Goal: Task Accomplishment & Management: Manage account settings

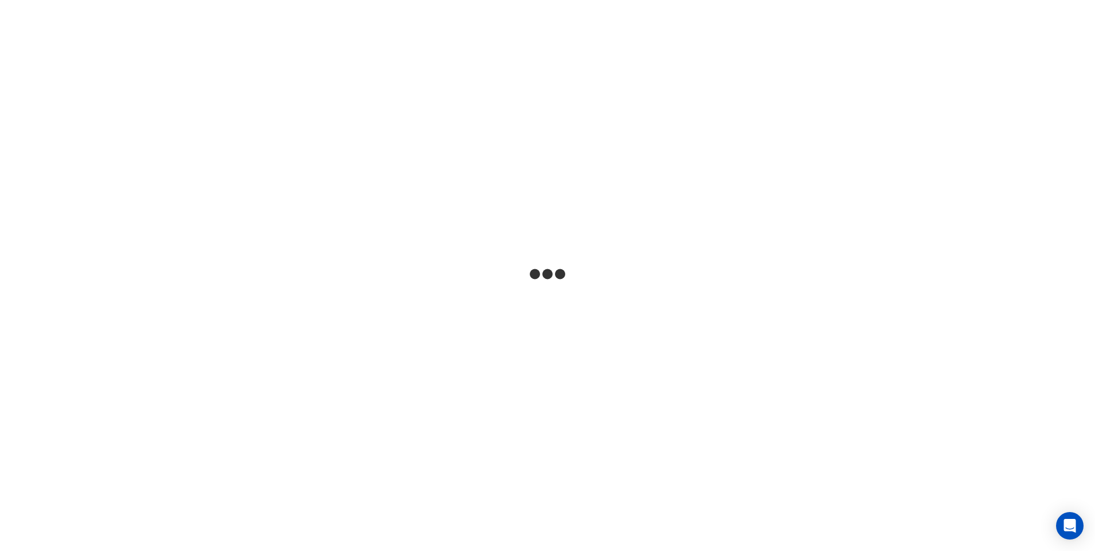
select select "**"
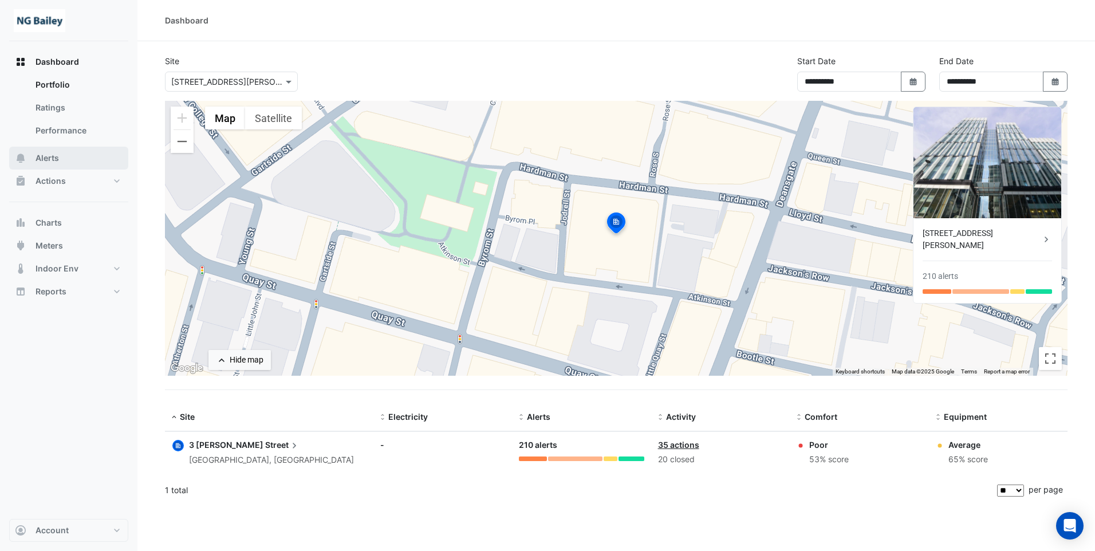
click at [59, 157] on button "Alerts" at bounding box center [68, 158] width 119 height 23
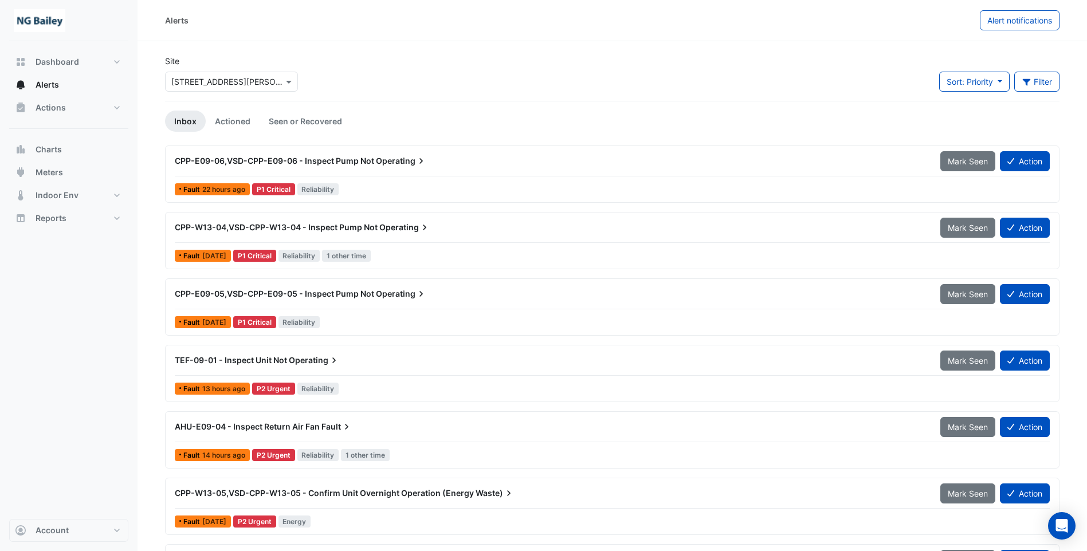
click at [274, 166] on div "CPP-E09-06,VSD-CPP-E09-06 - Inspect Pump Not Operating" at bounding box center [551, 160] width 752 height 11
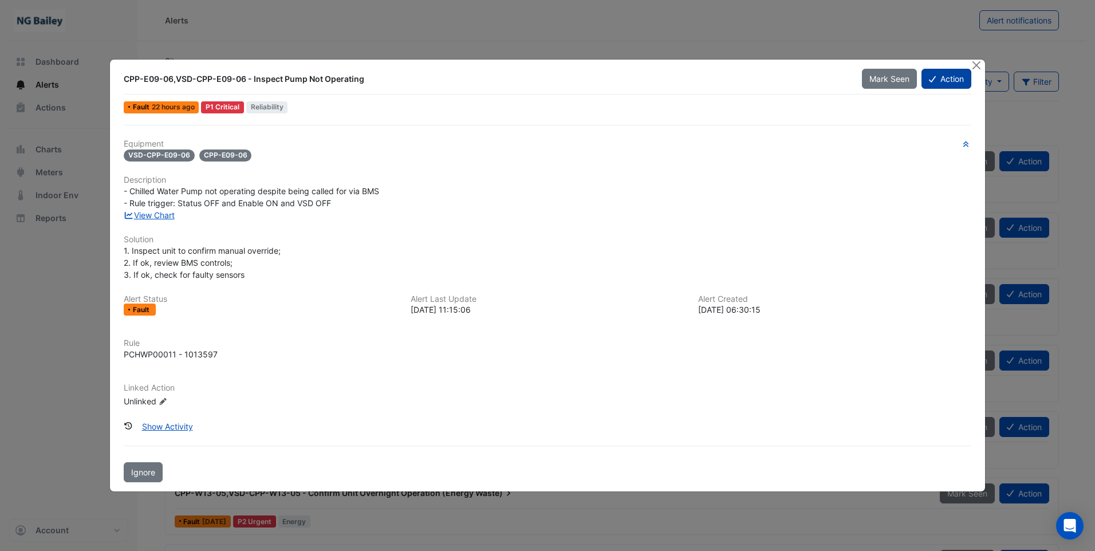
click at [945, 79] on button "Action" at bounding box center [947, 79] width 50 height 20
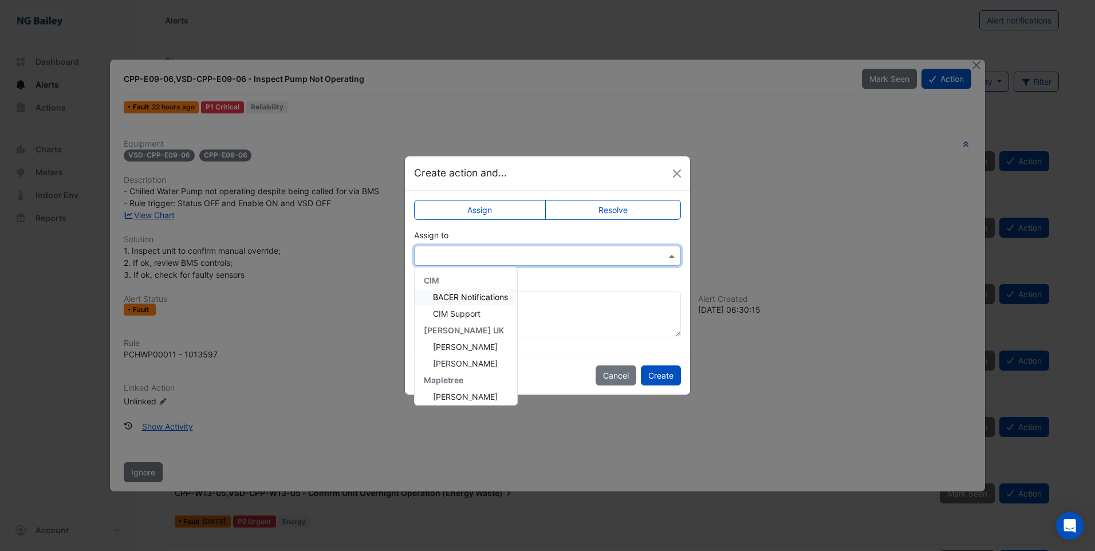
click at [513, 258] on input "text" at bounding box center [535, 256] width 231 height 12
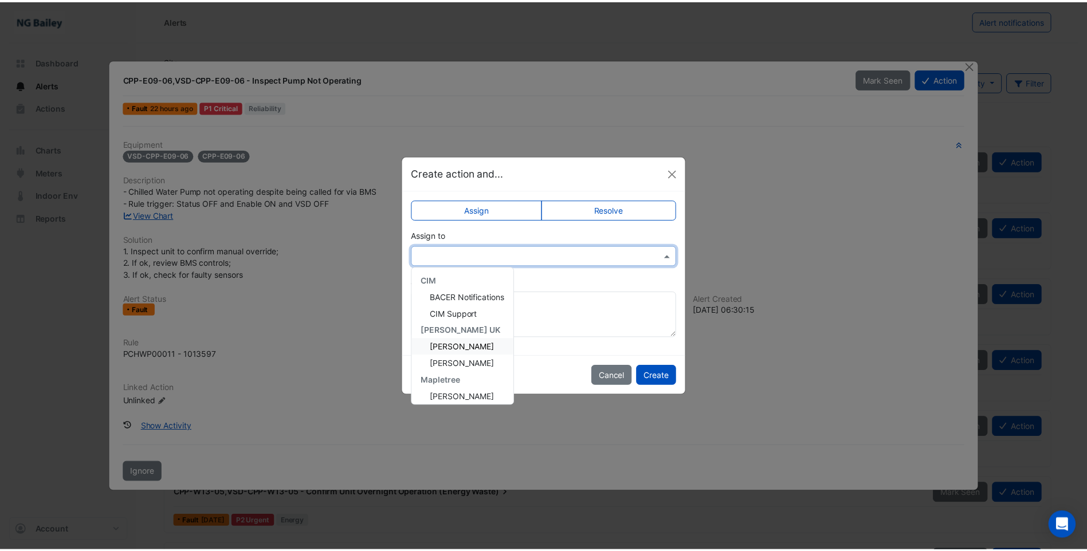
scroll to position [154, 0]
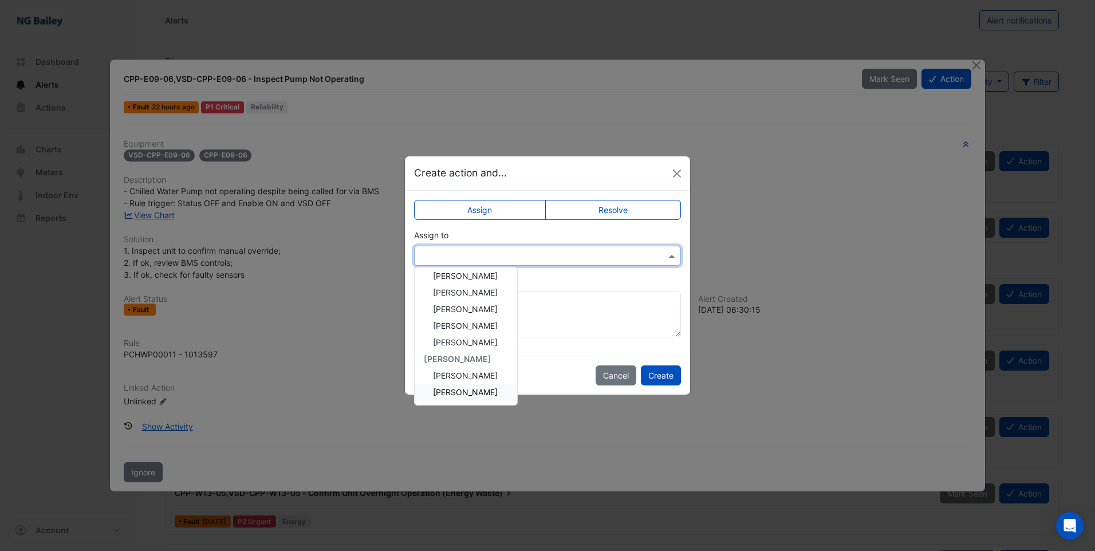
click at [458, 395] on span "[PERSON_NAME]" at bounding box center [465, 392] width 65 height 10
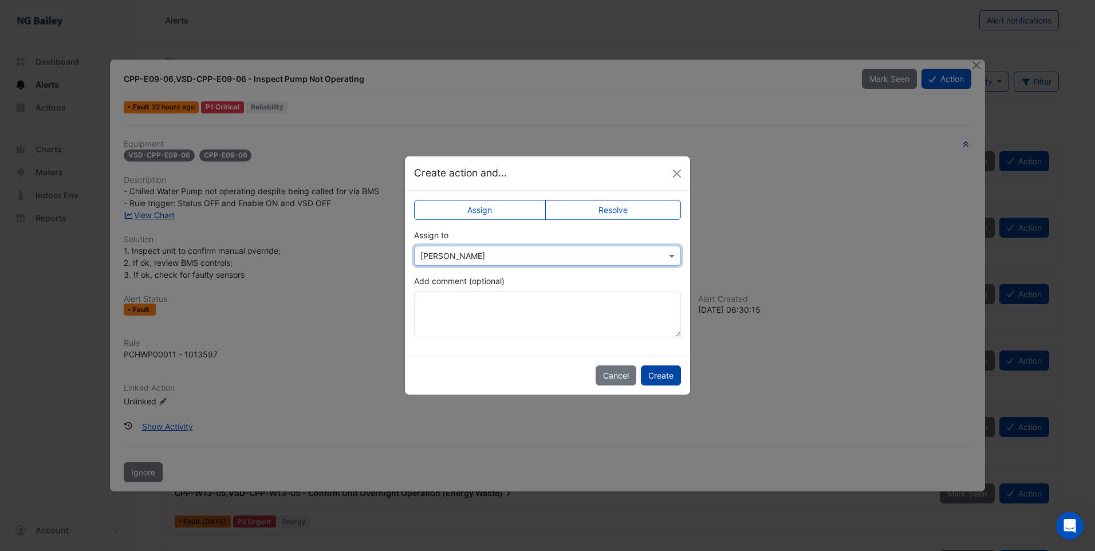
click at [662, 379] on button "Create" at bounding box center [661, 375] width 40 height 20
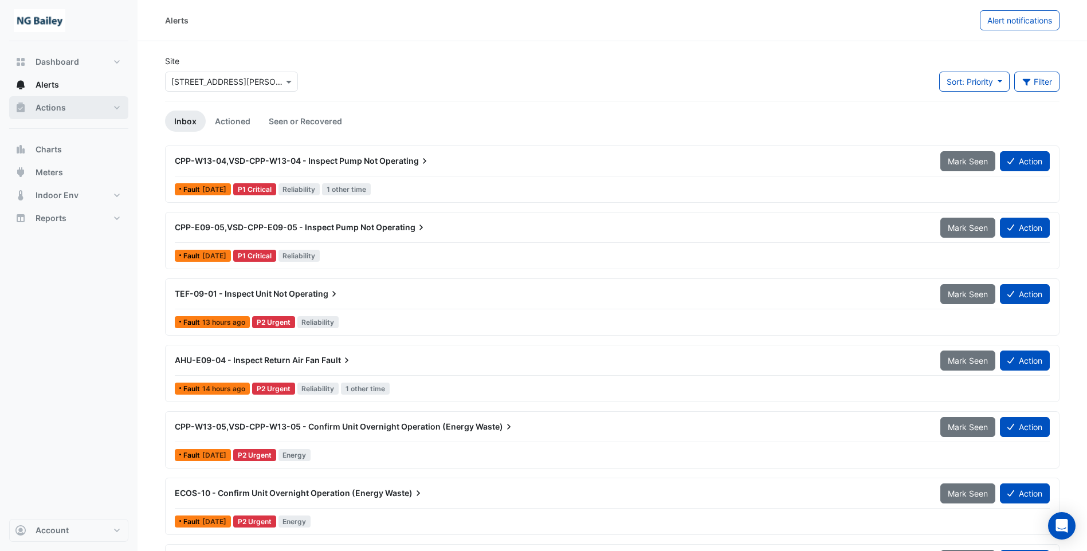
click at [50, 109] on span "Actions" at bounding box center [51, 107] width 30 height 11
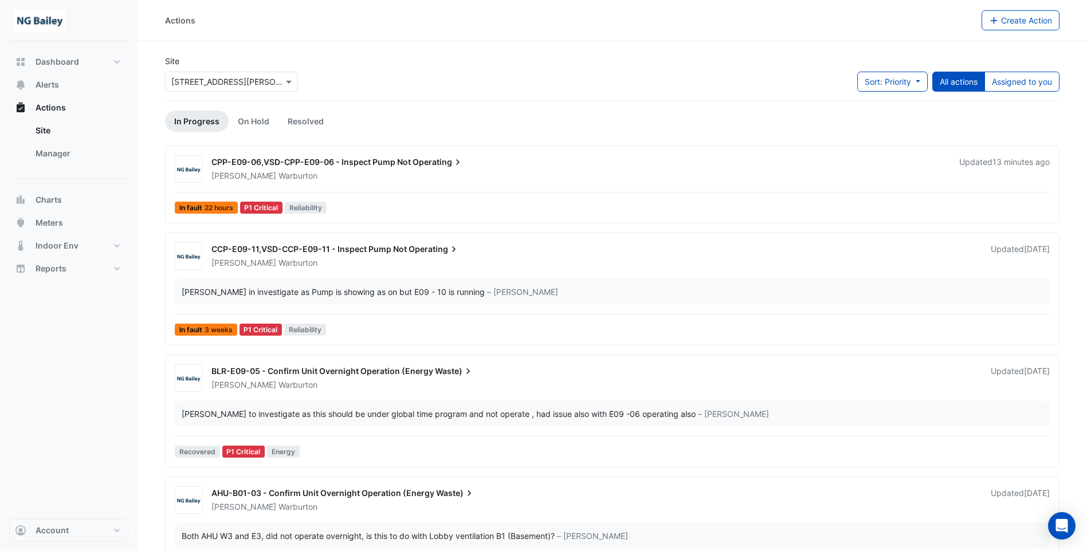
click at [271, 166] on span "CPP-E09-06,VSD-CPP-E09-06 - Inspect Pump Not" at bounding box center [310, 162] width 199 height 10
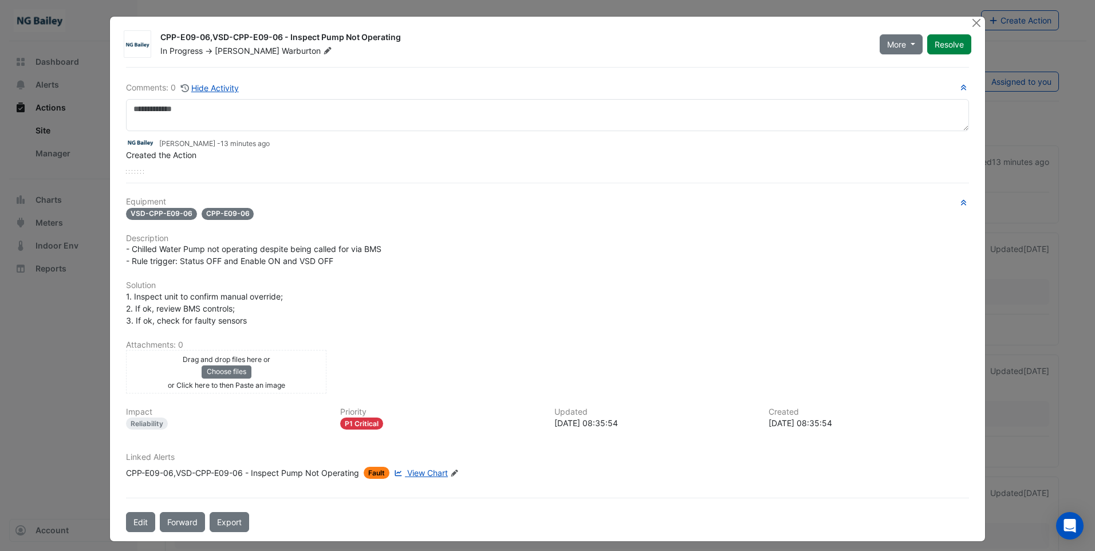
click at [432, 474] on span "View Chart" at bounding box center [427, 473] width 41 height 10
click at [973, 24] on button "Close" at bounding box center [977, 23] width 12 height 12
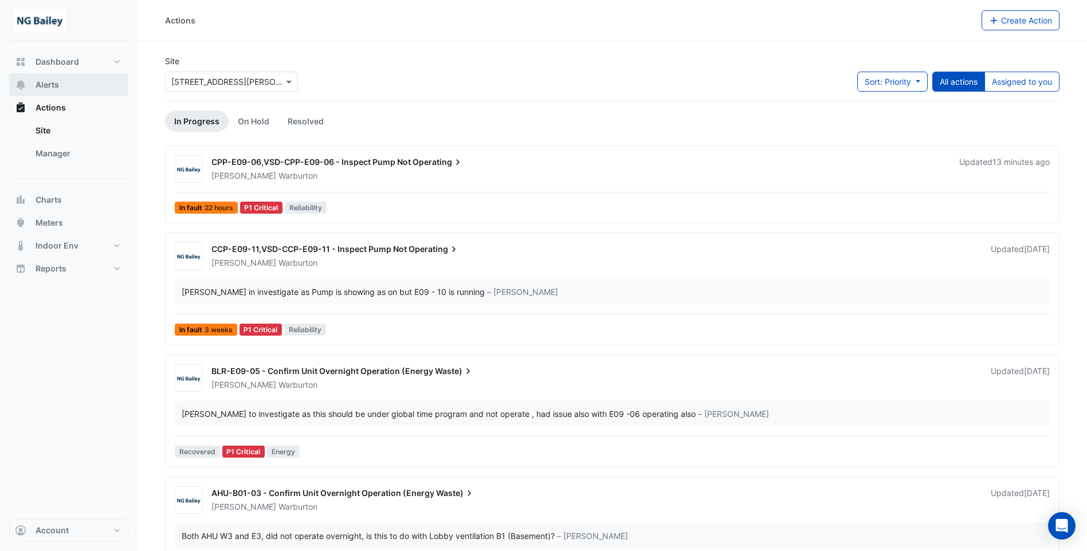
click at [52, 80] on span "Alerts" at bounding box center [47, 84] width 23 height 11
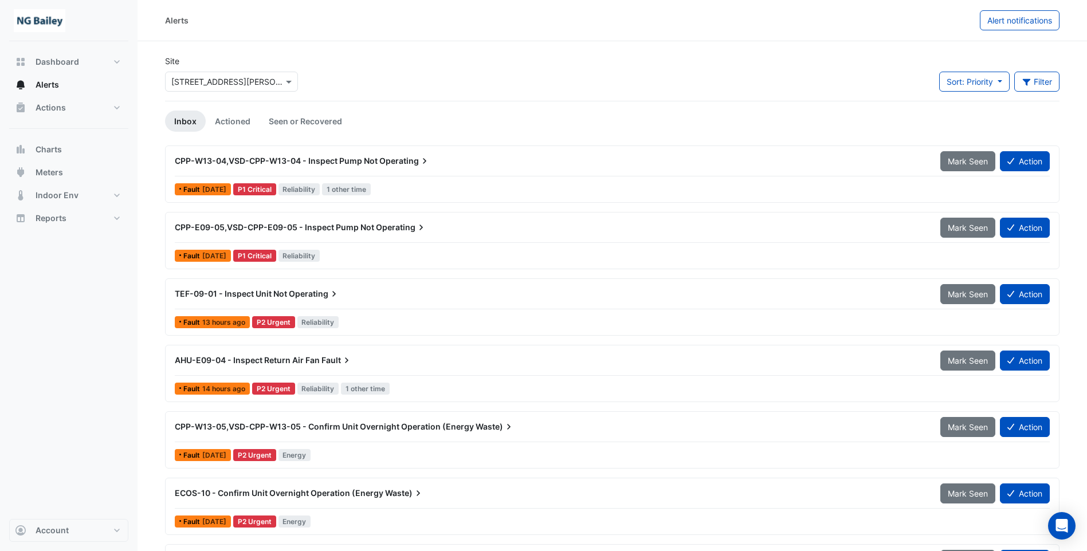
click at [308, 296] on span "Operating" at bounding box center [314, 293] width 51 height 11
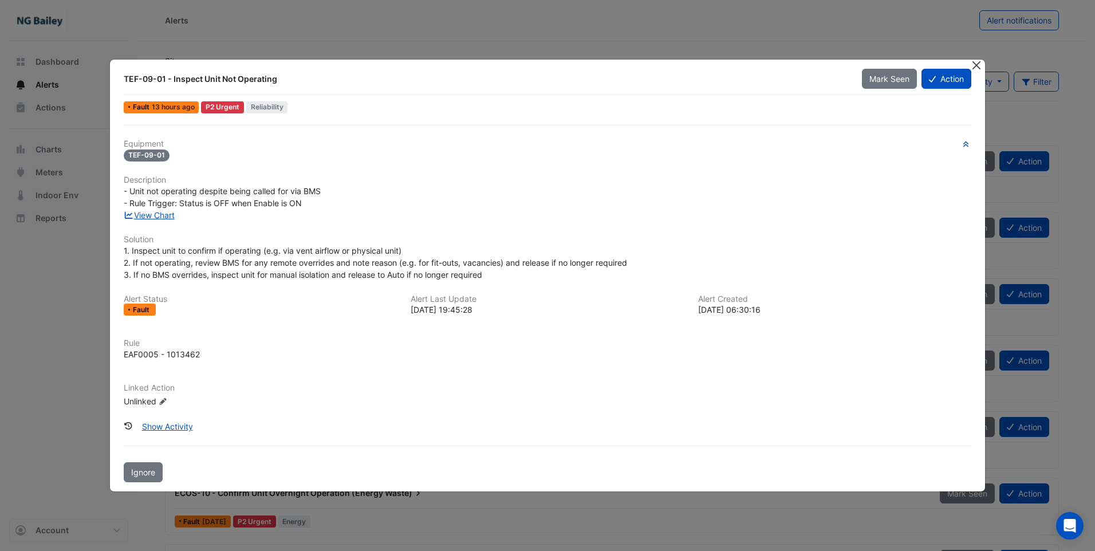
click at [977, 65] on button "Close" at bounding box center [977, 66] width 12 height 12
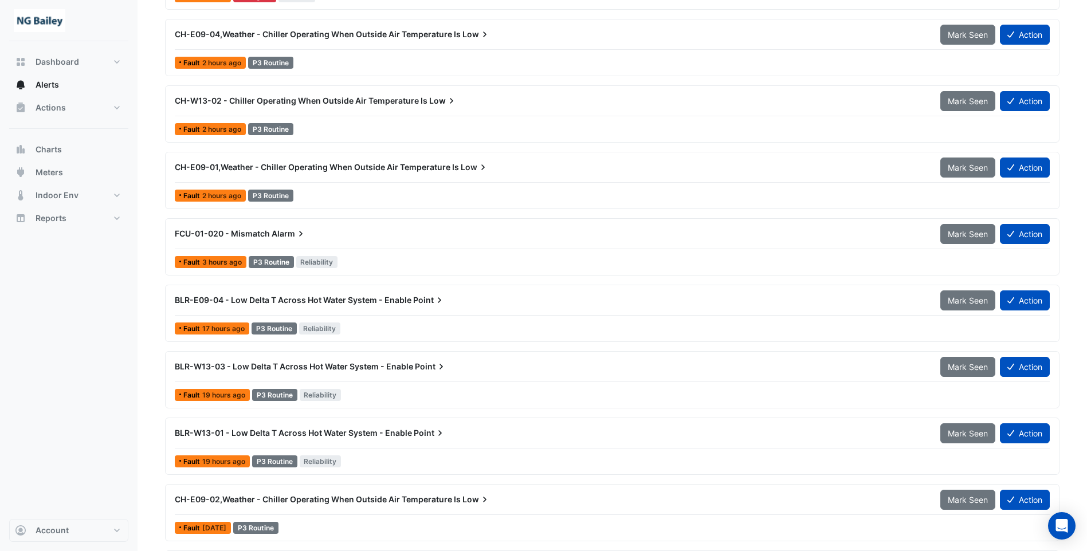
scroll to position [1334, 0]
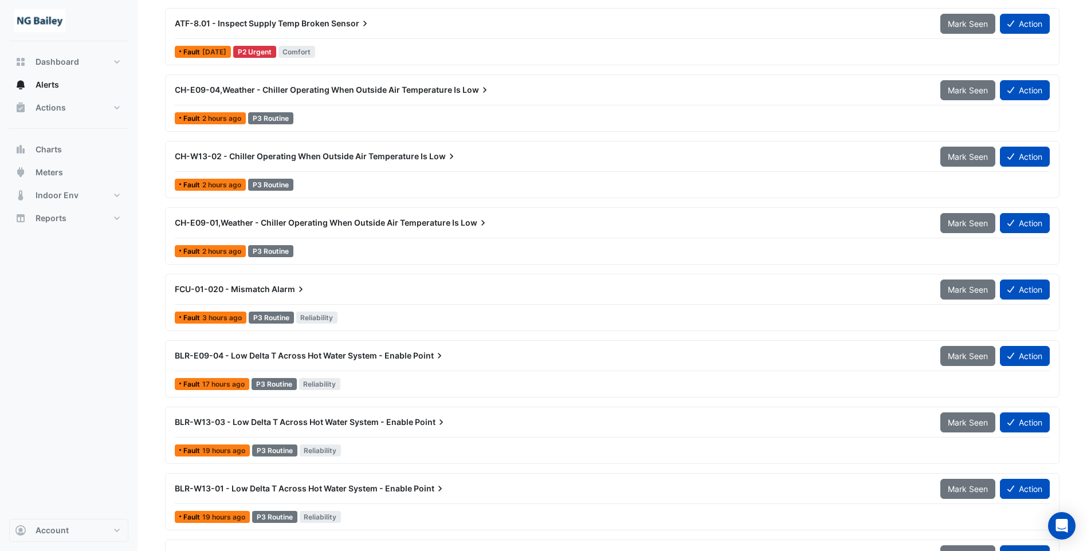
click at [438, 223] on span "CH-E09-01,Weather - Chiller Operating When Outside Air Temperature Is" at bounding box center [317, 223] width 284 height 10
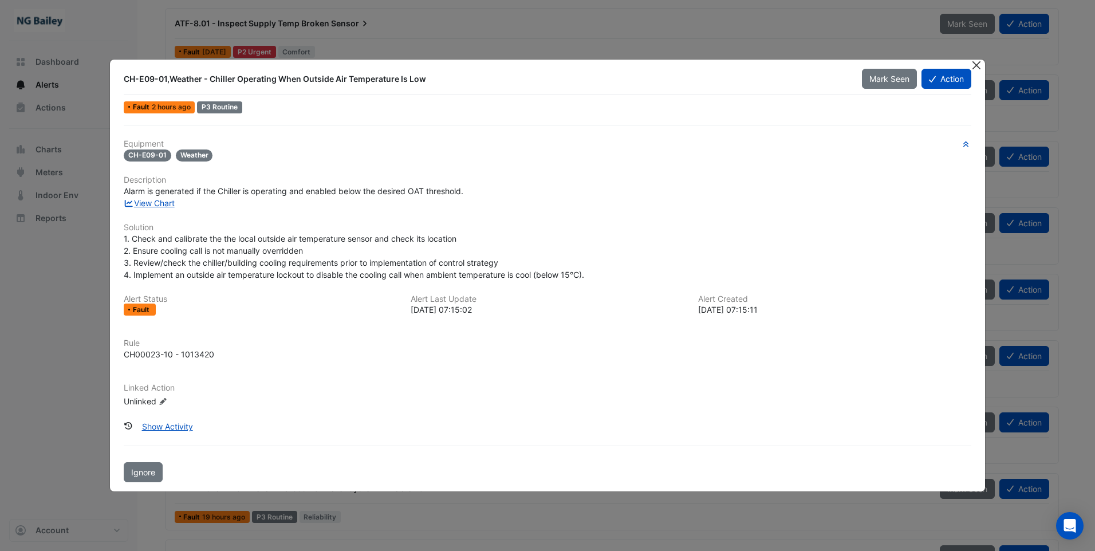
click at [979, 64] on button "Close" at bounding box center [977, 66] width 12 height 12
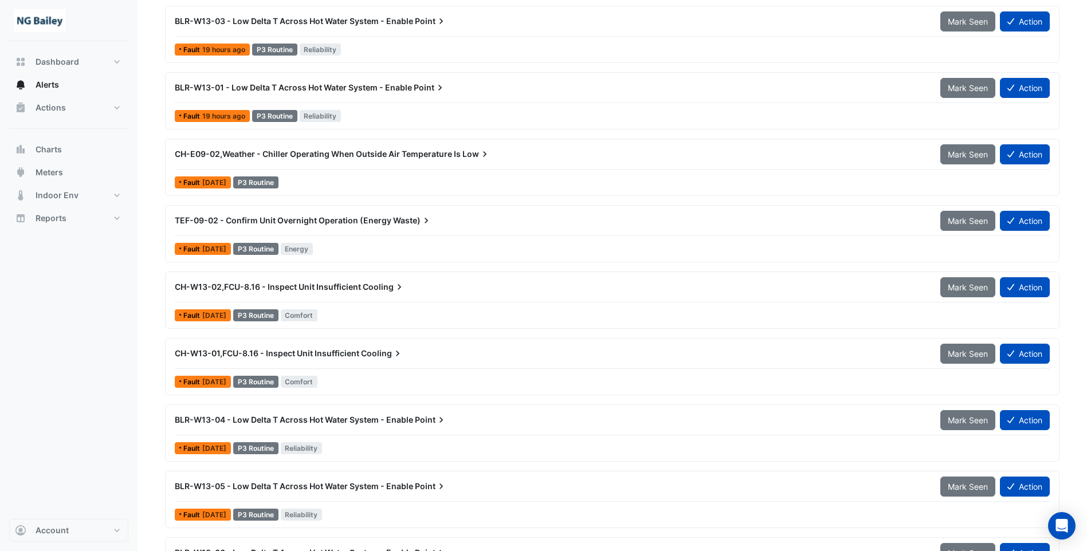
scroll to position [1334, 0]
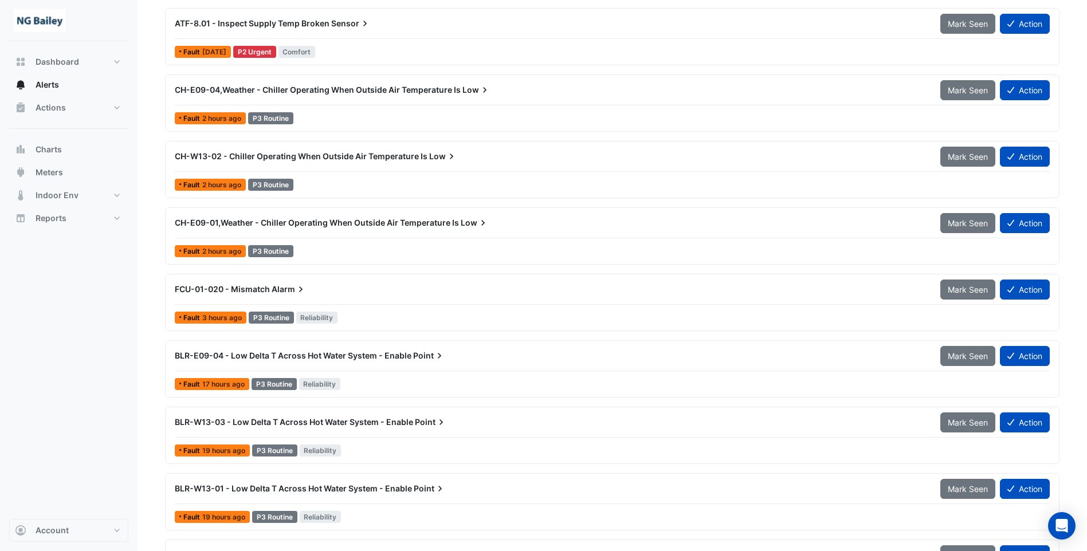
click at [340, 157] on span "CH-W13-02 - Chiller Operating When Outside Air Temperature Is" at bounding box center [301, 156] width 253 height 10
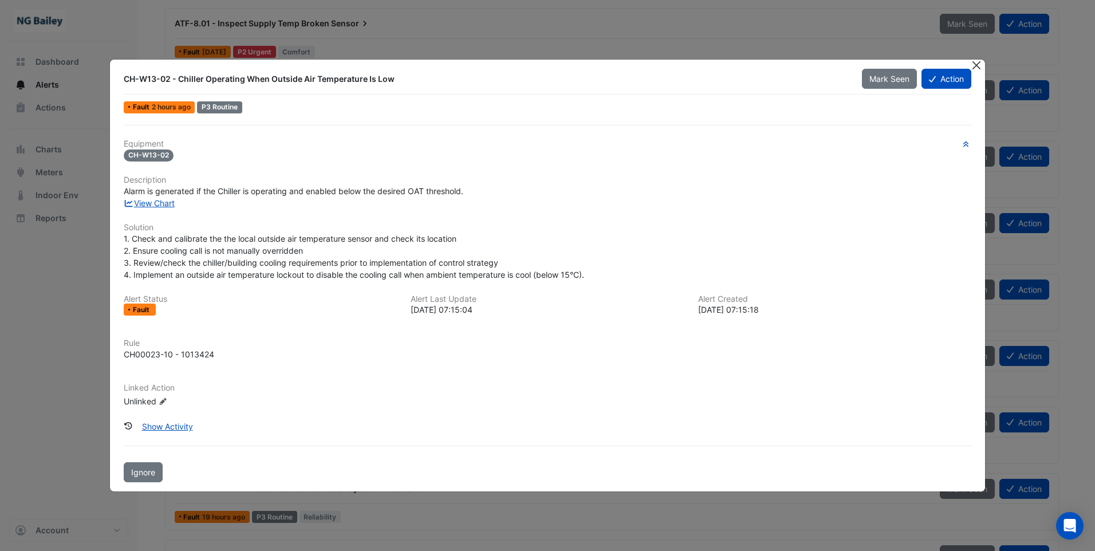
click at [979, 70] on button "Close" at bounding box center [977, 66] width 12 height 12
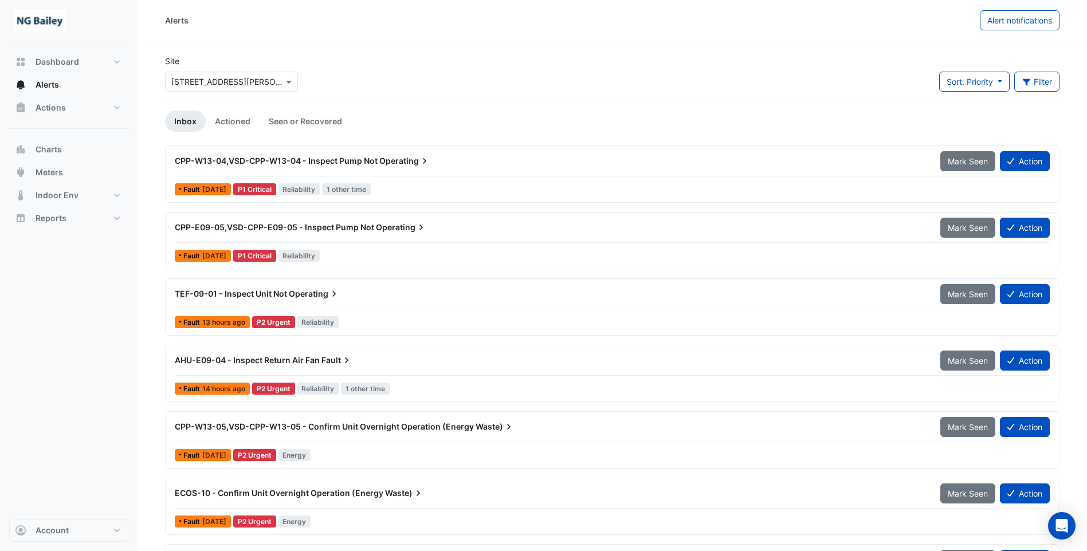
click at [360, 159] on span "CPP-W13-04,VSD-CPP-W13-04 - Inspect Pump Not" at bounding box center [276, 161] width 203 height 10
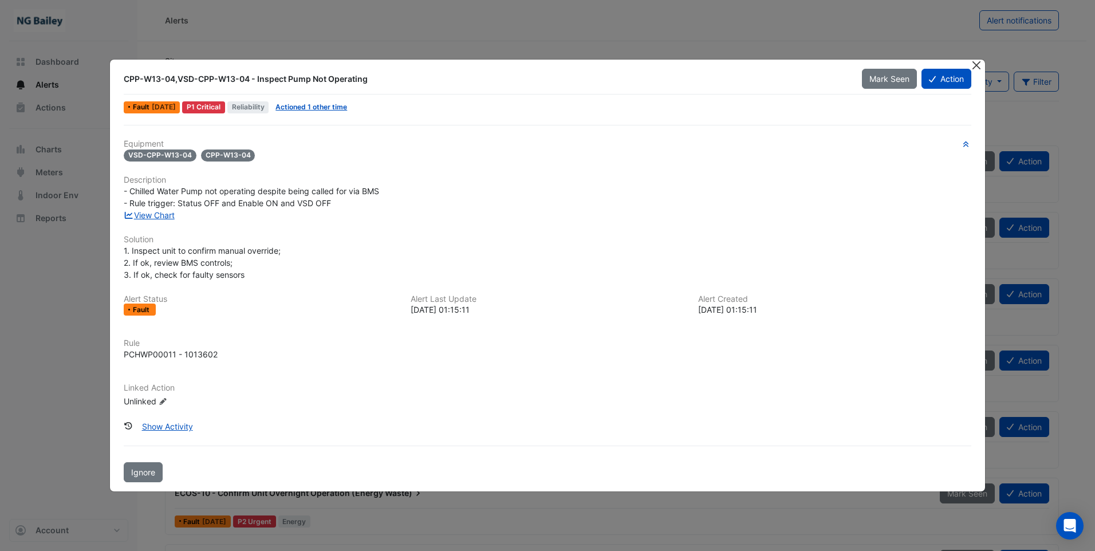
click at [976, 63] on button "Close" at bounding box center [977, 66] width 12 height 12
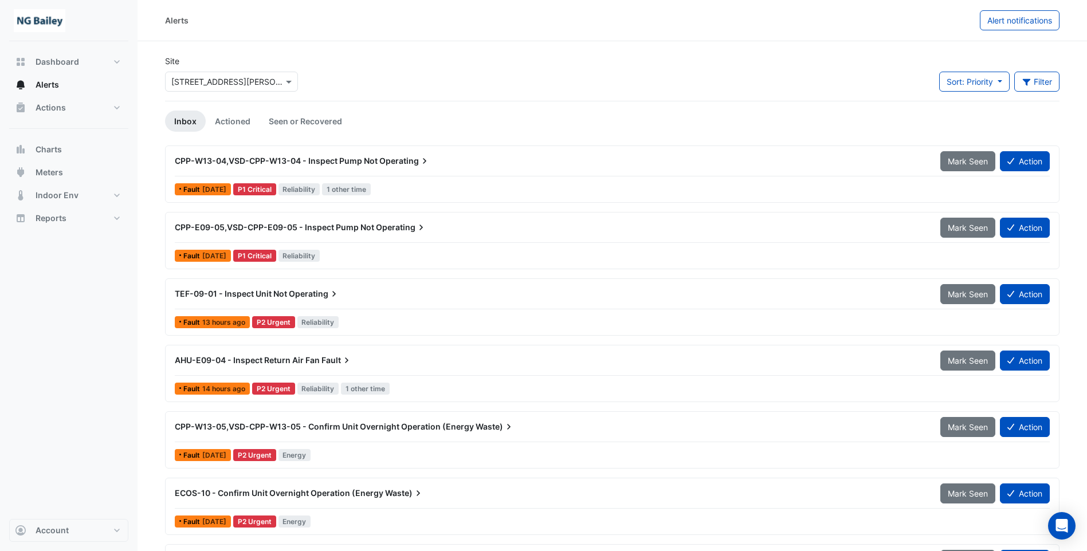
click at [317, 225] on span "CPP-E09-05,VSD-CPP-E09-05 - Inspect Pump Not" at bounding box center [274, 227] width 199 height 10
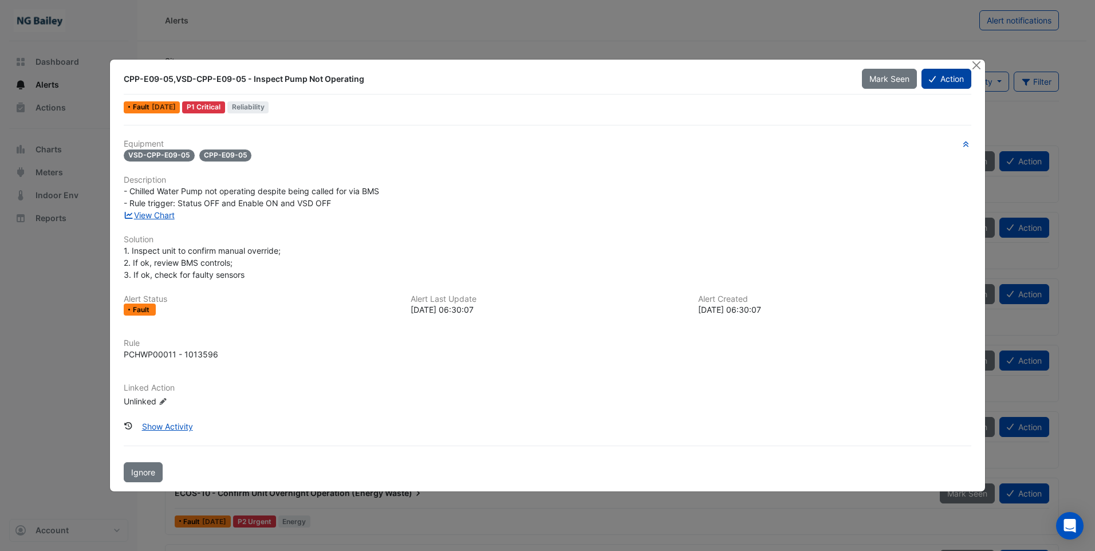
click at [954, 76] on button "Action" at bounding box center [947, 79] width 50 height 20
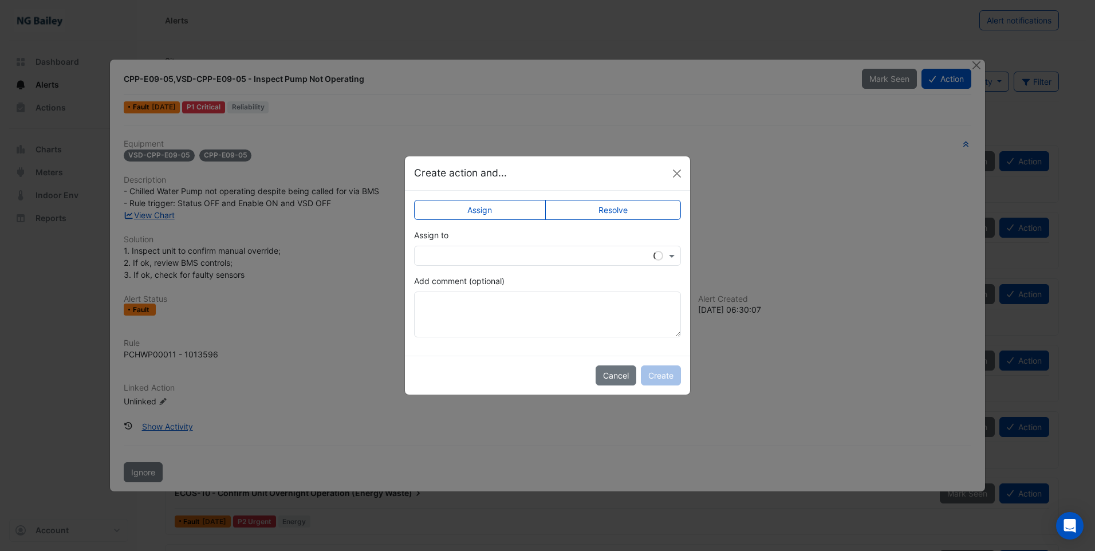
click at [513, 260] on input "text" at bounding box center [535, 256] width 231 height 12
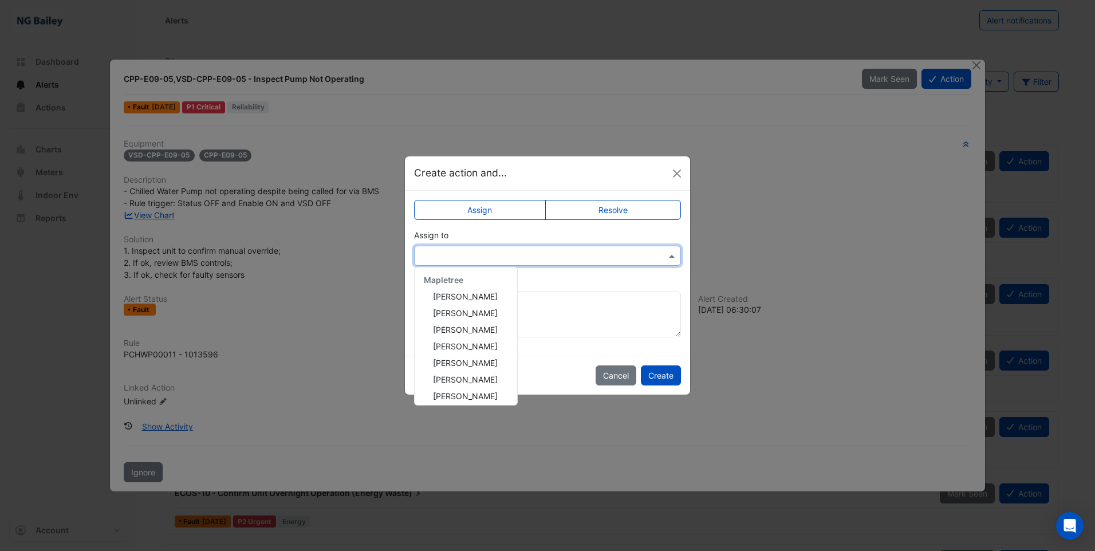
scroll to position [154, 0]
click at [471, 395] on span "[PERSON_NAME]" at bounding box center [465, 392] width 65 height 10
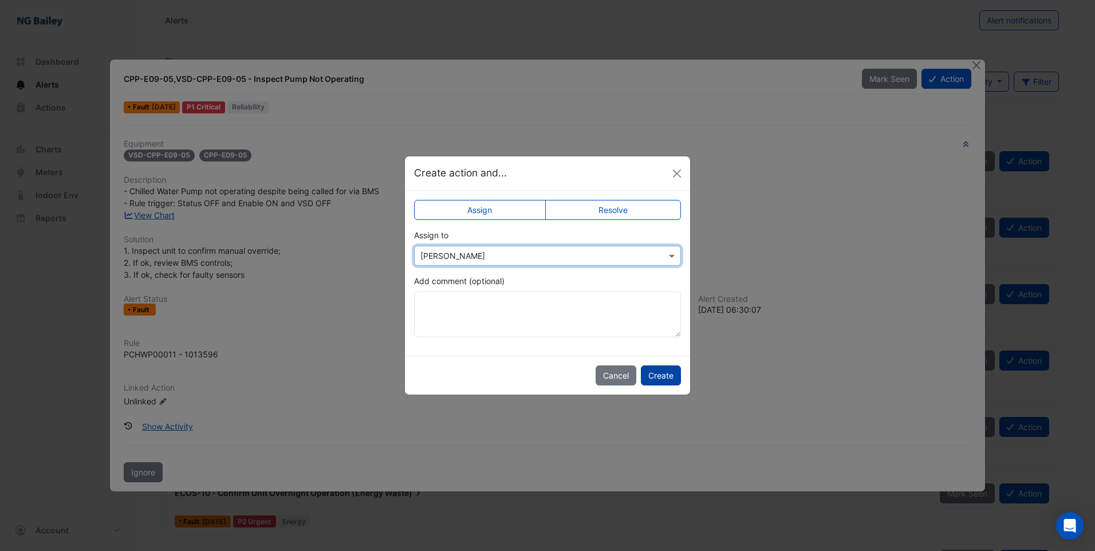
click at [665, 379] on button "Create" at bounding box center [661, 375] width 40 height 20
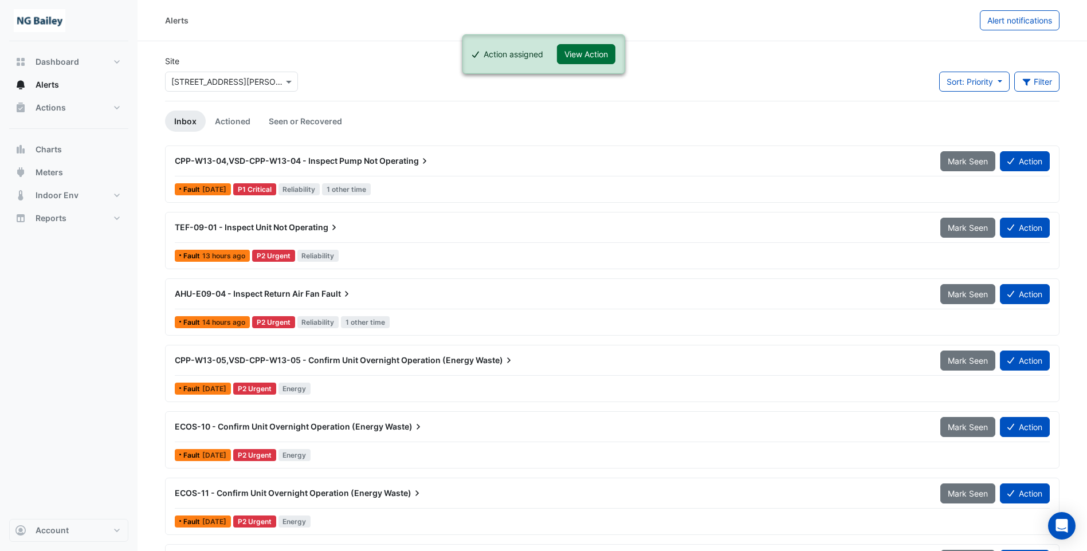
click at [584, 53] on button "View Action" at bounding box center [586, 54] width 58 height 20
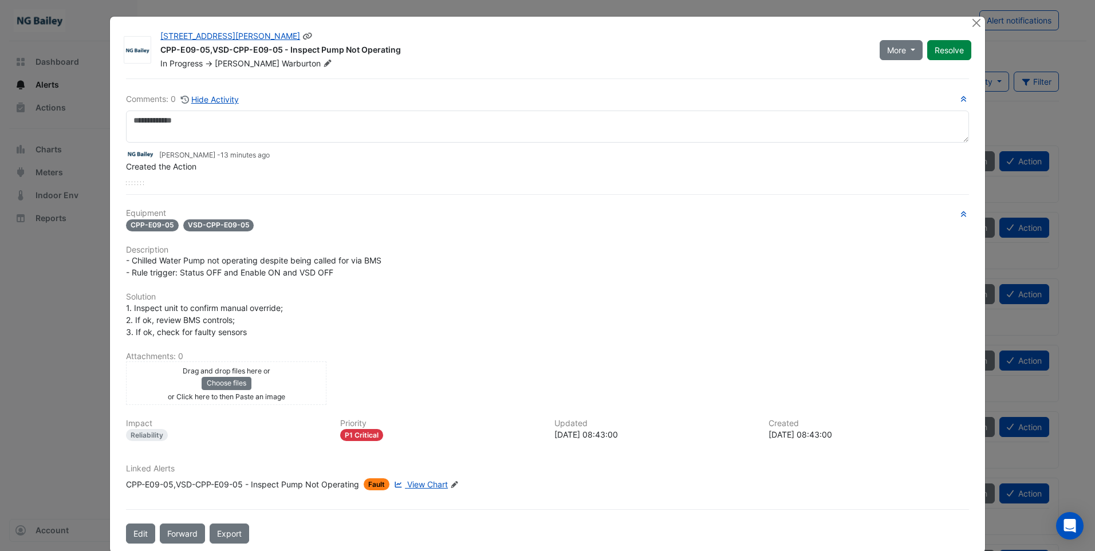
drag, startPoint x: 395, startPoint y: 48, endPoint x: 158, endPoint y: 51, distance: 237.8
click at [160, 51] on div "CPP-E09-05,VSD-CPP-E09-05 - Inspect Pump Not Operating" at bounding box center [513, 51] width 706 height 14
copy div "CPP-E09-05,VSD-CPP-E09-05 - Inspect Pump Not Operating"
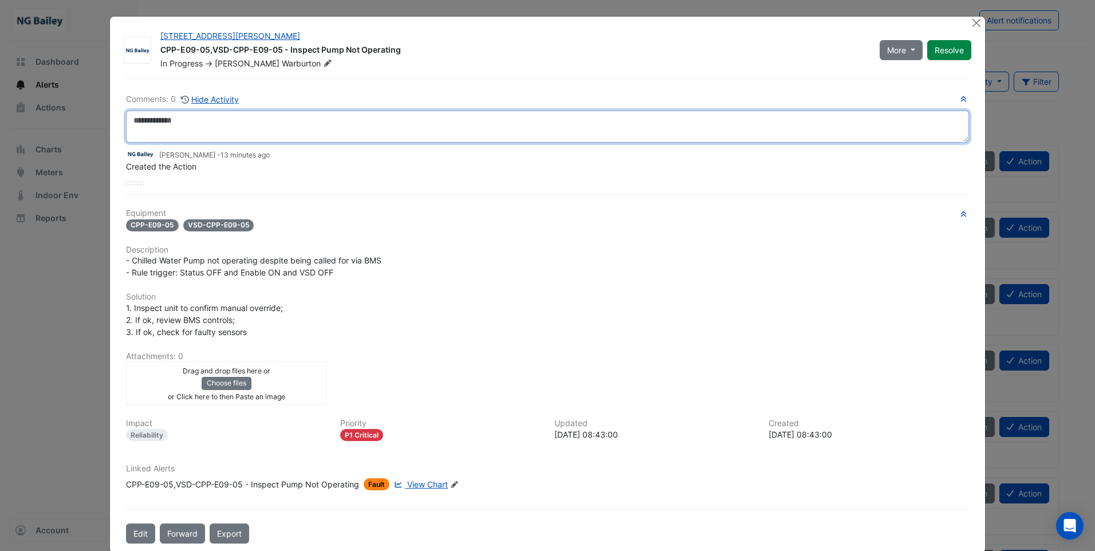
click at [175, 121] on textarea at bounding box center [547, 127] width 843 height 32
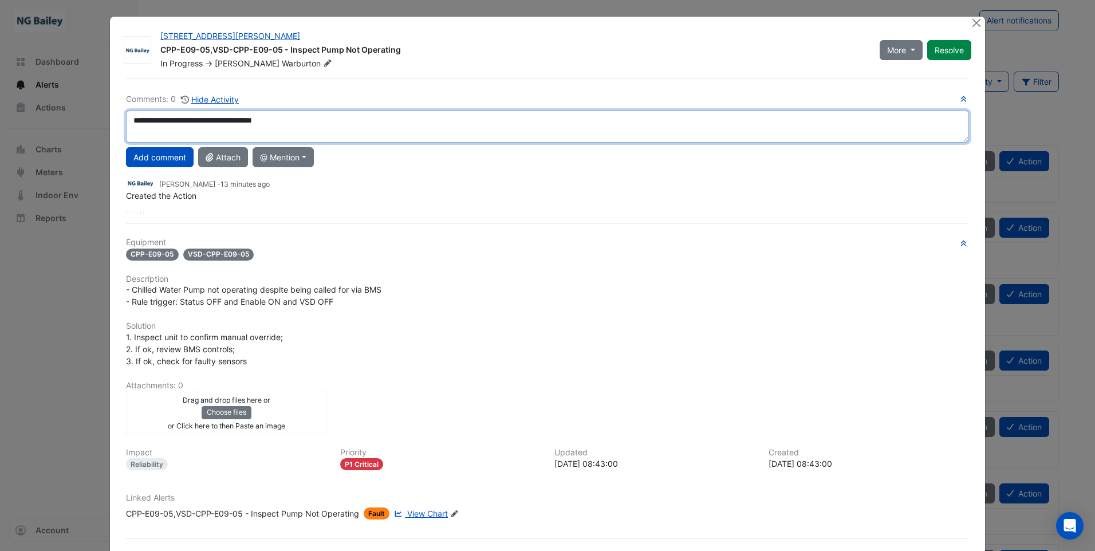
click at [266, 119] on textarea "**********" at bounding box center [547, 127] width 843 height 32
click at [308, 116] on textarea "**********" at bounding box center [547, 127] width 843 height 32
click at [217, 122] on textarea "**********" at bounding box center [547, 127] width 843 height 32
click at [428, 124] on textarea "**********" at bounding box center [547, 127] width 843 height 32
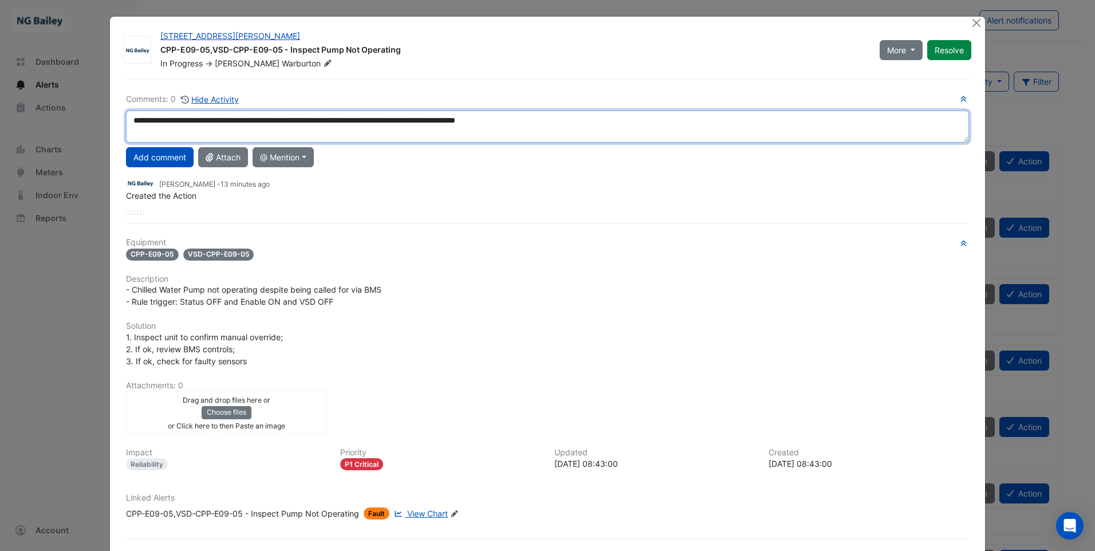
click at [435, 117] on textarea "**********" at bounding box center [547, 127] width 843 height 32
type textarea "**********"
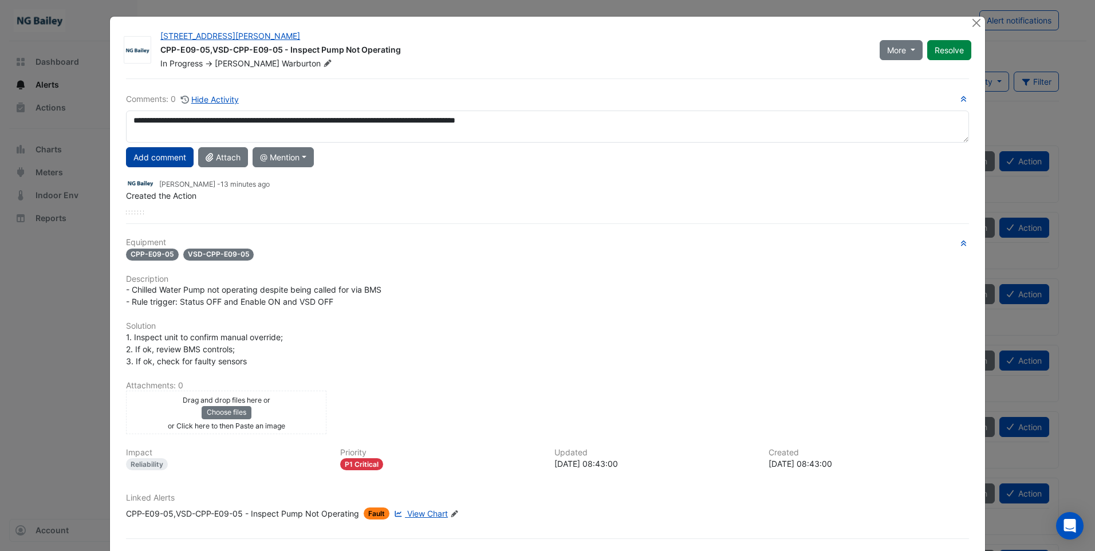
click at [162, 158] on button "Add comment" at bounding box center [160, 157] width 68 height 20
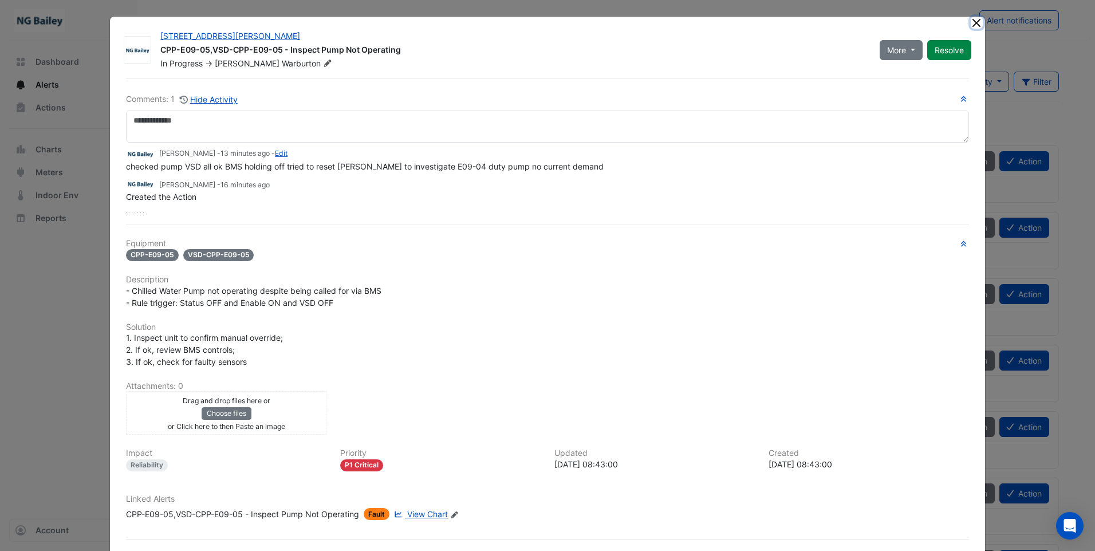
click at [973, 23] on button "Close" at bounding box center [977, 23] width 12 height 12
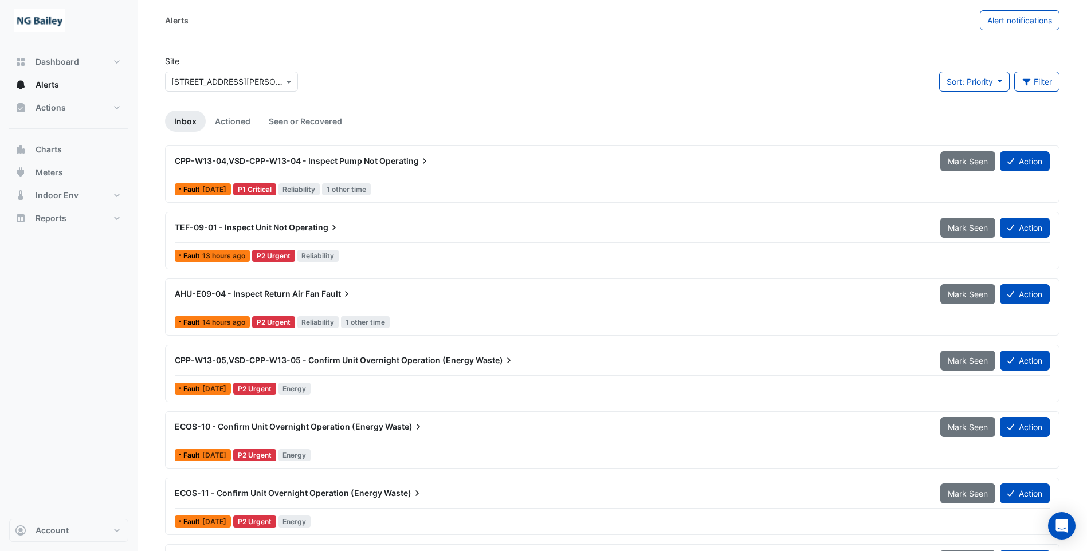
click at [241, 290] on span "AHU-E09-04 - Inspect Return Air Fan" at bounding box center [247, 294] width 145 height 10
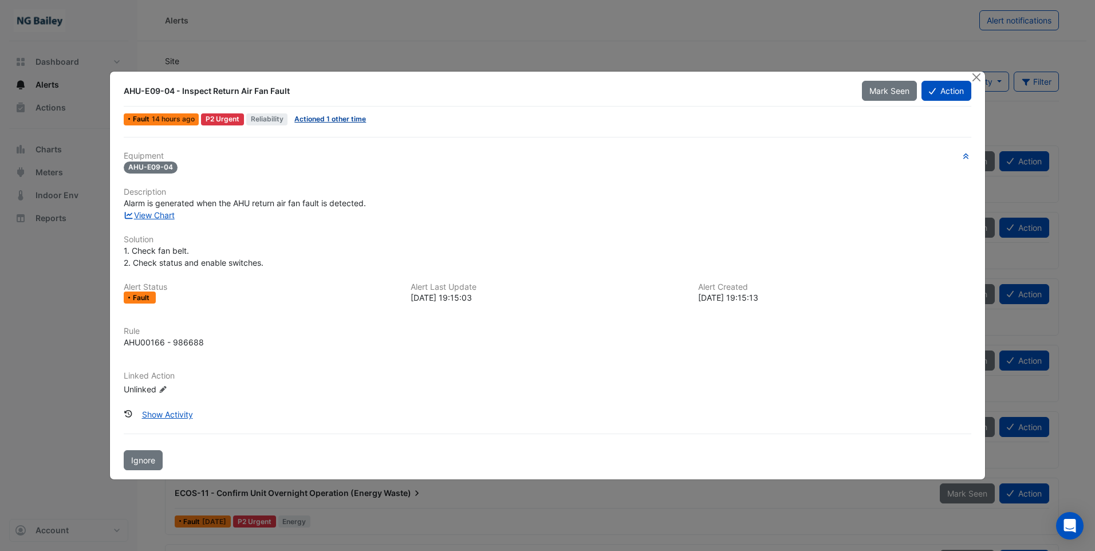
click at [325, 122] on link "Actioned 1 other time" at bounding box center [330, 119] width 72 height 9
click at [941, 93] on button "Action" at bounding box center [947, 91] width 50 height 20
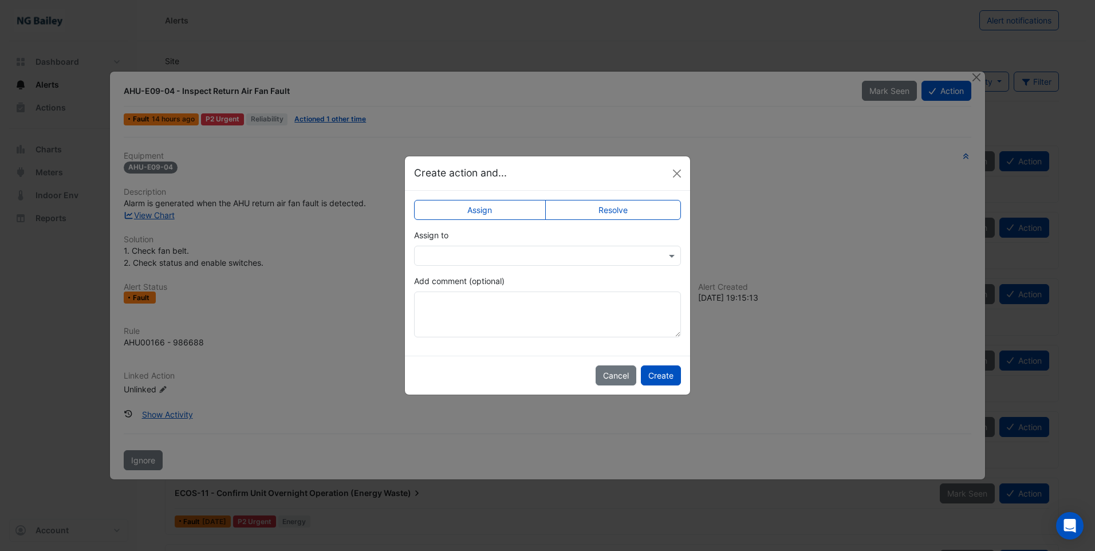
click at [629, 210] on label "Resolve" at bounding box center [613, 210] width 136 height 20
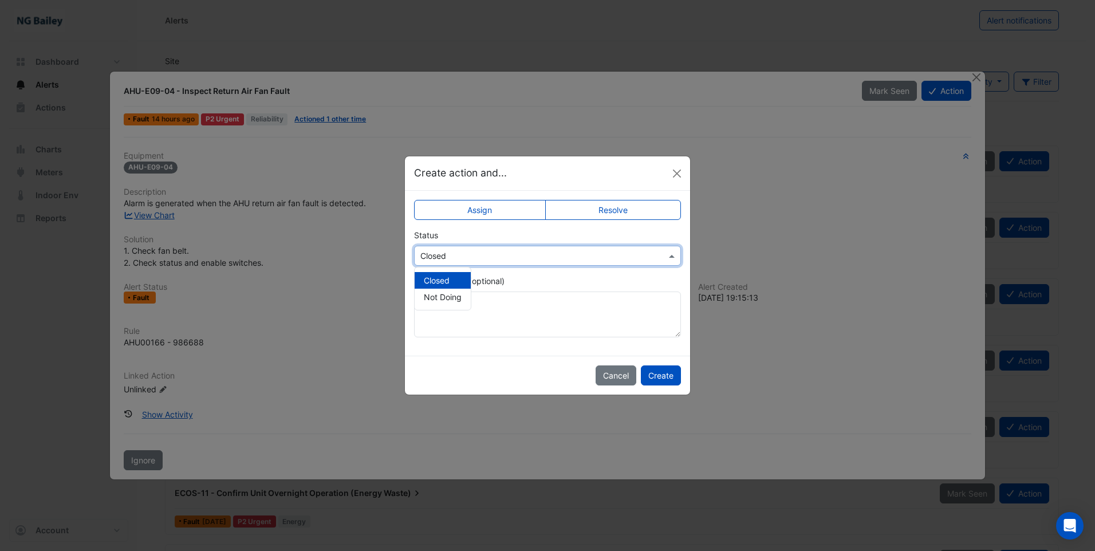
click at [564, 257] on input "text" at bounding box center [535, 256] width 231 height 12
click at [445, 279] on span "Closed" at bounding box center [437, 281] width 26 height 10
click at [662, 376] on button "Create" at bounding box center [661, 375] width 40 height 20
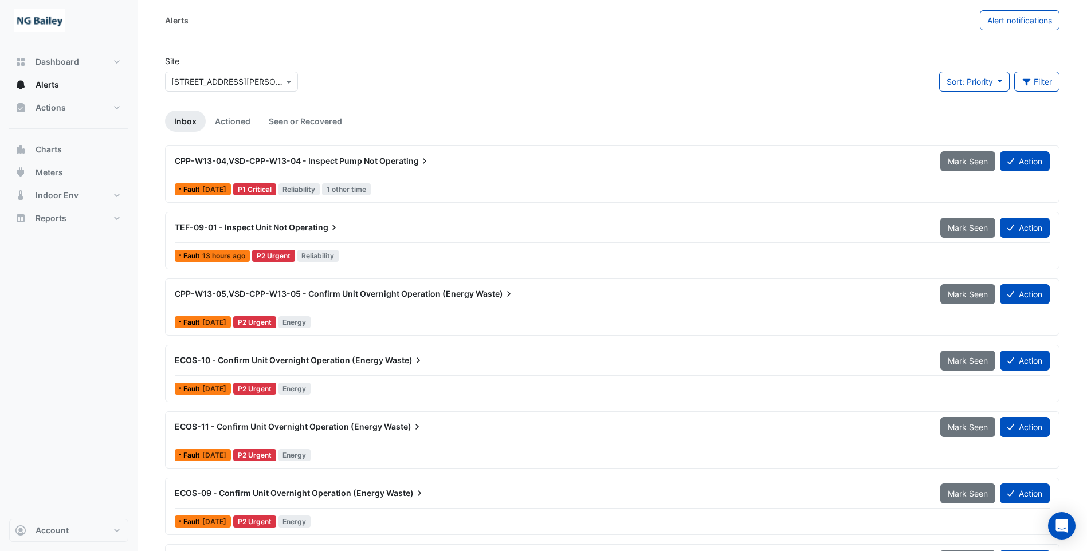
click at [371, 289] on span "CPP-W13-05,VSD-CPP-W13-05 - Confirm Unit Overnight Operation (Energy" at bounding box center [324, 294] width 299 height 10
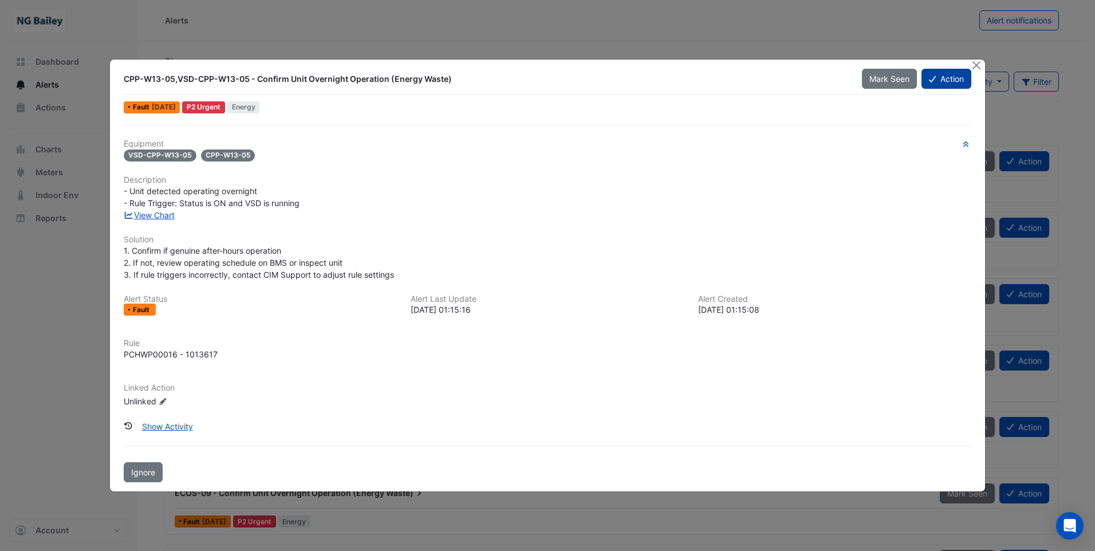
click at [952, 77] on button "Action" at bounding box center [947, 79] width 50 height 20
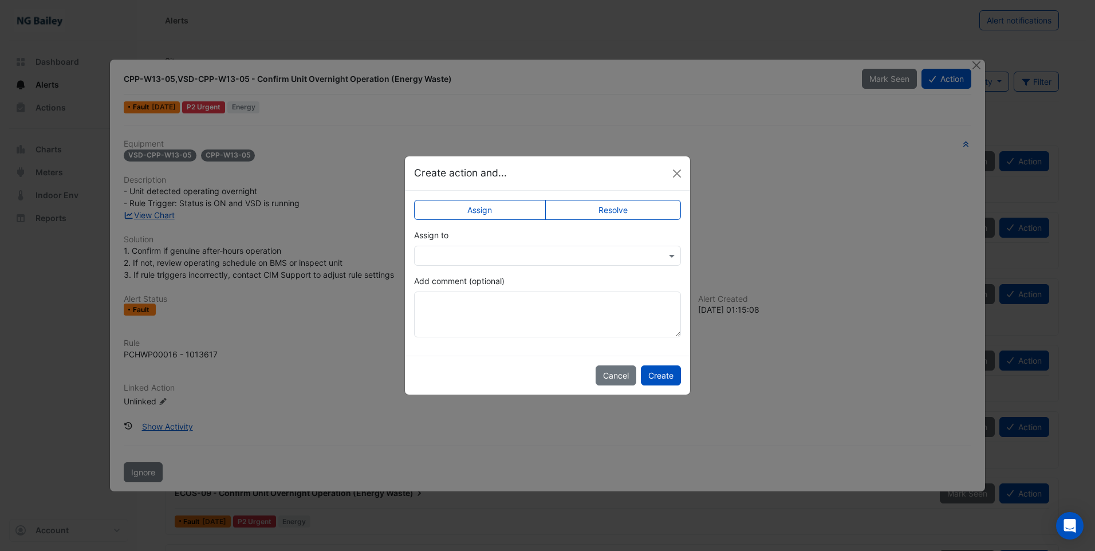
click at [506, 256] on input "text" at bounding box center [535, 256] width 231 height 12
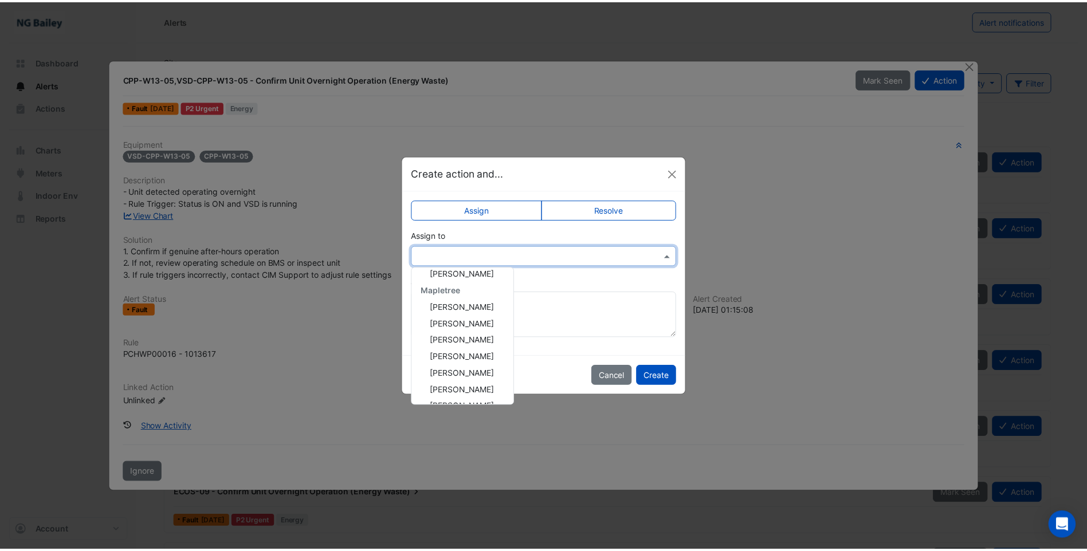
scroll to position [154, 0]
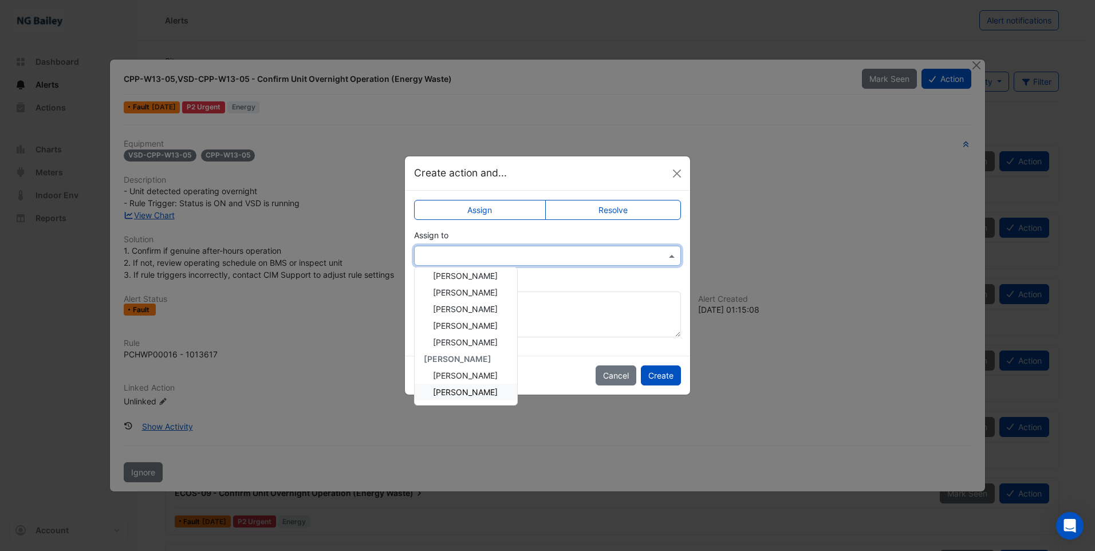
click at [481, 387] on span "[PERSON_NAME]" at bounding box center [465, 392] width 65 height 10
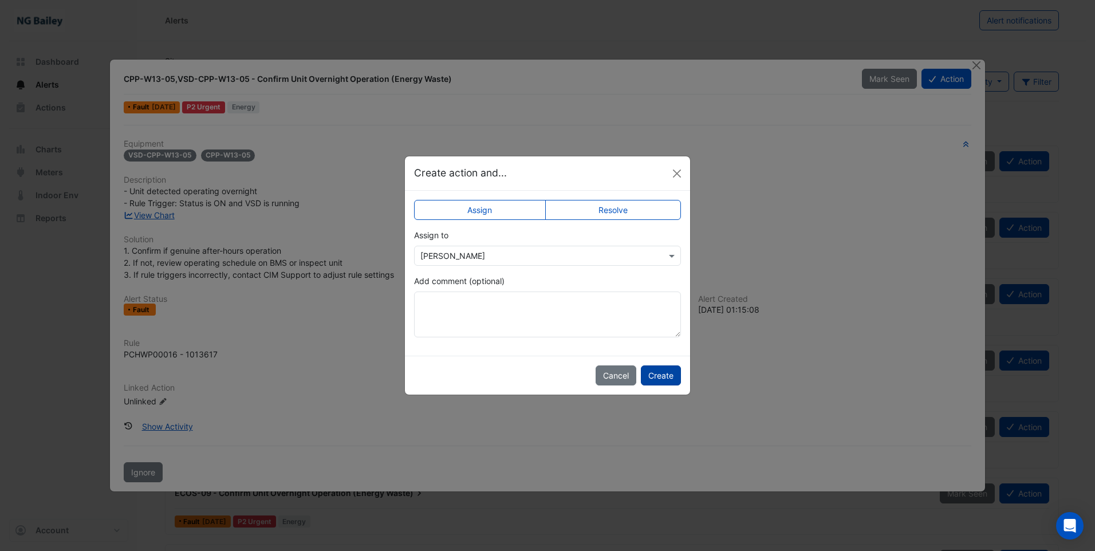
click at [656, 375] on button "Create" at bounding box center [661, 375] width 40 height 20
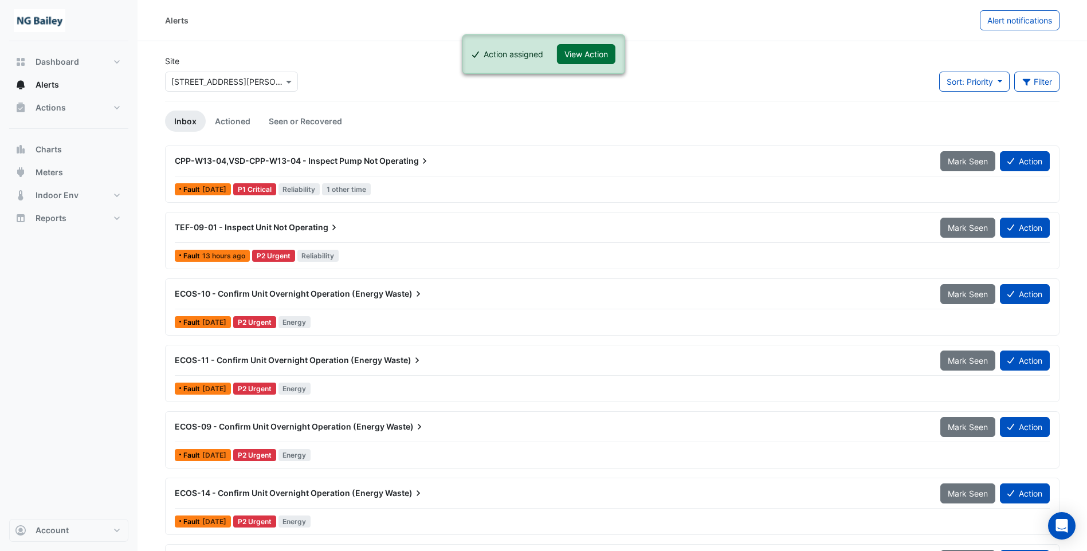
click at [600, 53] on button "View Action" at bounding box center [586, 54] width 58 height 20
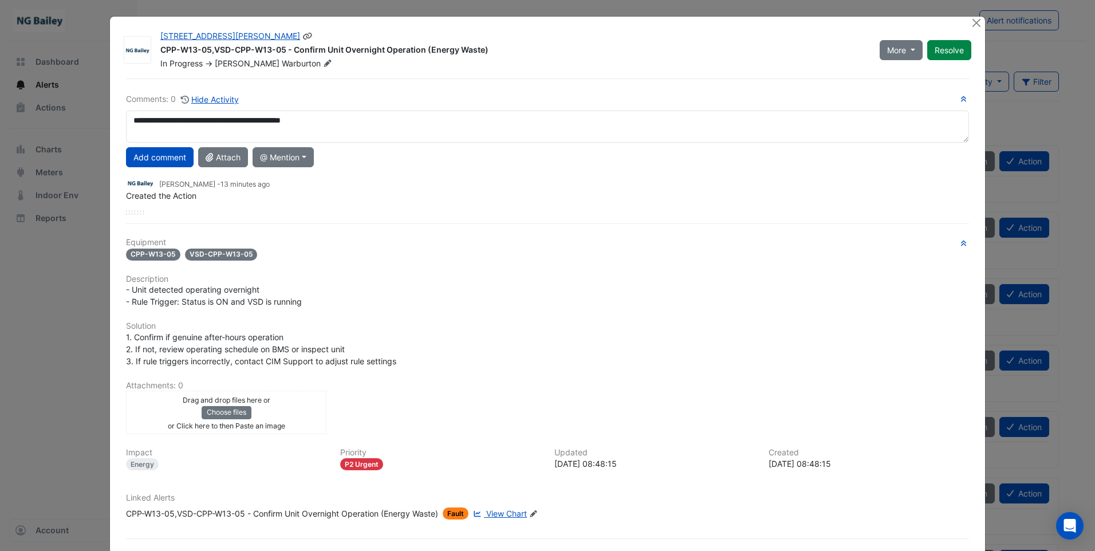
type textarea "**********"
click at [154, 49] on div "3 Hardman Street CPP-W13-05,VSD-CPP-W13-05 - Confirm Unit Overnight Operation (…" at bounding box center [514, 49] width 720 height 39
drag, startPoint x: 157, startPoint y: 49, endPoint x: 478, endPoint y: 53, distance: 321.4
click at [478, 53] on div "CPP-W13-05,VSD-CPP-W13-05 - Confirm Unit Overnight Operation (Energy Waste)" at bounding box center [513, 51] width 706 height 14
drag, startPoint x: 478, startPoint y: 53, endPoint x: 484, endPoint y: 50, distance: 6.2
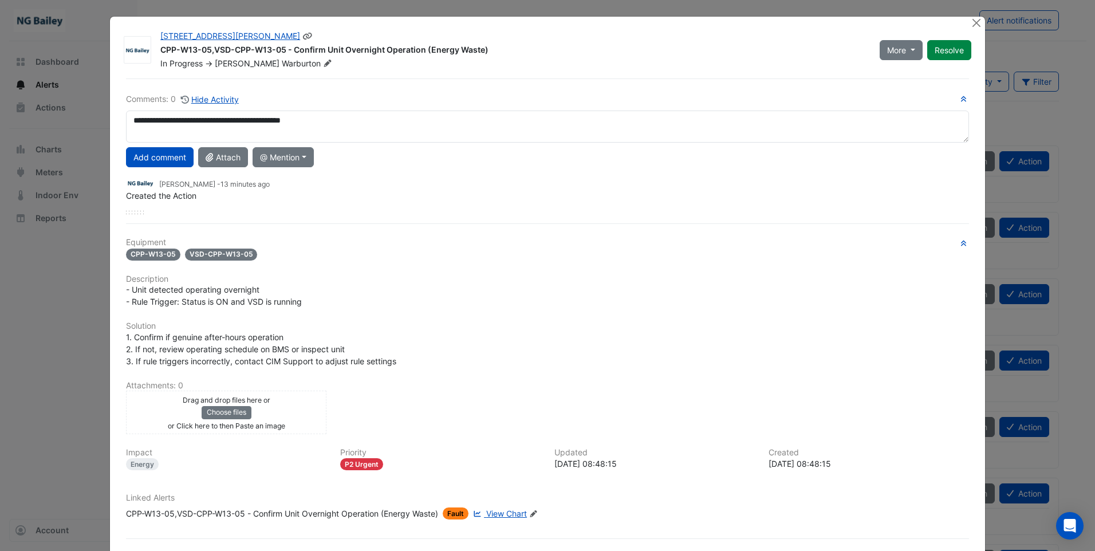
click at [484, 50] on div "CPP-W13-05,VSD-CPP-W13-05 - Confirm Unit Overnight Operation (Energy Waste)" at bounding box center [513, 51] width 706 height 14
drag, startPoint x: 483, startPoint y: 50, endPoint x: 159, endPoint y: 54, distance: 324.3
click at [160, 54] on div "CPP-W13-05,VSD-CPP-W13-05 - Confirm Unit Overnight Operation (Energy Waste)" at bounding box center [513, 51] width 706 height 14
copy div "CPP-W13-05,VSD-CPP-W13-05 - Confirm Unit Overnight Operation (Energy Waste)"
click at [158, 155] on button "Add comment" at bounding box center [160, 157] width 68 height 20
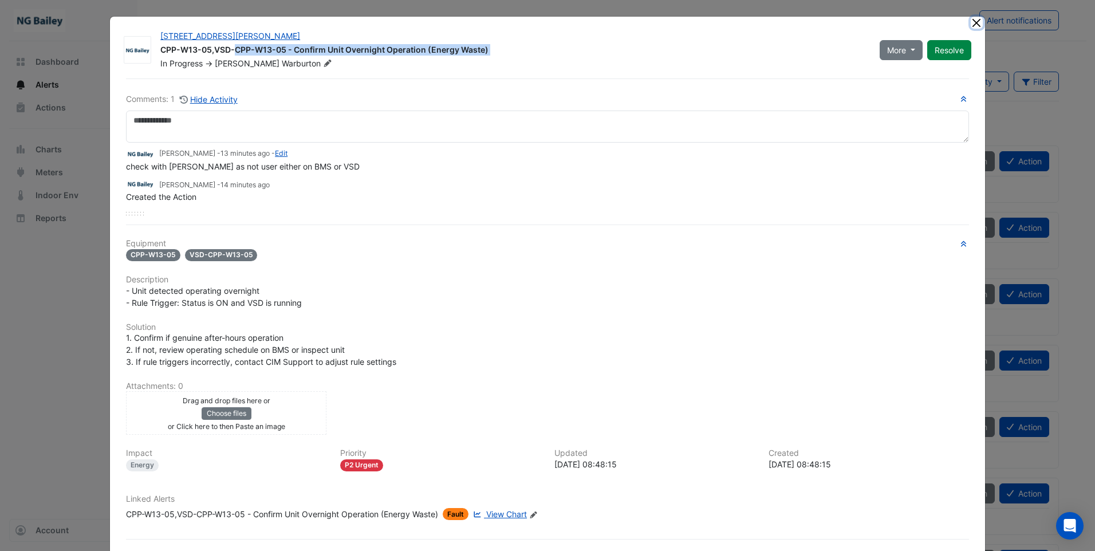
click at [976, 26] on button "Close" at bounding box center [977, 23] width 12 height 12
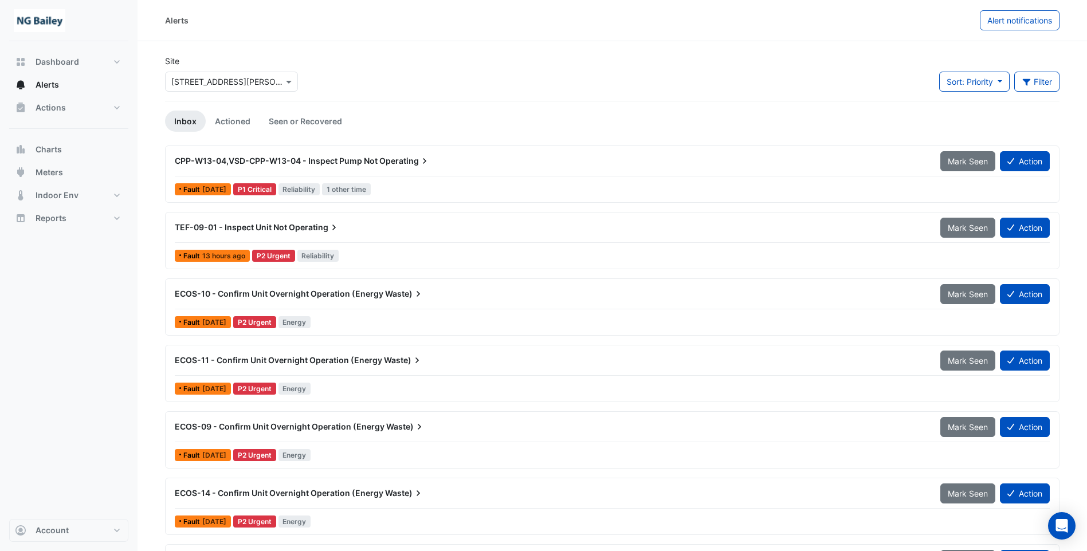
click at [280, 227] on span "TEF-09-01 - Inspect Unit Not" at bounding box center [231, 227] width 112 height 10
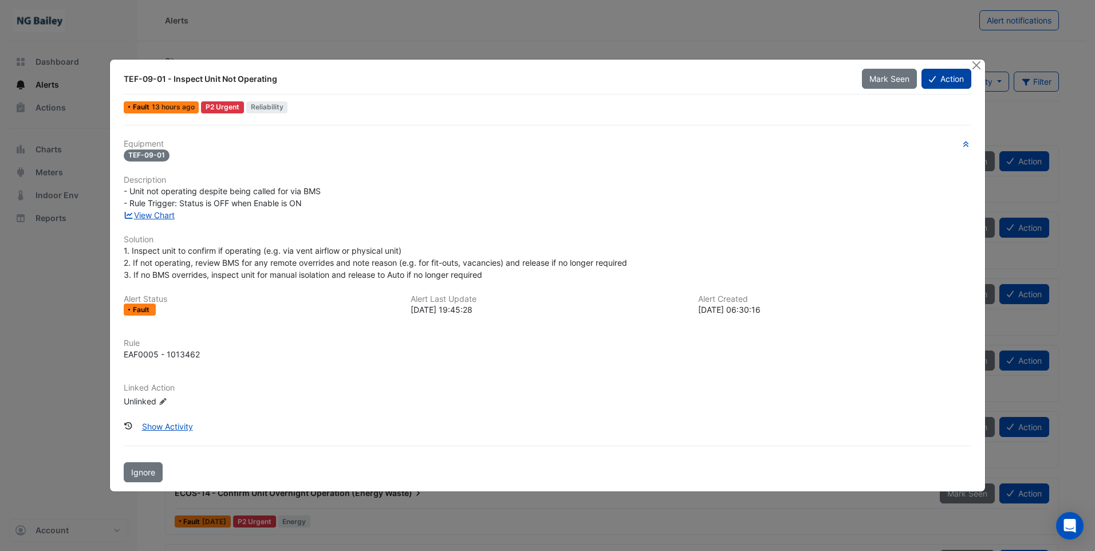
click at [954, 81] on button "Action" at bounding box center [947, 79] width 50 height 20
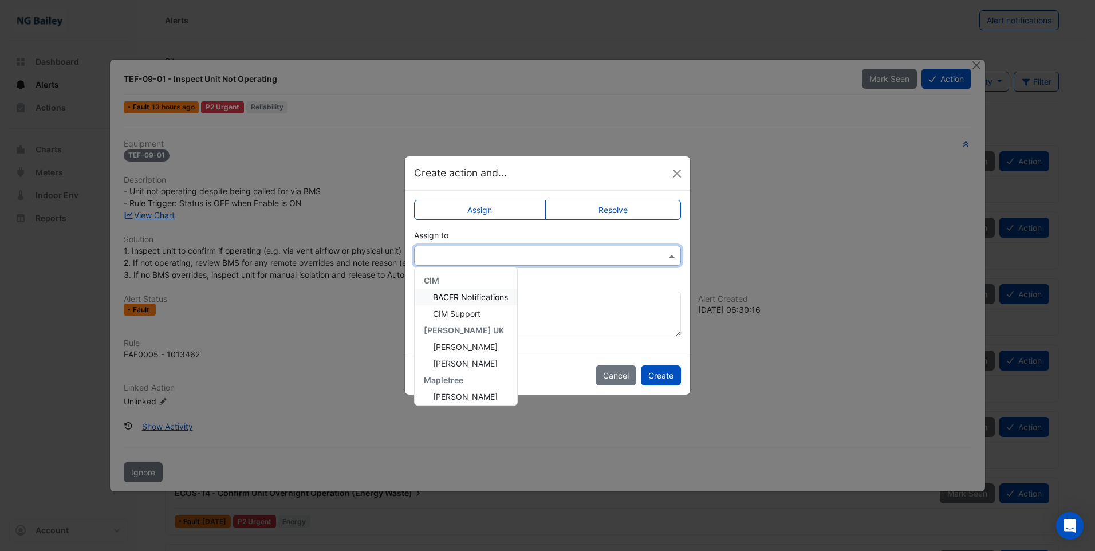
click at [505, 257] on input "text" at bounding box center [535, 256] width 231 height 12
click at [472, 392] on span "[PERSON_NAME]" at bounding box center [465, 392] width 65 height 10
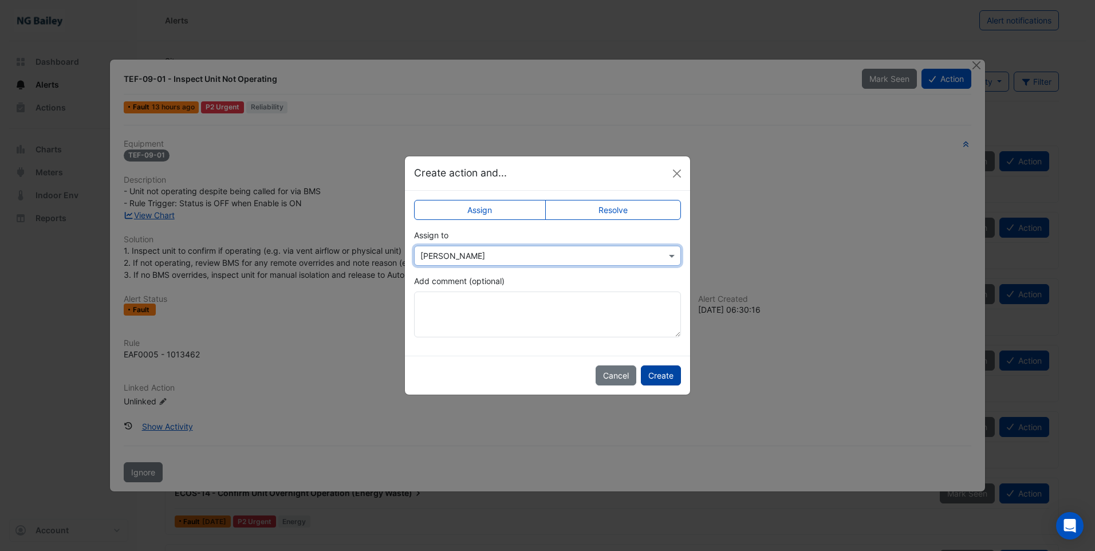
click at [667, 380] on button "Create" at bounding box center [661, 375] width 40 height 20
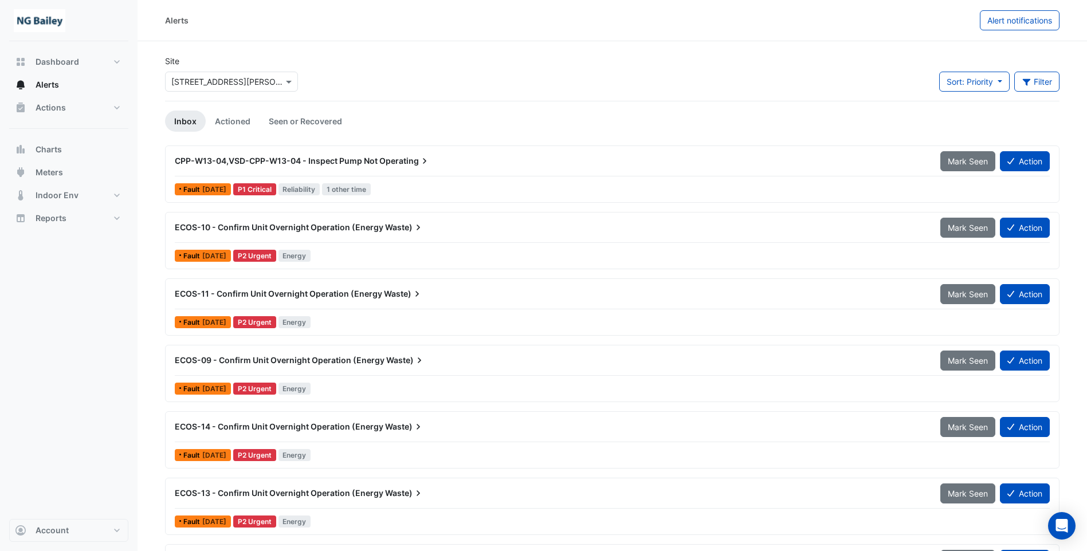
click at [359, 155] on div "CPP-W13-04,VSD-CPP-W13-04 - Inspect Pump Not Operating" at bounding box center [551, 160] width 752 height 11
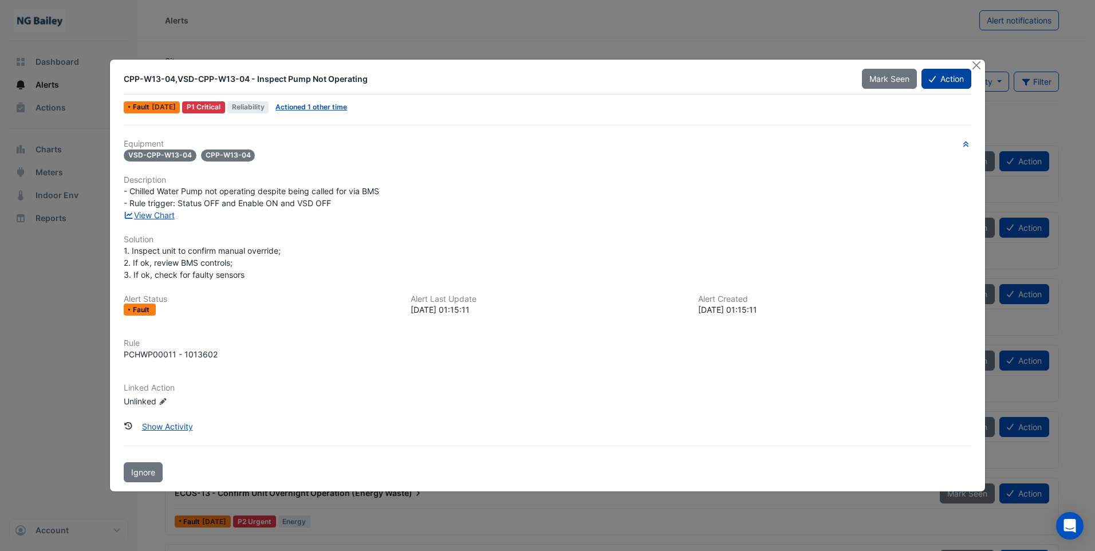
click at [943, 78] on button "Action" at bounding box center [947, 79] width 50 height 20
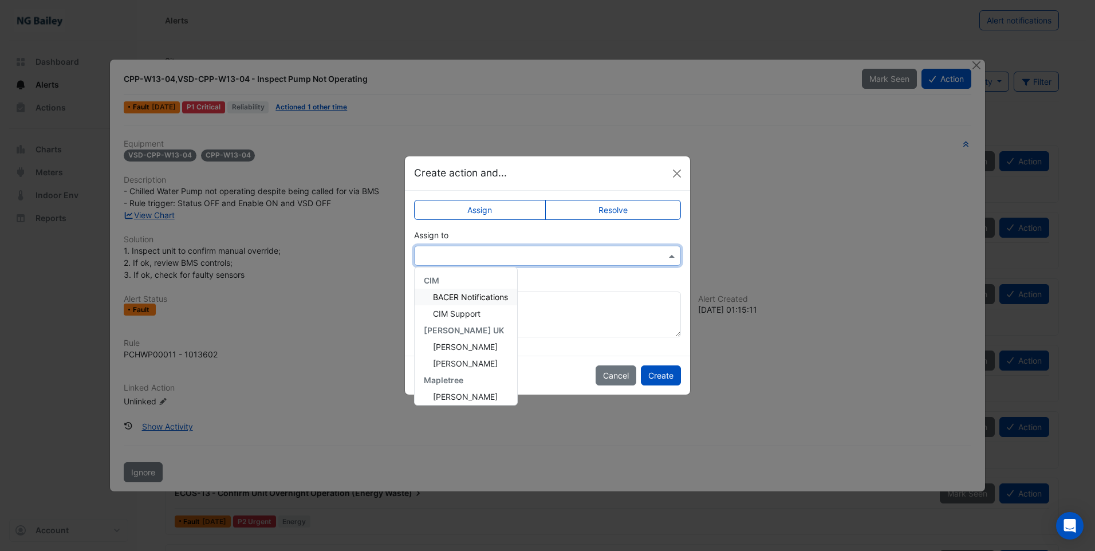
click at [513, 251] on input "text" at bounding box center [535, 256] width 231 height 12
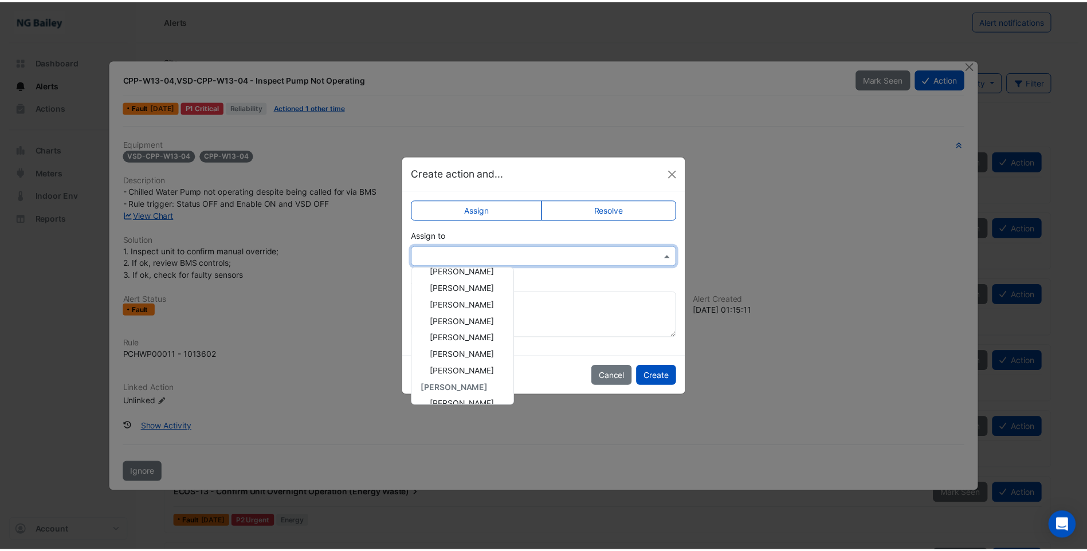
scroll to position [154, 0]
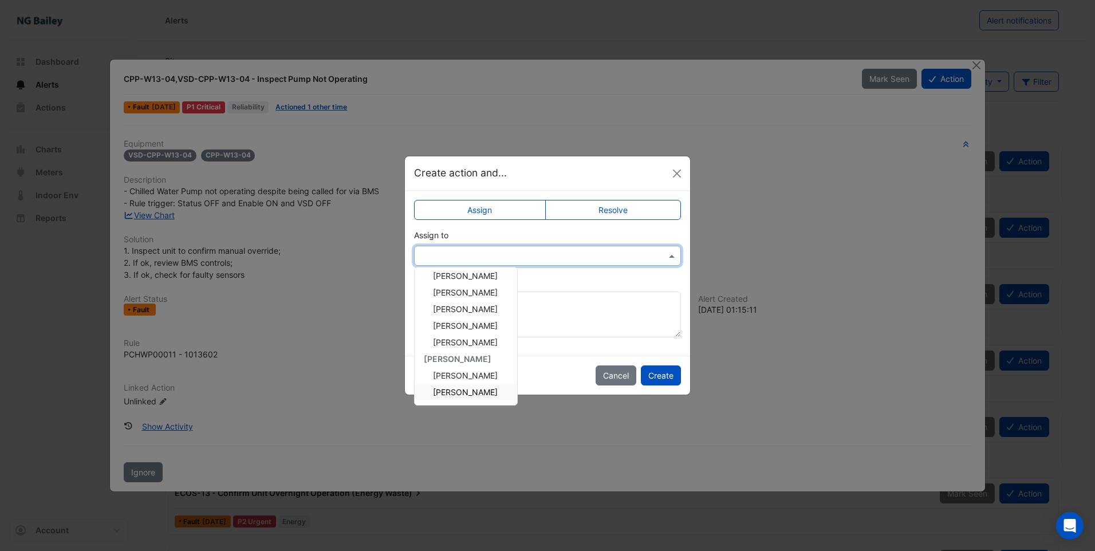
click at [477, 393] on span "[PERSON_NAME]" at bounding box center [465, 392] width 65 height 10
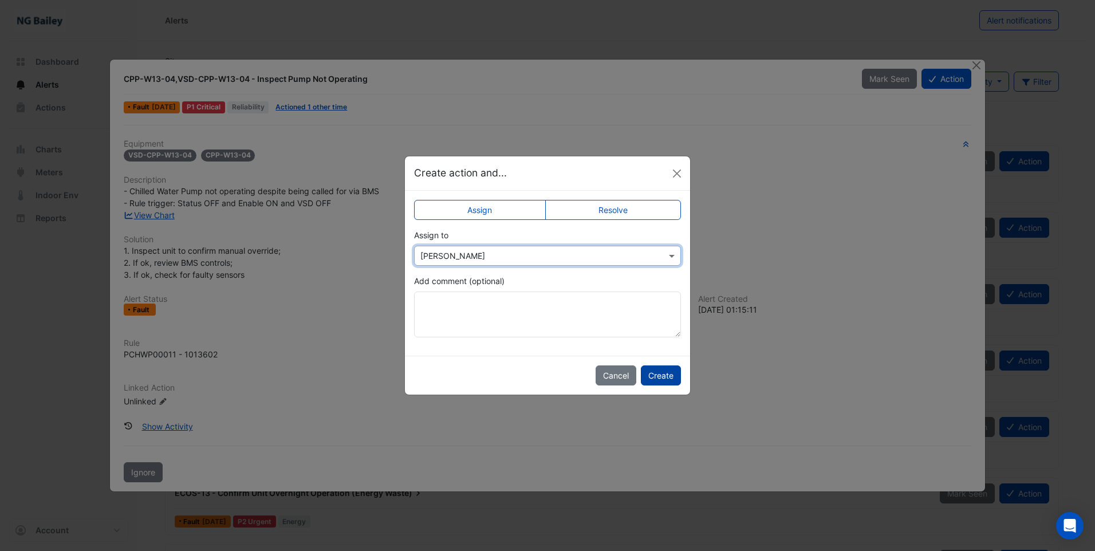
click at [670, 378] on button "Create" at bounding box center [661, 375] width 40 height 20
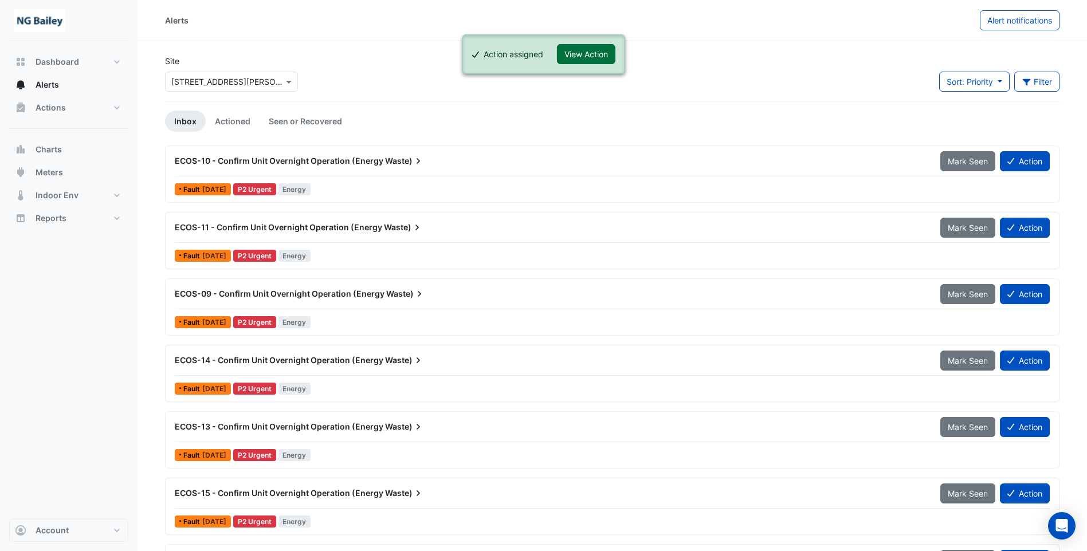
click at [592, 51] on button "View Action" at bounding box center [586, 54] width 58 height 20
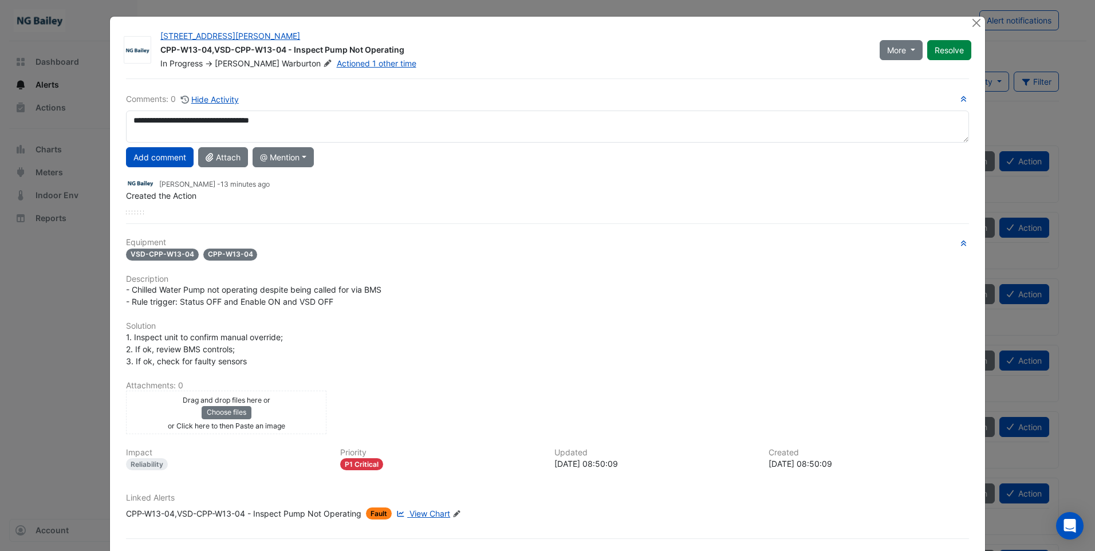
click at [199, 121] on textarea "**********" at bounding box center [547, 127] width 843 height 32
type textarea "**********"
drag, startPoint x: 399, startPoint y: 52, endPoint x: 156, endPoint y: 49, distance: 242.9
click at [160, 49] on div "CPP-W13-04,VSD-CPP-W13-04 - Inspect Pump Not Operating" at bounding box center [513, 51] width 706 height 14
copy div "CPP-W13-04,VSD-CPP-W13-04 - Inspect Pump Not Operating"
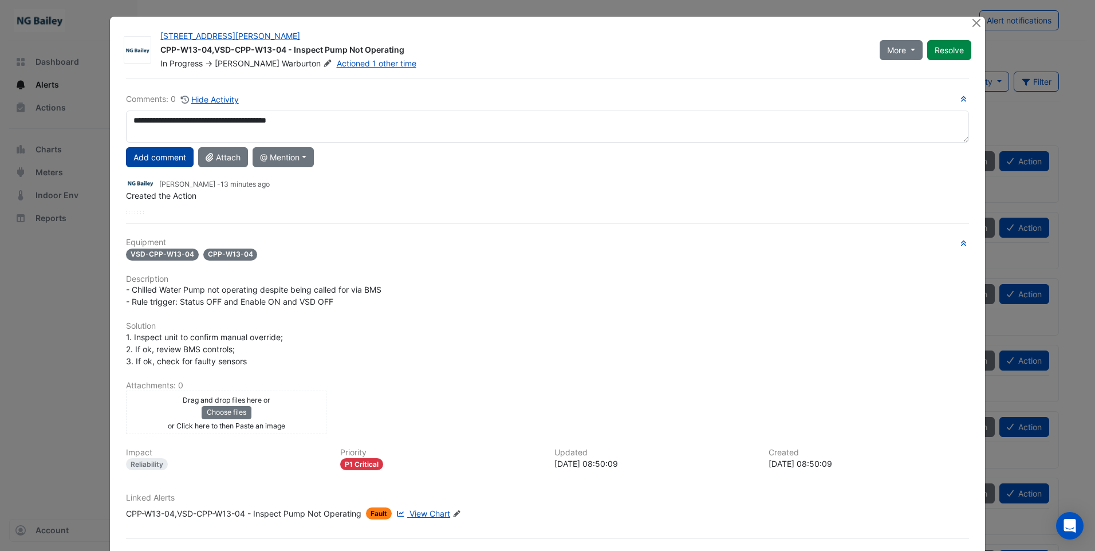
click at [161, 155] on button "Add comment" at bounding box center [160, 157] width 68 height 20
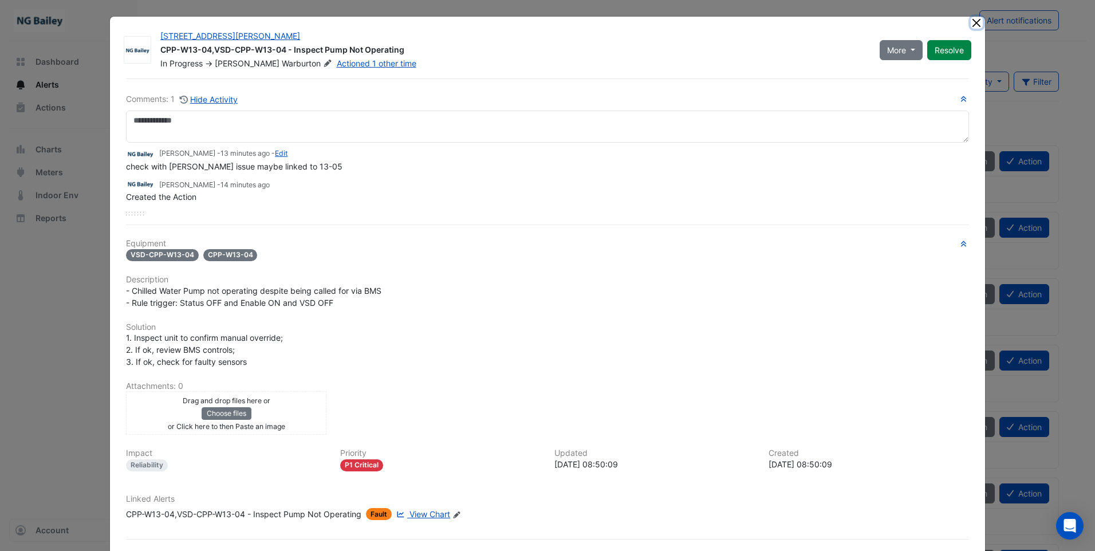
click at [976, 25] on button "Close" at bounding box center [977, 23] width 12 height 12
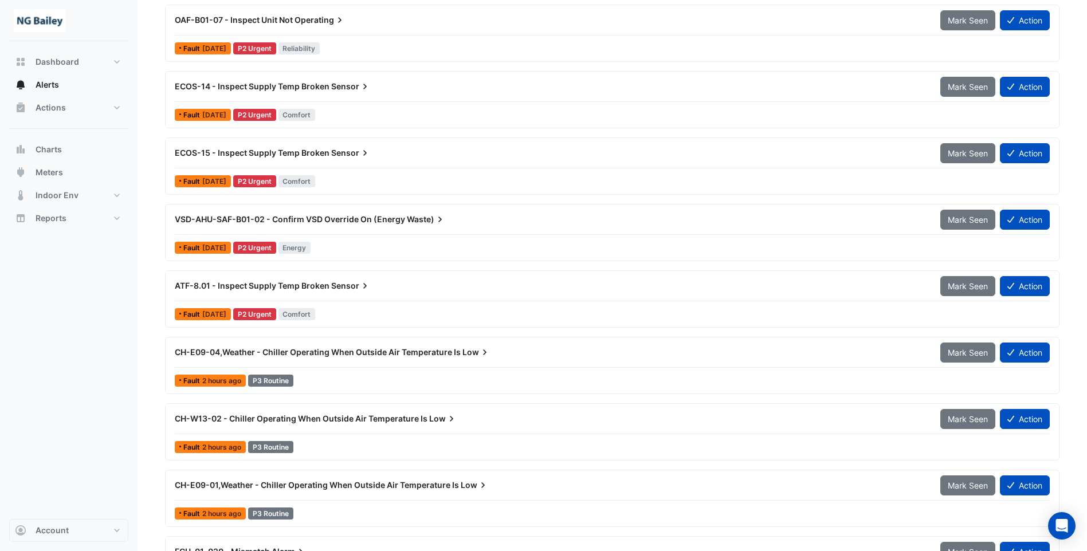
scroll to position [802, 0]
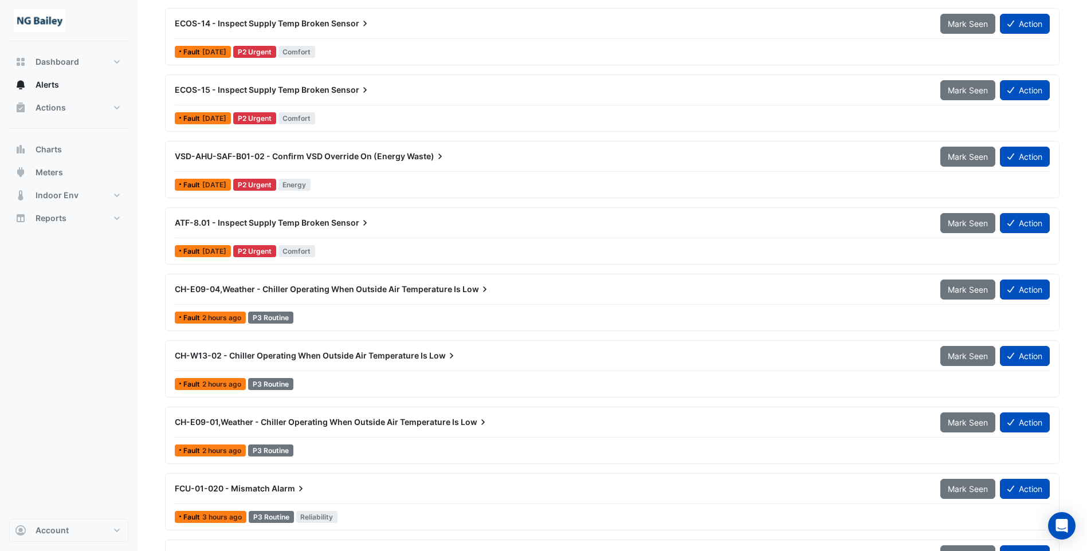
click at [283, 293] on span "CH-E09-04,Weather - Chiller Operating When Outside Air Temperature Is" at bounding box center [318, 289] width 286 height 10
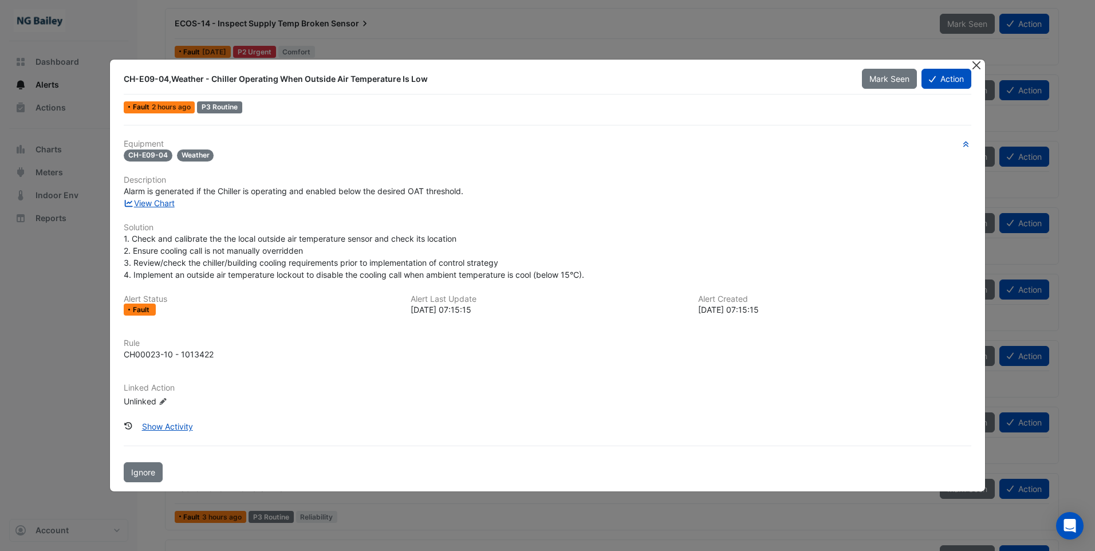
click at [978, 66] on button "Close" at bounding box center [977, 66] width 12 height 12
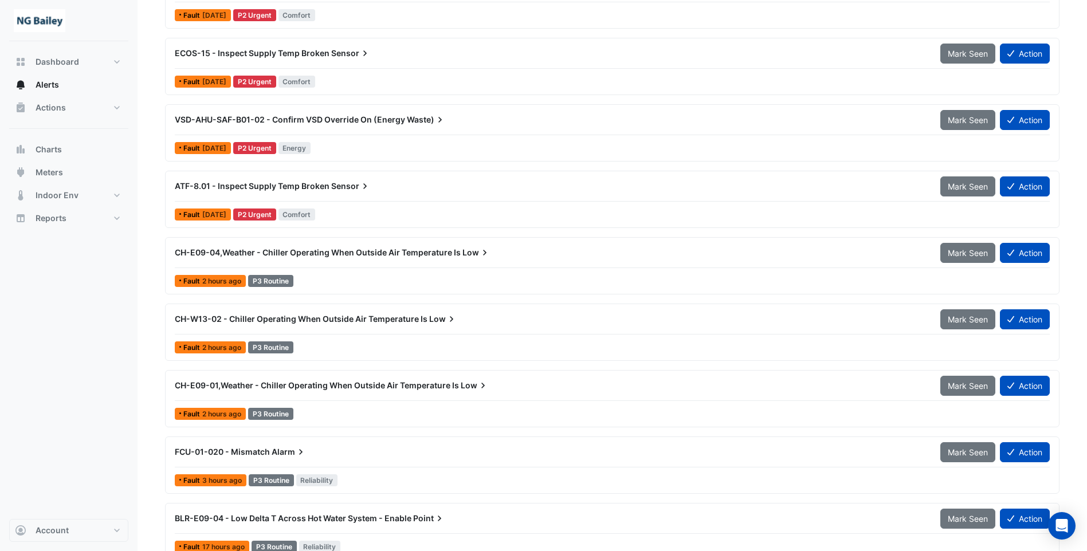
scroll to position [859, 0]
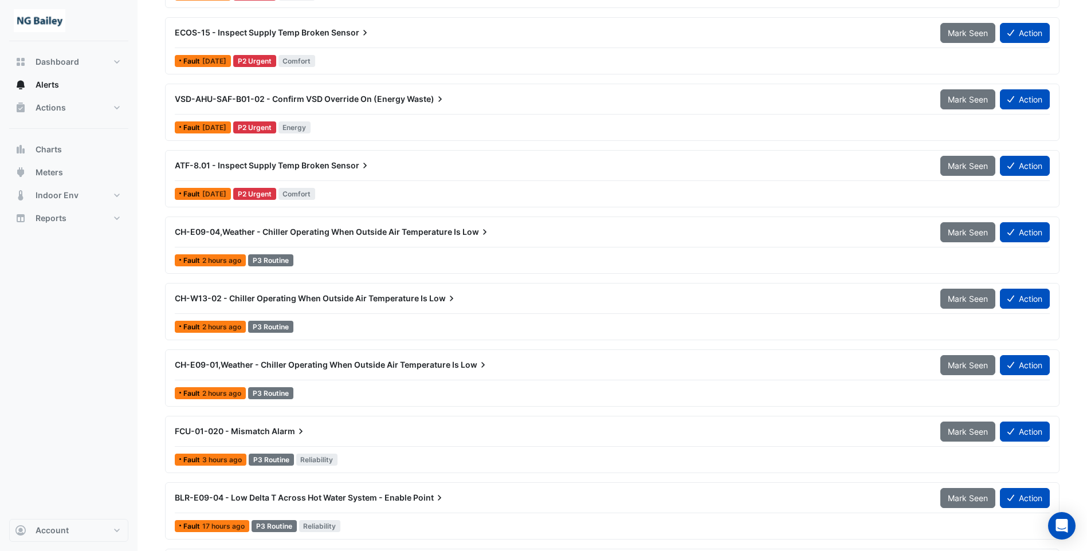
click at [313, 365] on span "CH-E09-01,Weather - Chiller Operating When Outside Air Temperature Is" at bounding box center [317, 365] width 284 height 10
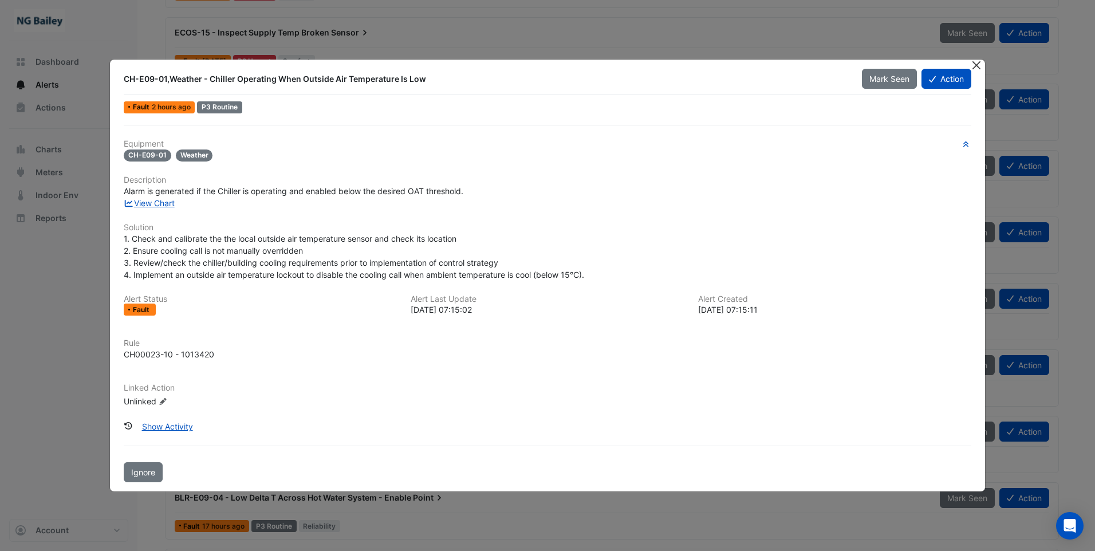
click at [974, 63] on button "Close" at bounding box center [977, 66] width 12 height 12
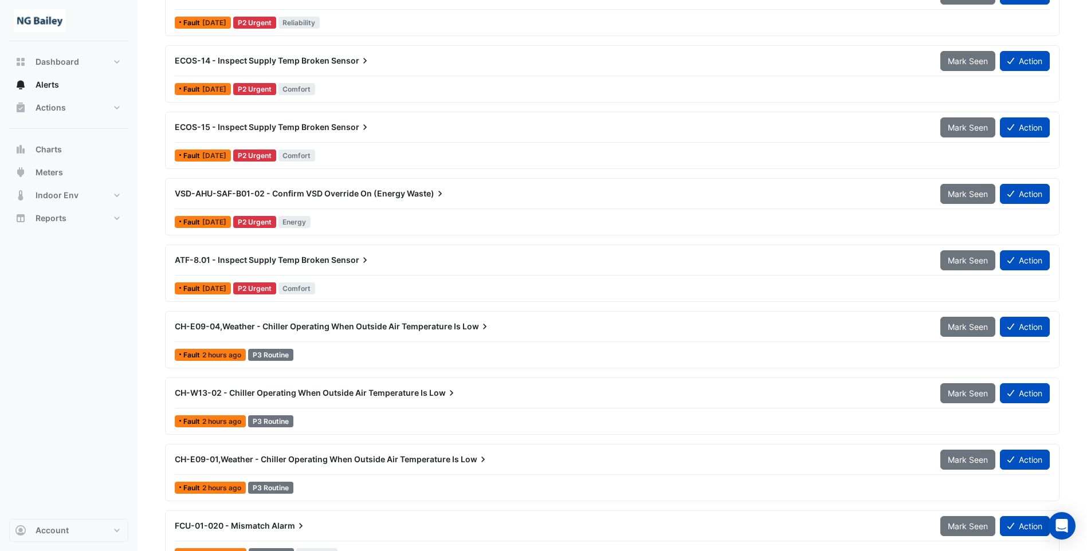
scroll to position [745, 0]
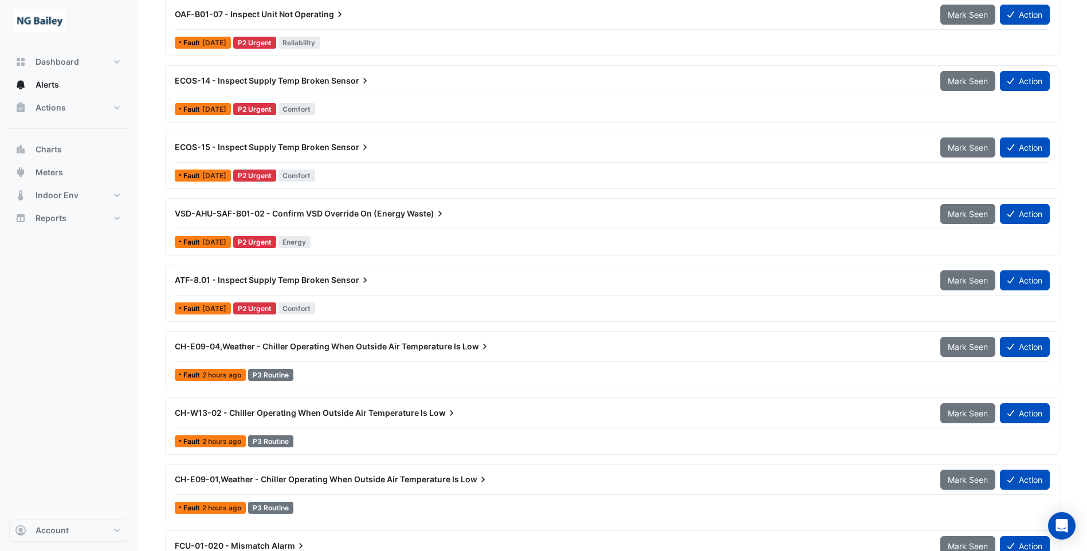
click at [317, 211] on span "VSD-AHU-SAF-B01-02 - Confirm VSD Override On (Energy" at bounding box center [290, 214] width 230 height 10
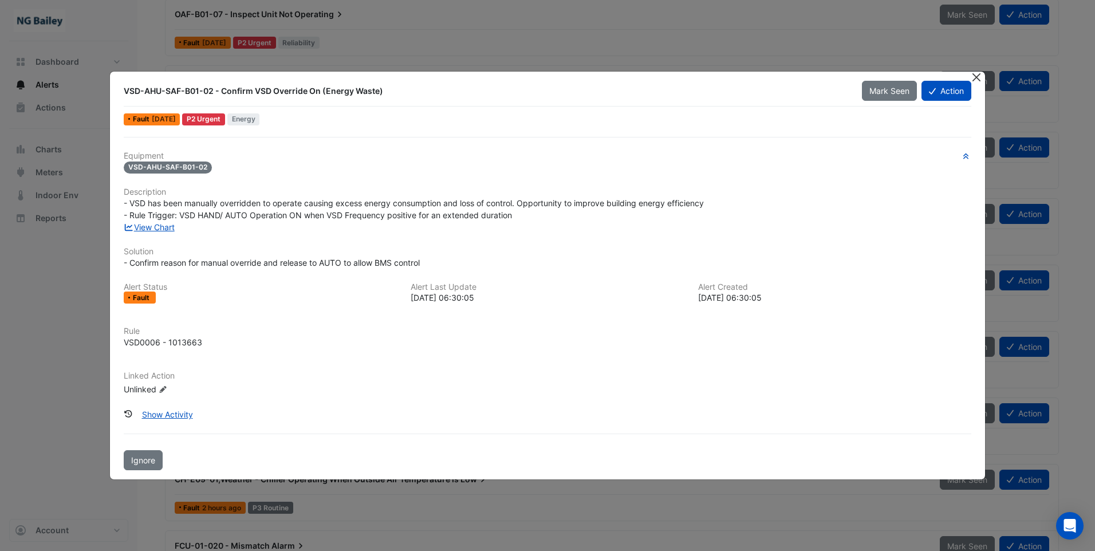
click at [973, 76] on button "Close" at bounding box center [977, 78] width 12 height 12
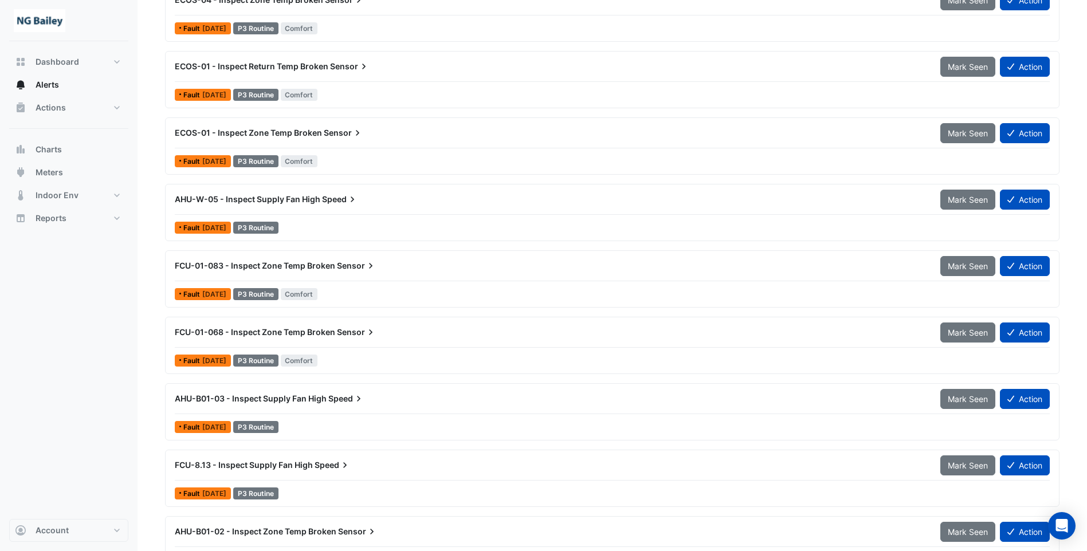
scroll to position [2262, 0]
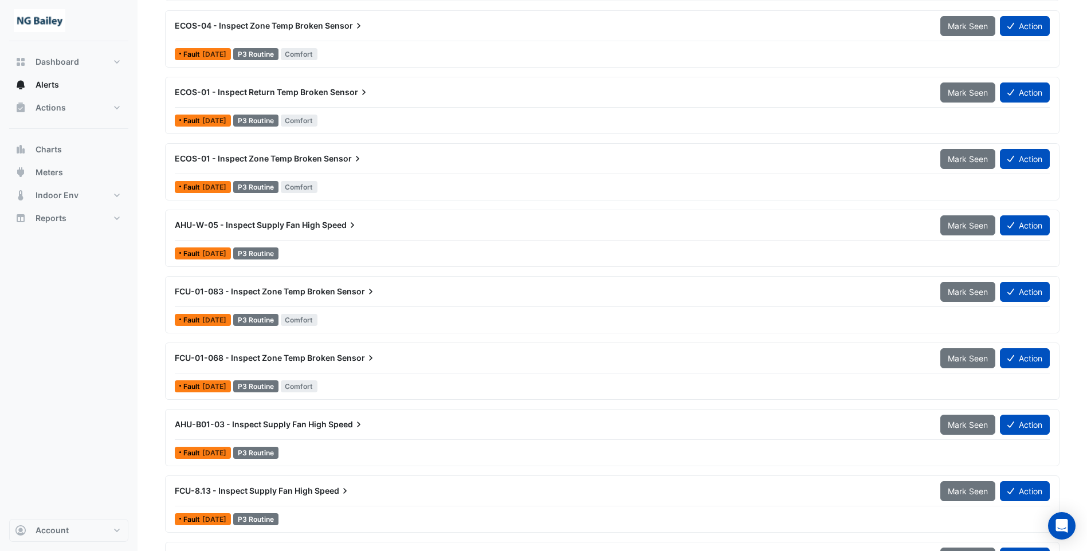
click at [261, 424] on span "AHU-B01-03 - Inspect Supply Fan High" at bounding box center [251, 424] width 152 height 10
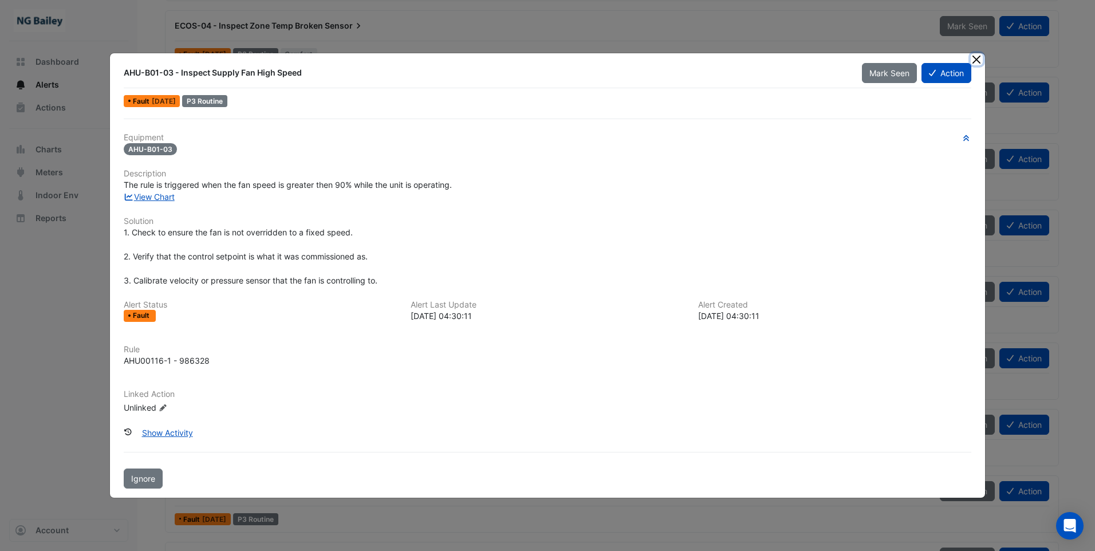
click at [981, 61] on button "Close" at bounding box center [977, 59] width 12 height 12
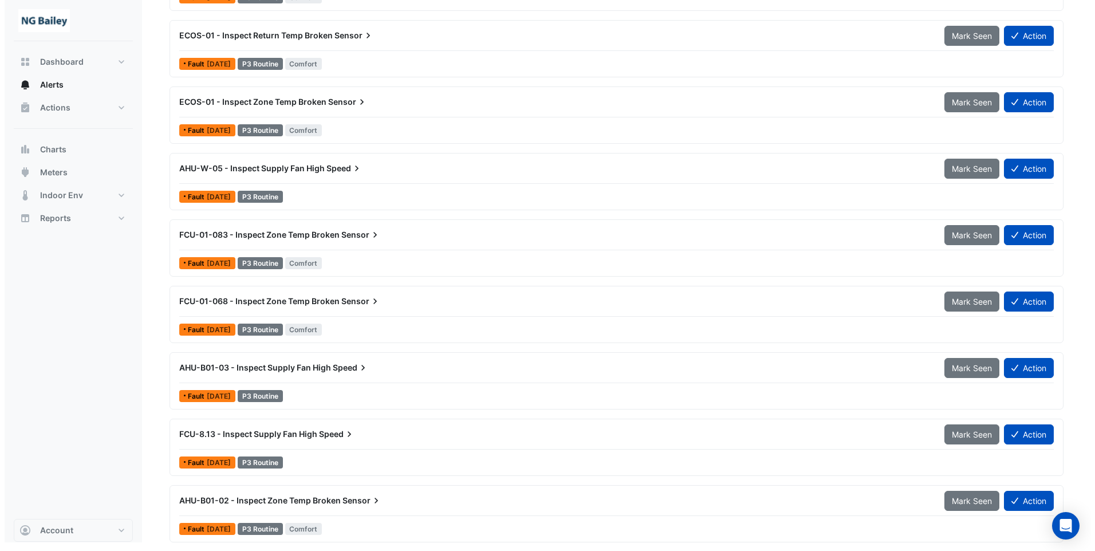
scroll to position [2319, 0]
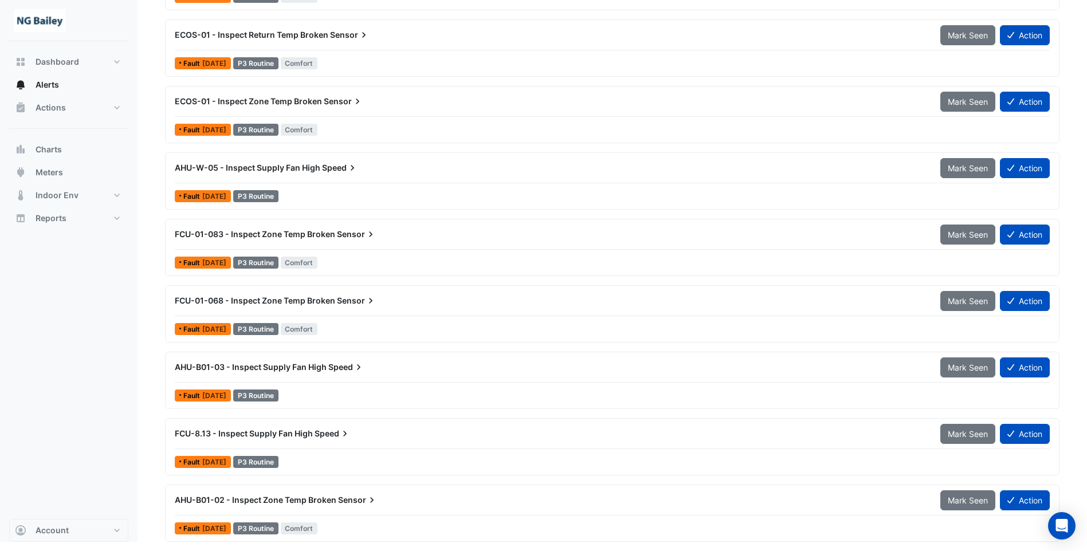
click at [247, 502] on span "AHU-B01-02 - Inspect Zone Temp Broken" at bounding box center [256, 500] width 162 height 10
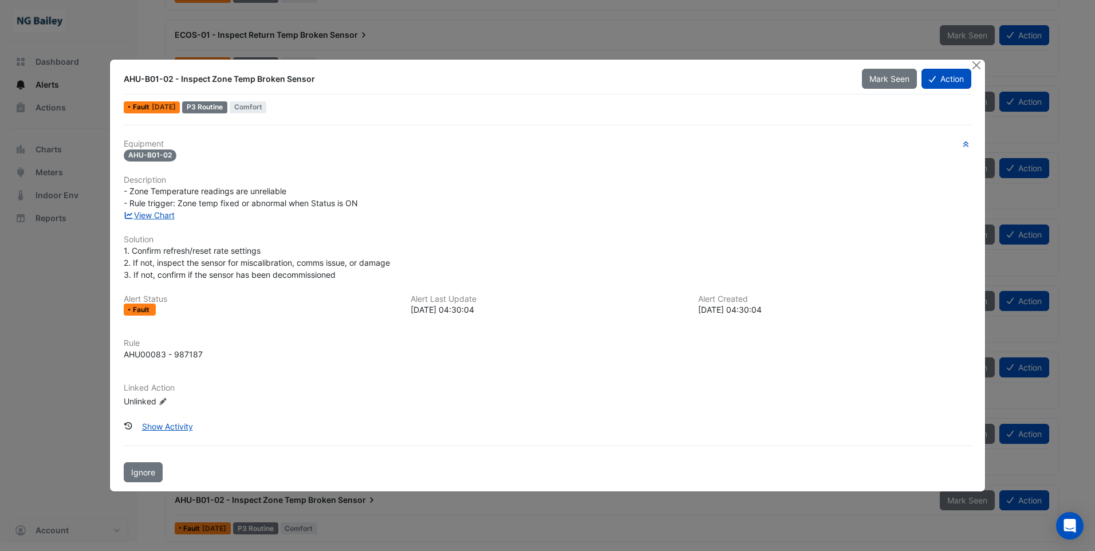
drag, startPoint x: 320, startPoint y: 81, endPoint x: 124, endPoint y: 80, distance: 195.9
click at [124, 80] on div "AHU-B01-02 - Inspect Zone Temp Broken Sensor" at bounding box center [486, 78] width 724 height 11
drag, startPoint x: 124, startPoint y: 80, endPoint x: 133, endPoint y: 81, distance: 9.2
copy div "AHU-B01-02 - Inspect Zone Temp Broken Sensor"
click at [945, 84] on button "Action" at bounding box center [947, 79] width 50 height 20
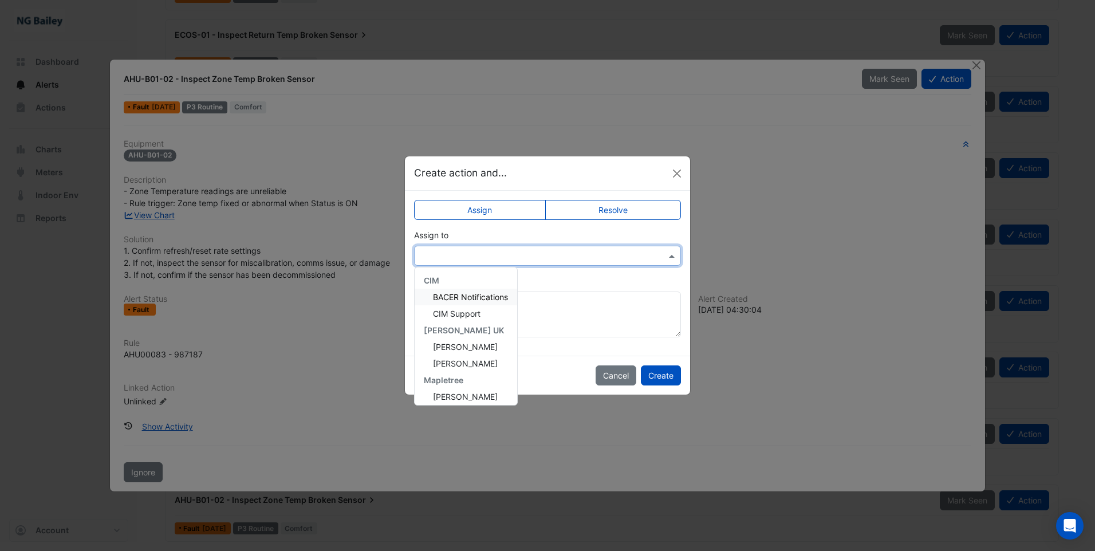
click at [485, 253] on input "text" at bounding box center [535, 256] width 231 height 12
click at [478, 384] on div "[PERSON_NAME]" at bounding box center [466, 392] width 103 height 17
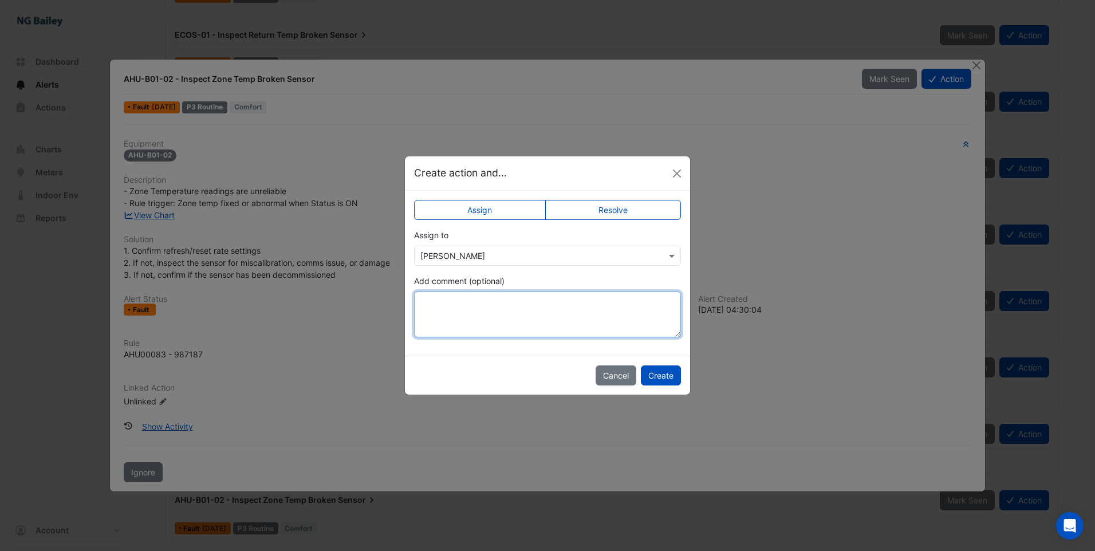
click at [506, 306] on textarea "Add comment (optional)" at bounding box center [547, 315] width 267 height 46
click at [666, 380] on button "Create" at bounding box center [661, 375] width 40 height 20
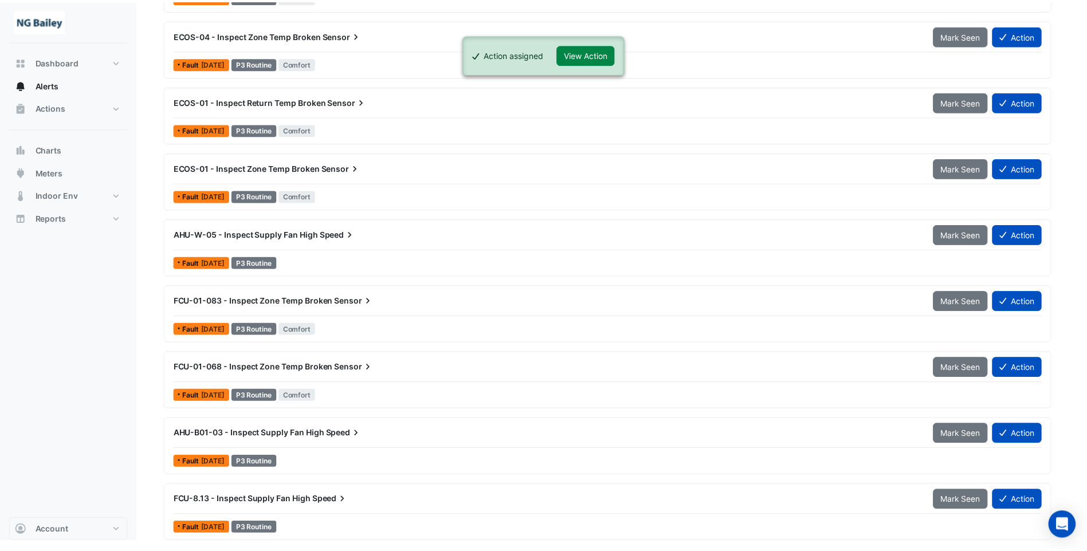
scroll to position [2252, 0]
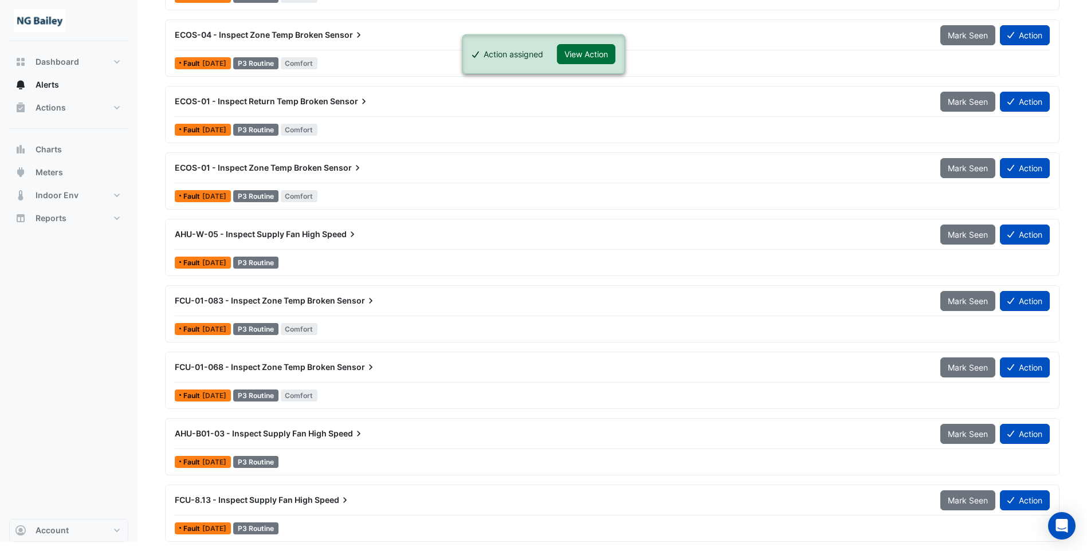
click at [600, 48] on button "View Action" at bounding box center [586, 54] width 58 height 20
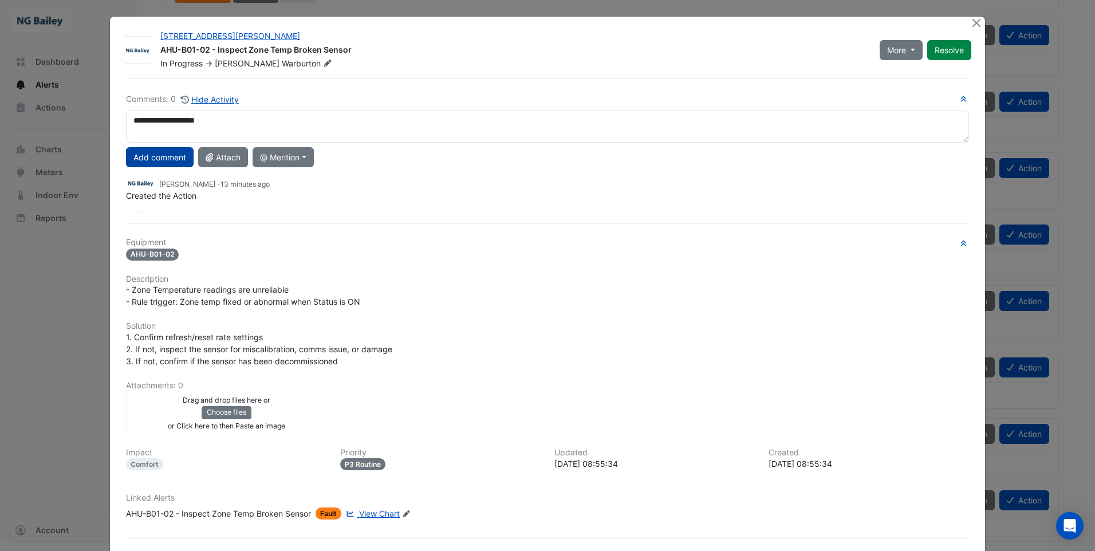
type textarea "**********"
click at [154, 156] on button "Add comment" at bounding box center [160, 157] width 68 height 20
click at [971, 23] on button "Close" at bounding box center [977, 23] width 12 height 12
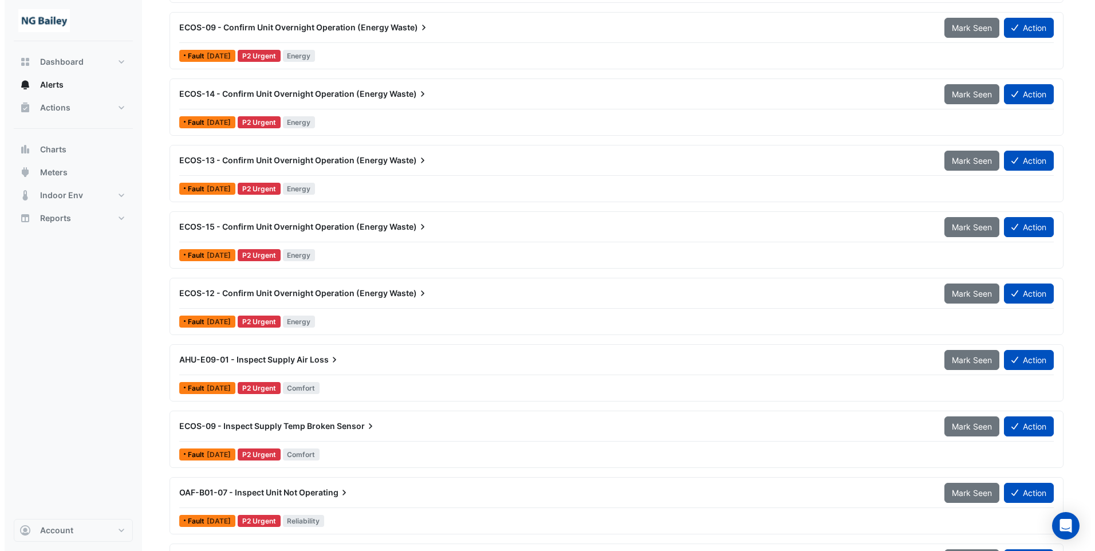
scroll to position [286, 0]
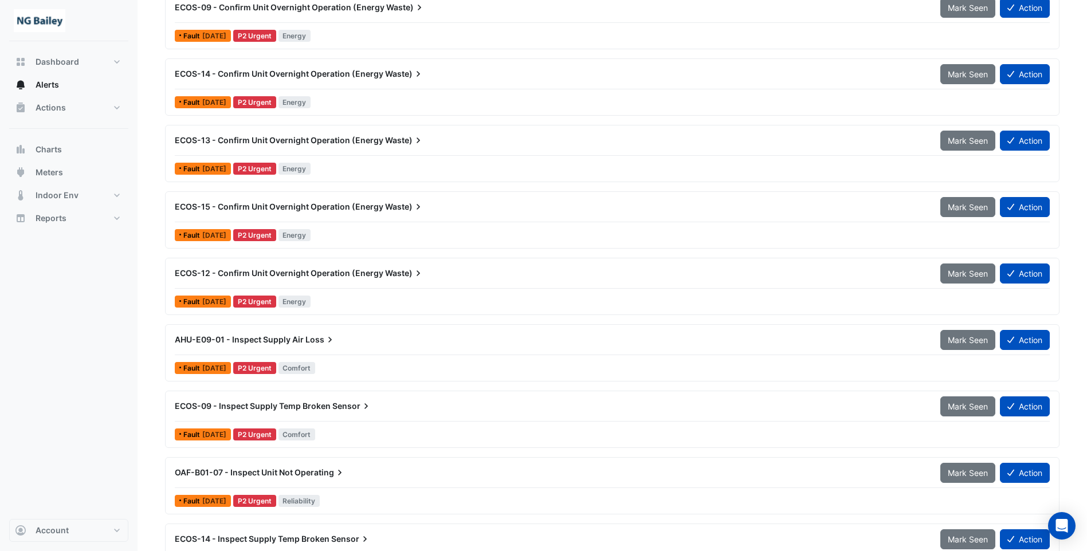
click at [316, 340] on span "Loss" at bounding box center [320, 339] width 30 height 11
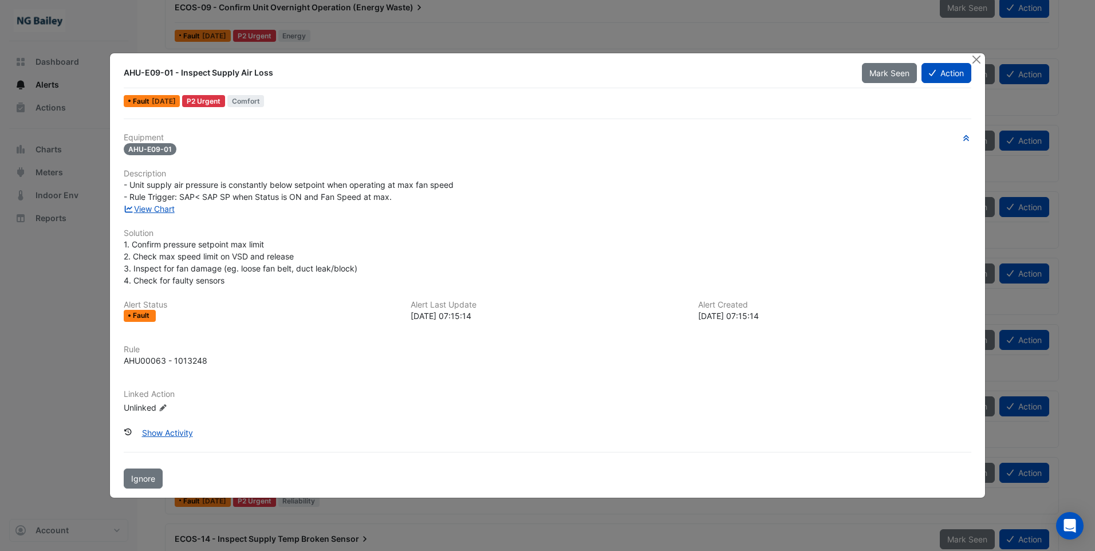
drag, startPoint x: 267, startPoint y: 70, endPoint x: 124, endPoint y: 68, distance: 142.7
click at [124, 68] on div "AHU-E09-01 - Inspect Supply Air Loss" at bounding box center [486, 72] width 724 height 11
drag, startPoint x: 124, startPoint y: 68, endPoint x: 131, endPoint y: 70, distance: 7.1
copy div "AHU-E09-01 - Inspect Supply Air Loss"
click at [958, 72] on button "Action" at bounding box center [947, 73] width 50 height 20
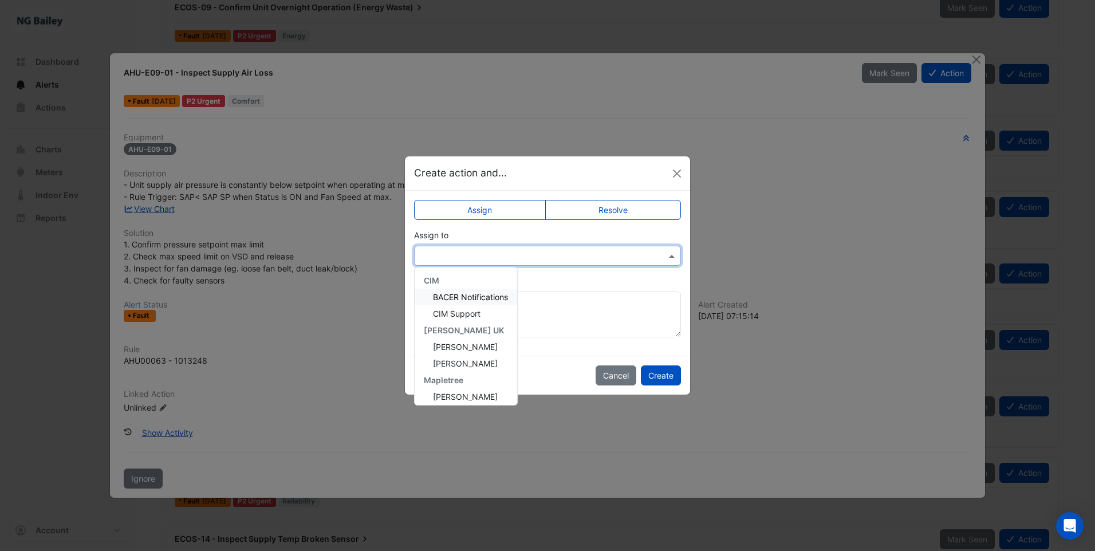
click at [451, 252] on input "text" at bounding box center [535, 256] width 231 height 12
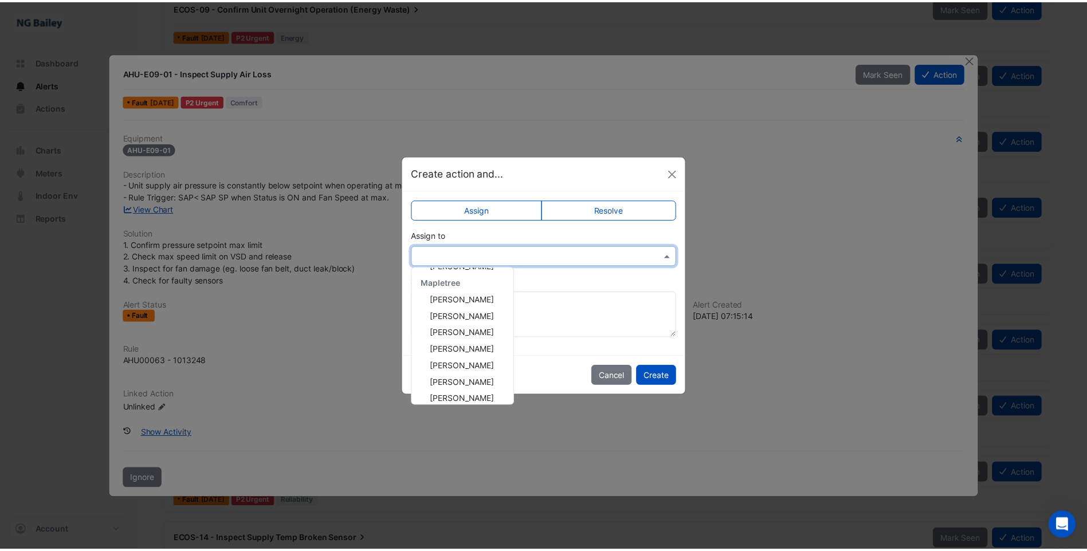
scroll to position [154, 0]
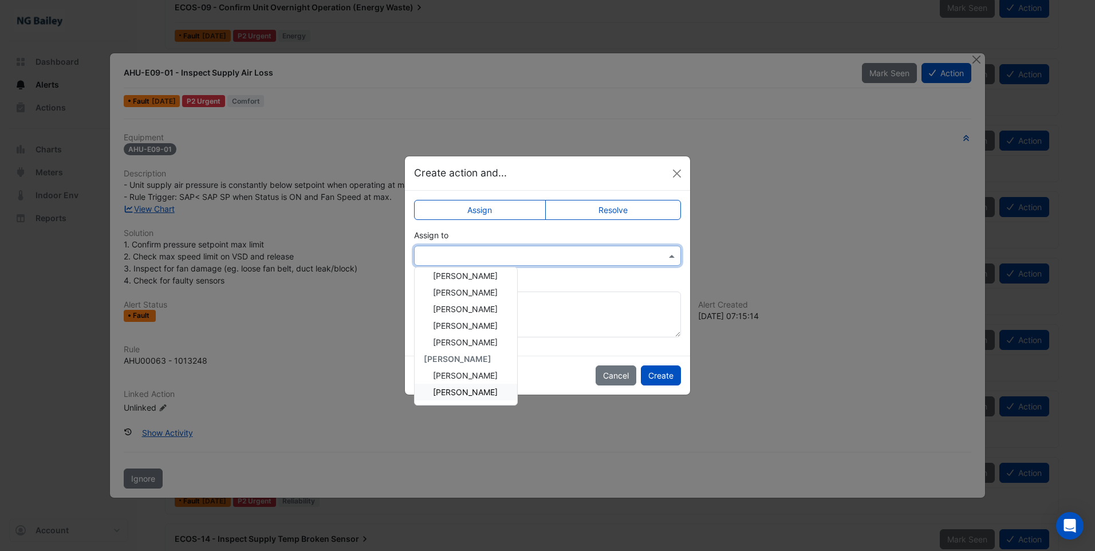
click at [476, 389] on span "[PERSON_NAME]" at bounding box center [465, 392] width 65 height 10
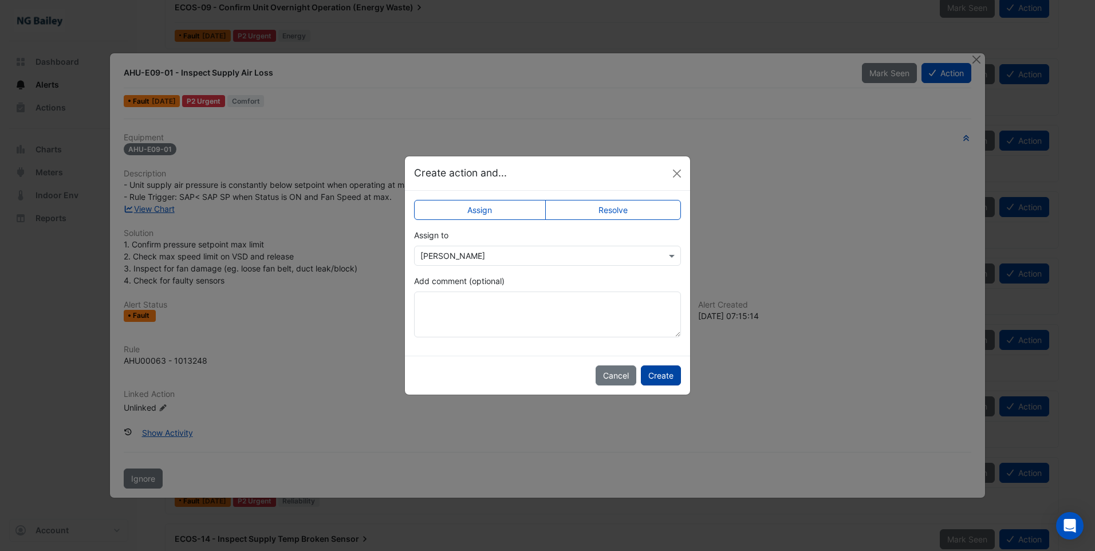
click at [661, 376] on button "Create" at bounding box center [661, 375] width 40 height 20
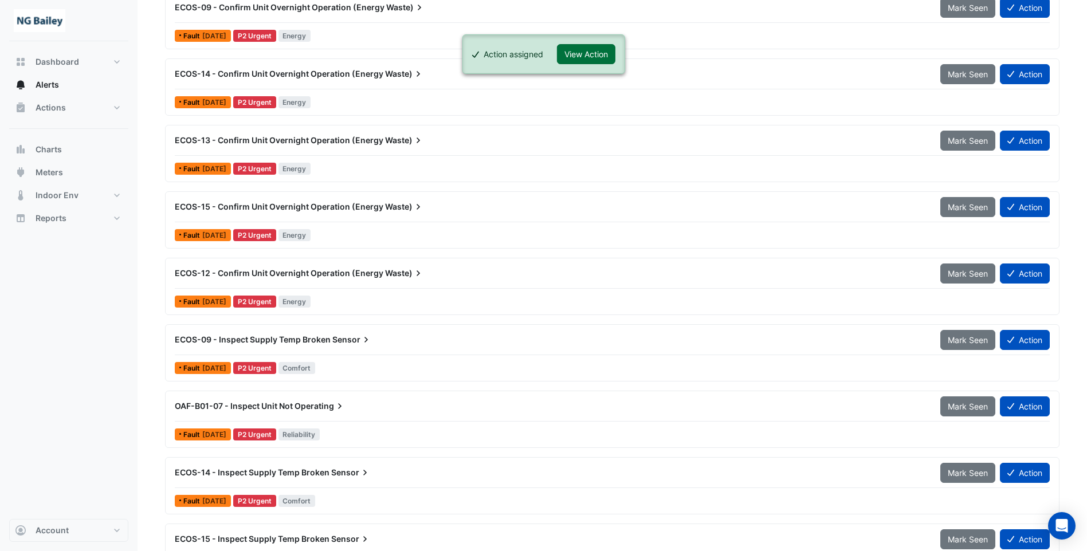
click at [582, 58] on button "View Action" at bounding box center [586, 54] width 58 height 20
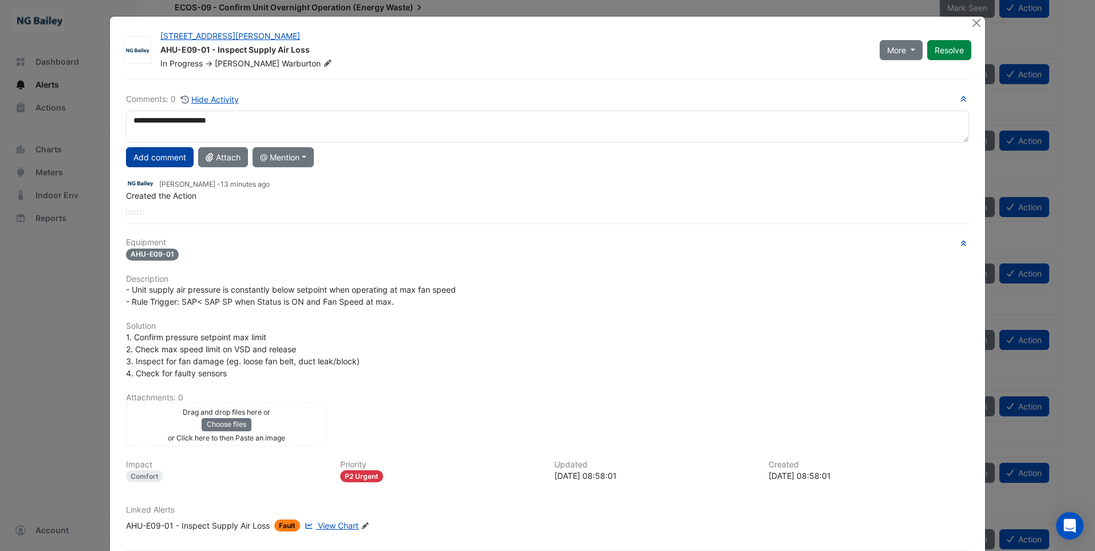
type textarea "**********"
click at [168, 159] on button "Add comment" at bounding box center [160, 157] width 68 height 20
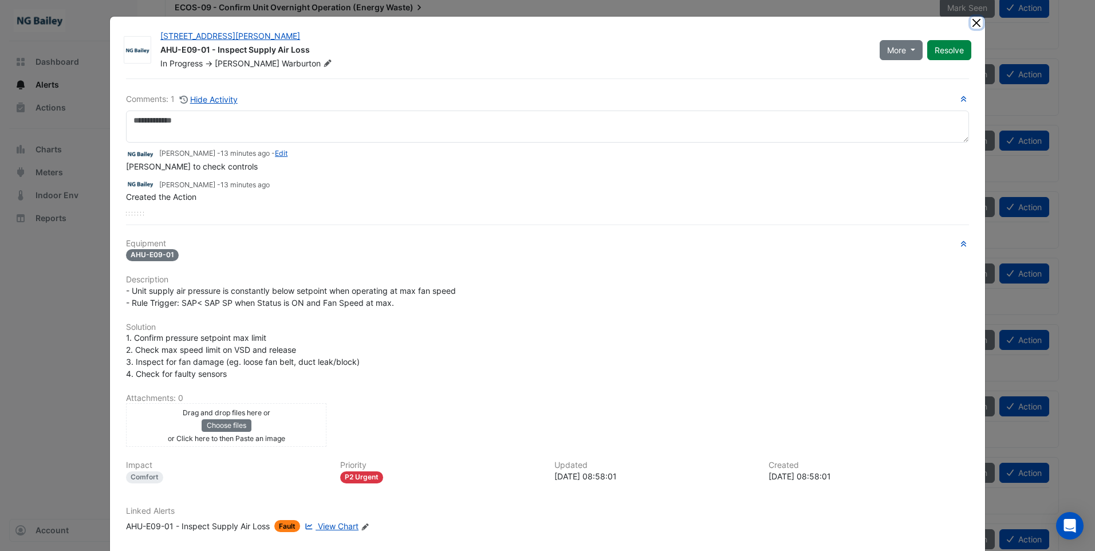
click at [976, 21] on button "Close" at bounding box center [977, 23] width 12 height 12
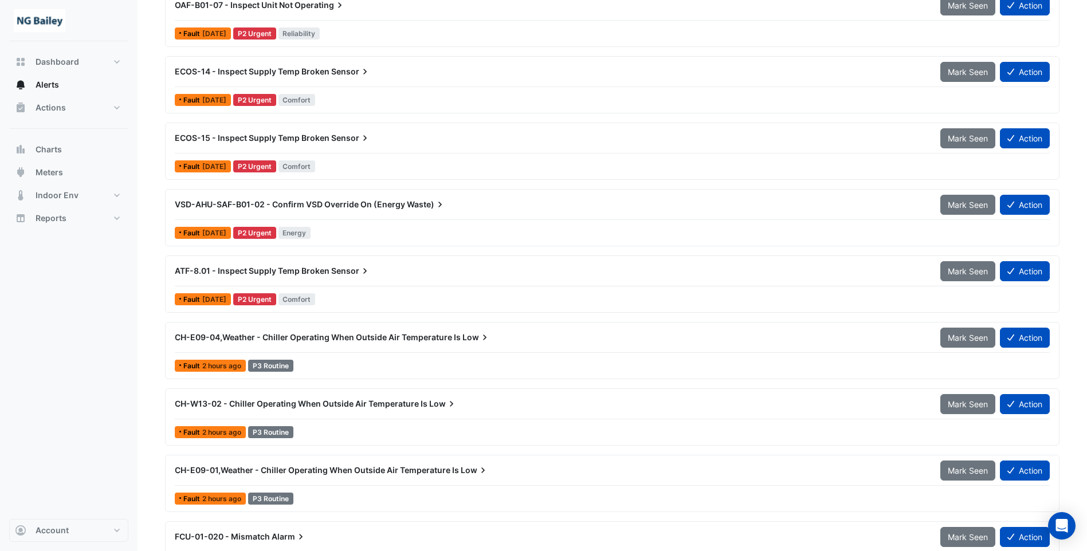
scroll to position [745, 0]
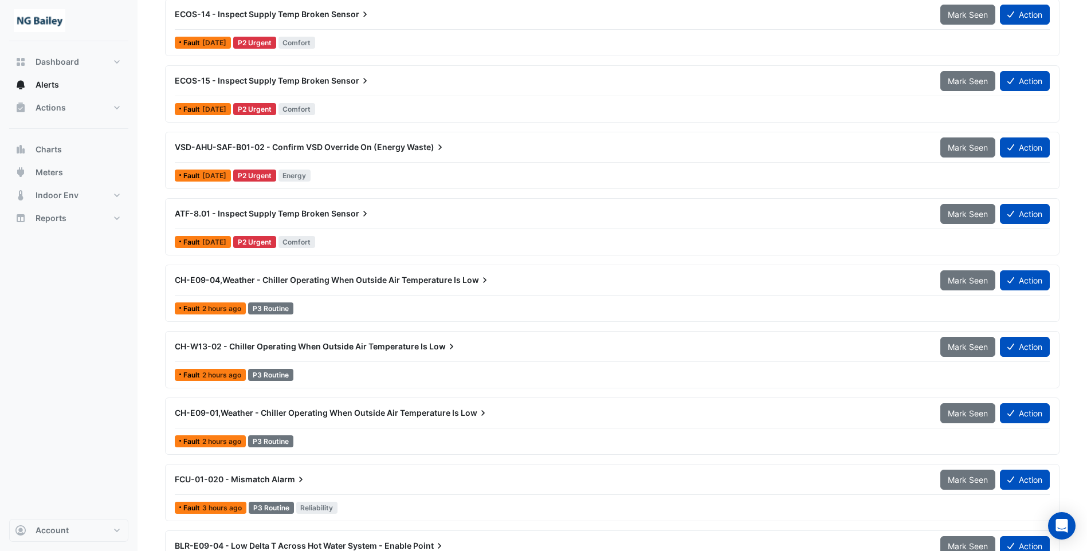
click at [385, 411] on span "CH-E09-01,Weather - Chiller Operating When Outside Air Temperature Is" at bounding box center [317, 413] width 284 height 10
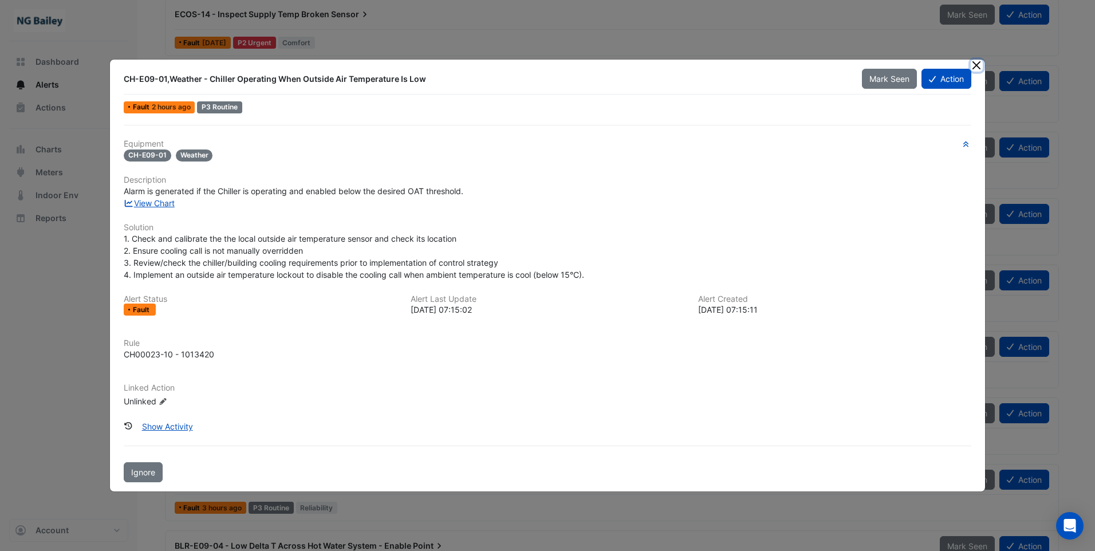
click at [974, 66] on button "Close" at bounding box center [977, 66] width 12 height 12
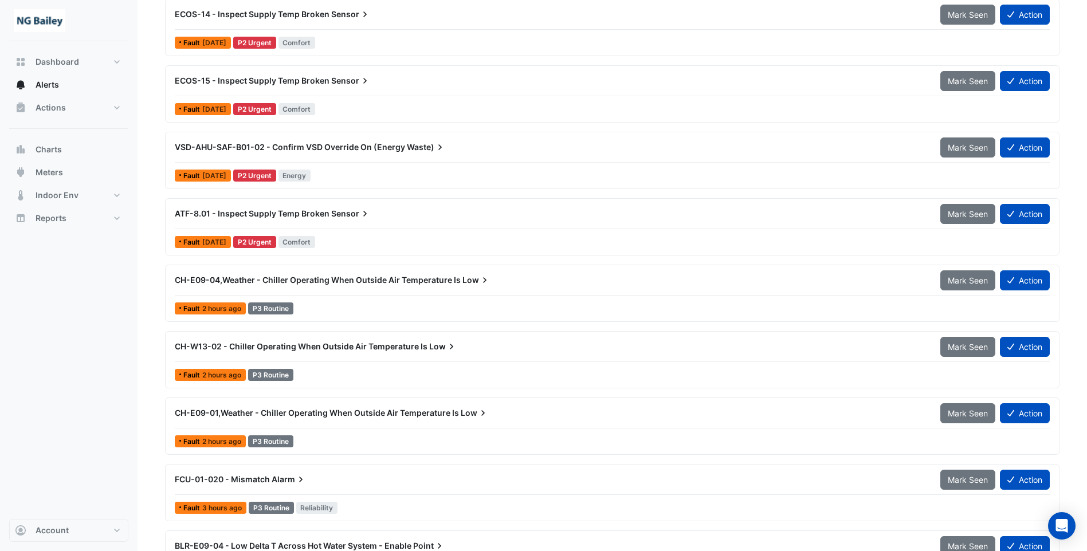
scroll to position [573, 0]
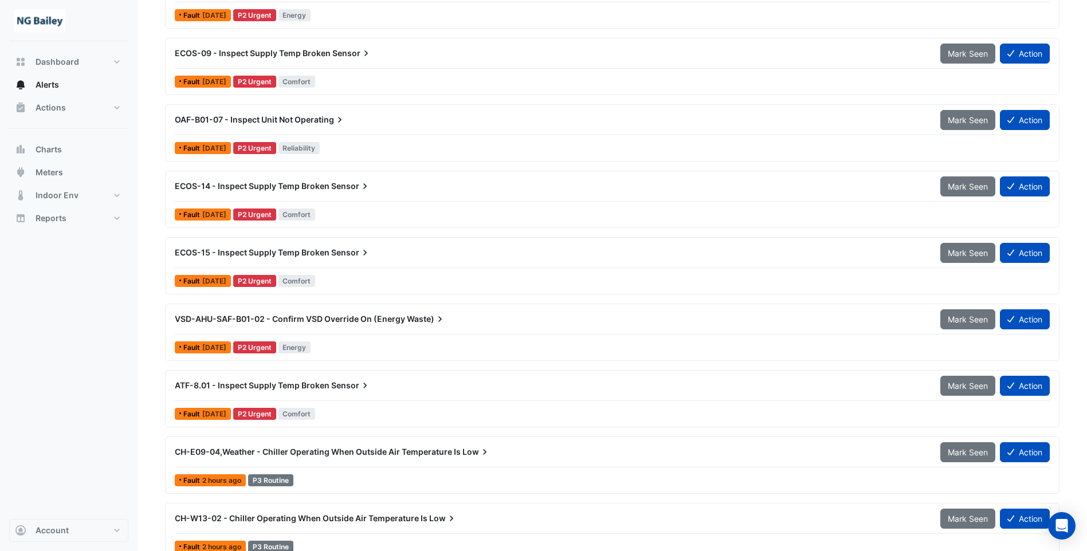
click at [264, 253] on span "ECOS-15 - Inspect Supply Temp Broken" at bounding box center [252, 252] width 155 height 10
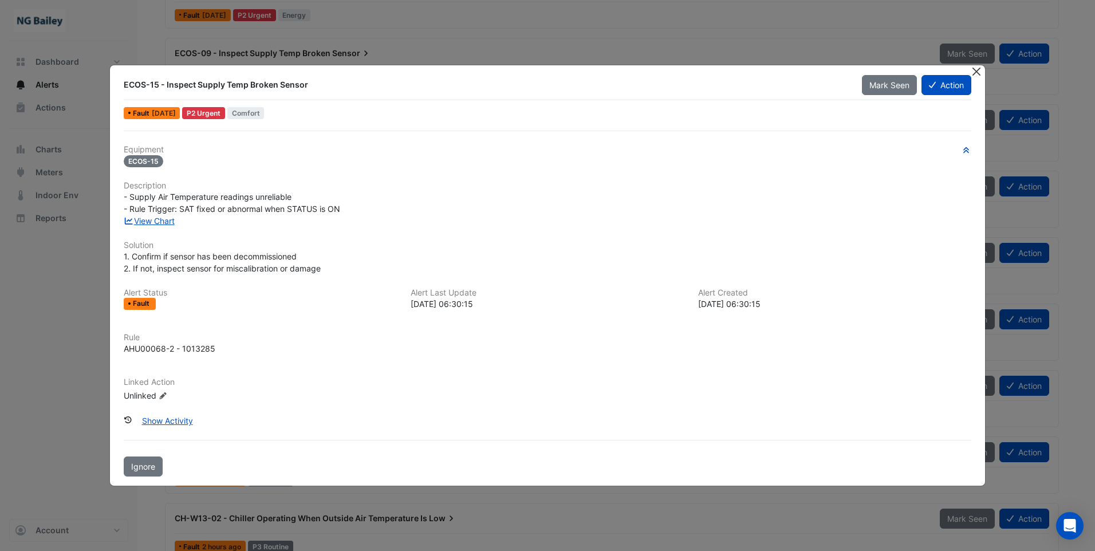
click at [980, 71] on button "Close" at bounding box center [977, 71] width 12 height 12
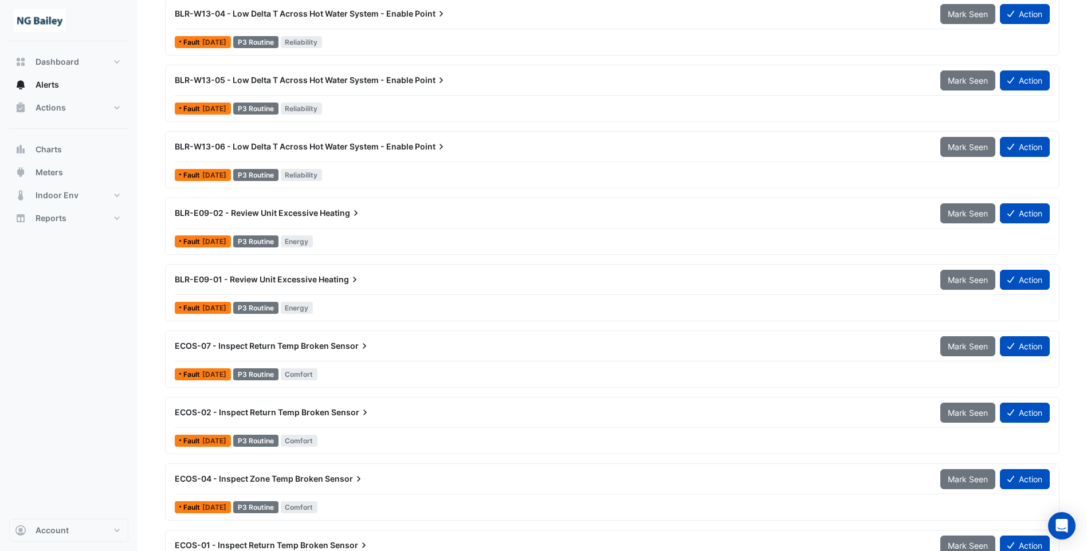
scroll to position [1719, 0]
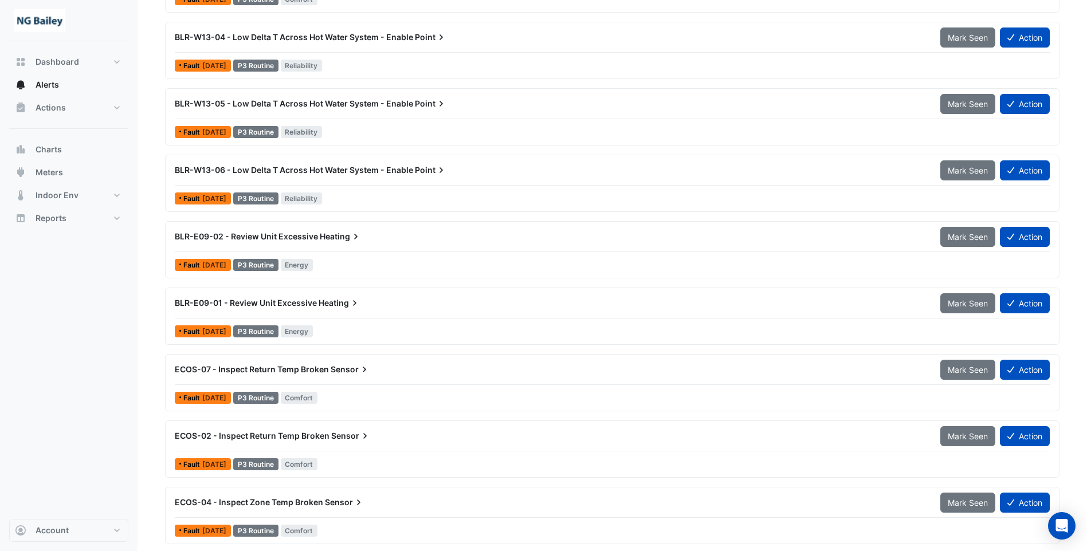
click at [281, 302] on span "BLR-E09-01 - Review Unit Excessive" at bounding box center [246, 303] width 142 height 10
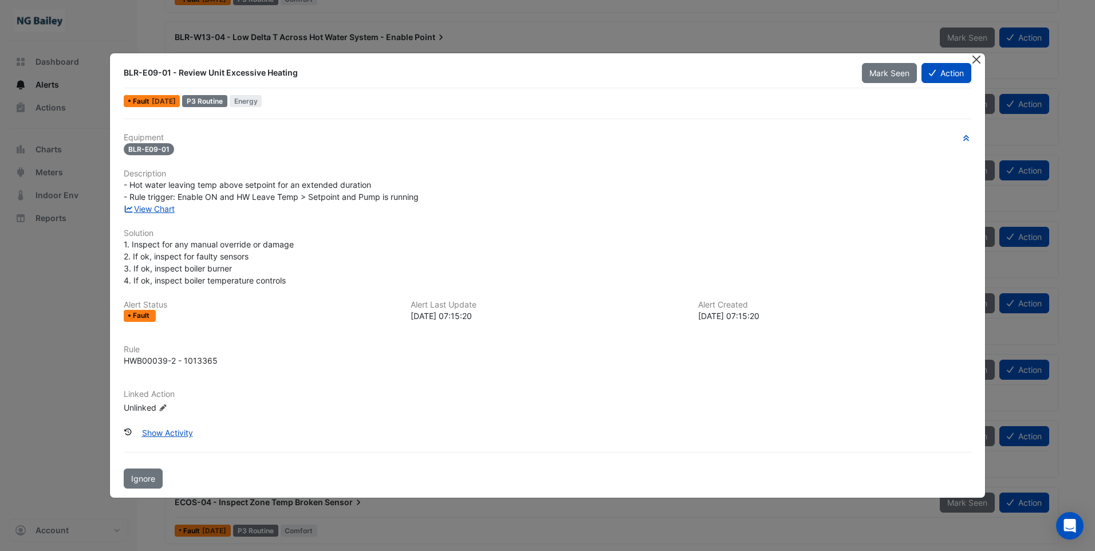
click at [978, 61] on button "Close" at bounding box center [977, 59] width 12 height 12
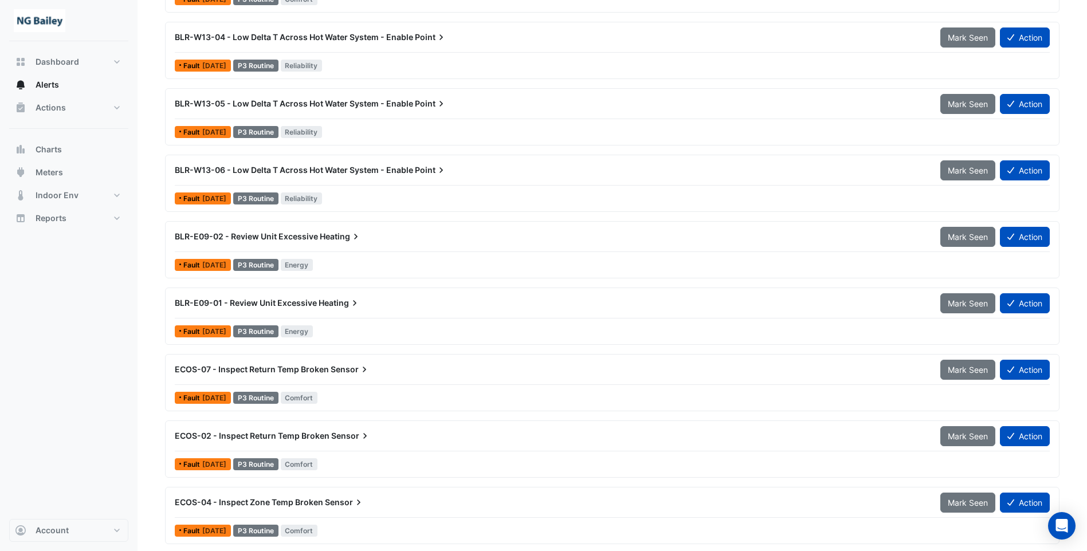
scroll to position [1661, 0]
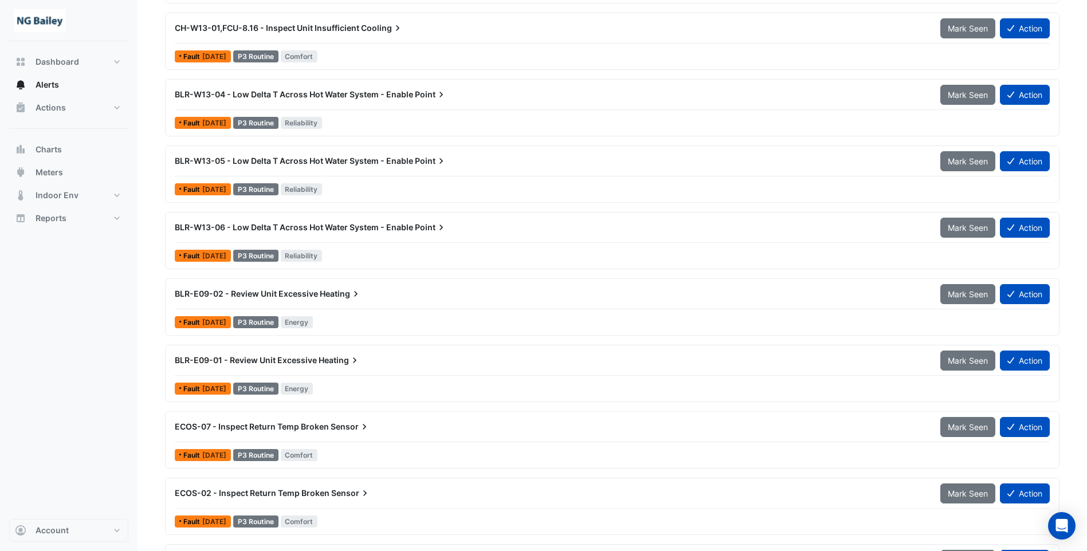
click at [361, 159] on span "BLR-W13-05 - Low Delta T Across Hot Water System - Enable" at bounding box center [294, 161] width 238 height 10
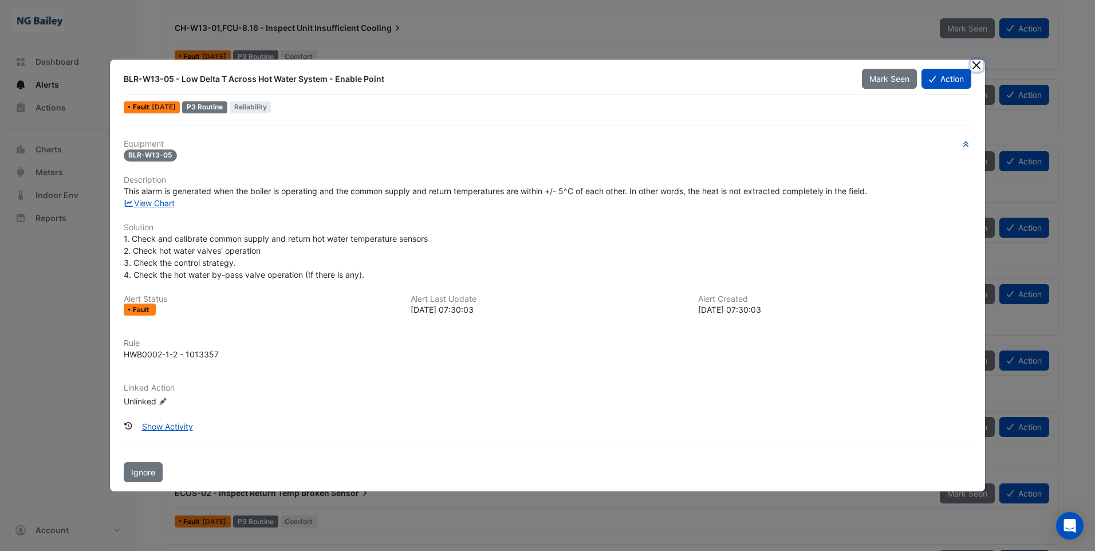
click at [978, 68] on button "Close" at bounding box center [977, 66] width 12 height 12
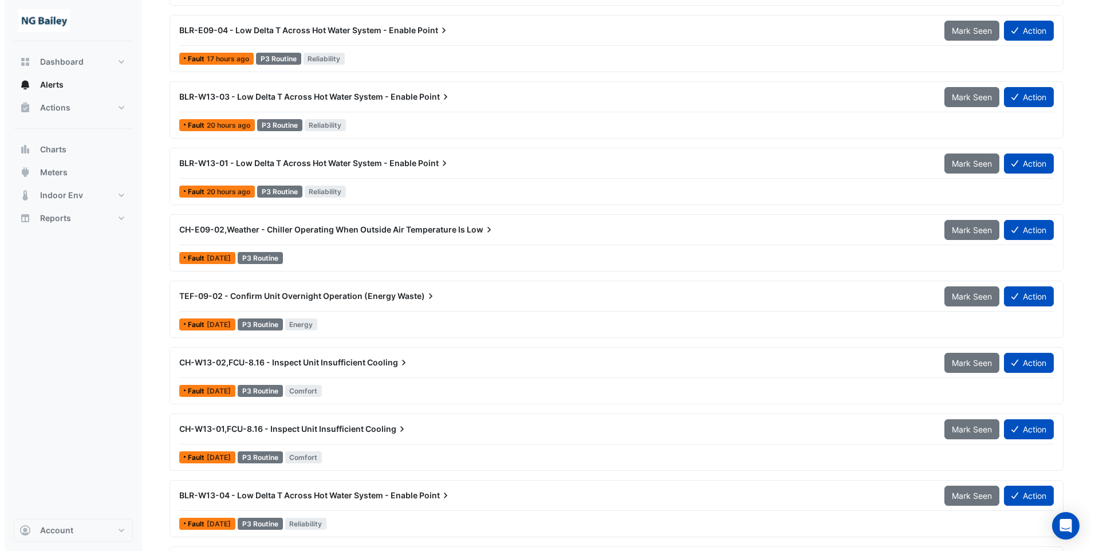
scroll to position [1146, 0]
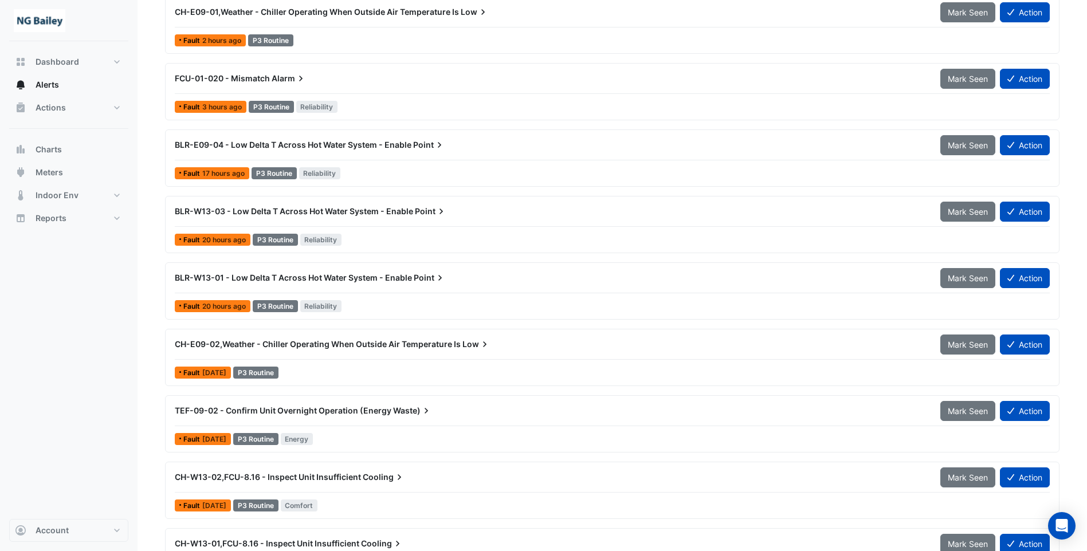
click at [231, 404] on div "TEF-09-02 - Confirm Unit Overnight Operation (Energy Waste)" at bounding box center [550, 410] width 765 height 21
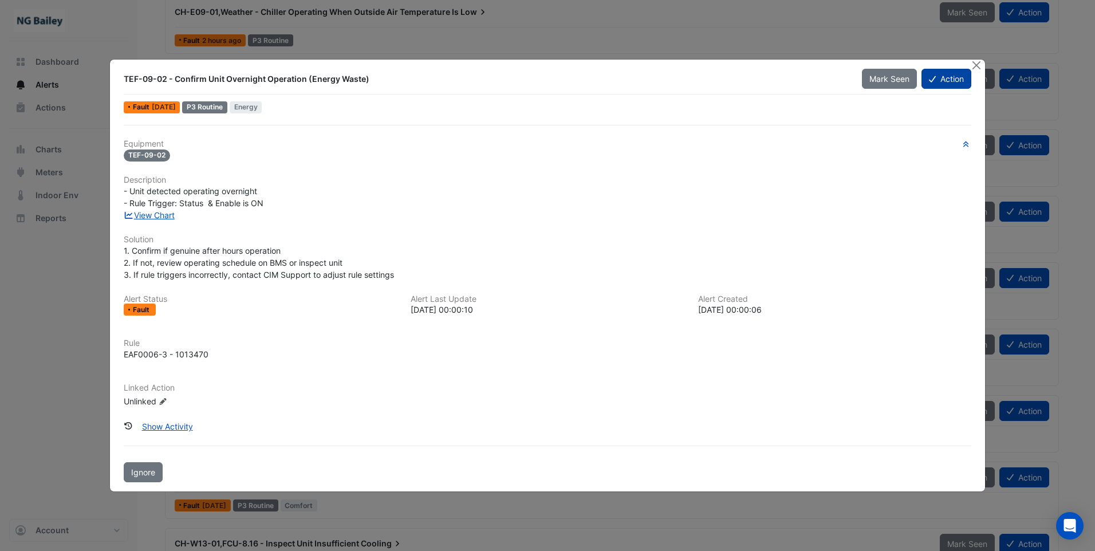
click at [941, 76] on button "Action" at bounding box center [947, 79] width 50 height 20
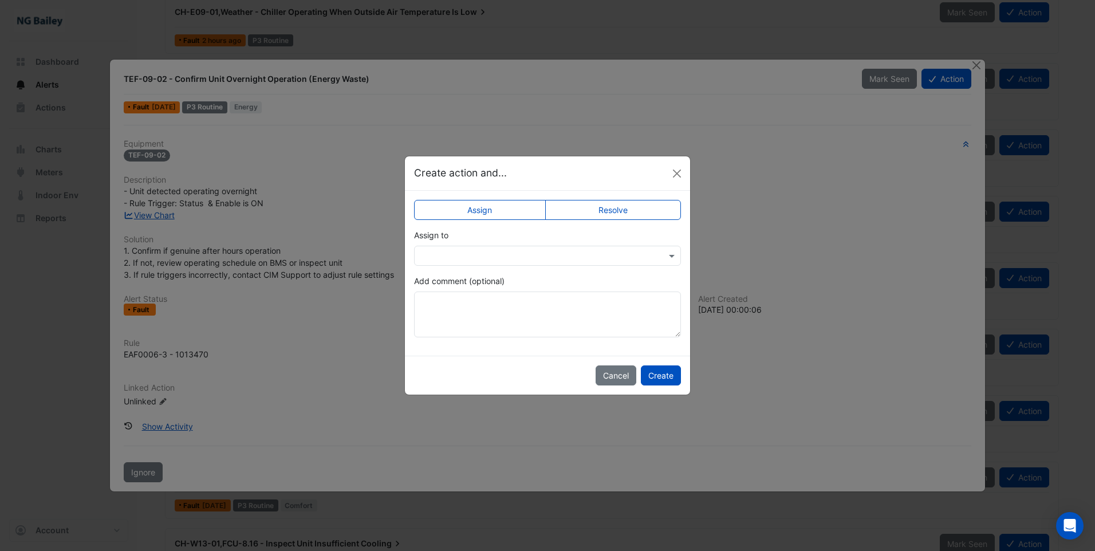
click at [483, 254] on input "text" at bounding box center [535, 256] width 231 height 12
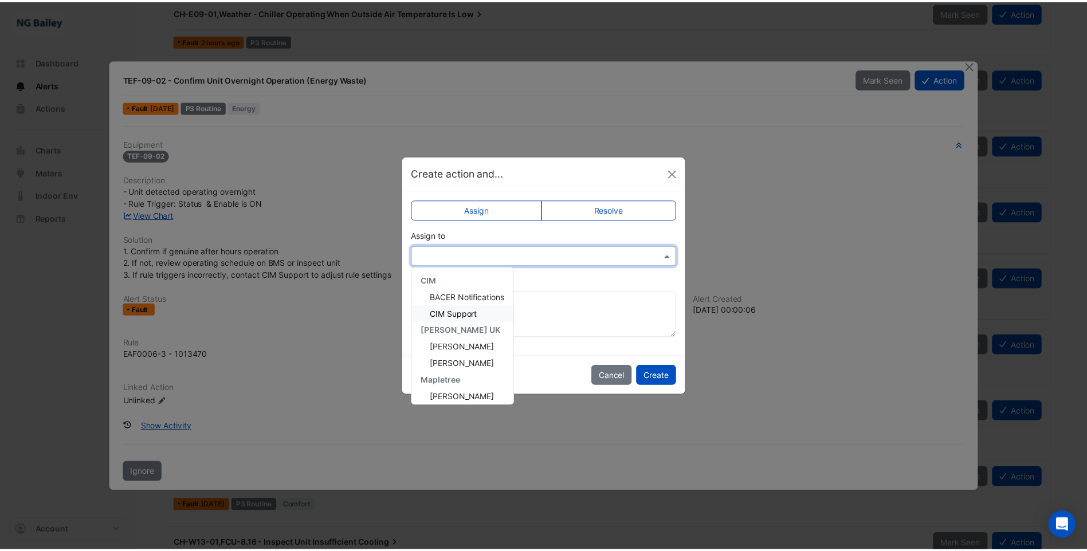
scroll to position [154, 0]
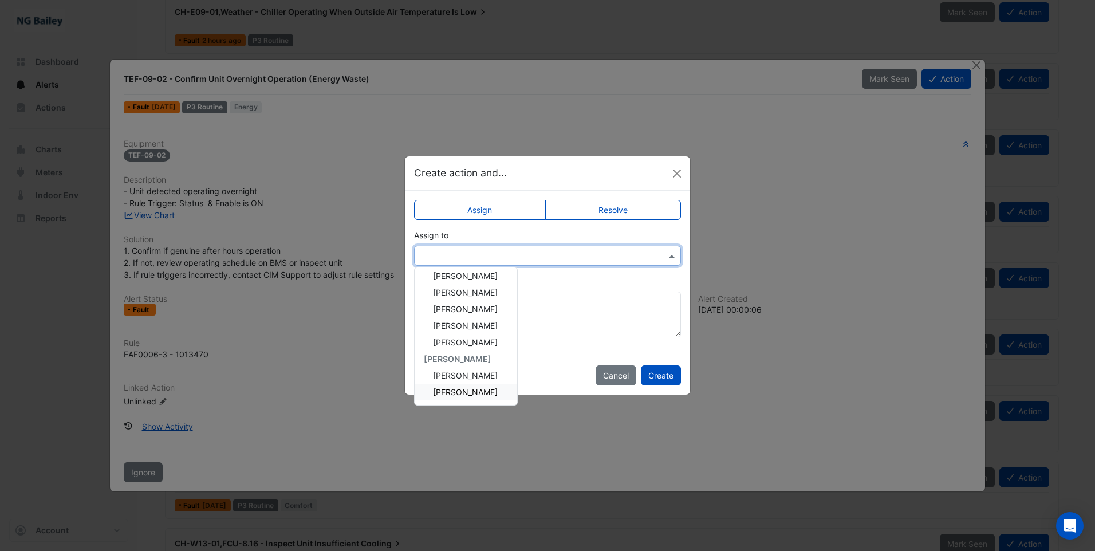
click at [477, 391] on span "[PERSON_NAME]" at bounding box center [465, 392] width 65 height 10
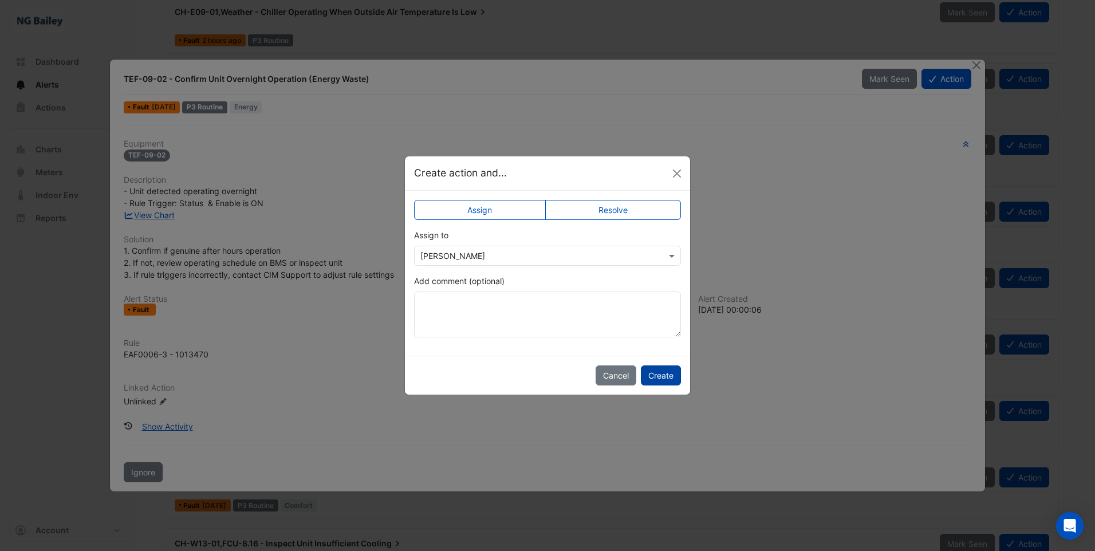
click at [672, 380] on button "Create" at bounding box center [661, 375] width 40 height 20
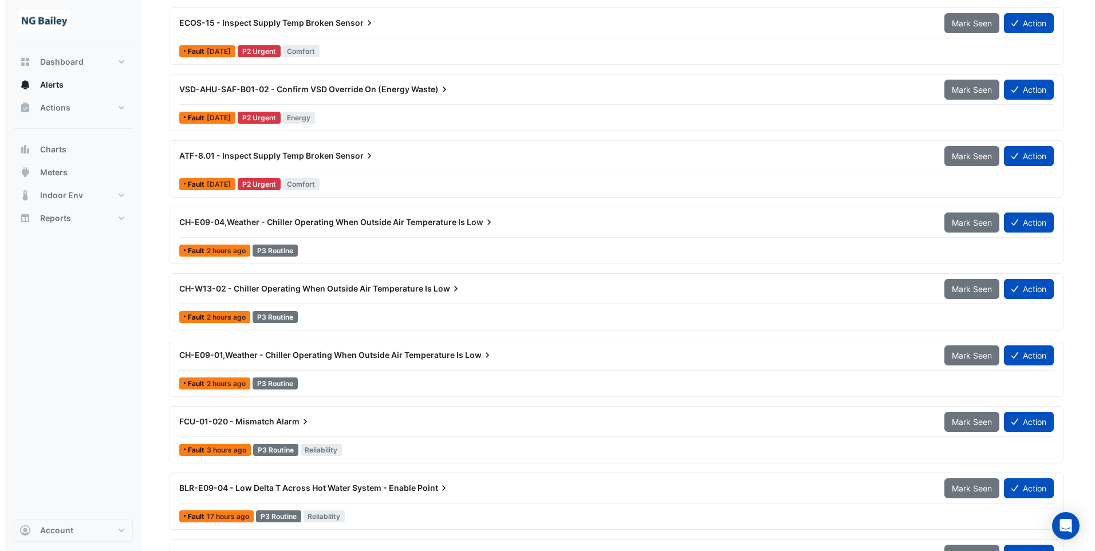
scroll to position [802, 0]
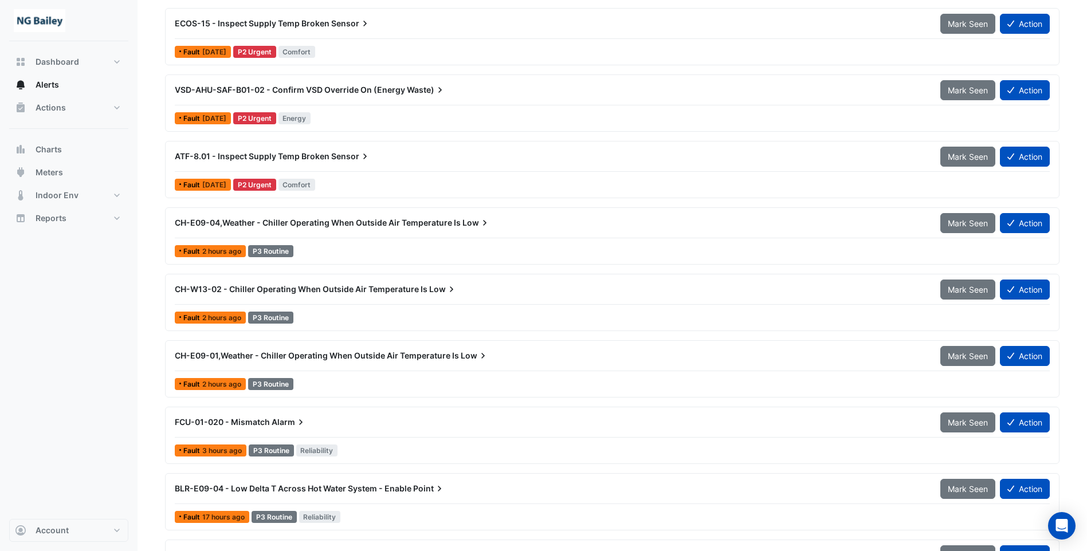
click at [285, 419] on span "Alarm" at bounding box center [289, 421] width 35 height 11
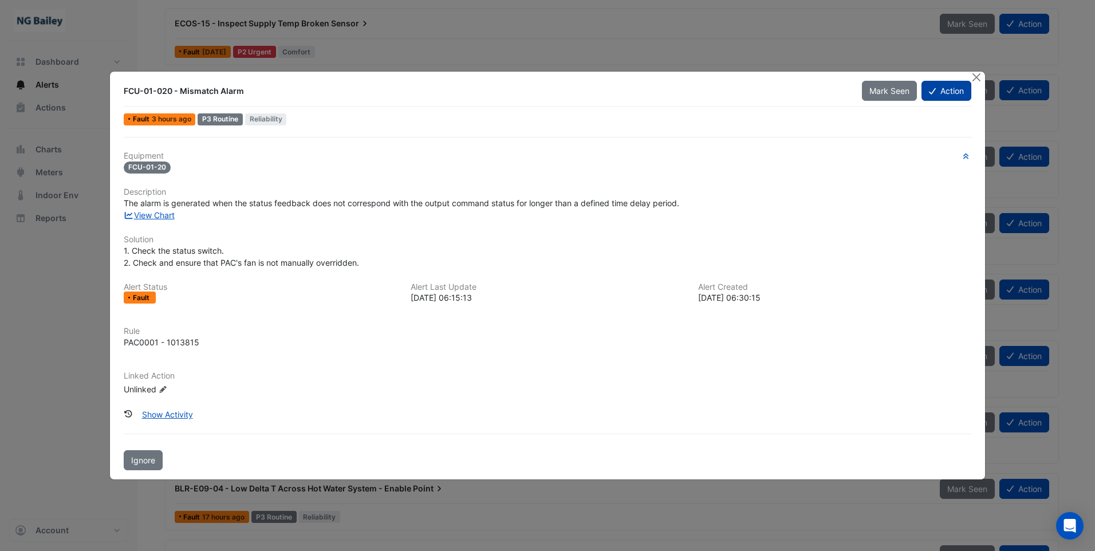
click at [964, 93] on button "Action" at bounding box center [947, 91] width 50 height 20
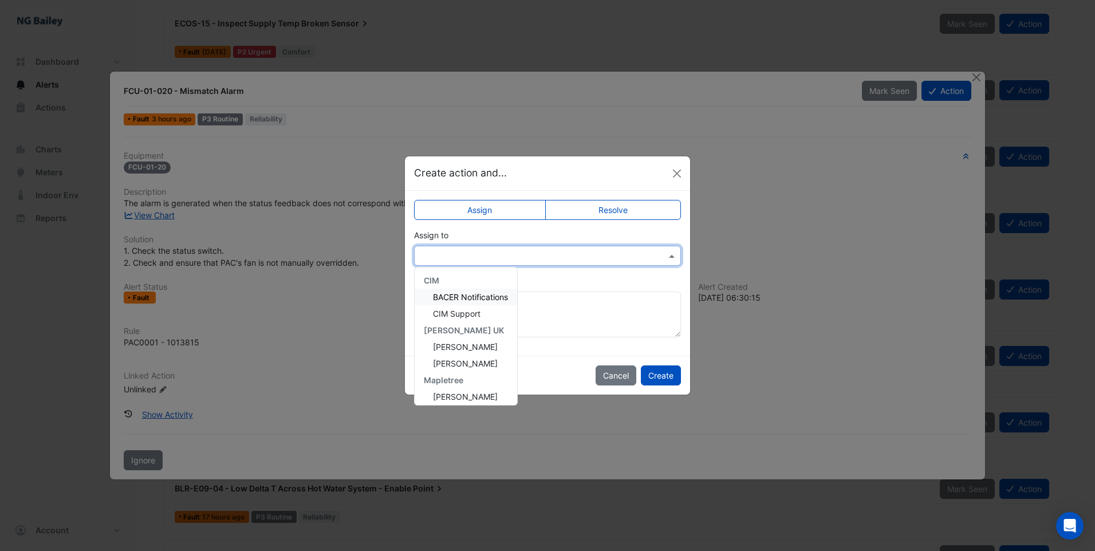
click at [489, 258] on input "text" at bounding box center [535, 256] width 231 height 12
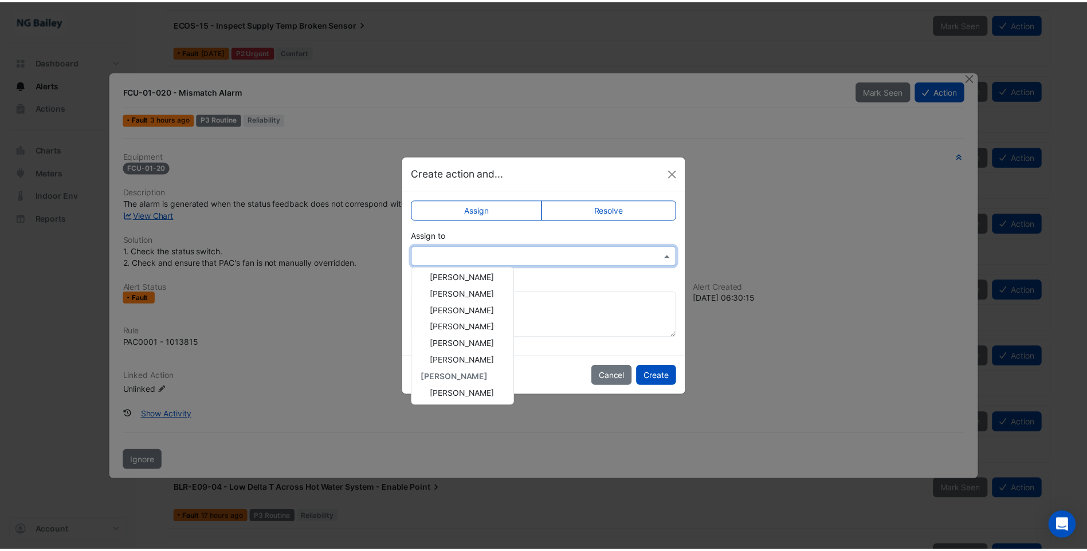
scroll to position [154, 0]
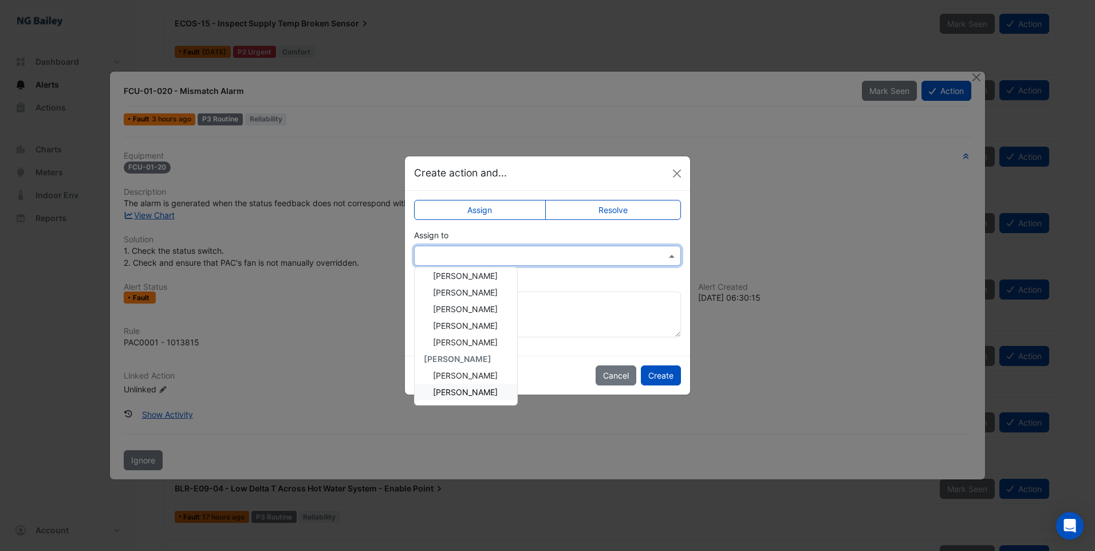
click at [467, 394] on span "[PERSON_NAME]" at bounding box center [465, 392] width 65 height 10
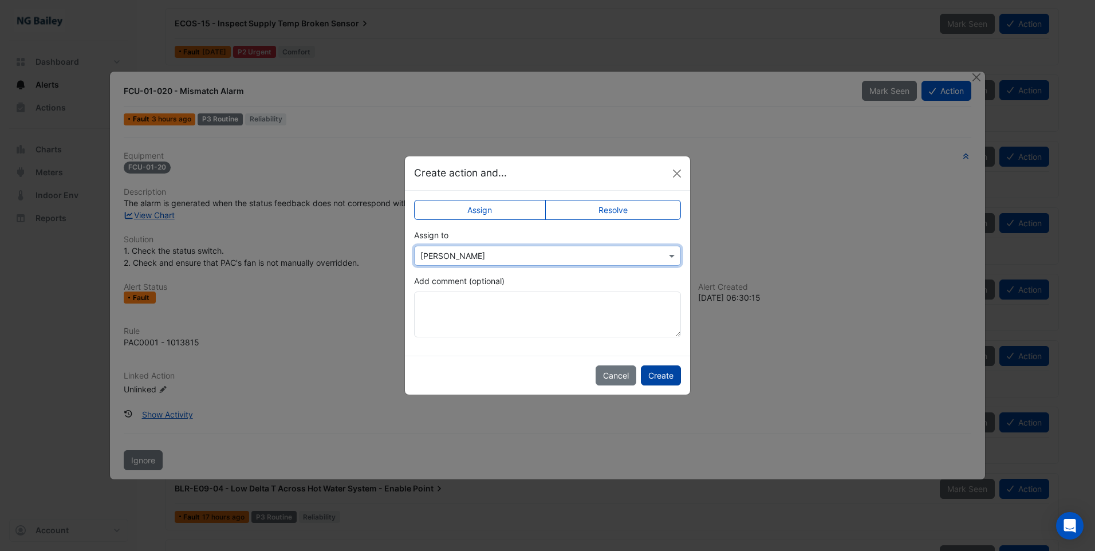
click at [665, 378] on button "Create" at bounding box center [661, 375] width 40 height 20
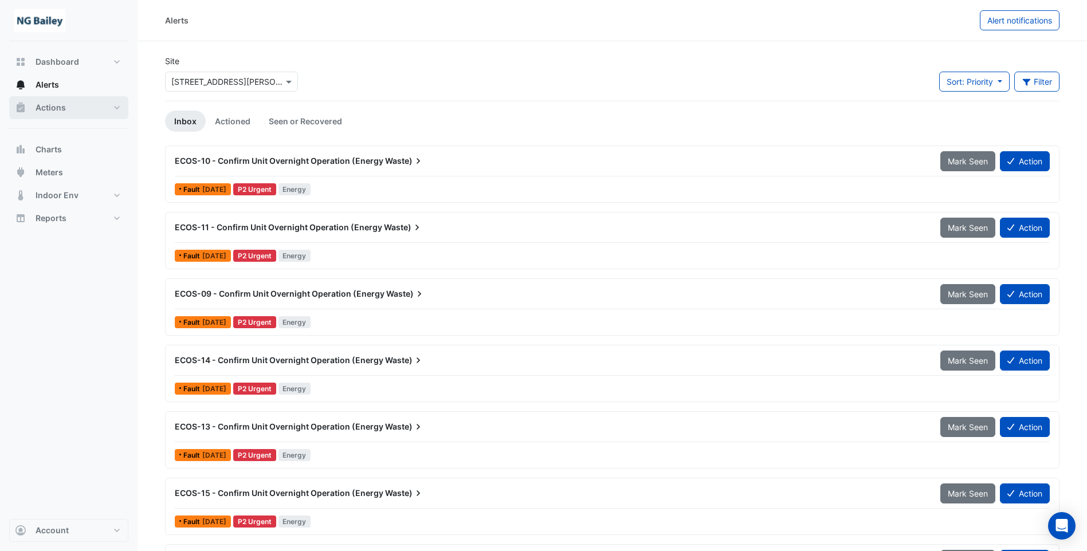
click at [52, 109] on span "Actions" at bounding box center [51, 107] width 30 height 11
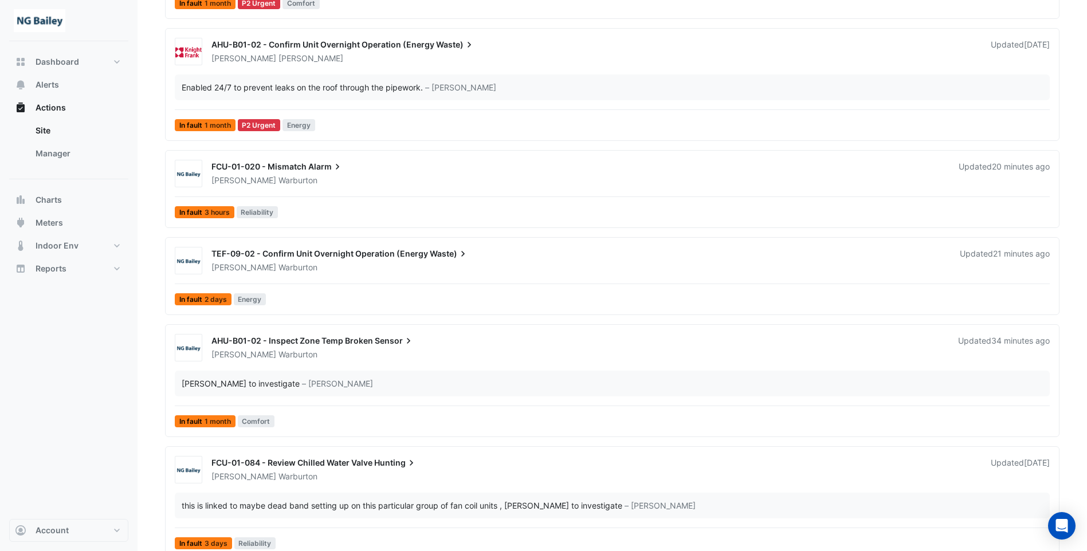
scroll to position [1719, 0]
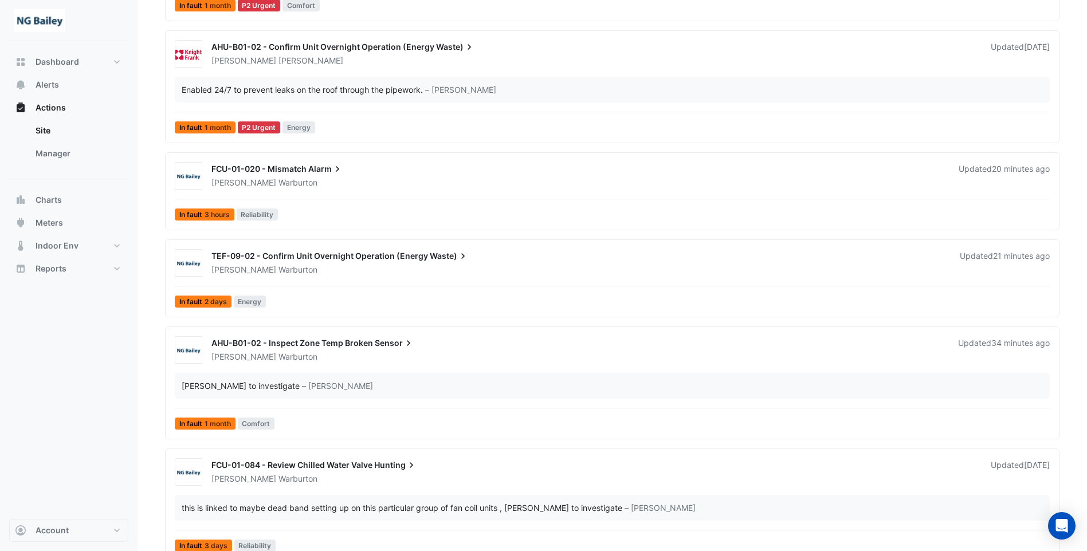
click at [269, 170] on span "FCU-01-020 - Mismatch" at bounding box center [258, 169] width 95 height 10
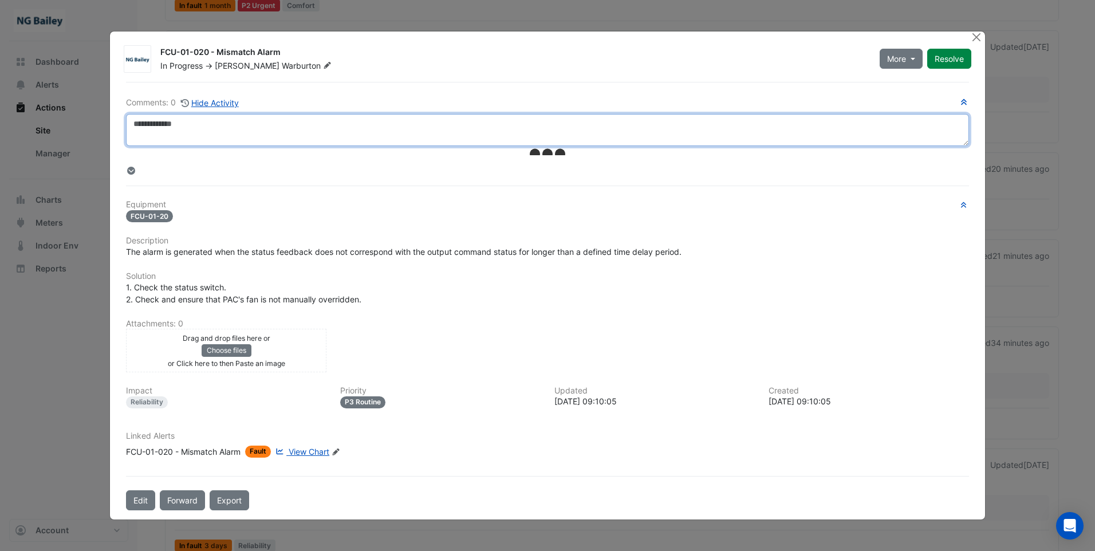
click at [194, 127] on textarea at bounding box center [547, 130] width 843 height 32
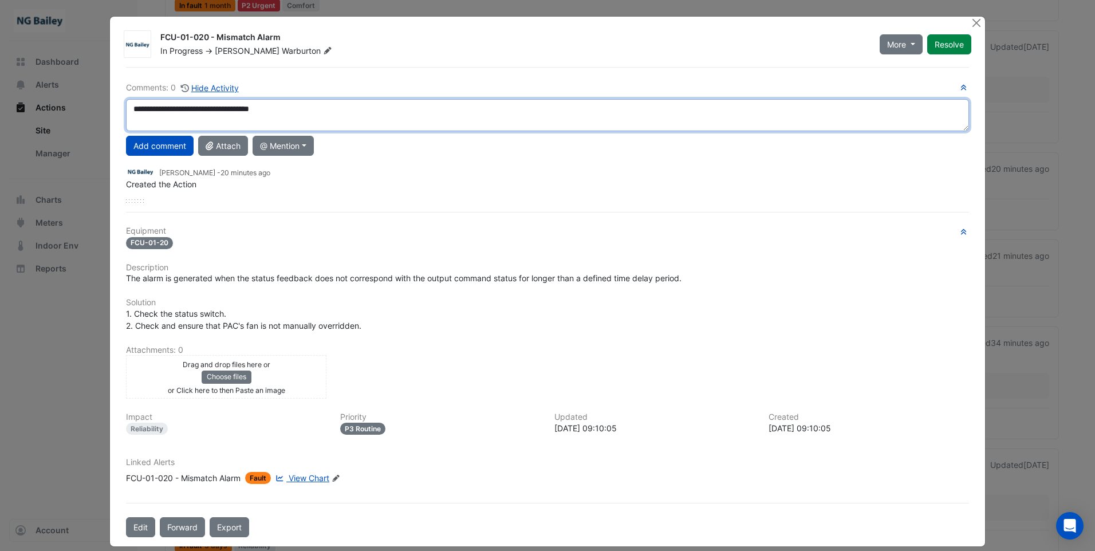
click at [201, 108] on textarea "**********" at bounding box center [547, 115] width 843 height 32
click at [281, 108] on textarea "**********" at bounding box center [547, 115] width 843 height 32
type textarea "**********"
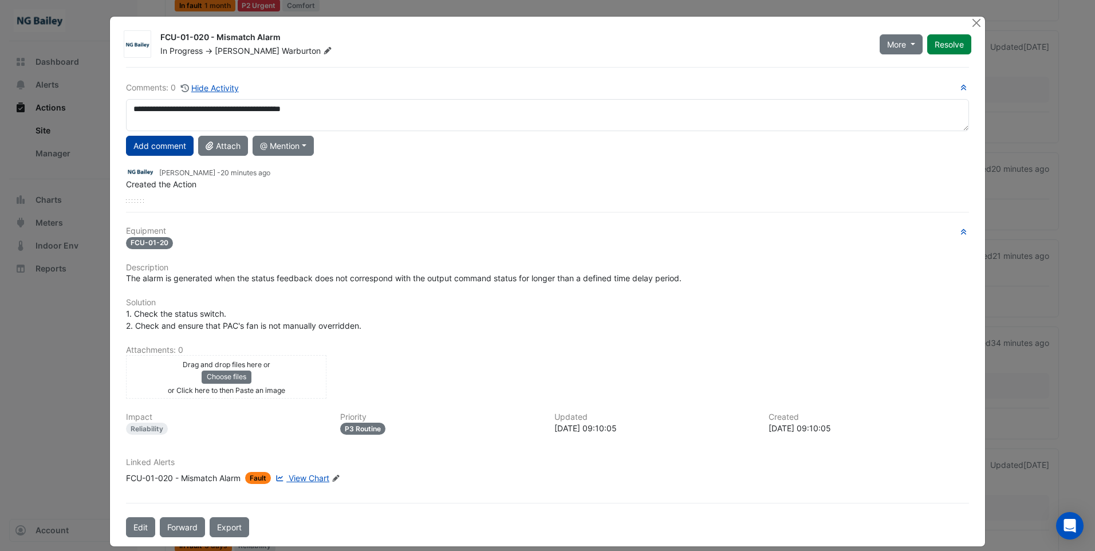
click at [179, 150] on button "Add comment" at bounding box center [160, 146] width 68 height 20
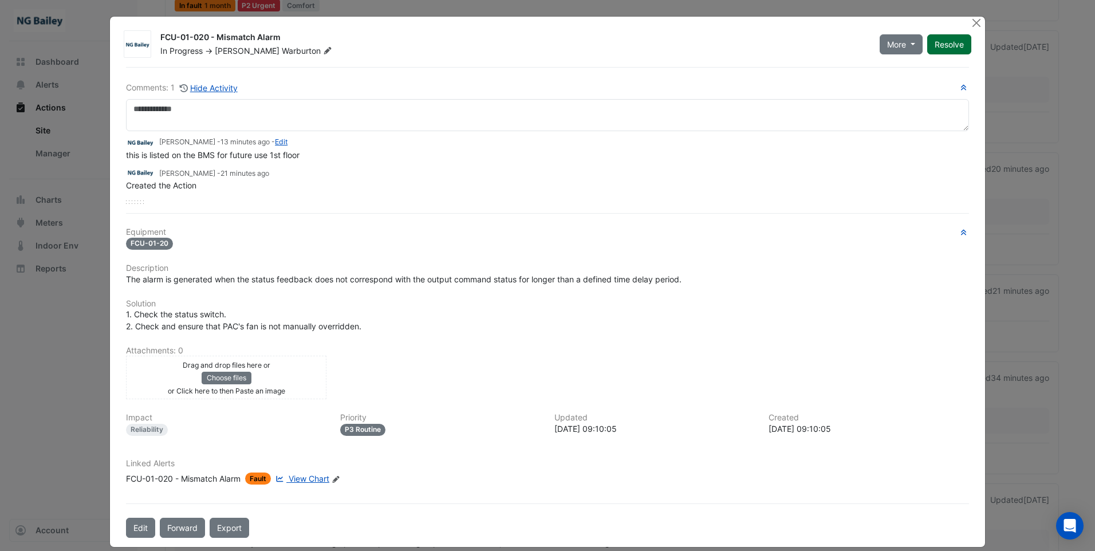
click at [956, 44] on button "Resolve" at bounding box center [949, 44] width 44 height 20
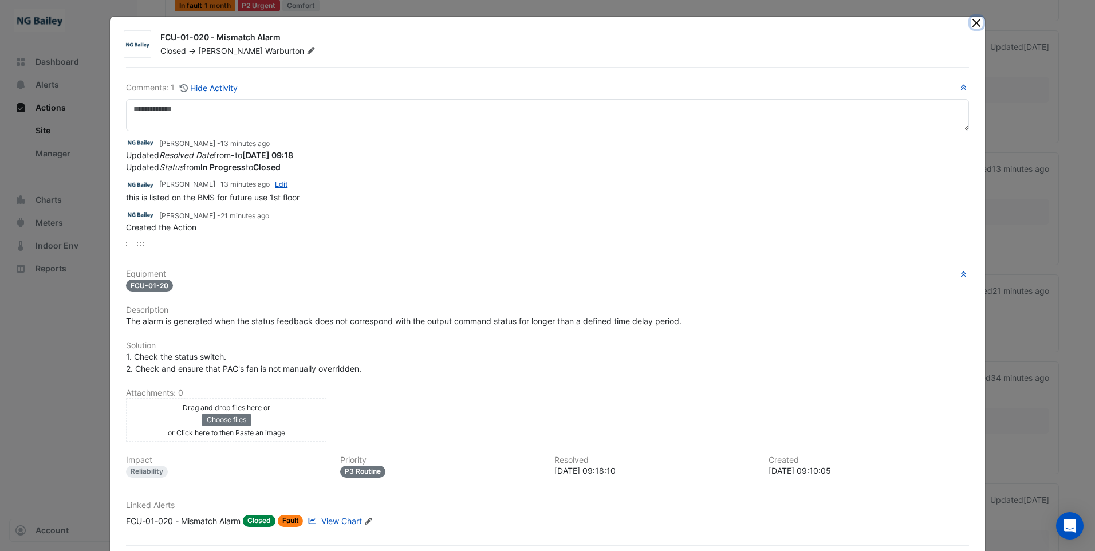
click at [974, 21] on button "Close" at bounding box center [977, 23] width 12 height 12
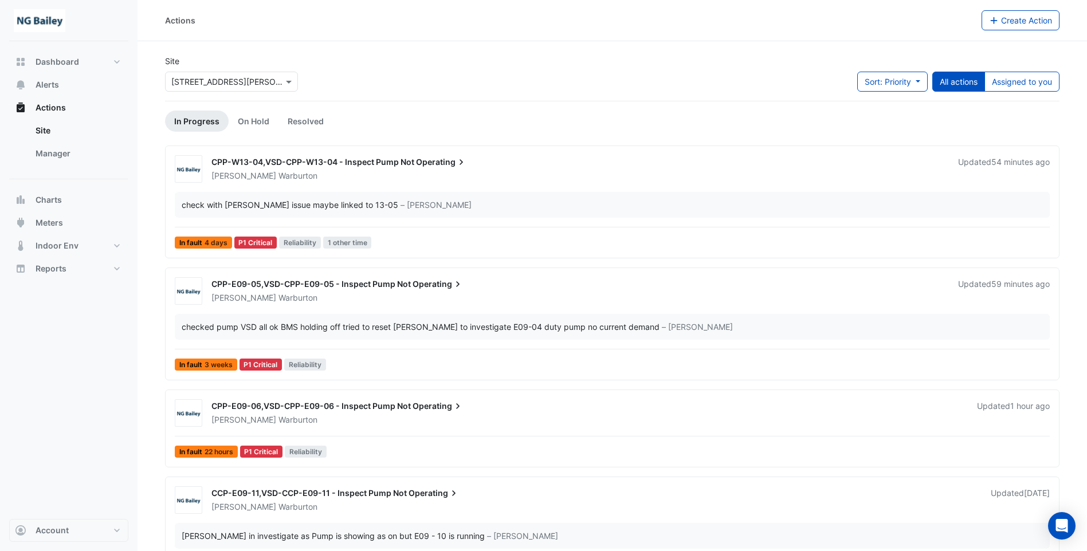
click at [305, 167] on div "CPP-W13-04,VSD-CPP-W13-04 - Inspect Pump Not Operating" at bounding box center [577, 163] width 733 height 14
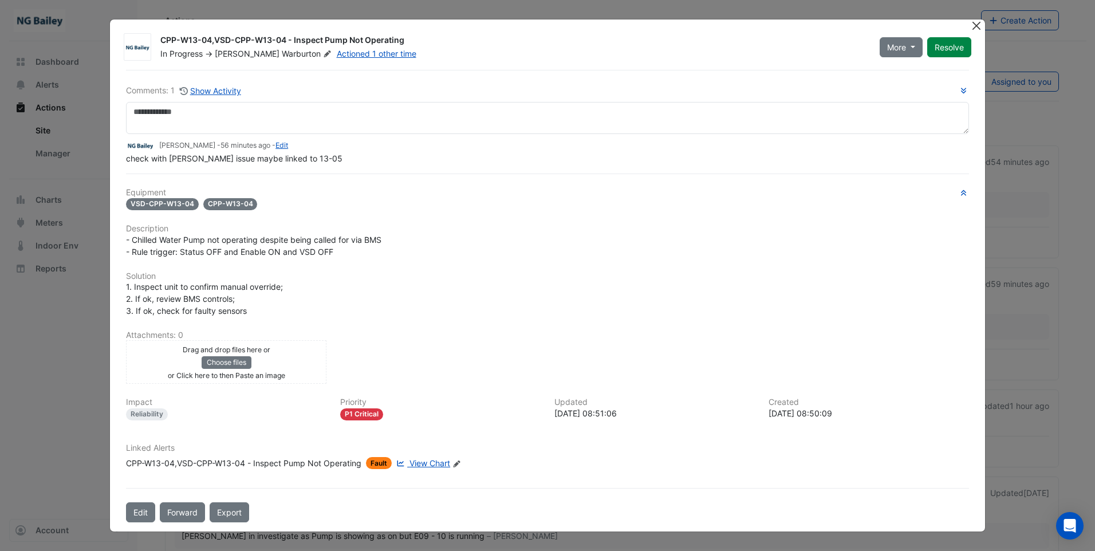
click at [976, 27] on button "Close" at bounding box center [977, 25] width 12 height 12
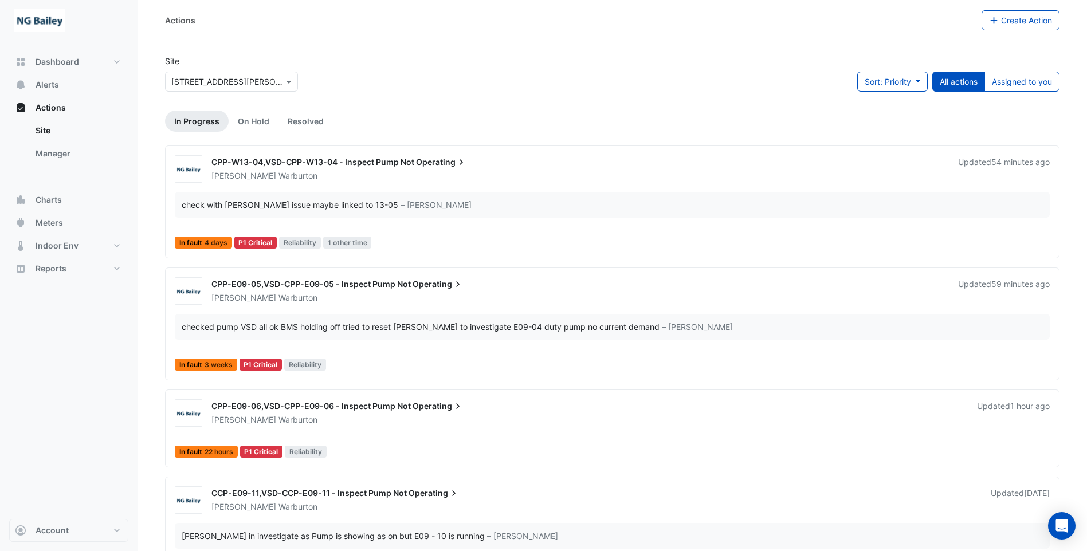
click at [357, 284] on span "CPP-E09-05,VSD-CPP-E09-05 - Inspect Pump Not" at bounding box center [310, 284] width 199 height 10
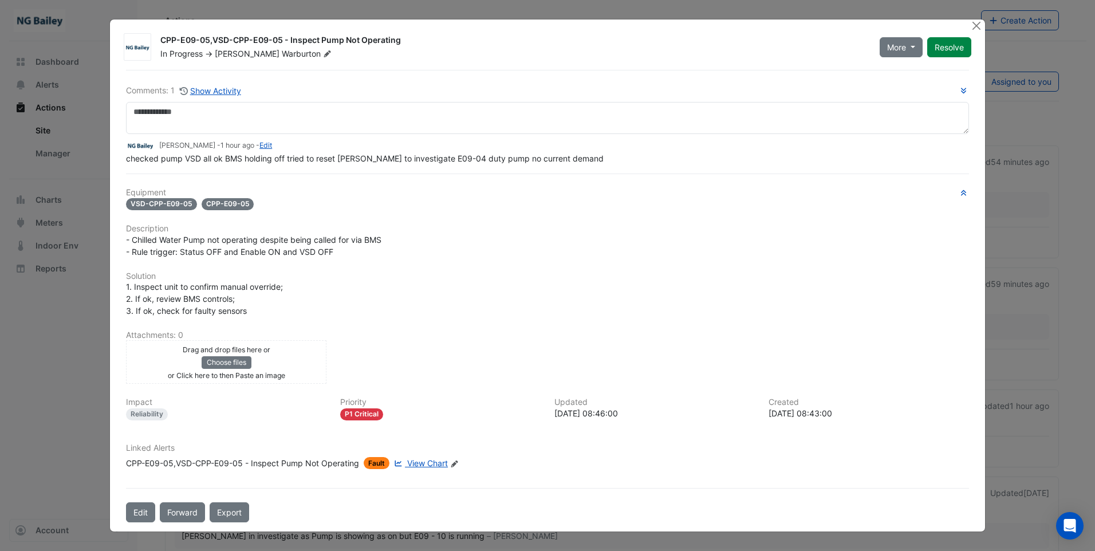
click at [426, 460] on span "View Chart" at bounding box center [427, 463] width 41 height 10
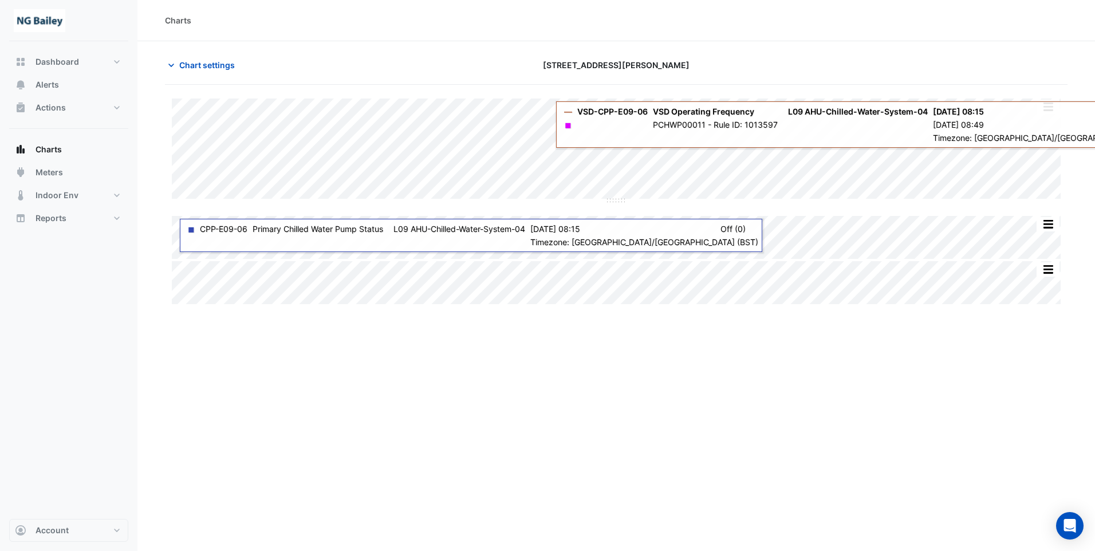
click at [810, 416] on div "Charts Chart settings 3 Hardman Street Split by Equip Split All Split None Prin…" at bounding box center [616, 275] width 958 height 551
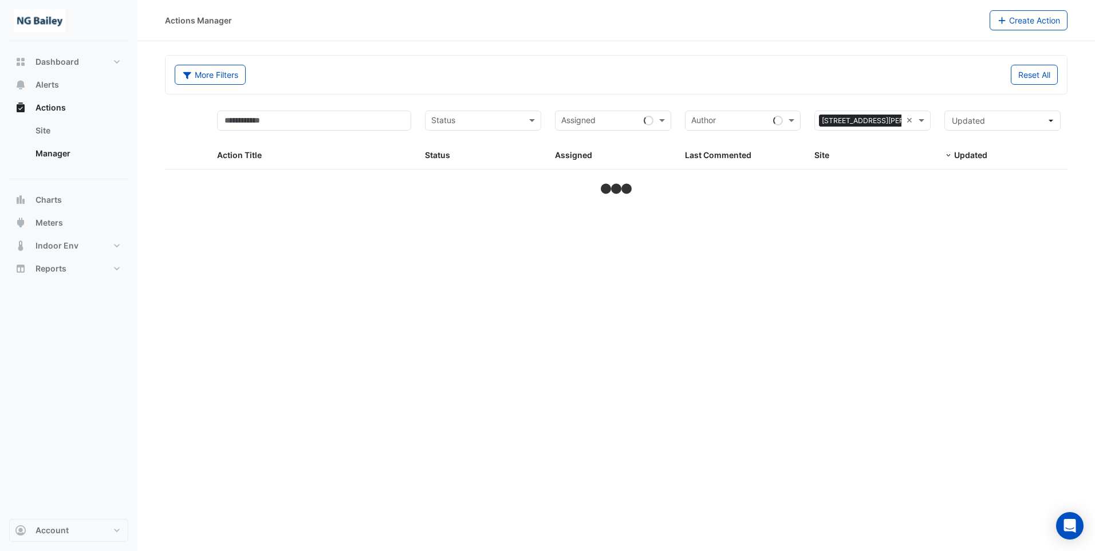
select select "**"
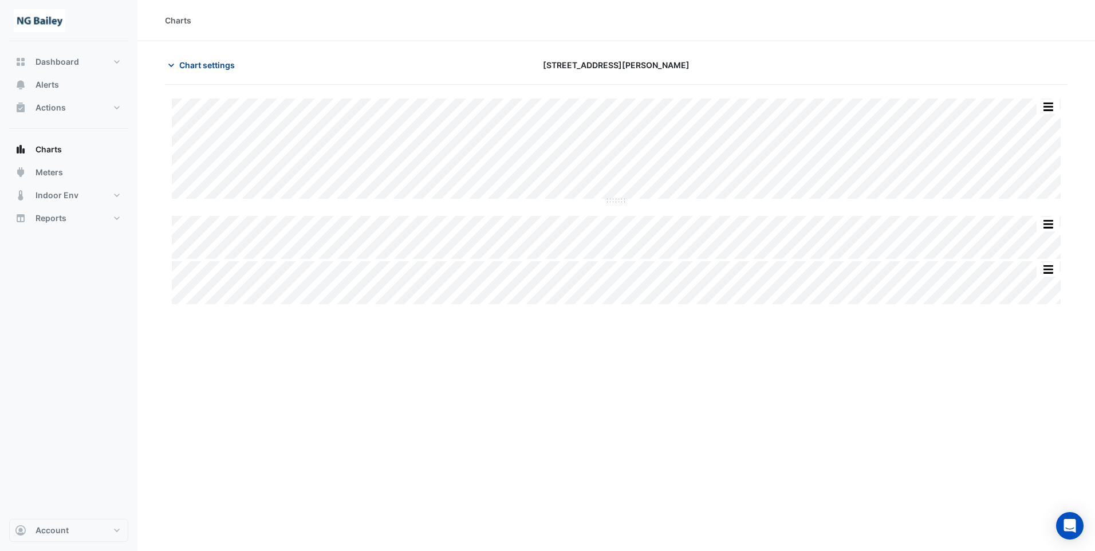
click at [202, 65] on span "Chart settings" at bounding box center [207, 65] width 56 height 12
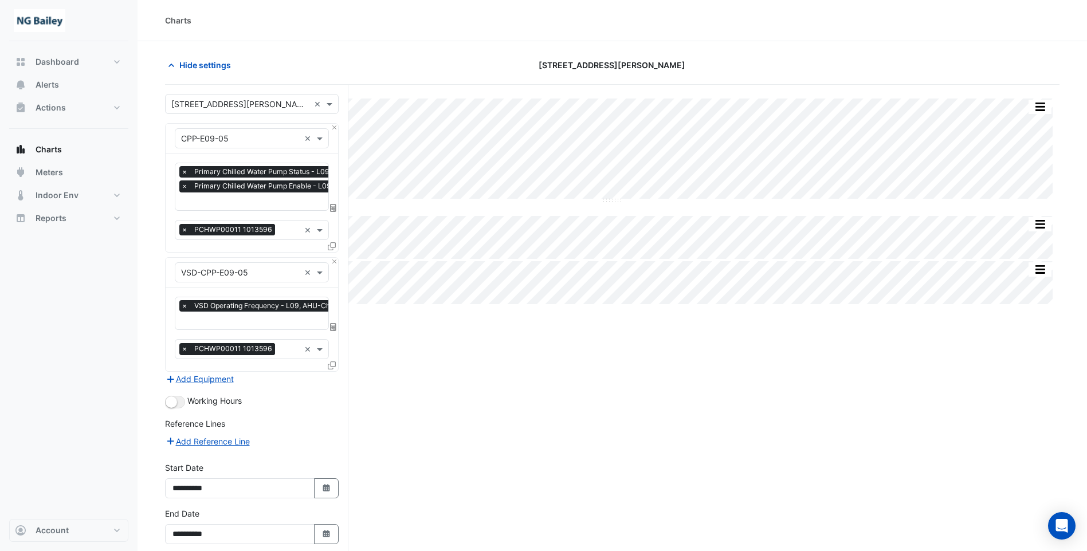
click at [332, 245] on icon at bounding box center [332, 246] width 8 height 8
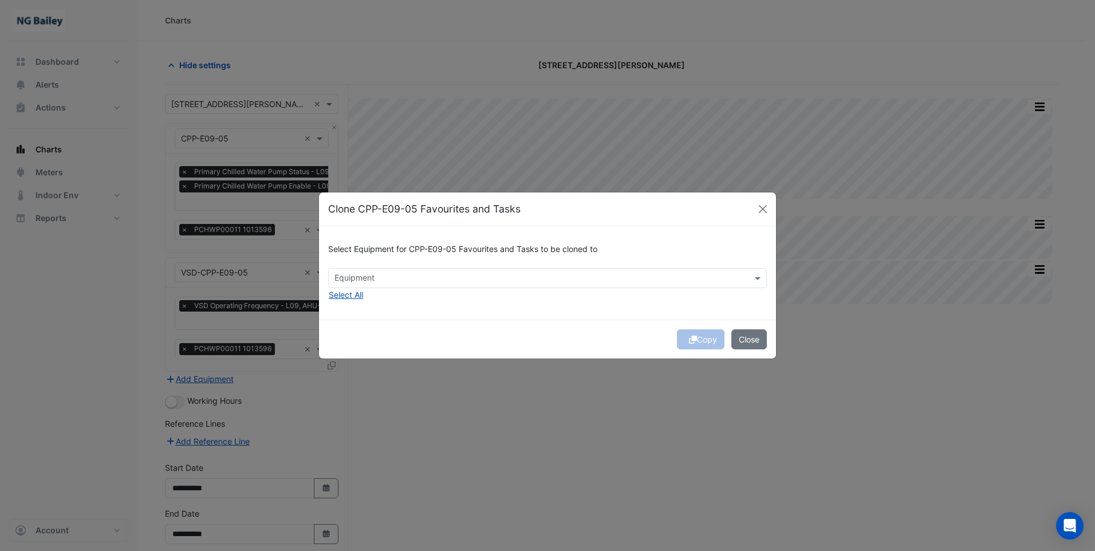
click at [349, 281] on input "text" at bounding box center [541, 279] width 413 height 12
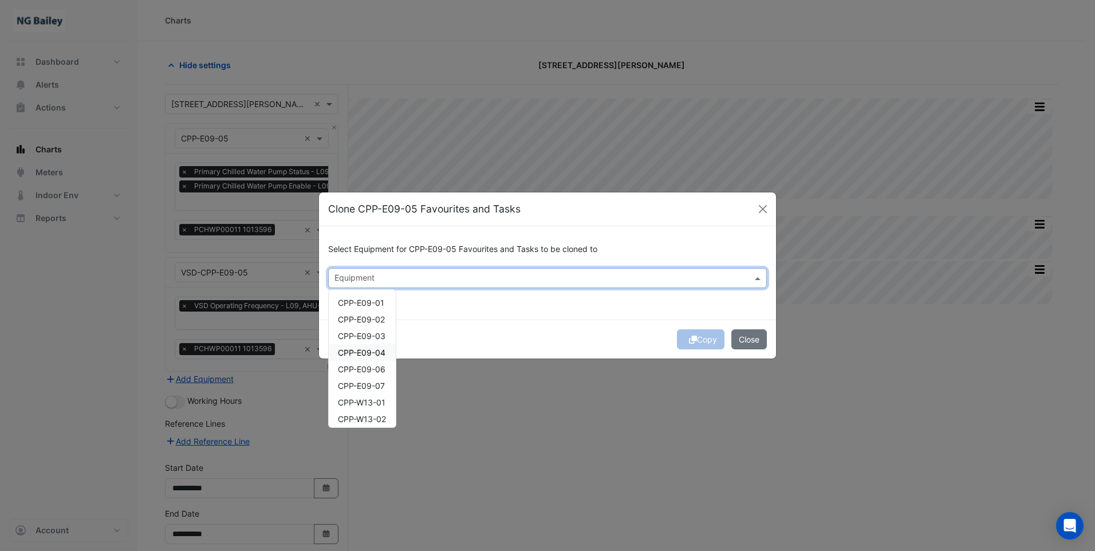
click at [369, 355] on span "CPP-E09-04" at bounding box center [362, 353] width 48 height 10
click at [709, 343] on button "Copy" at bounding box center [701, 339] width 48 height 20
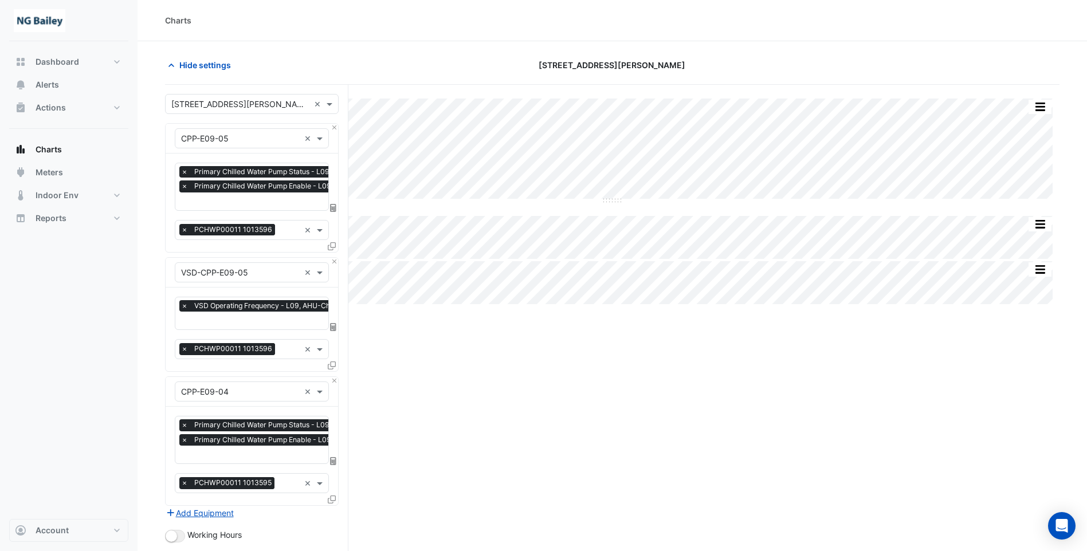
click at [332, 364] on icon at bounding box center [332, 365] width 8 height 8
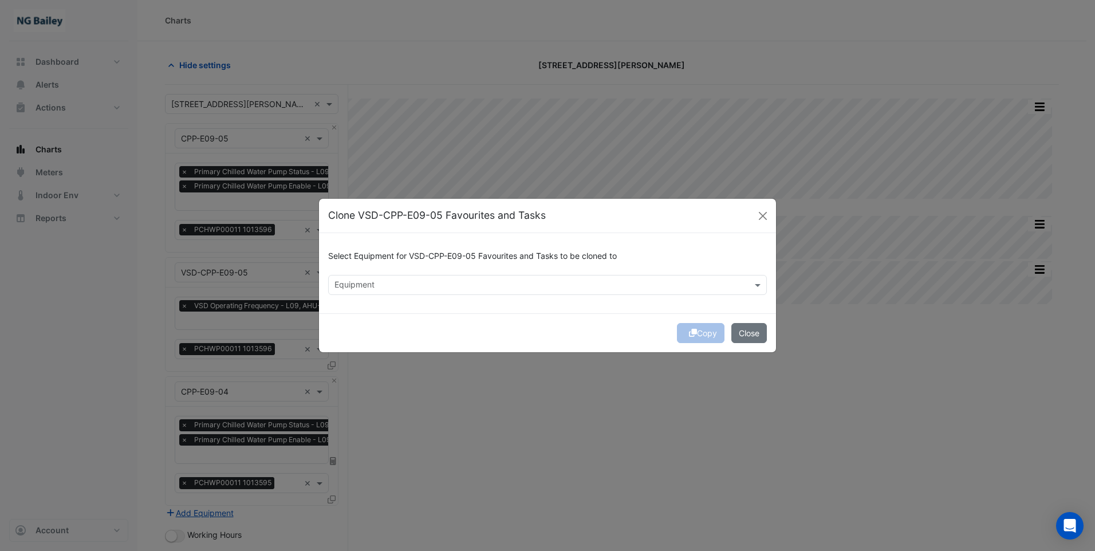
click at [441, 281] on input "text" at bounding box center [541, 286] width 413 height 12
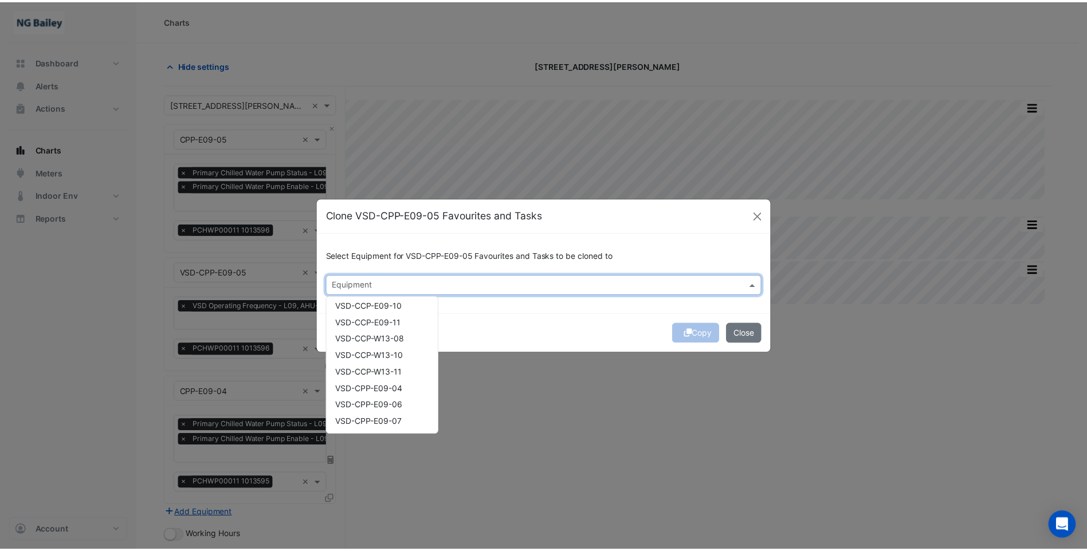
scroll to position [246, 0]
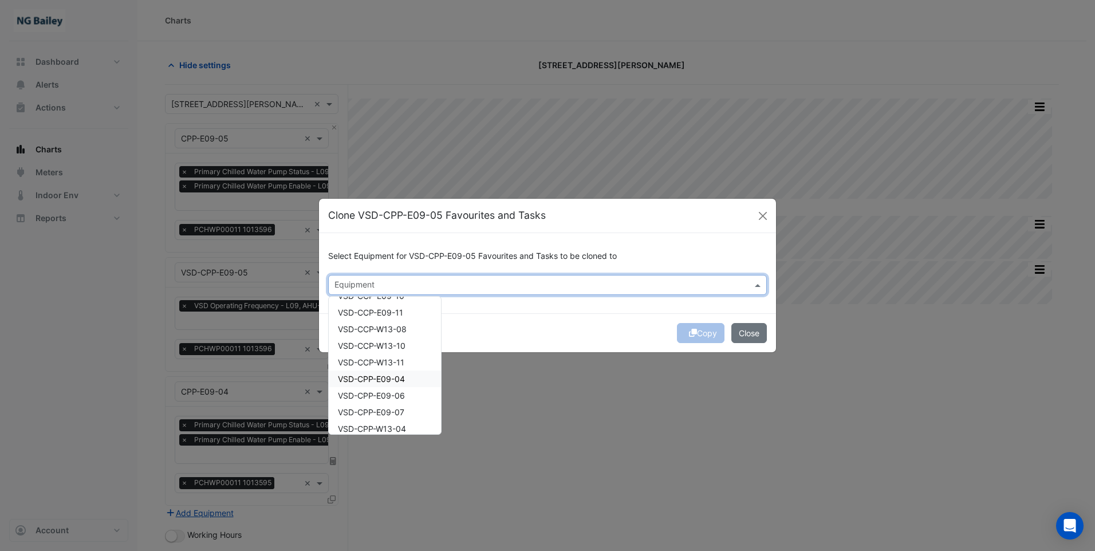
click at [386, 378] on span "VSD-CPP-E09-04" at bounding box center [371, 379] width 67 height 10
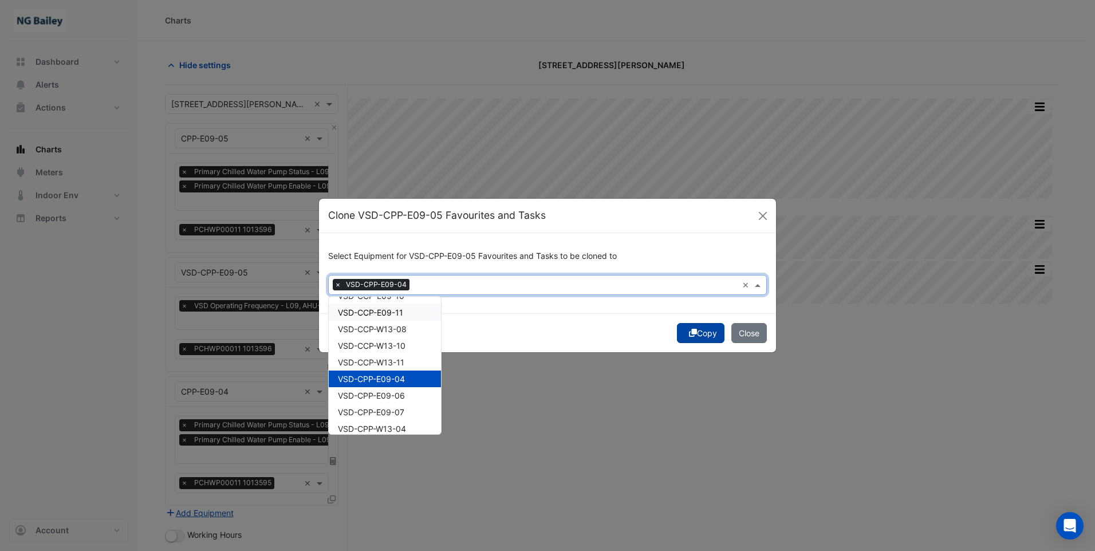
click at [693, 331] on icon "submit" at bounding box center [693, 333] width 8 height 8
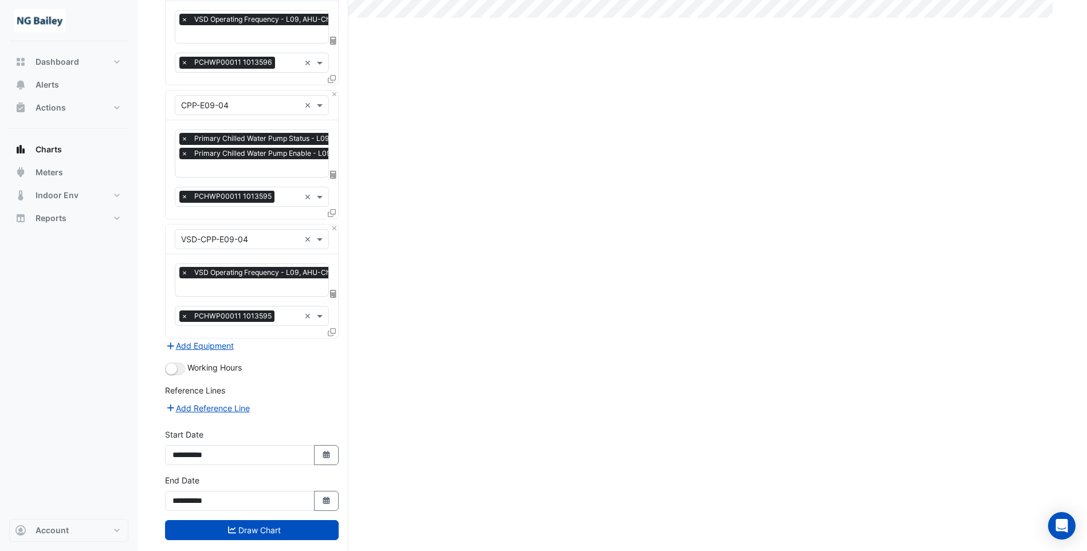
scroll to position [302, 0]
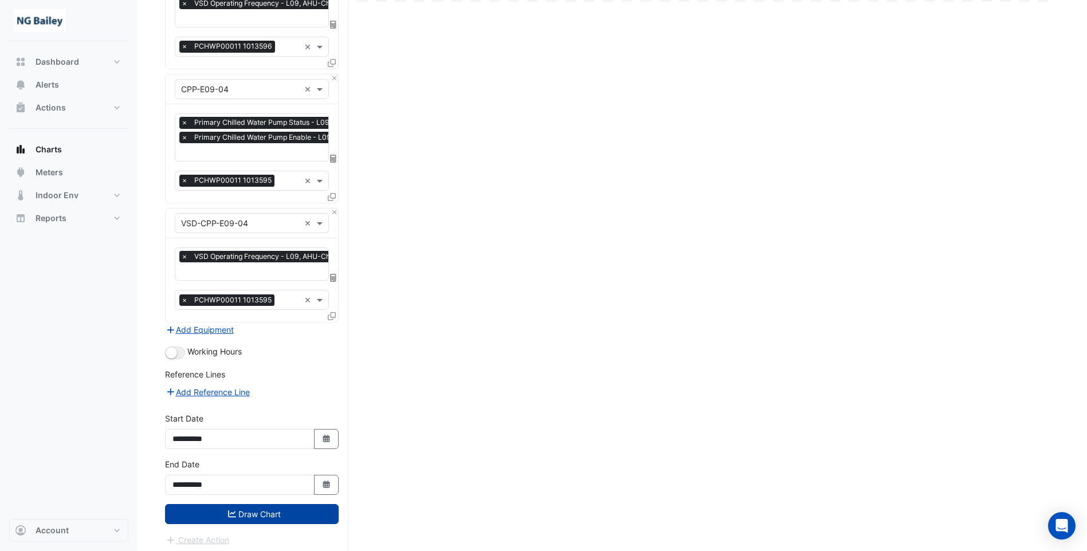
click at [273, 510] on button "Draw Chart" at bounding box center [252, 514] width 174 height 20
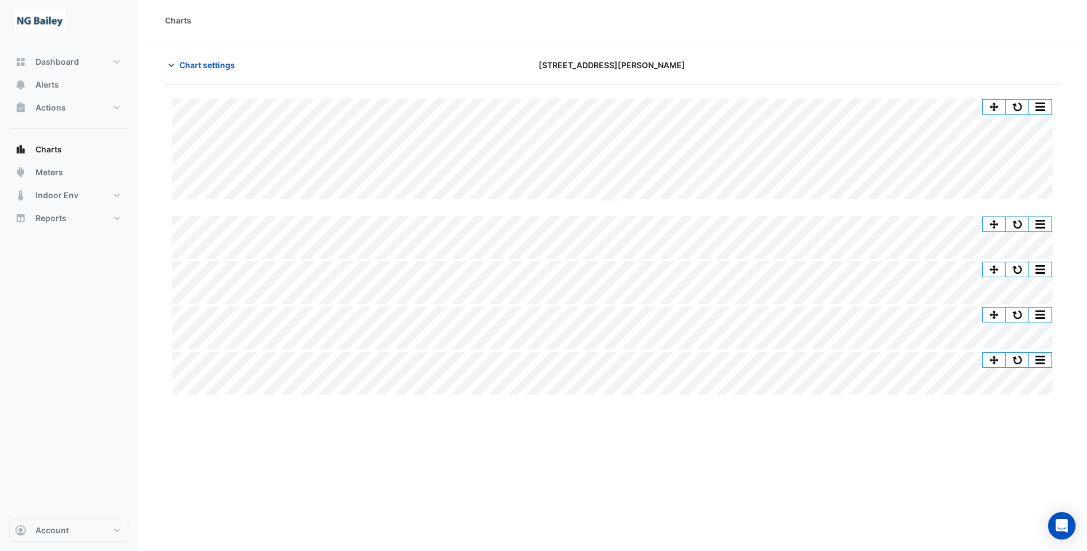
click at [113, 466] on div "Dashboard Portfolio Ratings Performance Alerts Actions Site Manager Charts" at bounding box center [68, 280] width 119 height 478
click at [51, 107] on span "Actions" at bounding box center [51, 107] width 30 height 11
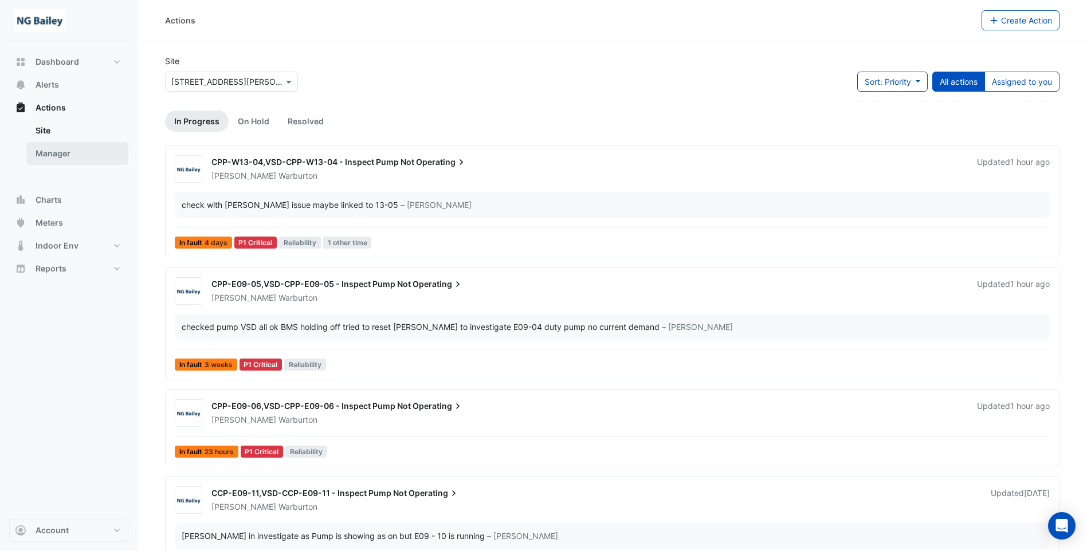
click at [50, 154] on link "Manager" at bounding box center [77, 153] width 102 height 23
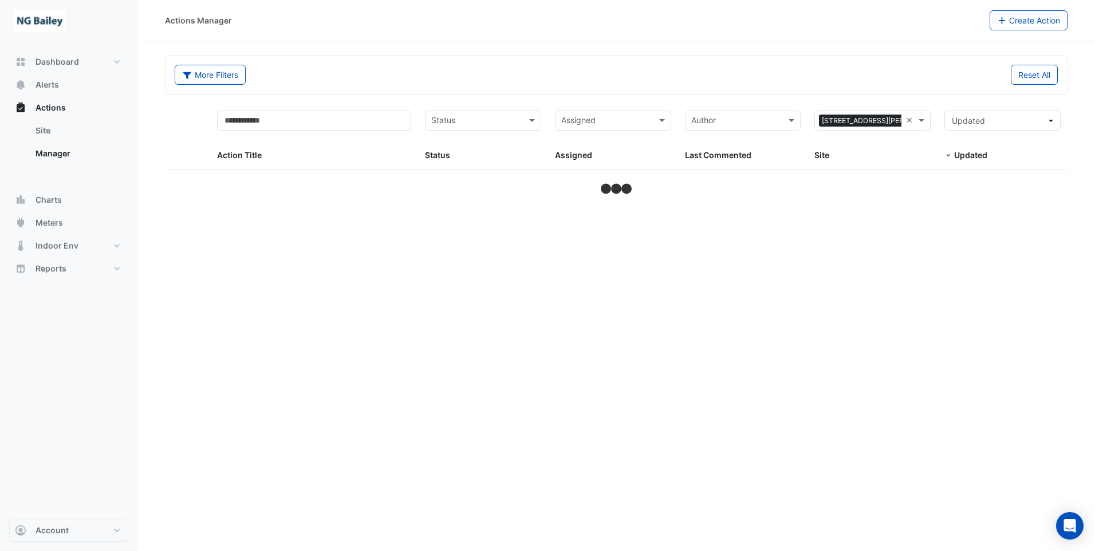
select select "**"
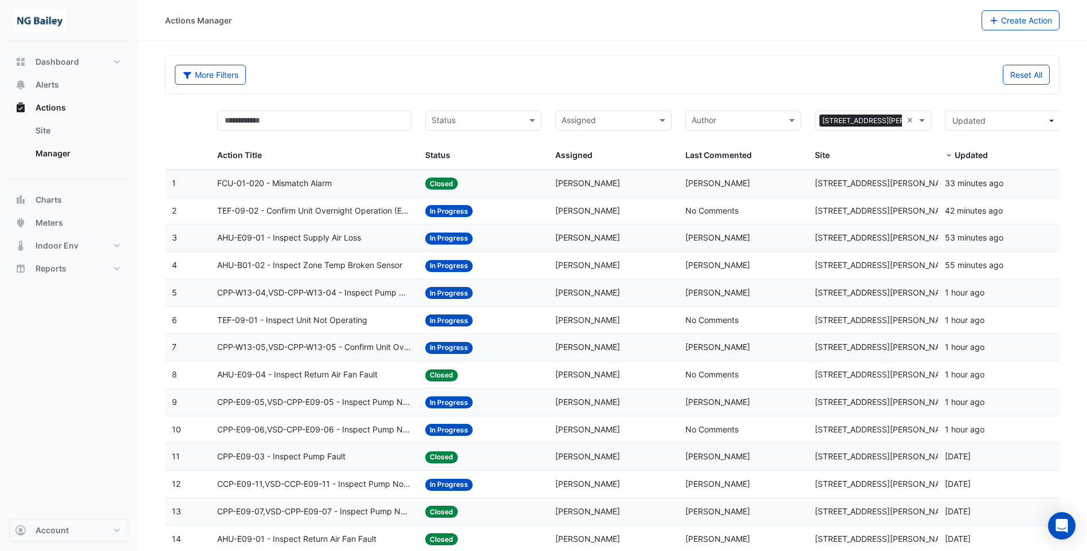
click at [909, 183] on div "Site: 3 Hardman Street" at bounding box center [873, 183] width 116 height 13
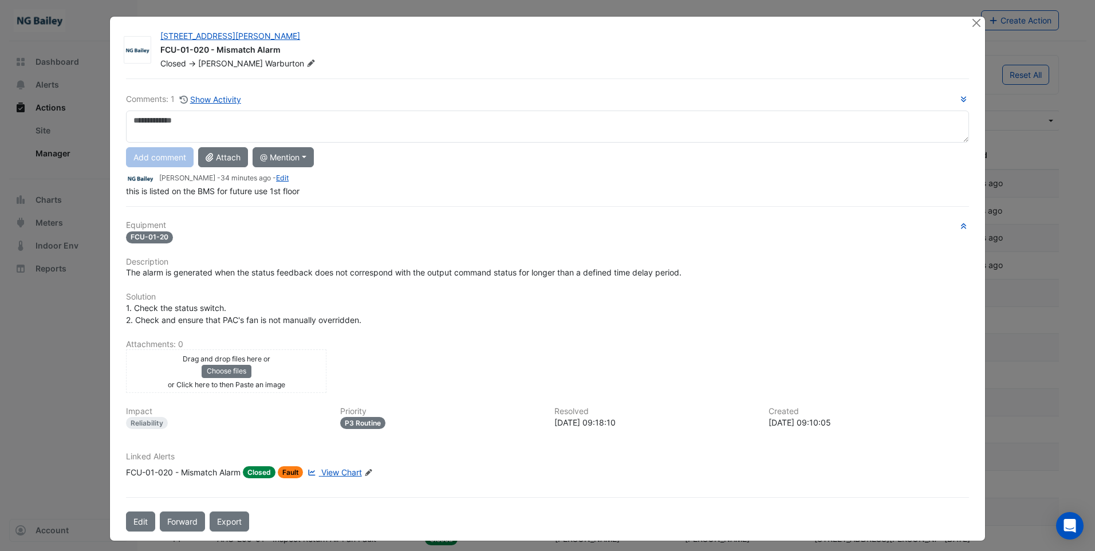
click at [175, 116] on textarea at bounding box center [547, 127] width 843 height 32
click at [285, 155] on button "@ Mention" at bounding box center [283, 157] width 61 height 20
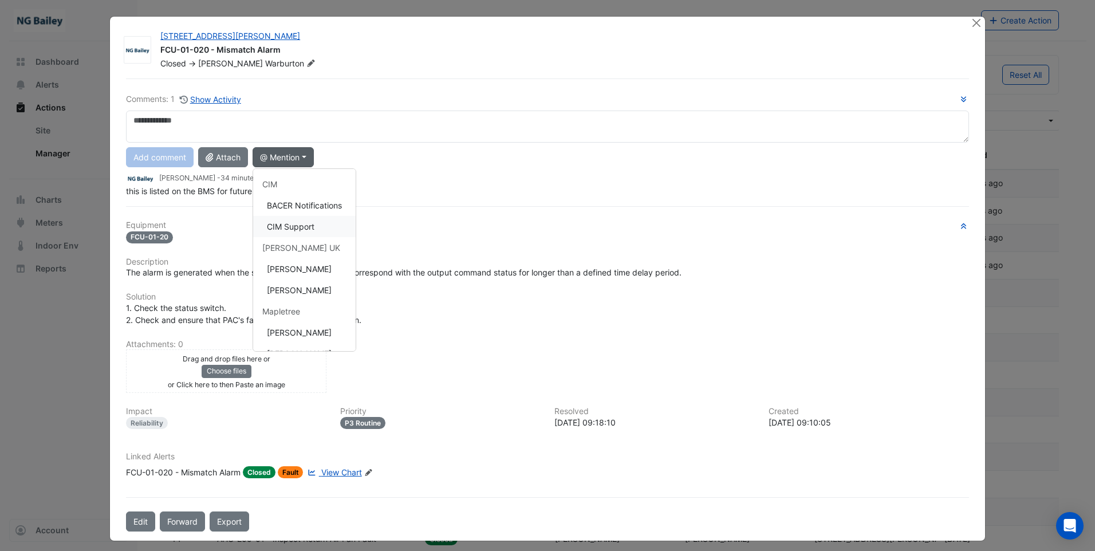
click at [295, 223] on button "CIM Support" at bounding box center [304, 226] width 103 height 21
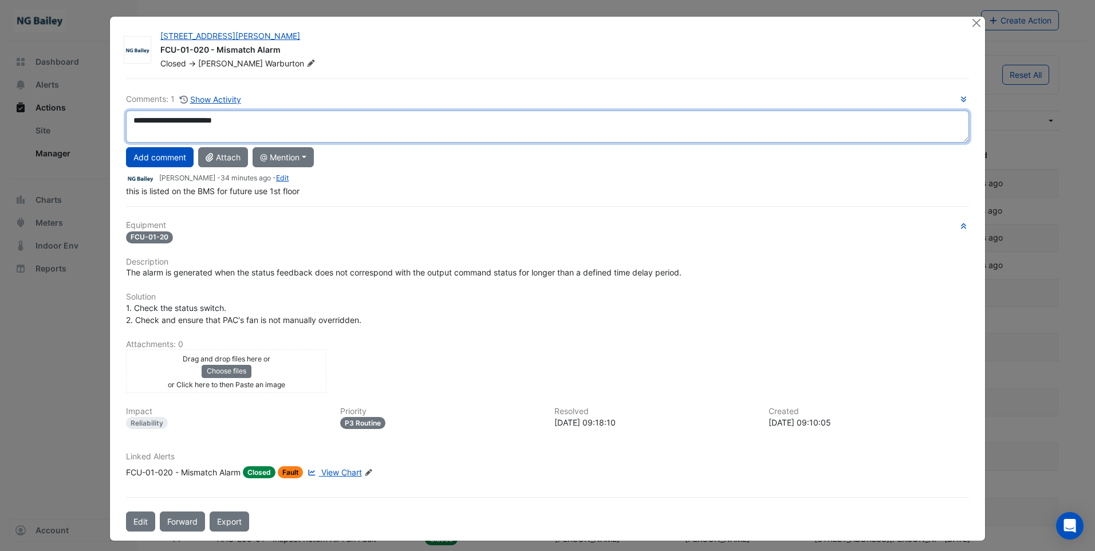
click at [214, 119] on textarea "**********" at bounding box center [547, 127] width 843 height 32
click at [253, 122] on textarea "**********" at bounding box center [547, 127] width 843 height 32
type textarea "**********"
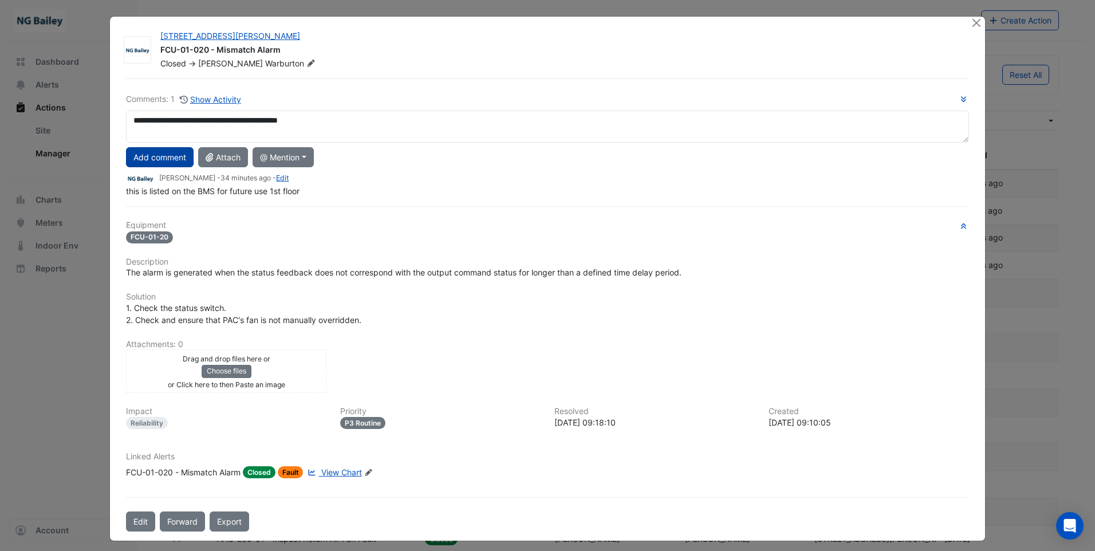
click at [171, 160] on button "Add comment" at bounding box center [160, 157] width 68 height 20
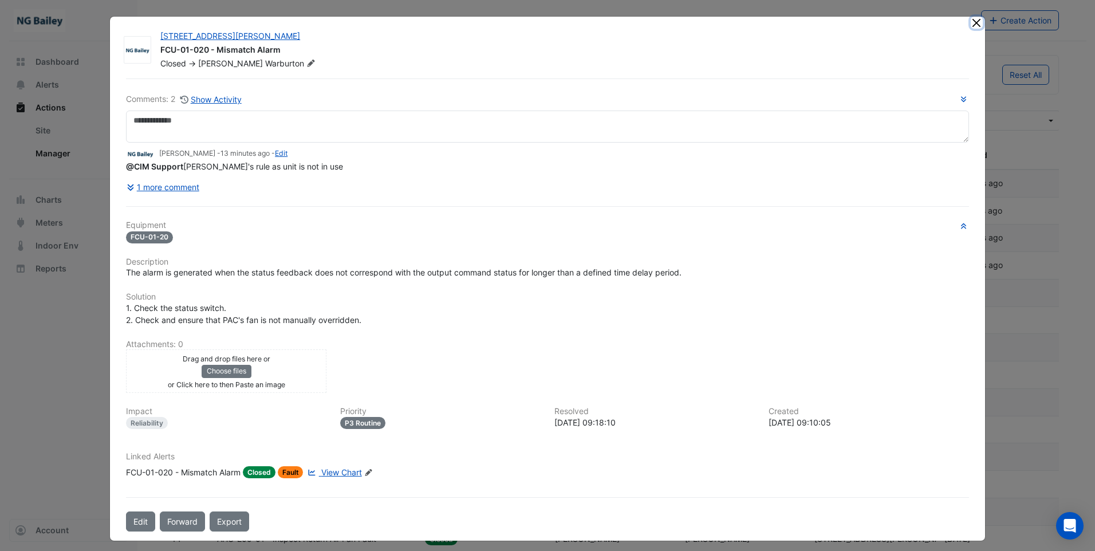
click at [975, 23] on button "Close" at bounding box center [977, 23] width 12 height 12
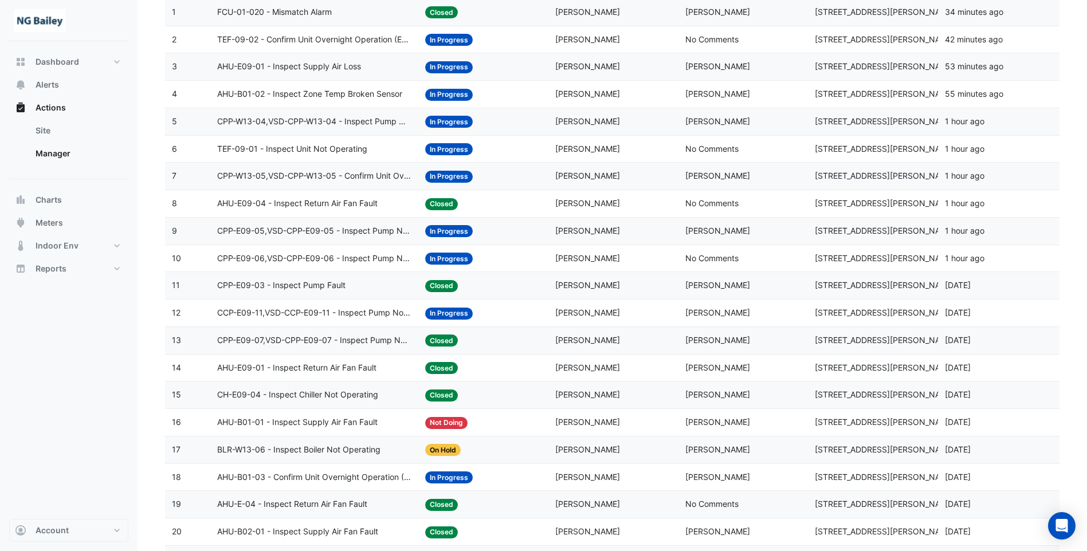
scroll to position [57, 0]
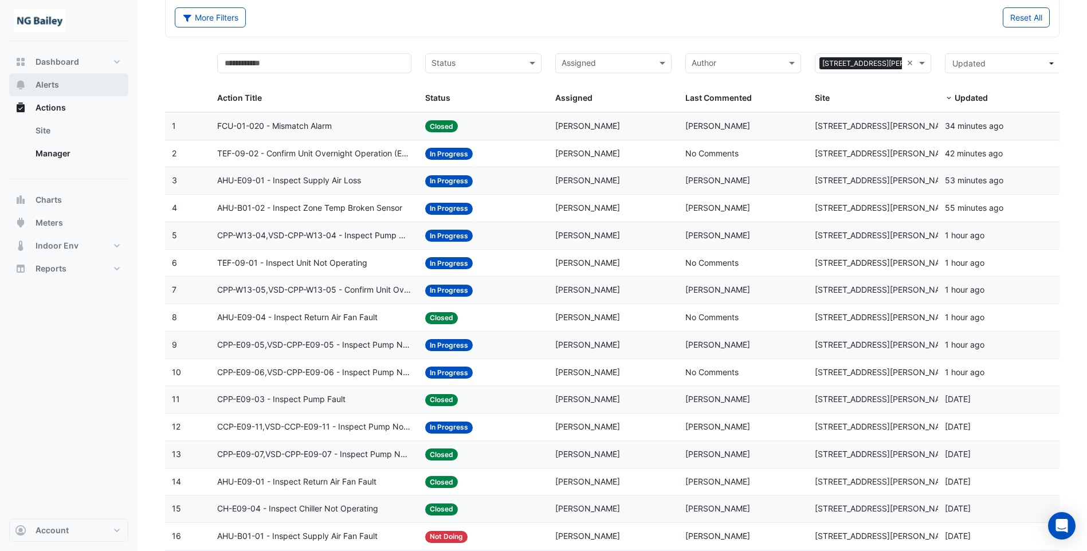
click at [42, 86] on span "Alerts" at bounding box center [47, 84] width 23 height 11
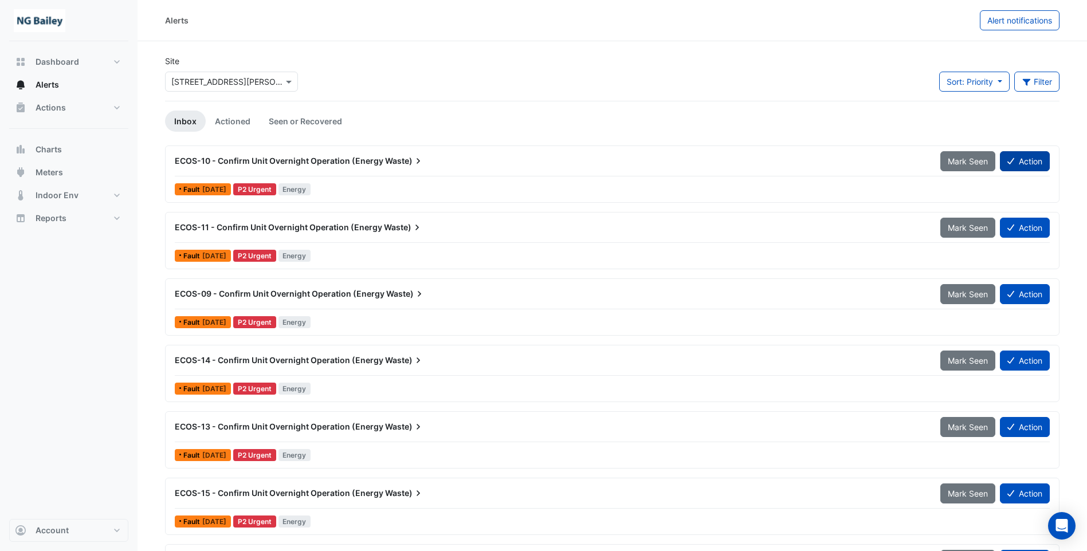
click at [1020, 163] on button "Action" at bounding box center [1025, 161] width 50 height 20
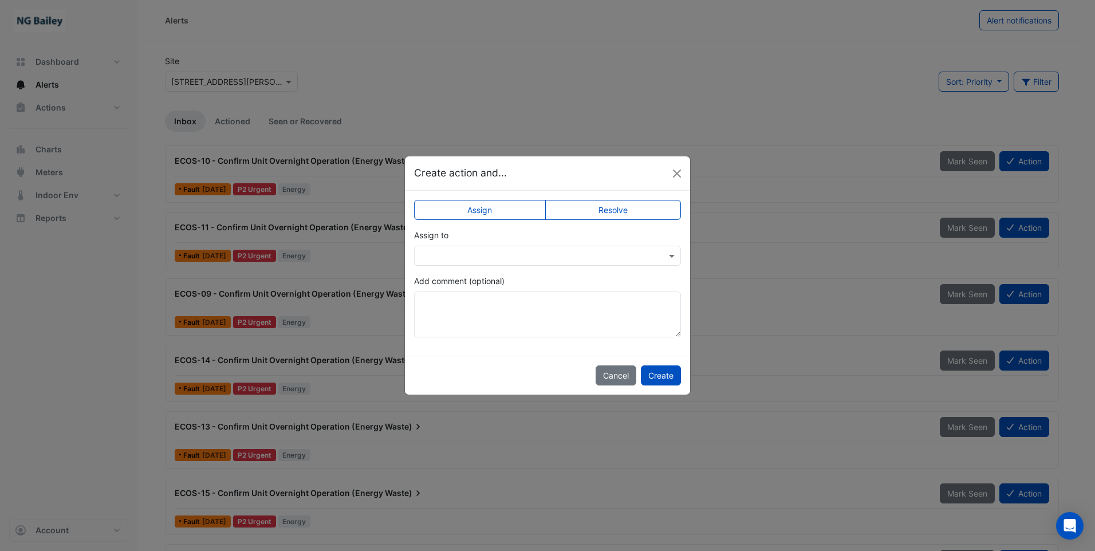
click at [509, 256] on input "text" at bounding box center [535, 256] width 231 height 12
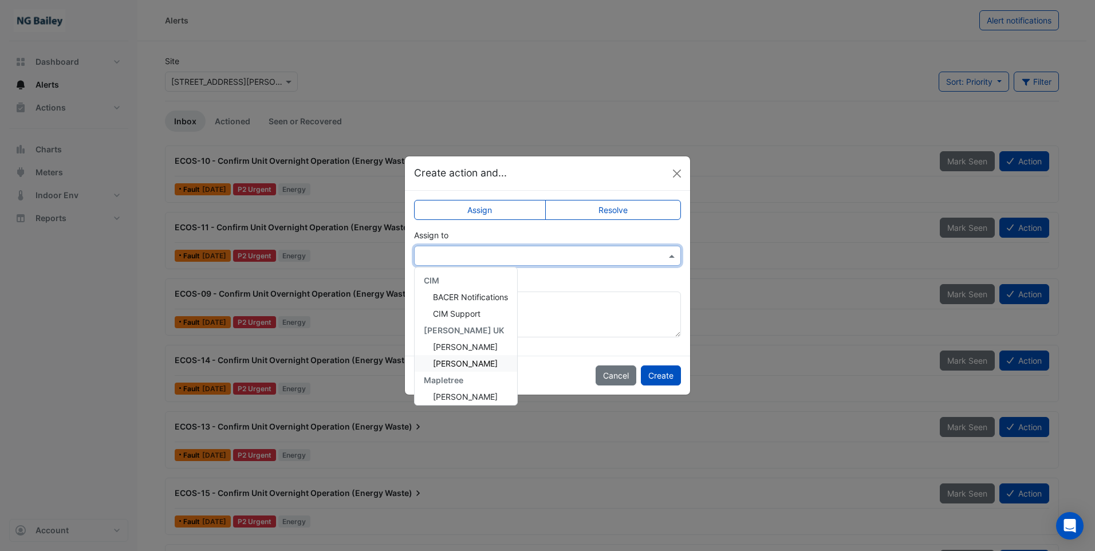
scroll to position [154, 0]
click at [465, 394] on span "[PERSON_NAME]" at bounding box center [465, 392] width 65 height 10
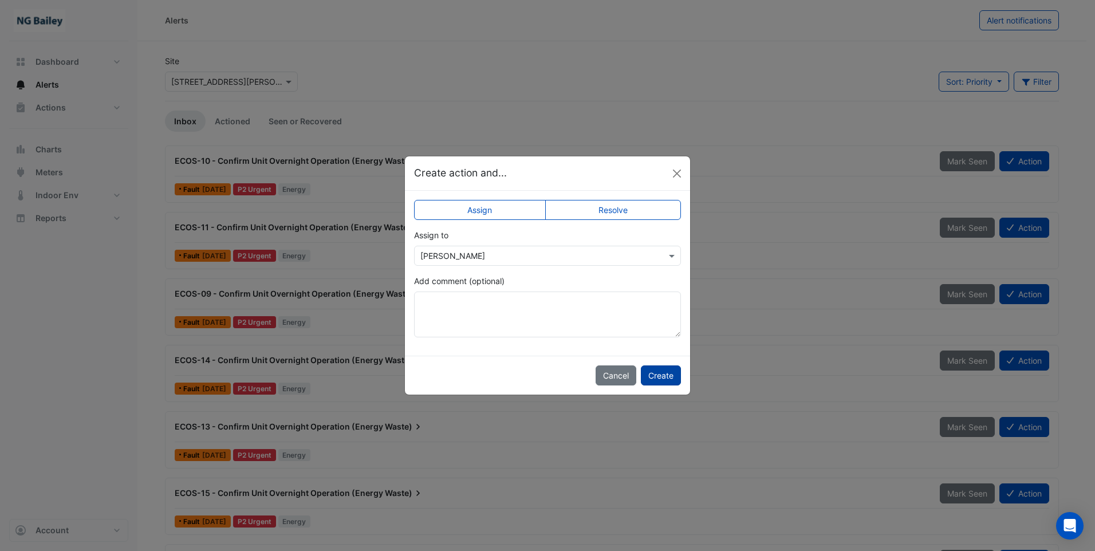
click at [669, 378] on button "Create" at bounding box center [661, 375] width 40 height 20
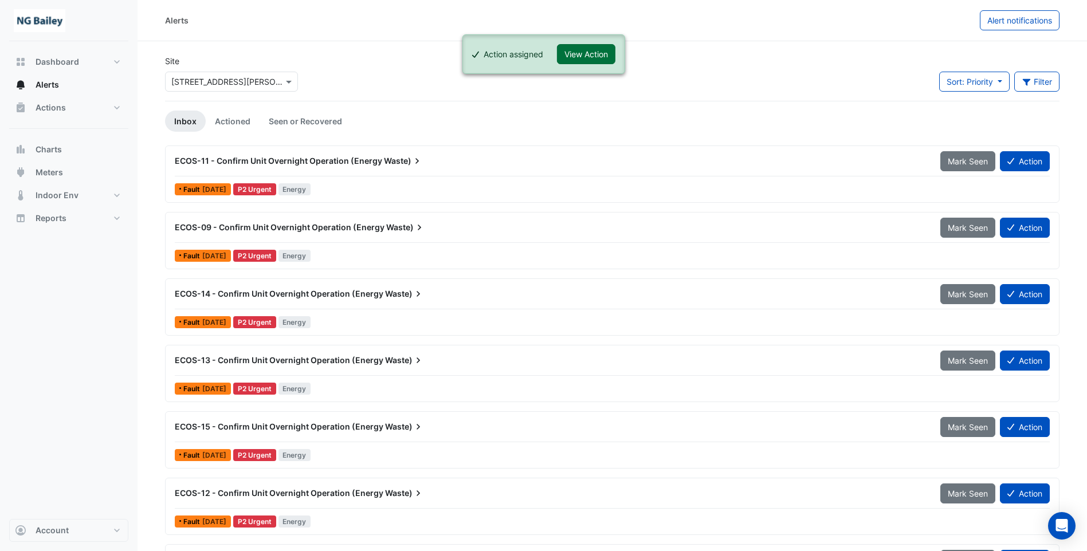
click at [585, 55] on button "View Action" at bounding box center [586, 54] width 58 height 20
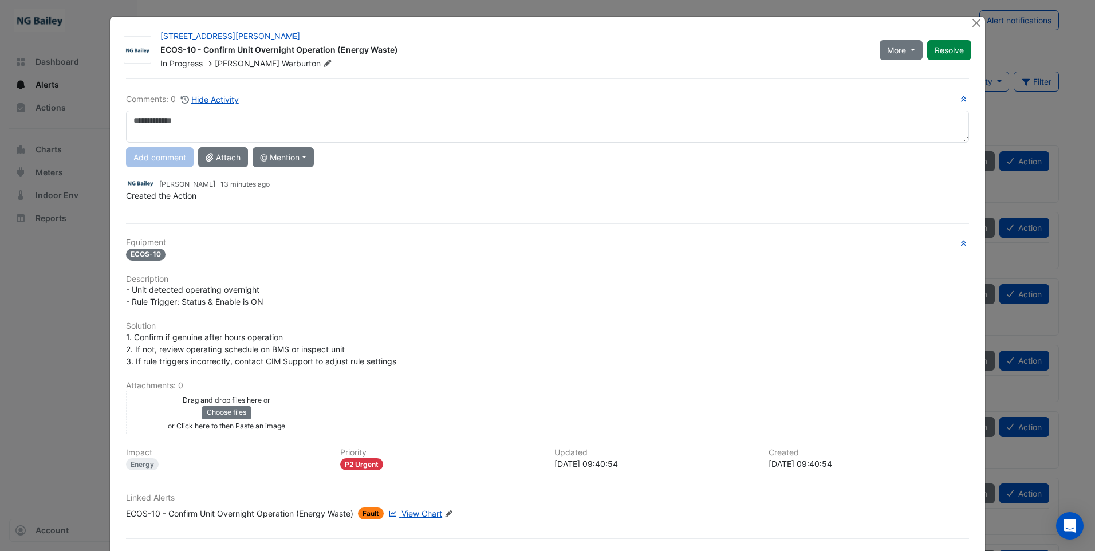
scroll to position [48, 0]
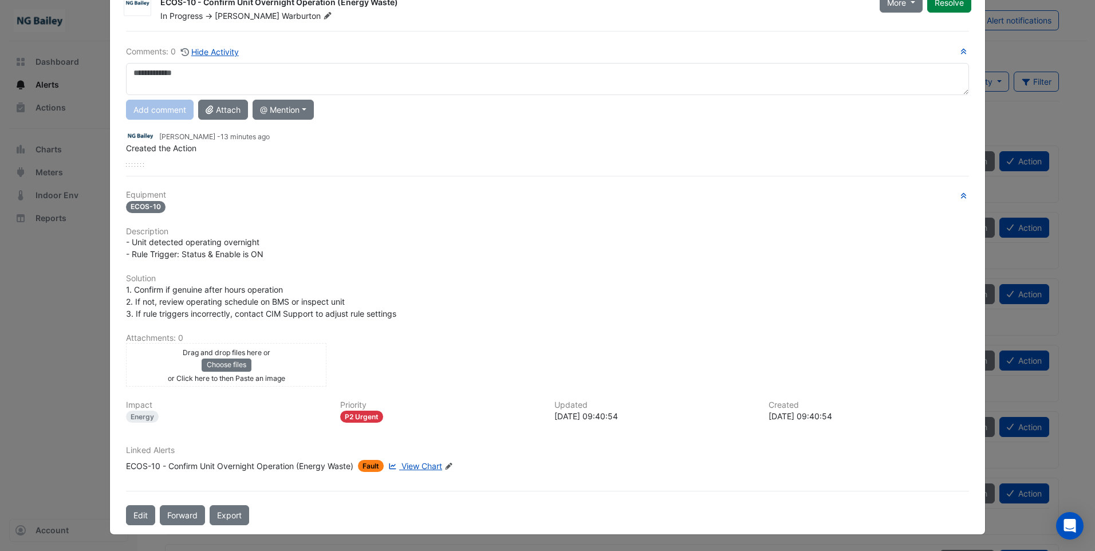
click at [449, 466] on icon at bounding box center [449, 466] width 7 height 7
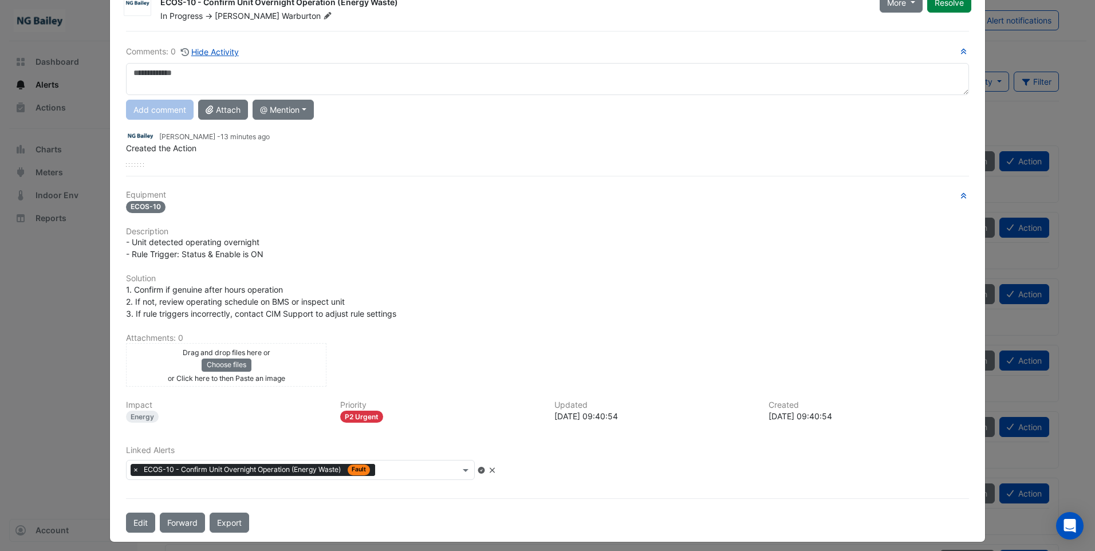
scroll to position [26, 0]
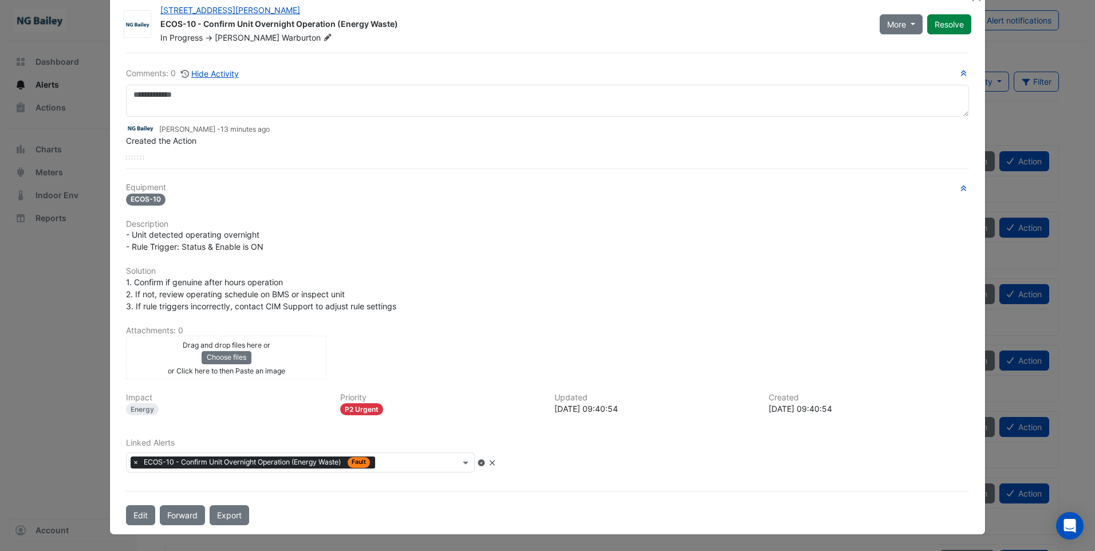
click at [410, 465] on input "text" at bounding box center [420, 464] width 80 height 12
type input "****"
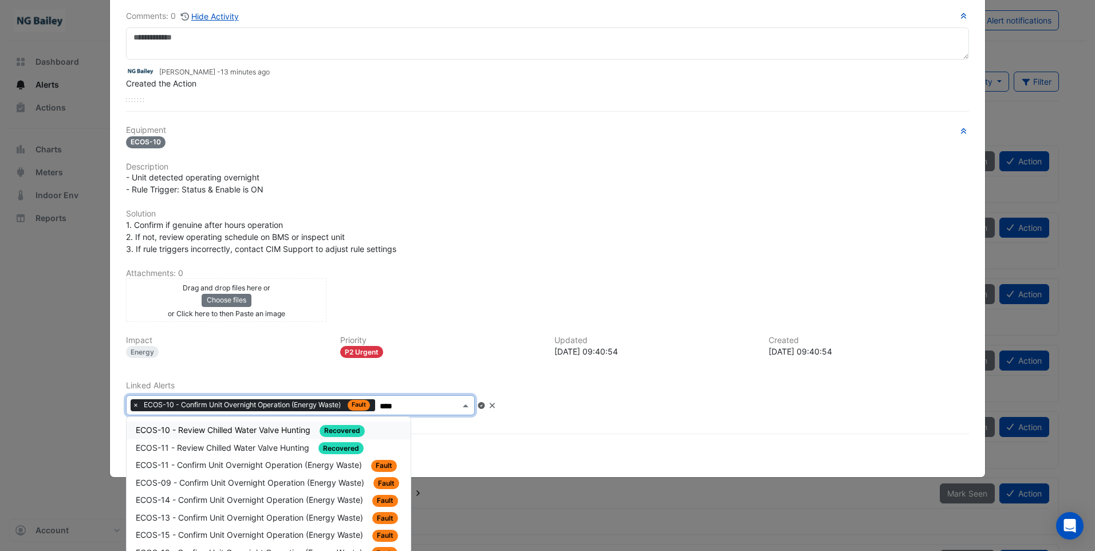
scroll to position [87, 0]
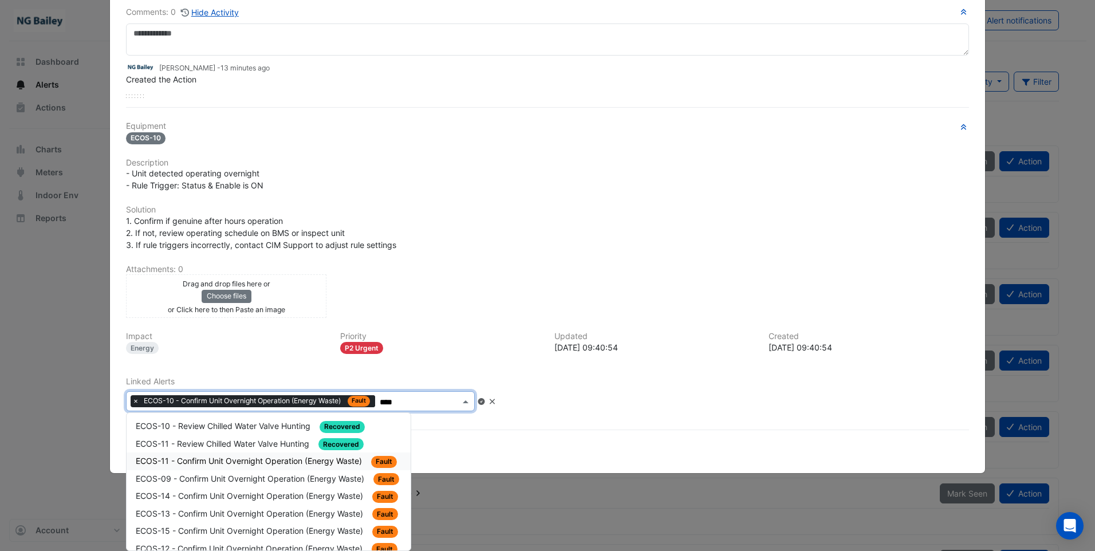
click at [260, 465] on span "ECOS-11 - Confirm Unit Overnight Operation (Energy Waste)" at bounding box center [250, 461] width 229 height 10
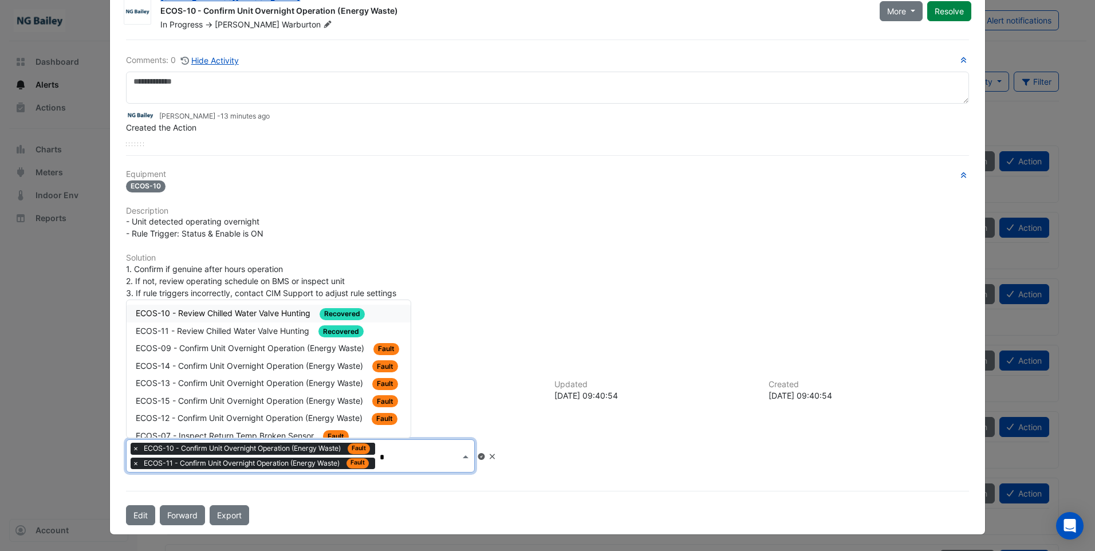
type input "**"
click at [194, 349] on span "ECOS-09 - Confirm Unit Overnight Operation (Energy Waste)" at bounding box center [251, 348] width 231 height 10
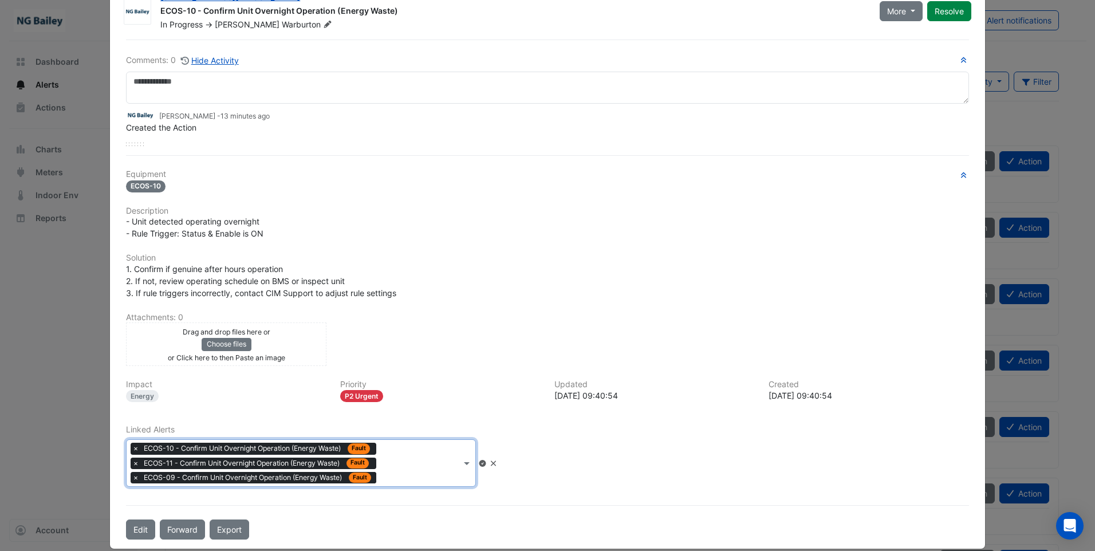
scroll to position [53, 0]
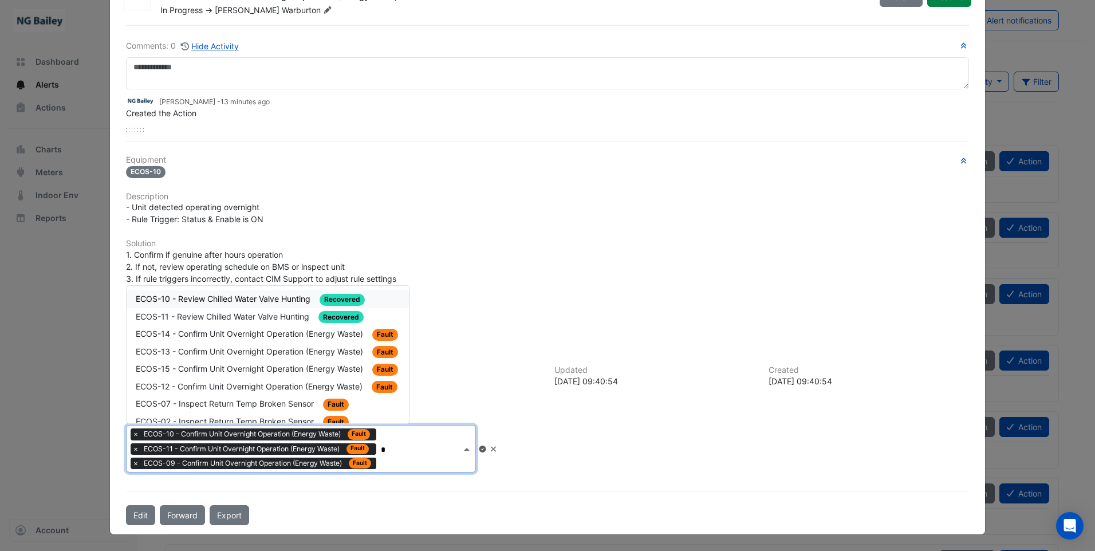
type input "**"
click at [230, 333] on span "ECOS-14 - Confirm Unit Overnight Operation (Energy Waste)" at bounding box center [251, 334] width 230 height 10
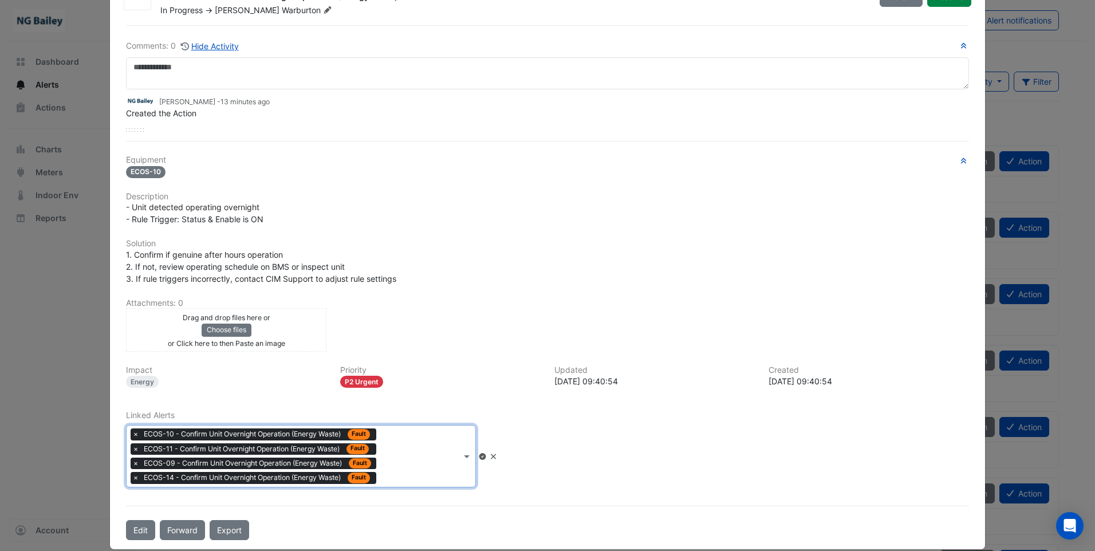
scroll to position [68, 0]
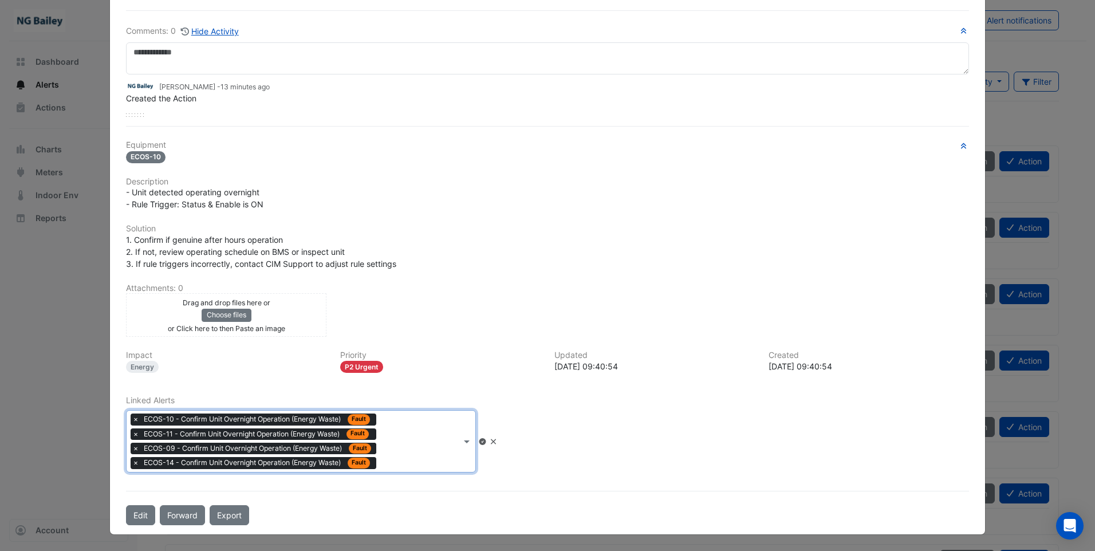
type input "*"
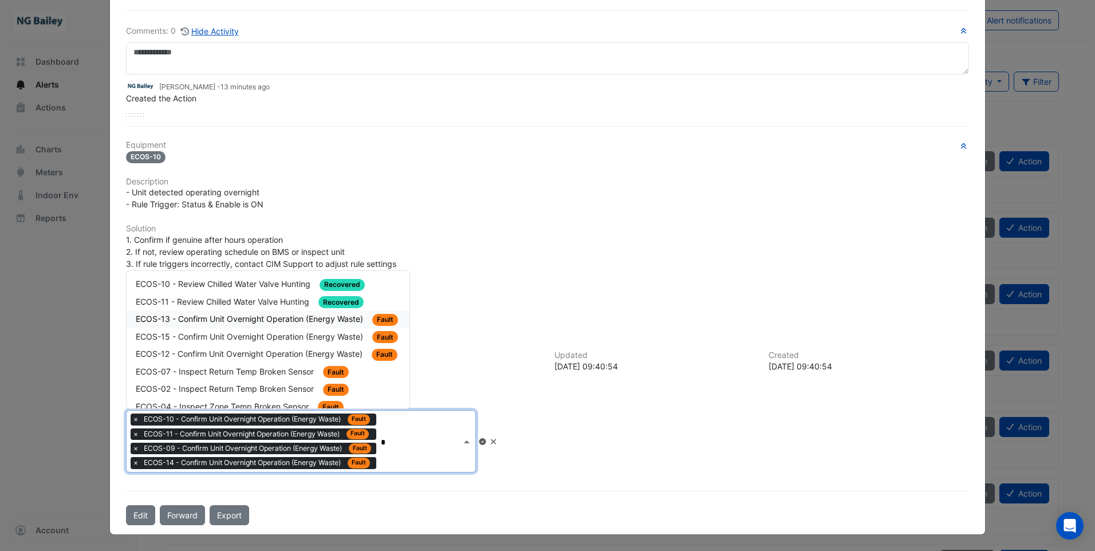
click at [227, 316] on span "ECOS-13 - Confirm Unit Overnight Operation (Energy Waste)" at bounding box center [251, 319] width 230 height 10
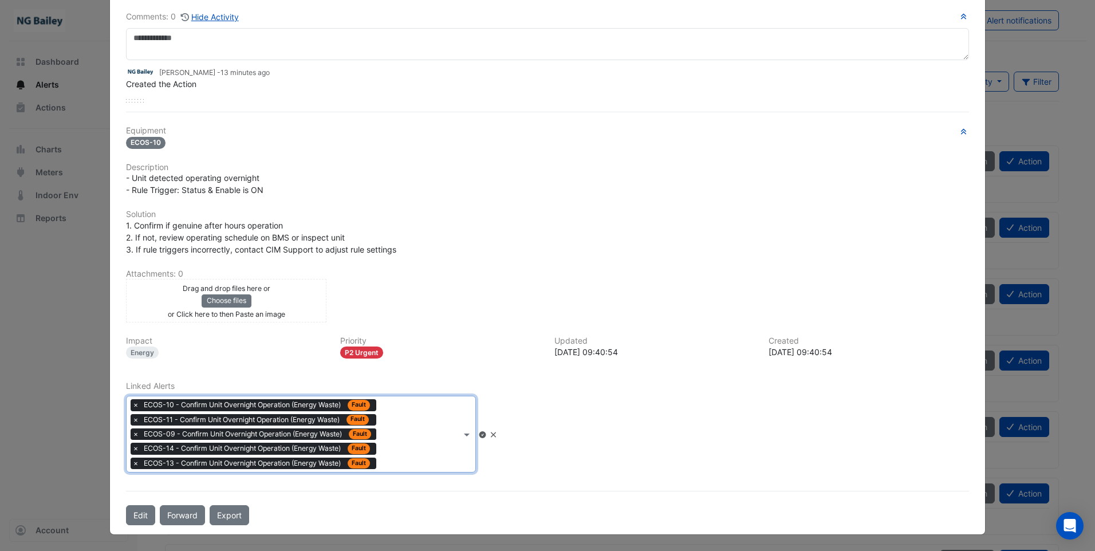
type input "*"
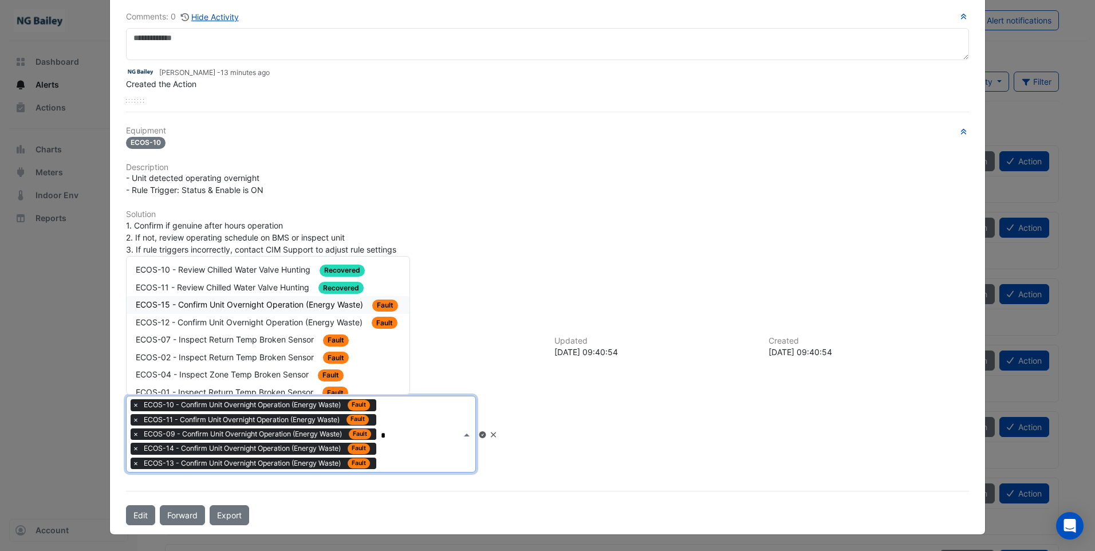
click at [245, 302] on span "ECOS-15 - Confirm Unit Overnight Operation (Energy Waste)" at bounding box center [251, 305] width 230 height 10
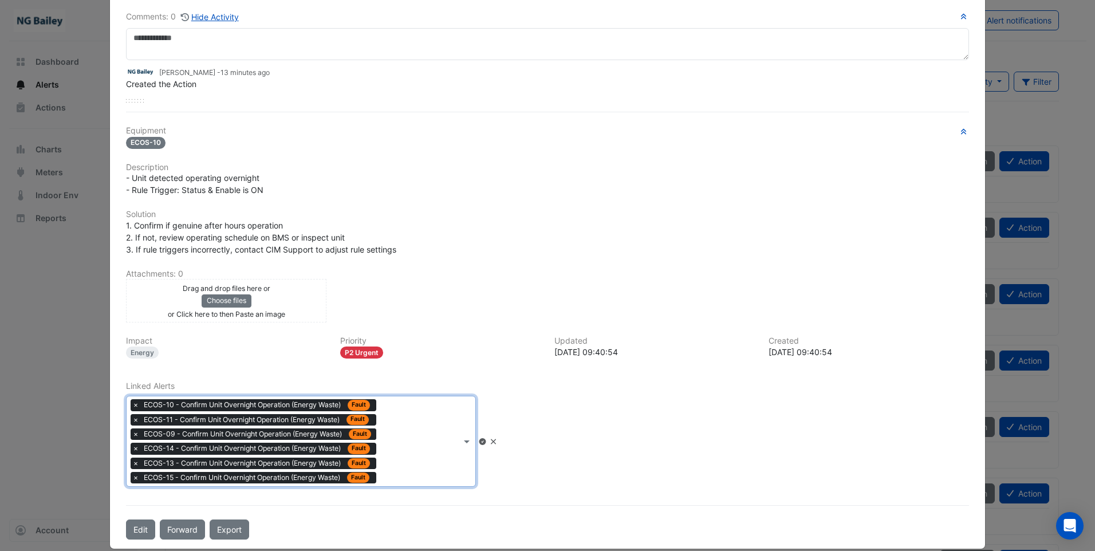
scroll to position [87, 0]
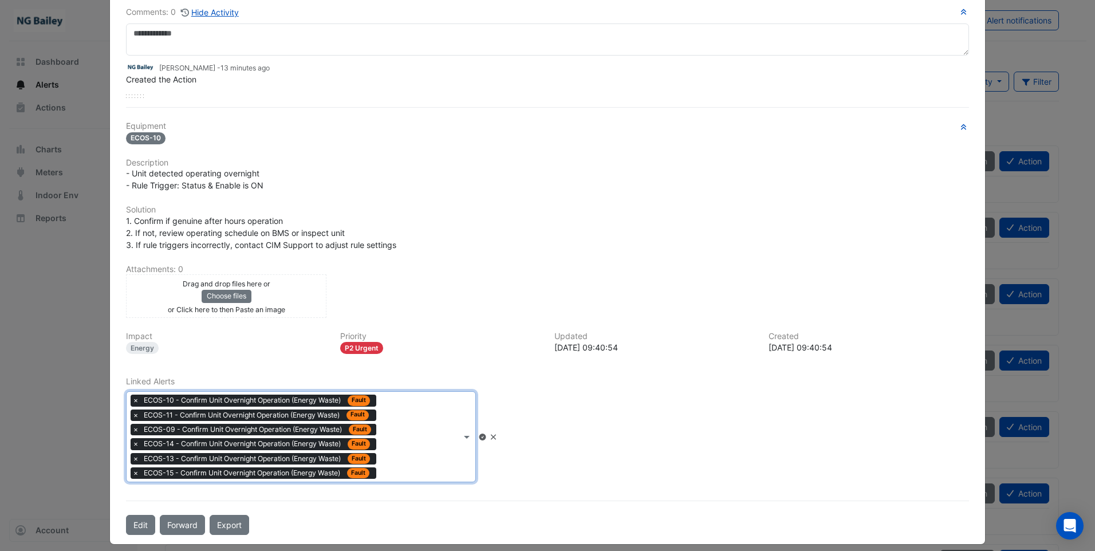
type input "*"
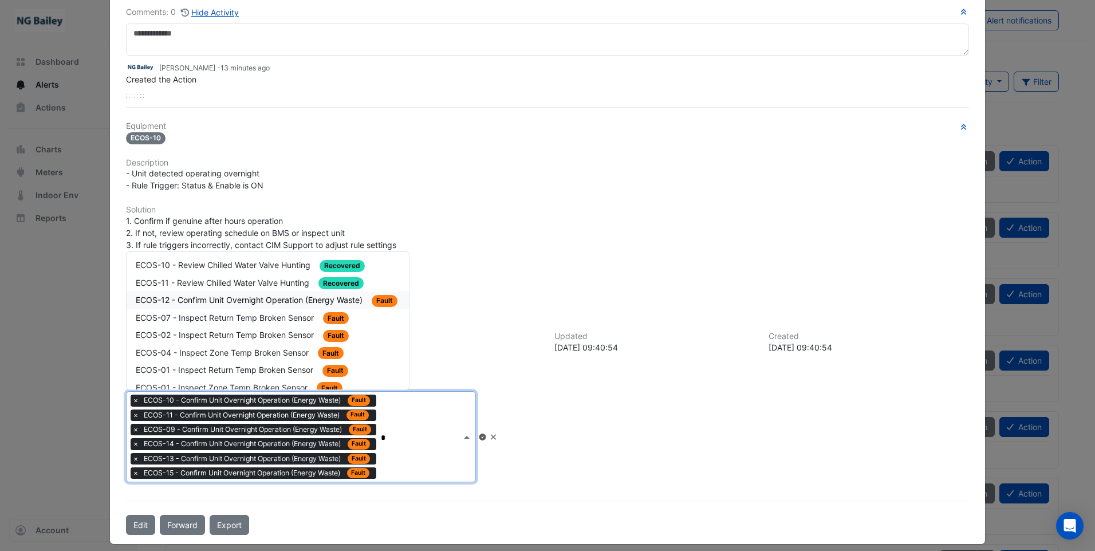
click at [255, 300] on span "ECOS-12 - Confirm Unit Overnight Operation (Energy Waste)" at bounding box center [250, 300] width 229 height 10
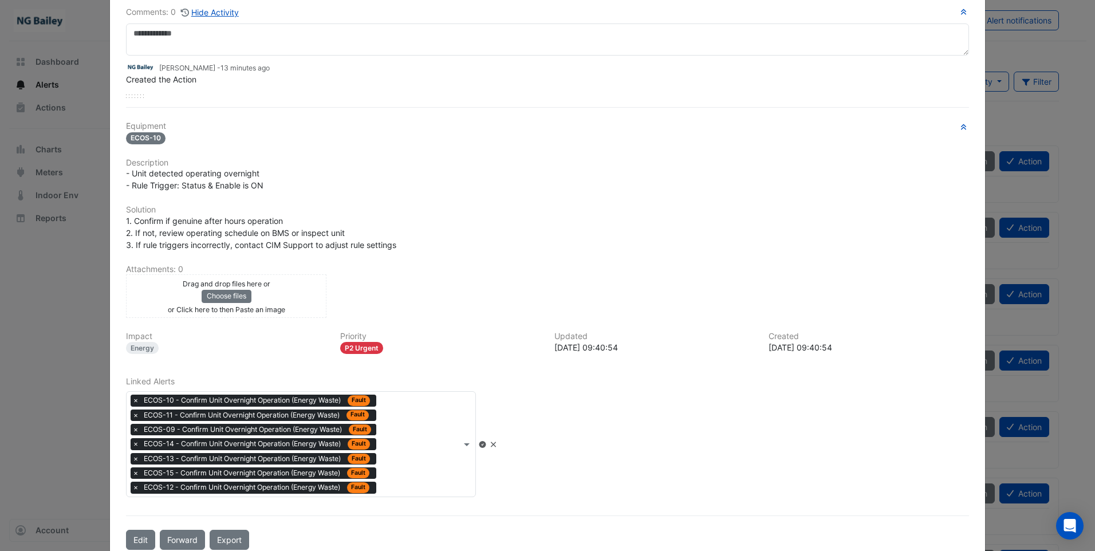
click at [486, 445] on icon at bounding box center [482, 444] width 7 height 7
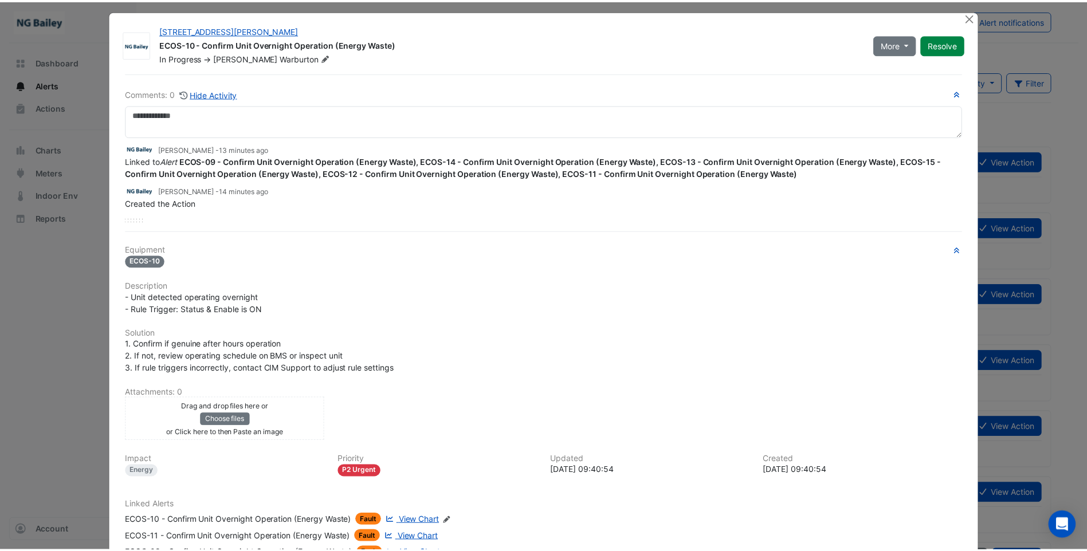
scroll to position [0, 0]
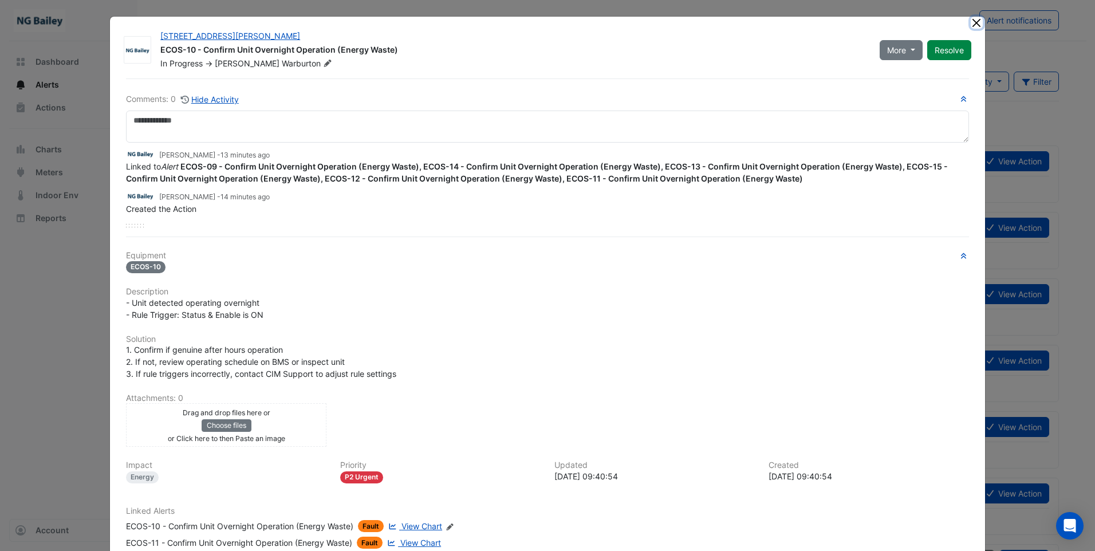
click at [972, 26] on button "Close" at bounding box center [977, 23] width 12 height 12
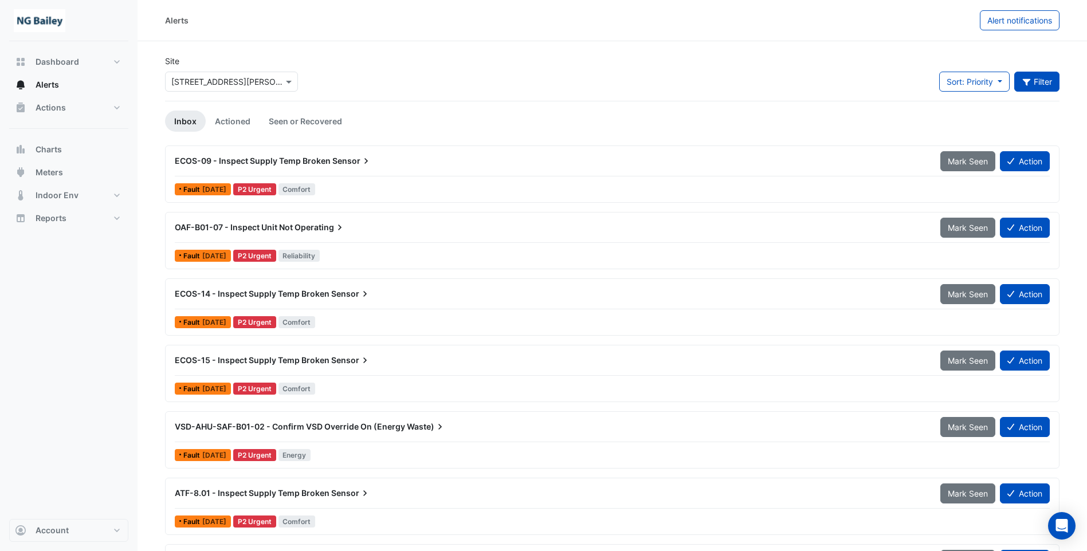
click at [1032, 87] on button "Filter" at bounding box center [1037, 82] width 46 height 20
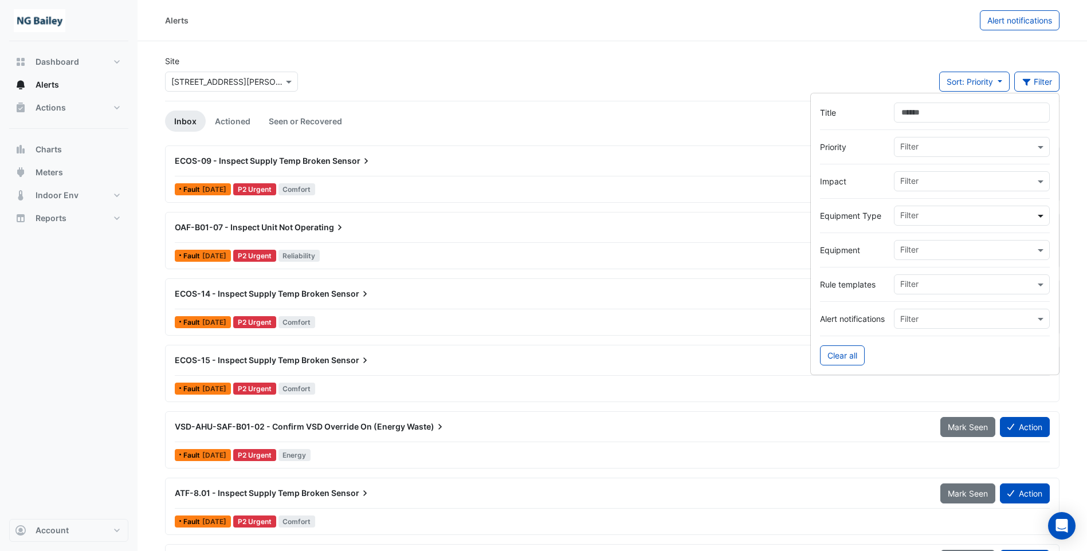
click at [1040, 214] on span at bounding box center [1042, 216] width 14 height 12
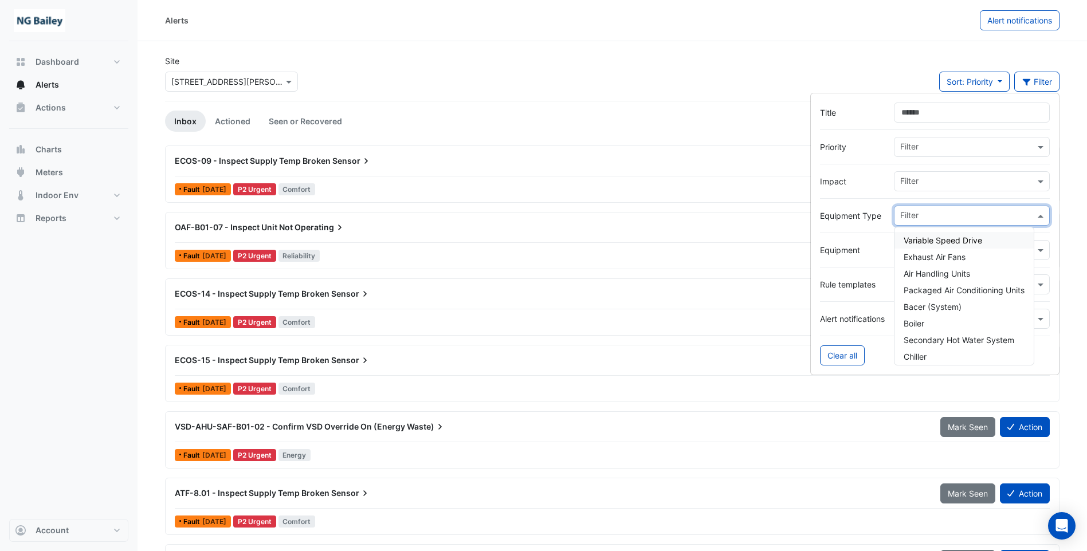
click at [829, 230] on div at bounding box center [935, 233] width 230 height 14
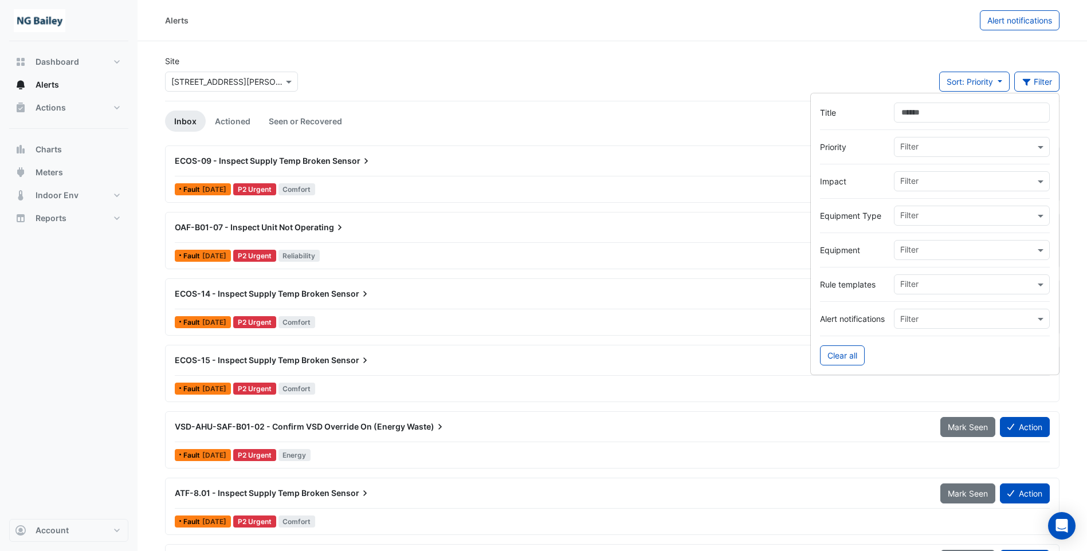
click at [943, 250] on input "text" at bounding box center [967, 251] width 135 height 12
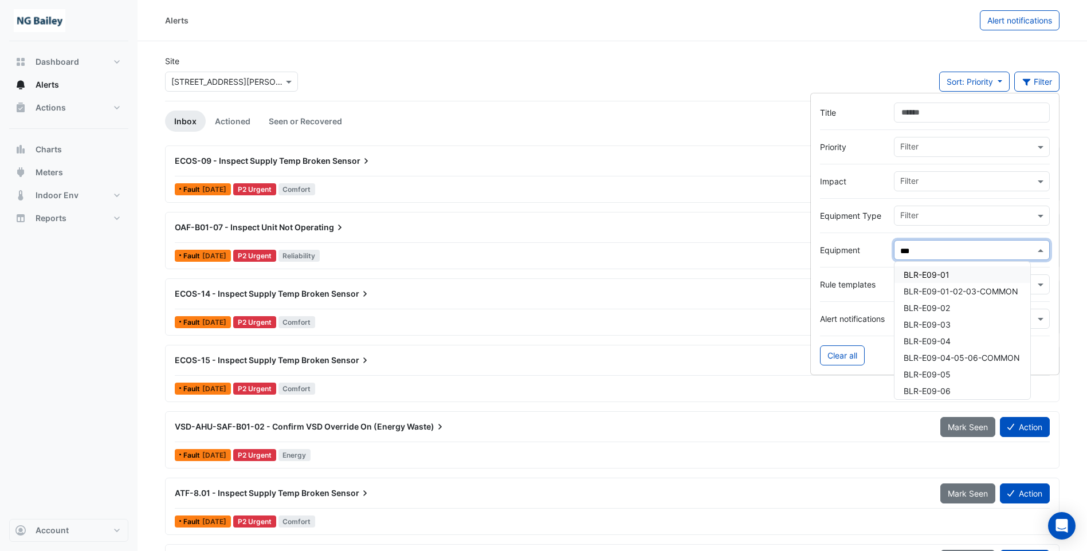
click at [952, 272] on div "BLR-E09-01" at bounding box center [962, 274] width 136 height 17
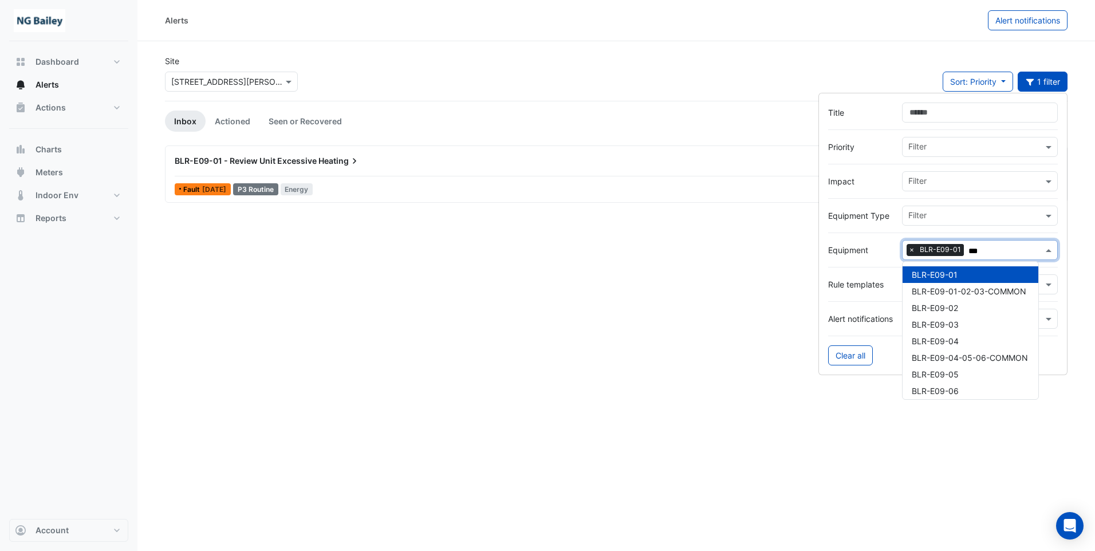
type input "***"
click at [292, 159] on span "BLR-E09-01 - Review Unit Excessive" at bounding box center [246, 161] width 142 height 10
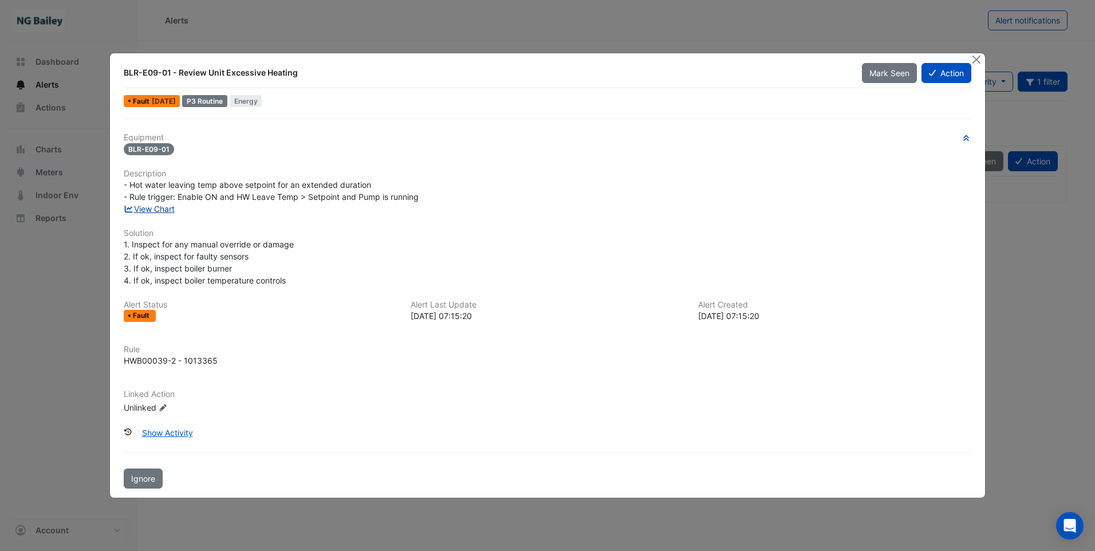
click at [170, 211] on link "View Chart" at bounding box center [149, 209] width 51 height 10
click at [938, 73] on button "Action" at bounding box center [947, 73] width 50 height 20
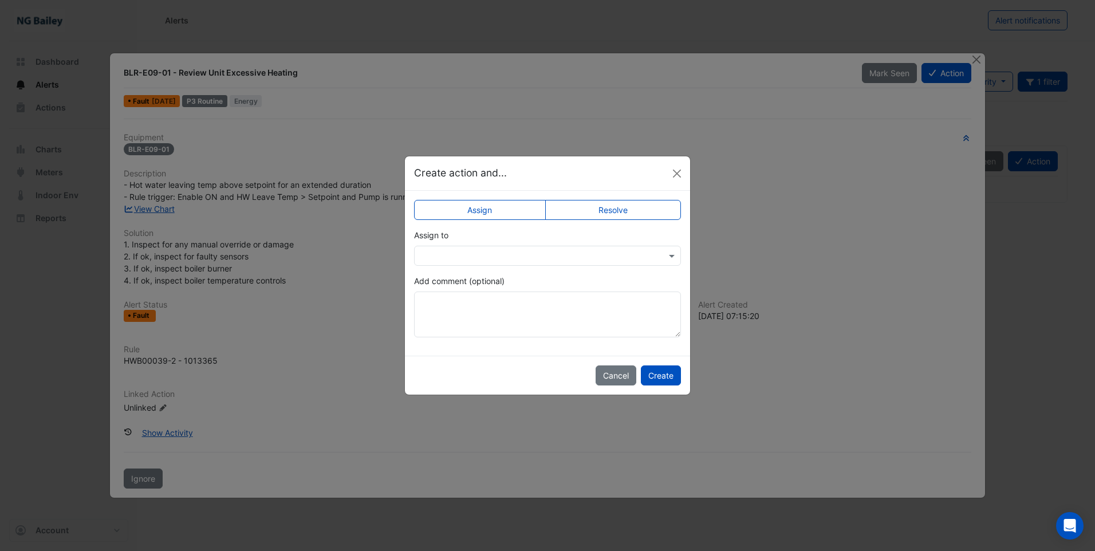
click at [489, 260] on input "text" at bounding box center [535, 256] width 231 height 12
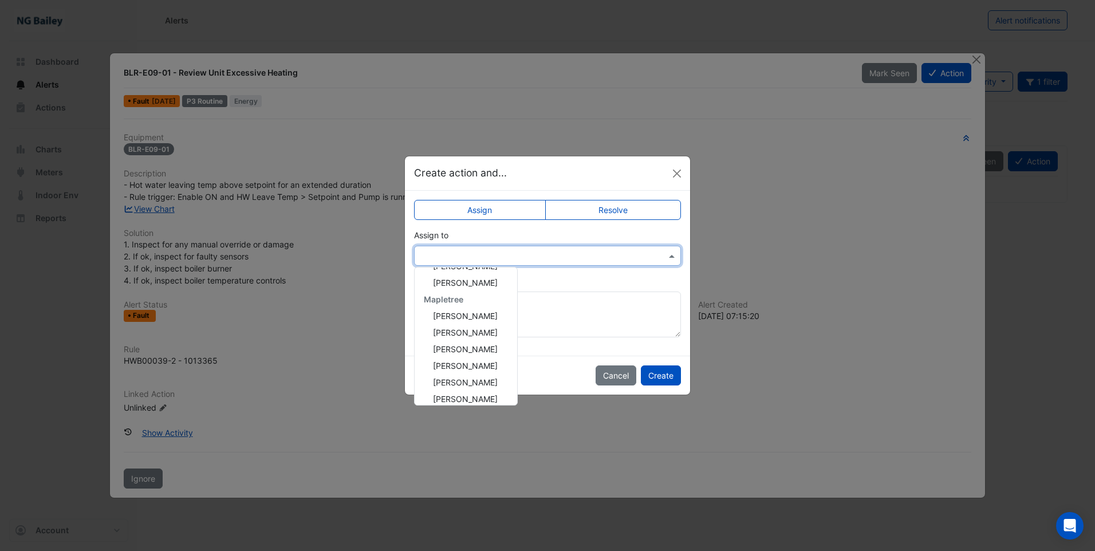
scroll to position [154, 0]
click at [457, 391] on span "[PERSON_NAME]" at bounding box center [465, 392] width 65 height 10
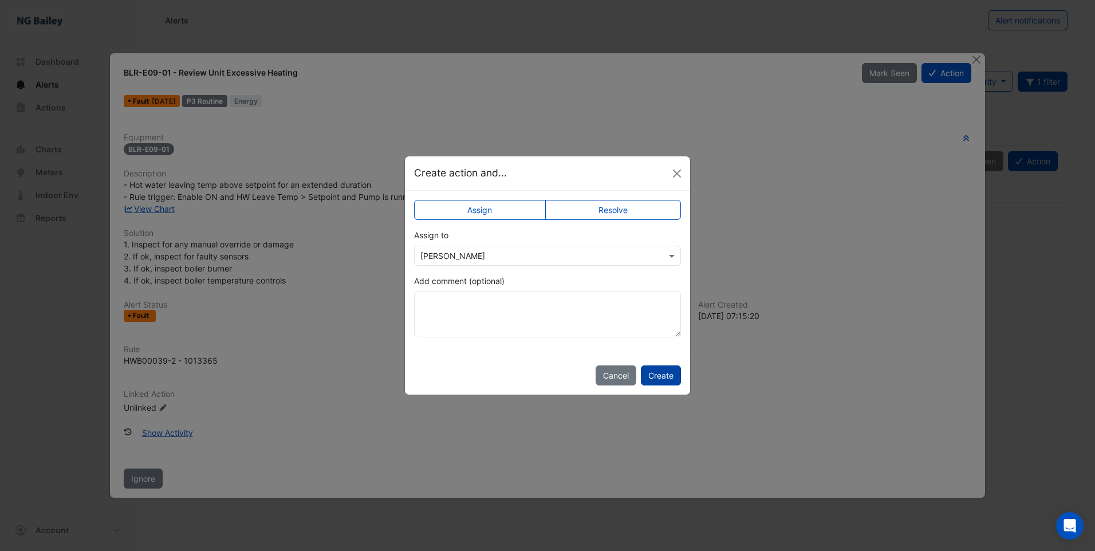
click at [666, 376] on button "Create" at bounding box center [661, 375] width 40 height 20
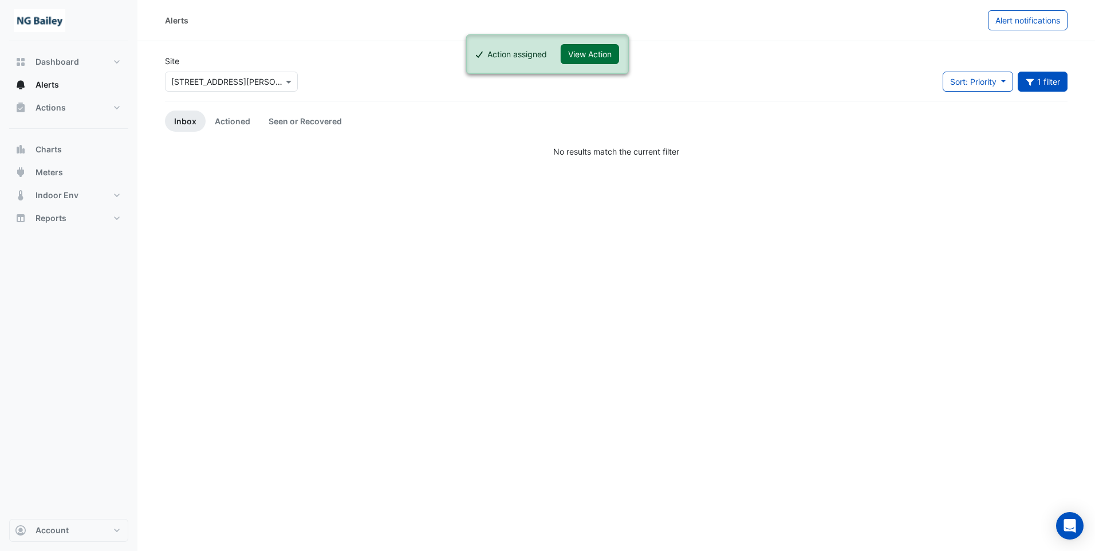
click at [591, 60] on button "View Action" at bounding box center [590, 54] width 58 height 20
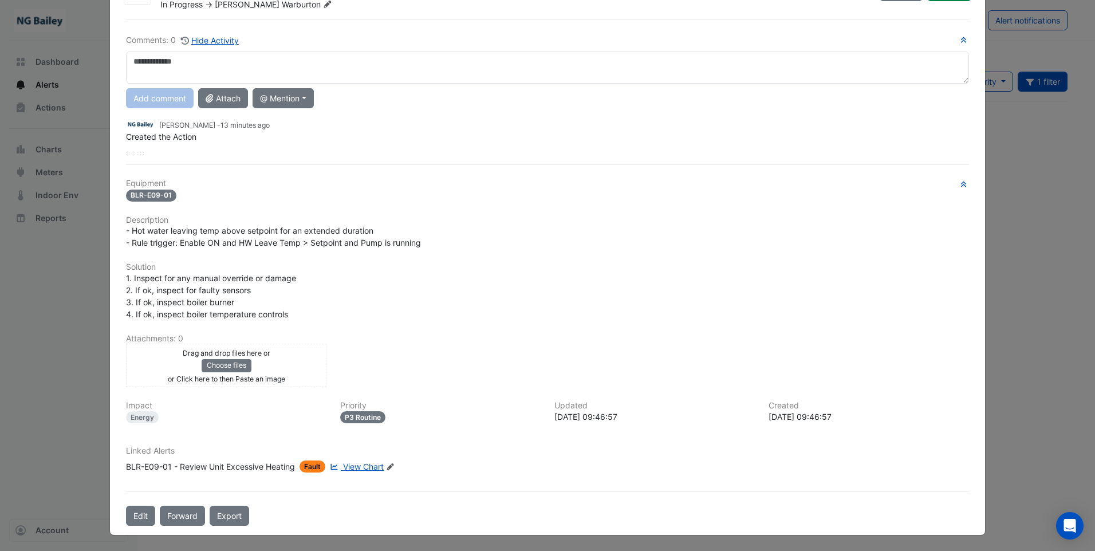
scroll to position [60, 0]
click at [389, 465] on icon at bounding box center [390, 466] width 7 height 7
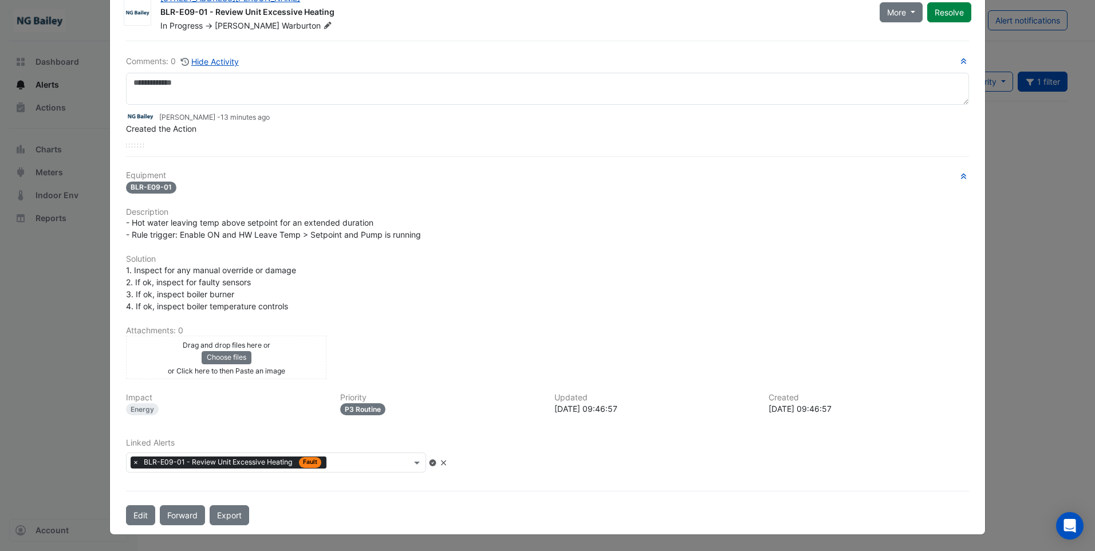
scroll to position [38, 0]
click at [408, 458] on input "text" at bounding box center [371, 464] width 80 height 12
type input "******"
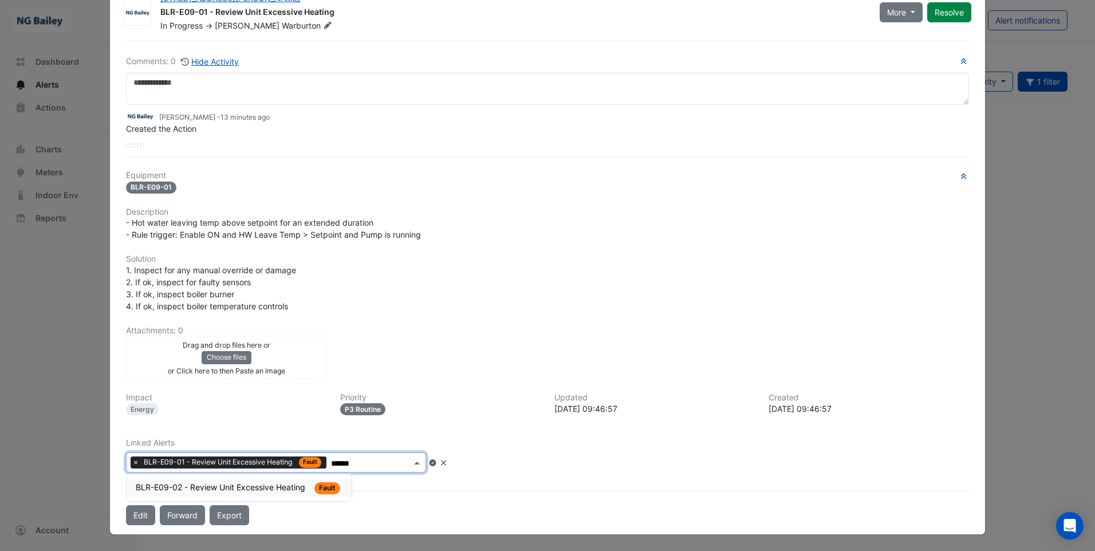
click at [235, 484] on span "BLR-E09-02 - Review Unit Excessive Heating" at bounding box center [222, 487] width 172 height 10
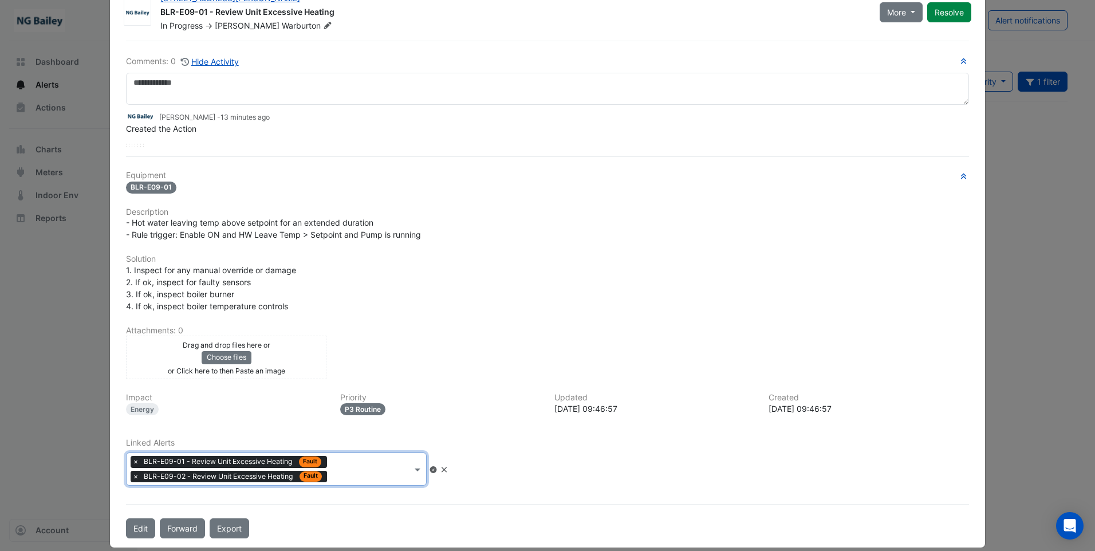
click at [437, 467] on icon at bounding box center [433, 469] width 7 height 7
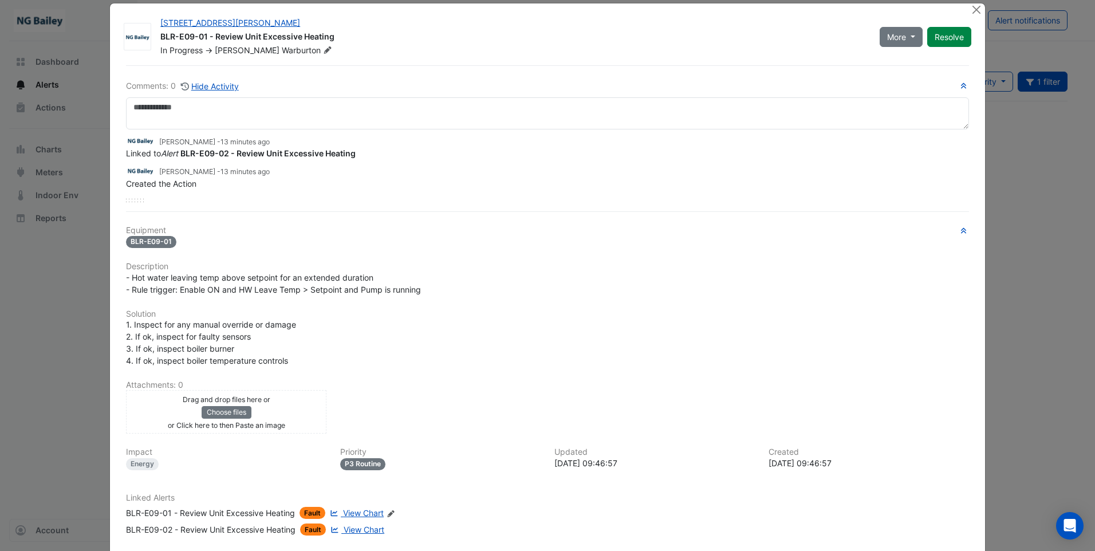
scroll to position [0, 0]
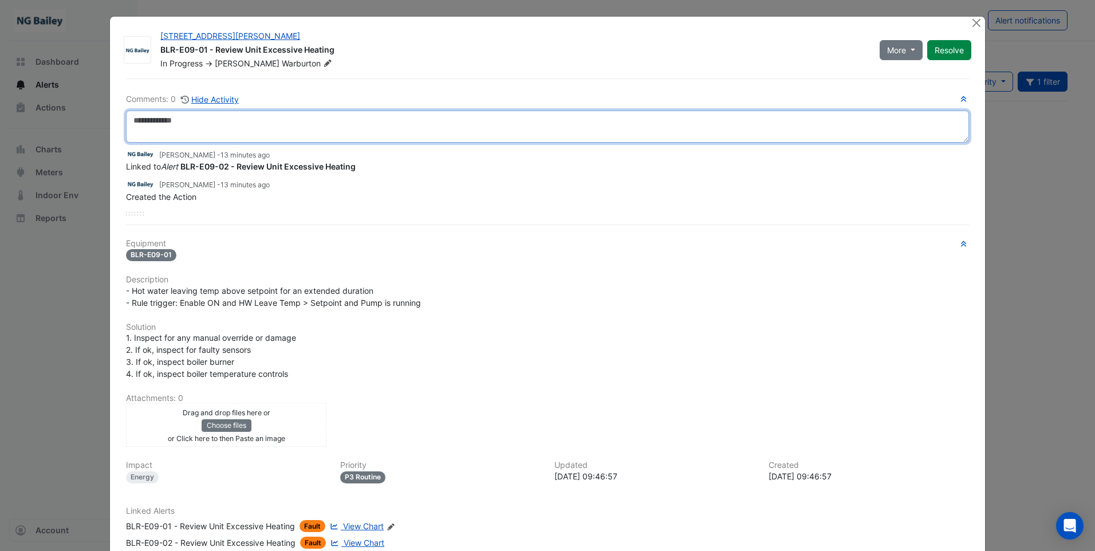
click at [177, 124] on textarea at bounding box center [547, 127] width 843 height 32
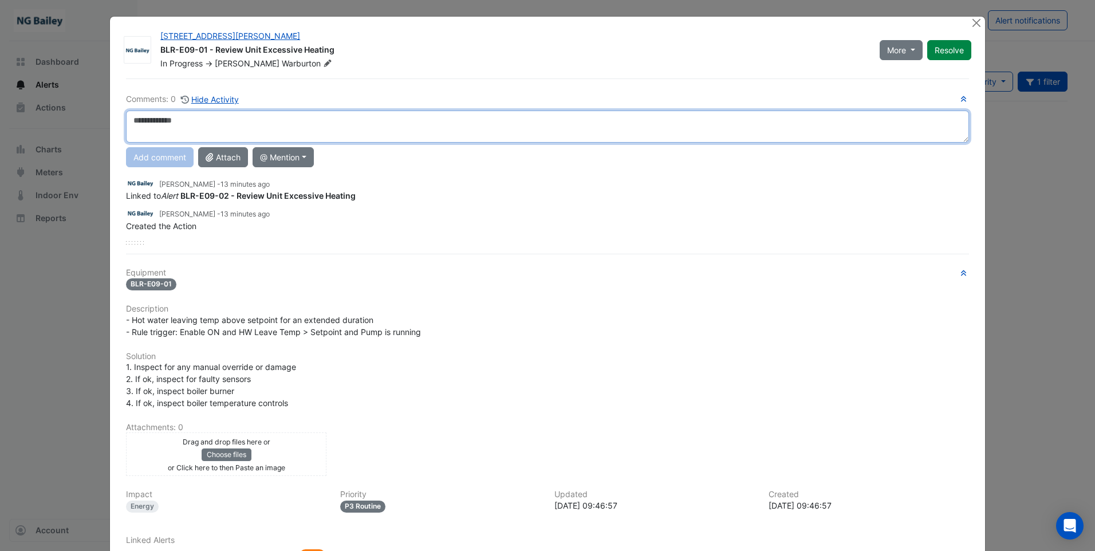
type textarea "*"
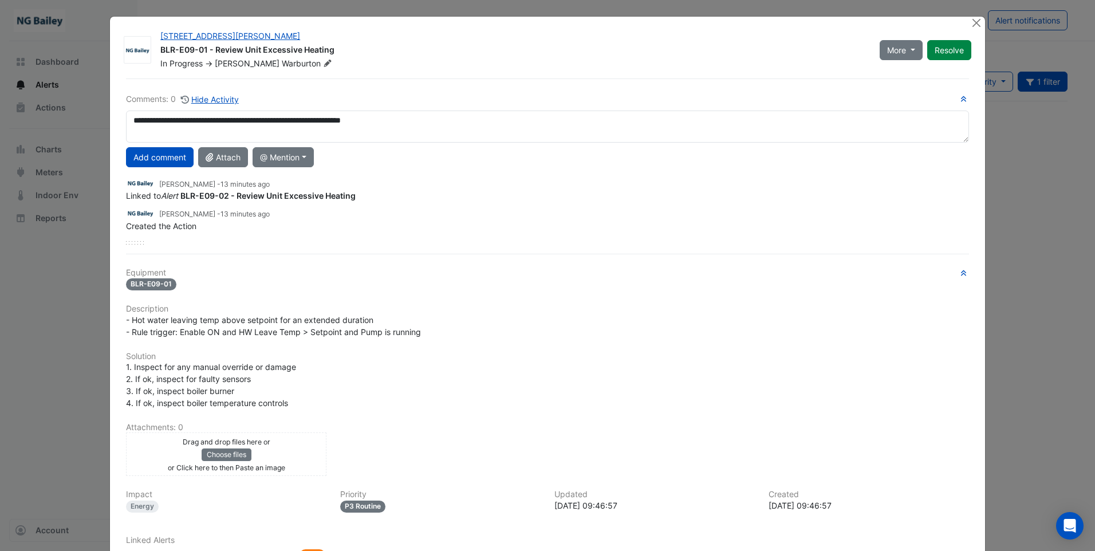
drag, startPoint x: 319, startPoint y: 121, endPoint x: 340, endPoint y: 102, distance: 29.2
click at [340, 102] on h6 "Comments: 0 Hide Activity" at bounding box center [547, 99] width 843 height 13
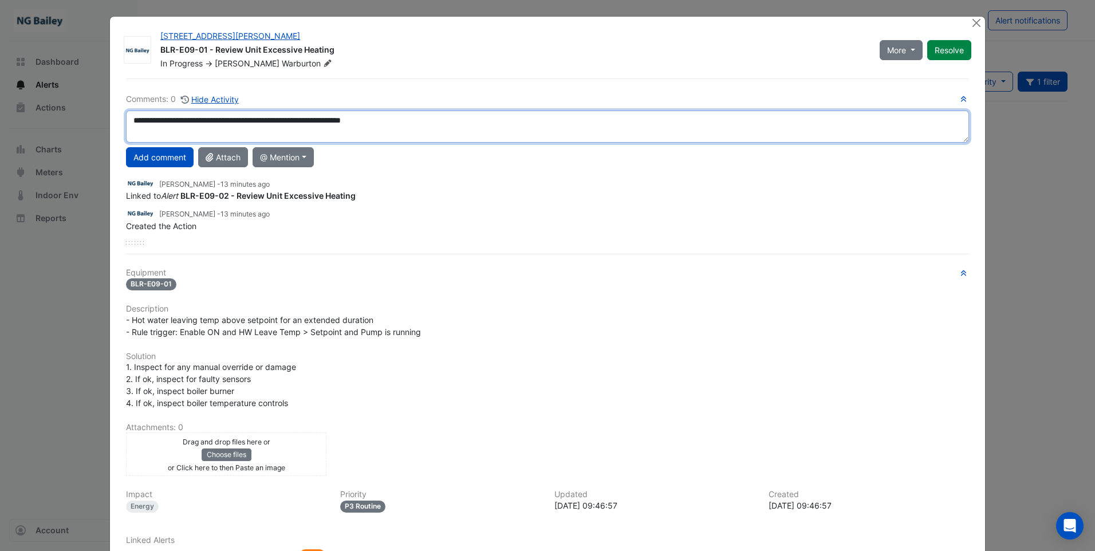
click at [316, 125] on textarea "**********" at bounding box center [547, 127] width 843 height 32
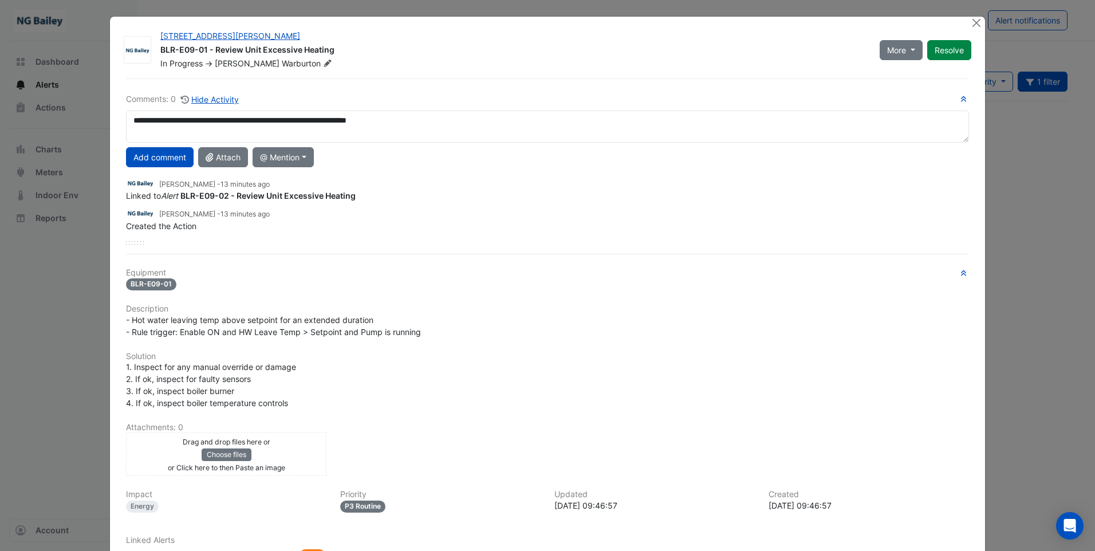
drag, startPoint x: 333, startPoint y: 123, endPoint x: 343, endPoint y: 105, distance: 19.5
click at [343, 105] on h6 "Comments: 0 Hide Activity" at bounding box center [547, 99] width 843 height 13
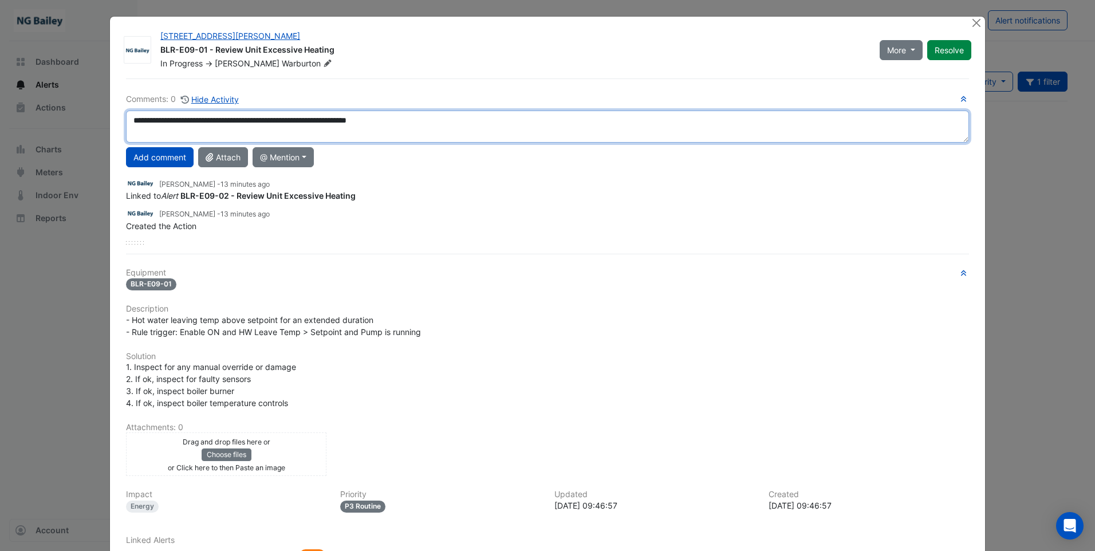
drag, startPoint x: 338, startPoint y: 117, endPoint x: 327, endPoint y: 128, distance: 15.8
click at [321, 135] on textarea "**********" at bounding box center [547, 127] width 843 height 32
click at [343, 121] on textarea "**********" at bounding box center [547, 127] width 843 height 32
click at [383, 129] on textarea "**********" at bounding box center [547, 127] width 843 height 32
drag, startPoint x: 336, startPoint y: 120, endPoint x: 304, endPoint y: 133, distance: 34.2
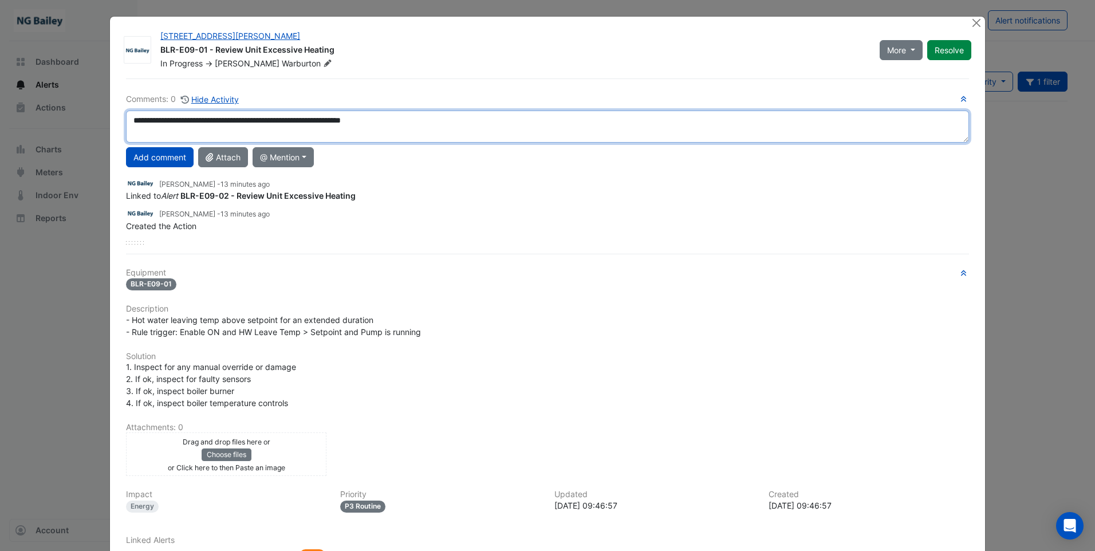
click at [304, 133] on textarea "**********" at bounding box center [547, 127] width 843 height 32
click at [341, 119] on textarea "**********" at bounding box center [547, 127] width 843 height 32
drag, startPoint x: 405, startPoint y: 123, endPoint x: 116, endPoint y: 119, distance: 288.7
click at [119, 119] on div "**********" at bounding box center [547, 127] width 857 height 32
type textarea "**********"
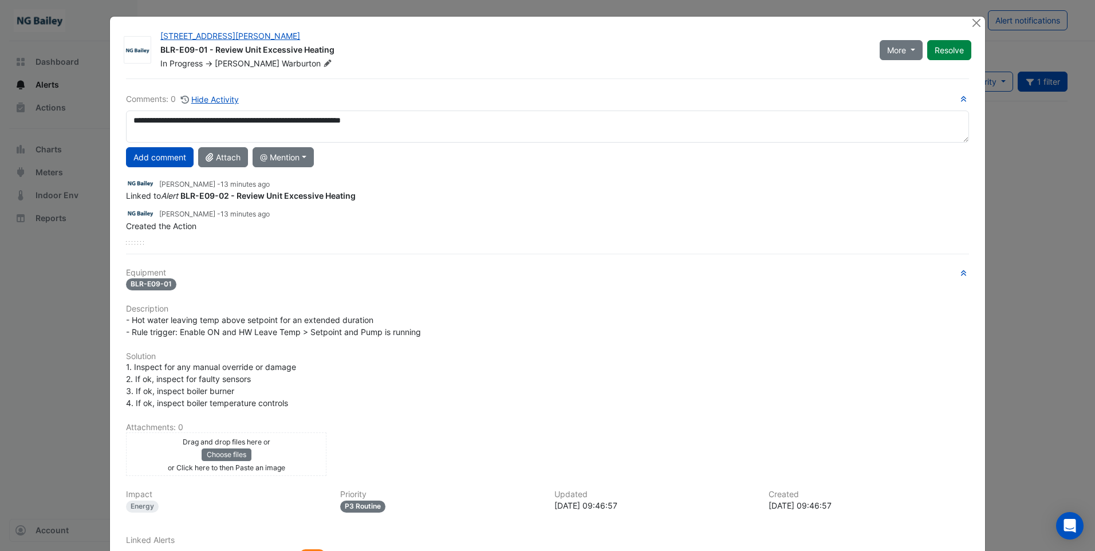
click at [512, 232] on div "Roy Warburton - 13 minutes ago Linked to Alert BLR-E09-02 - Review Unit Excessi…" at bounding box center [547, 208] width 843 height 73
click at [160, 158] on button "Add comment" at bounding box center [160, 157] width 68 height 20
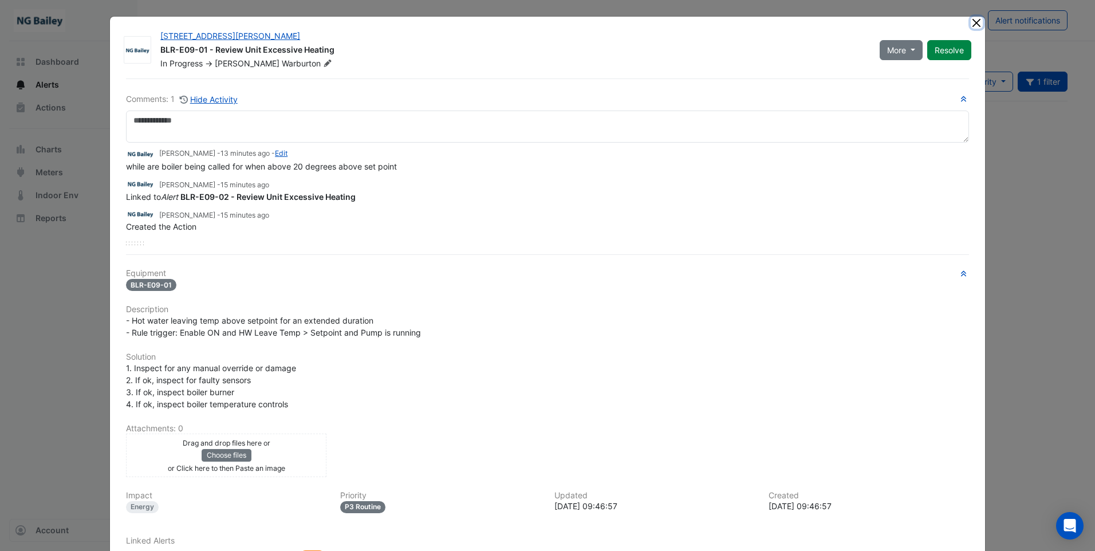
click at [971, 26] on button "Close" at bounding box center [977, 23] width 12 height 12
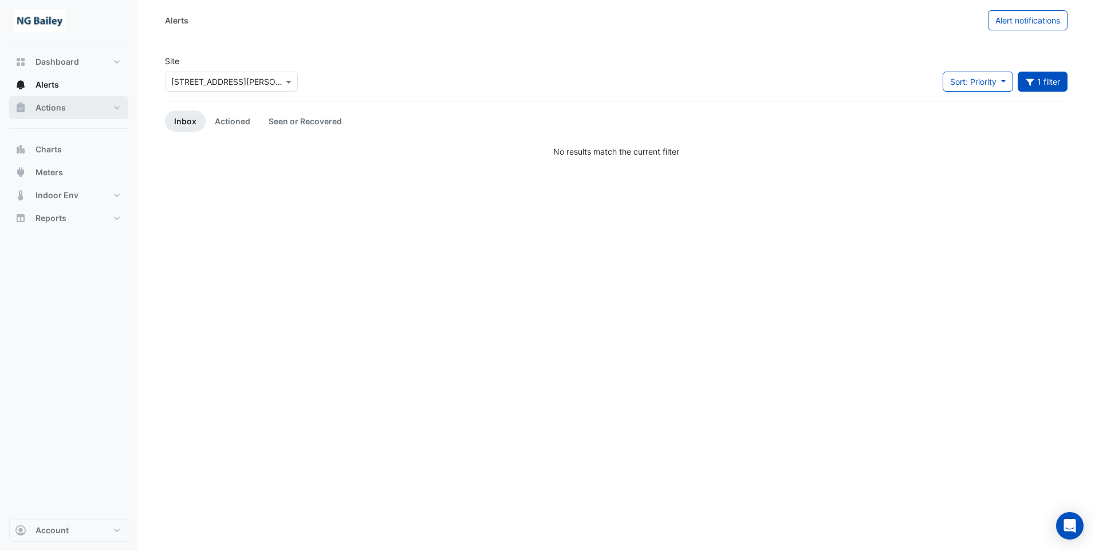
click at [50, 107] on span "Actions" at bounding box center [51, 107] width 30 height 11
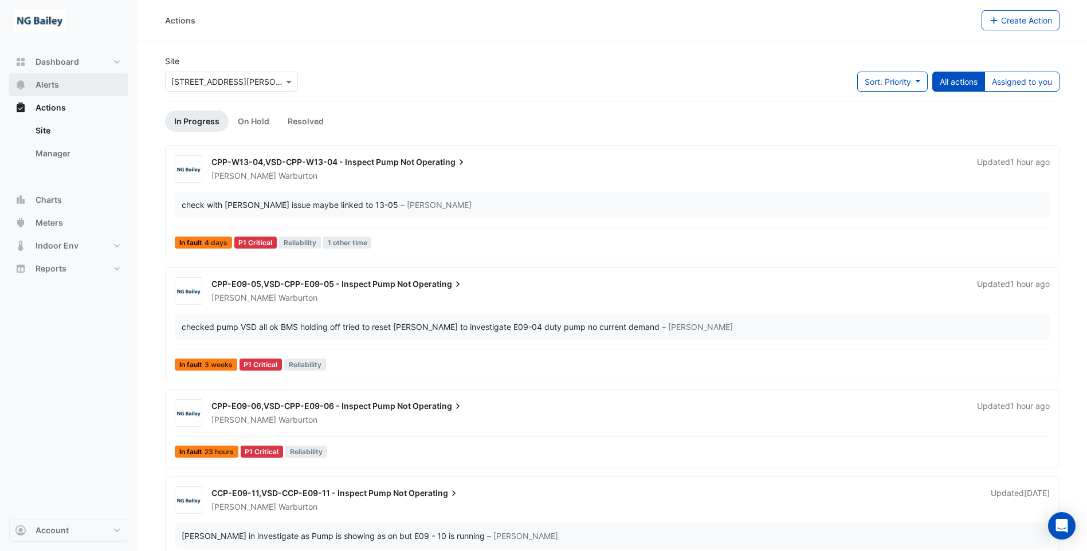
click at [34, 87] on button "Alerts" at bounding box center [68, 84] width 119 height 23
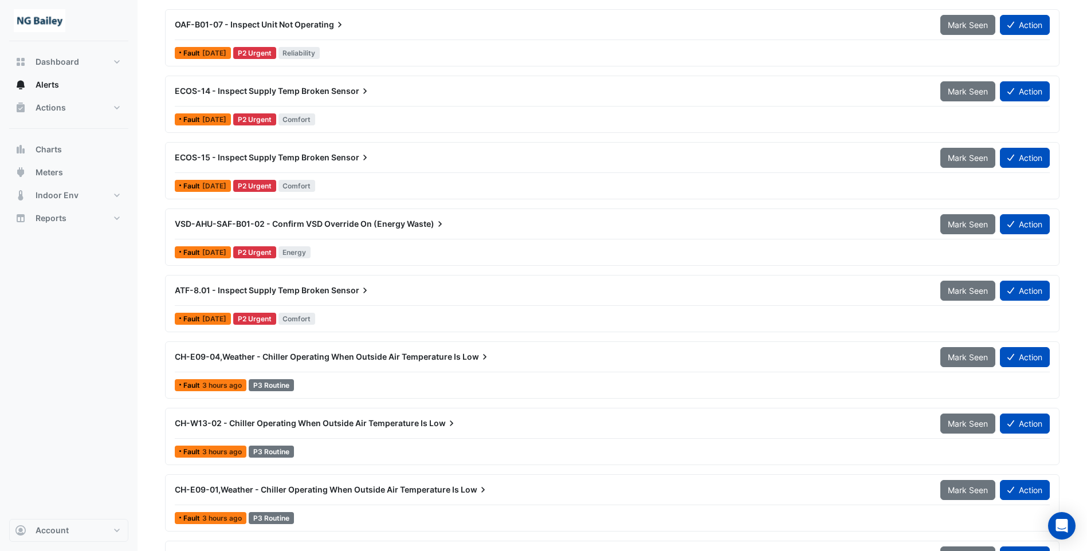
scroll to position [286, 0]
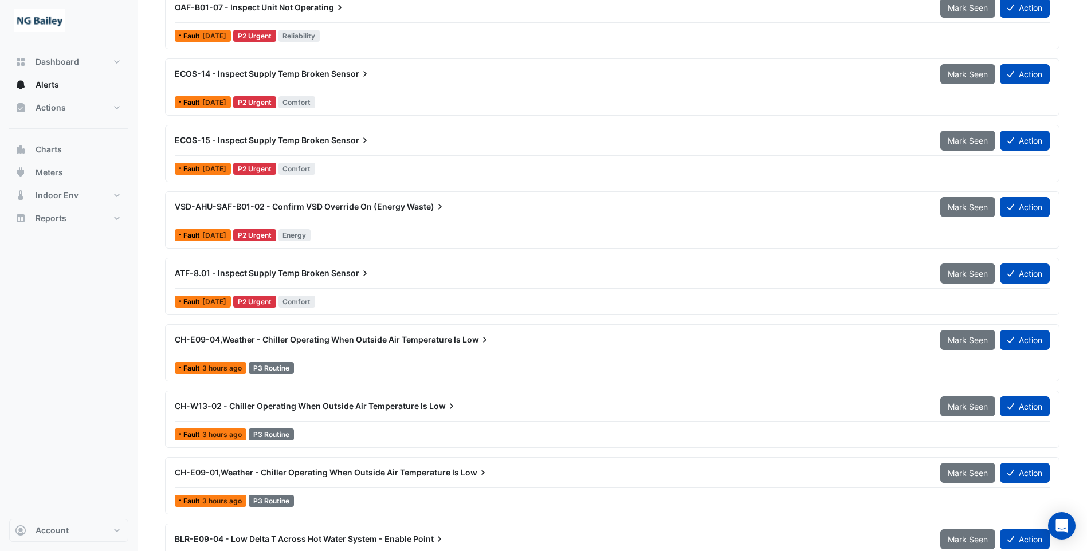
click at [337, 471] on span "CH-E09-01,Weather - Chiller Operating When Outside Air Temperature Is" at bounding box center [317, 472] width 284 height 10
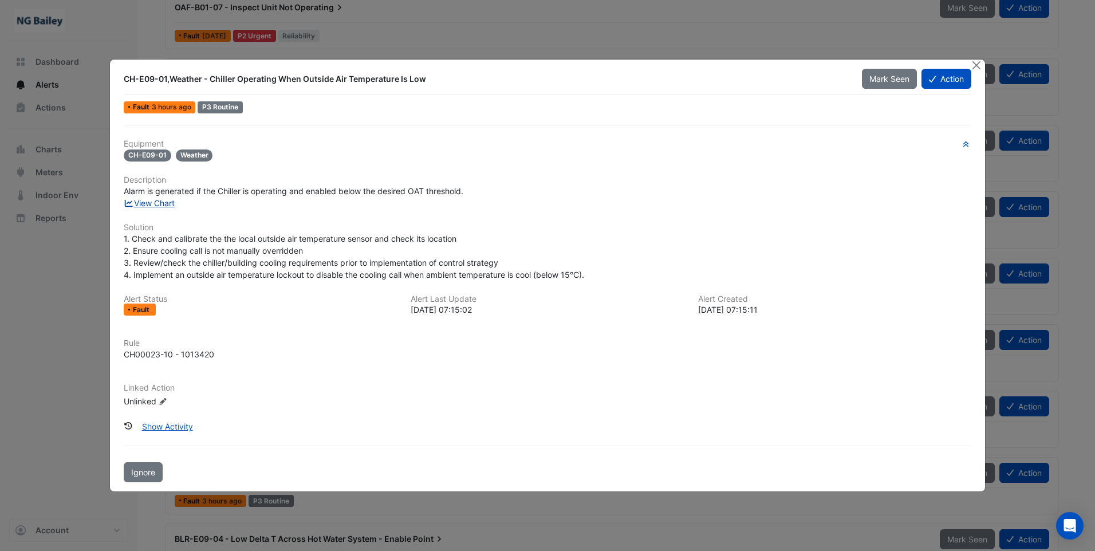
click at [152, 201] on link "View Chart" at bounding box center [149, 203] width 51 height 10
click at [940, 81] on button "Action" at bounding box center [947, 79] width 50 height 20
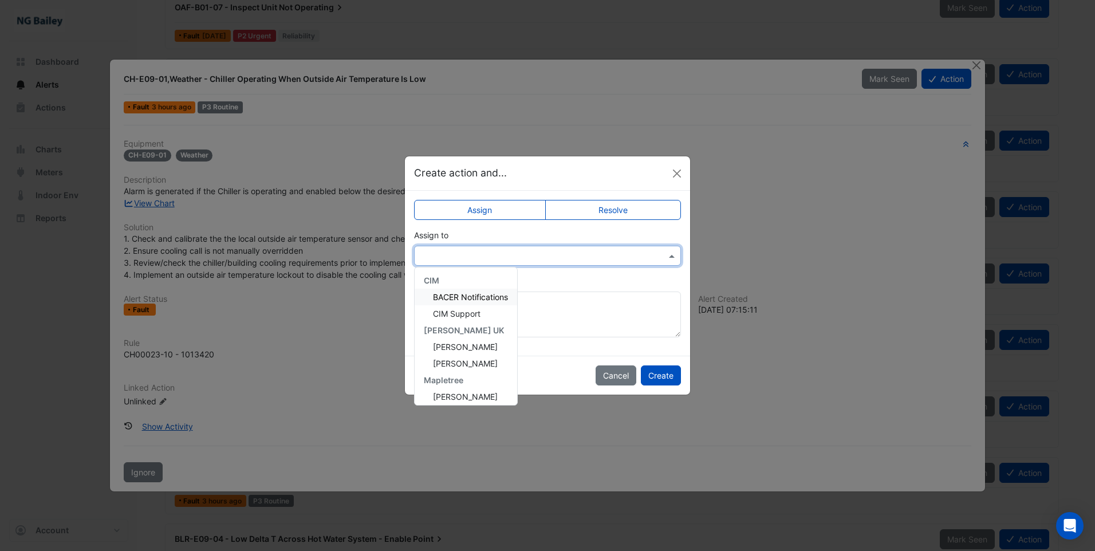
click at [499, 252] on input "text" at bounding box center [535, 256] width 231 height 12
click at [470, 317] on span "CIM Support" at bounding box center [457, 314] width 48 height 10
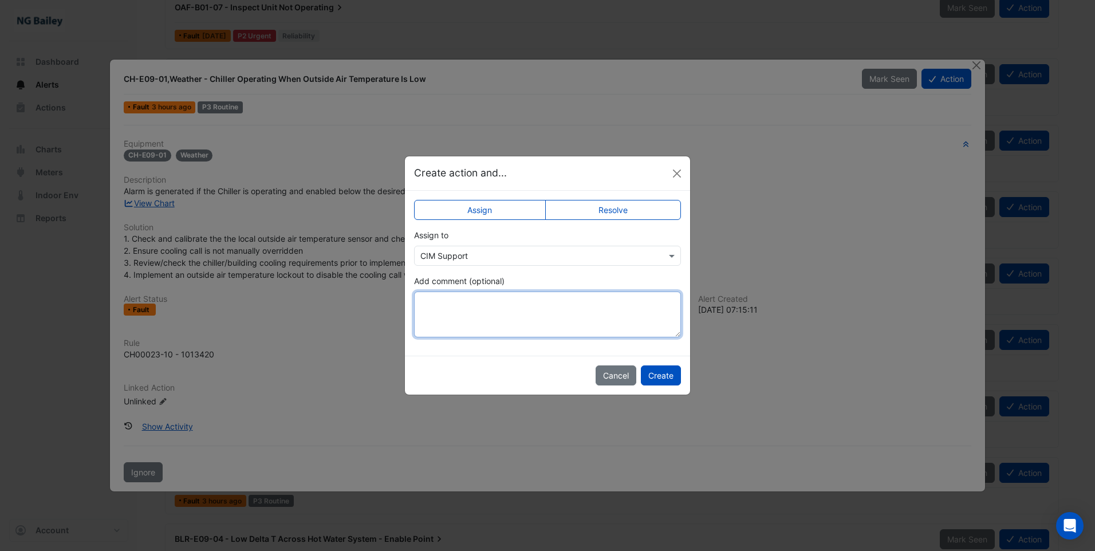
click at [469, 306] on textarea "Add comment (optional)" at bounding box center [547, 315] width 267 height 46
type textarea "**********"
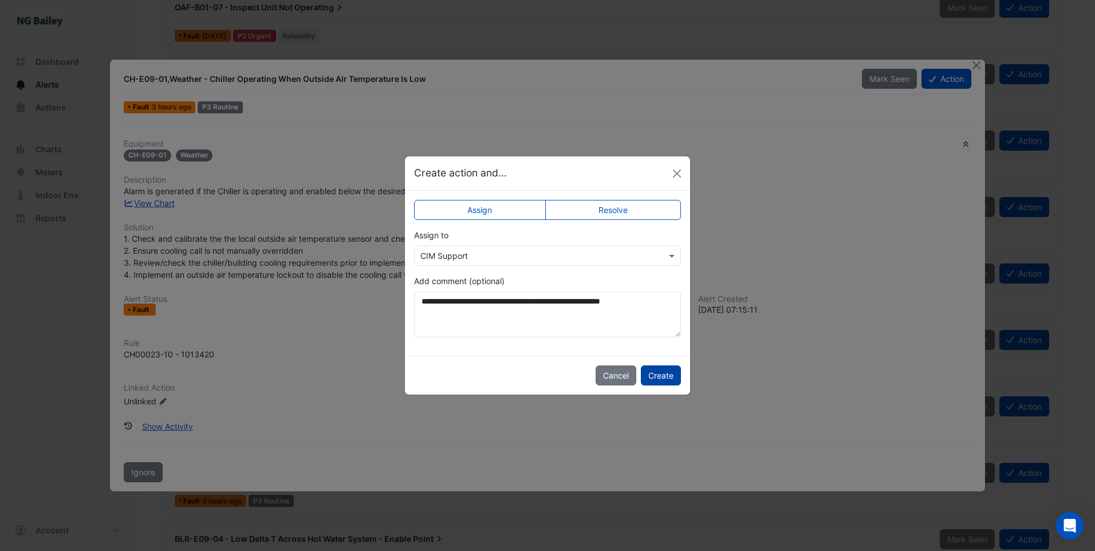
click at [660, 375] on button "Create" at bounding box center [661, 375] width 40 height 20
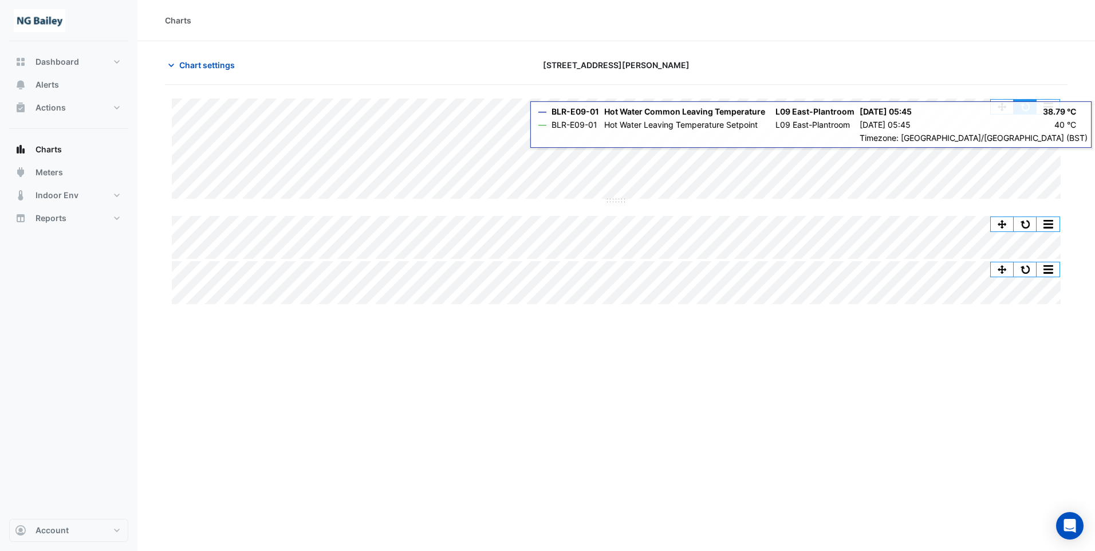
click at [1022, 106] on button "button" at bounding box center [1025, 107] width 23 height 14
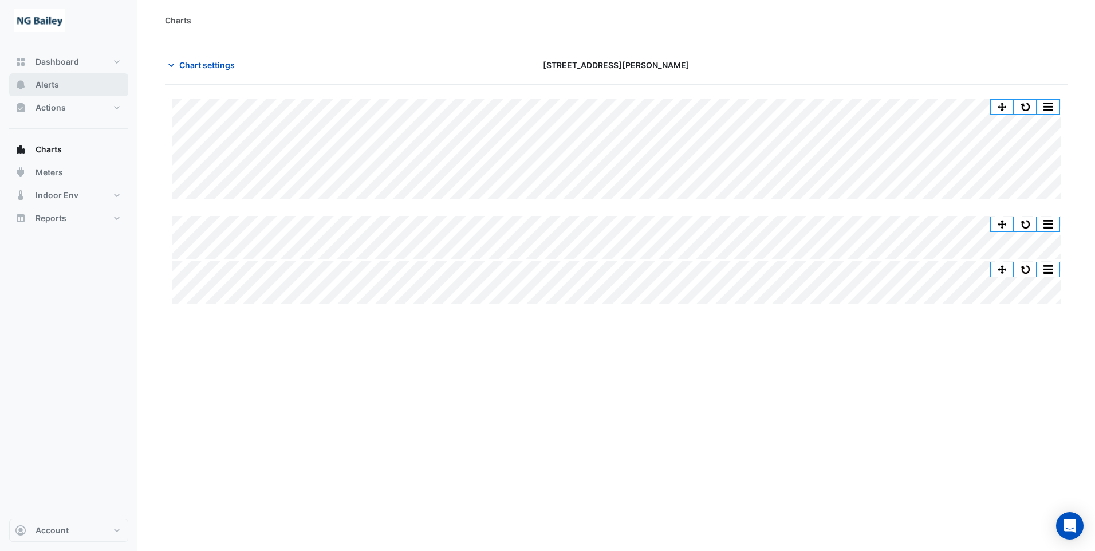
click at [53, 82] on span "Alerts" at bounding box center [47, 84] width 23 height 11
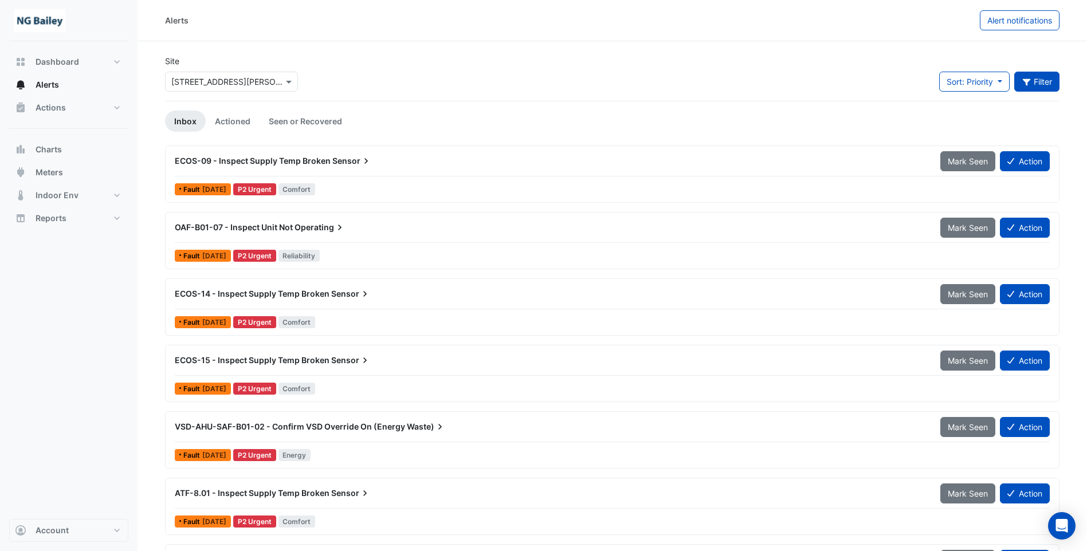
click at [1029, 80] on icon "button" at bounding box center [1026, 82] width 8 height 7
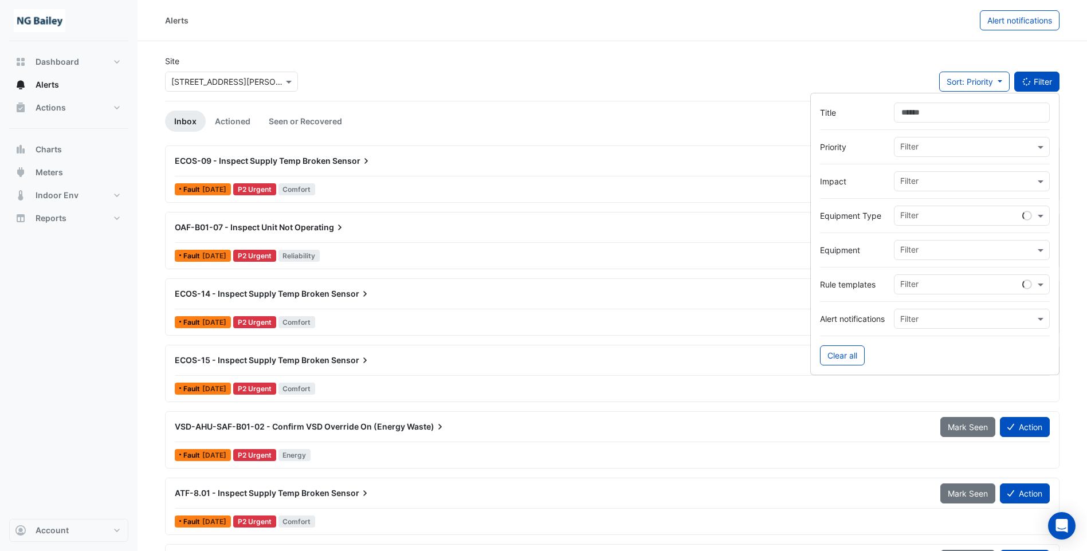
click at [941, 256] on input "text" at bounding box center [967, 251] width 135 height 12
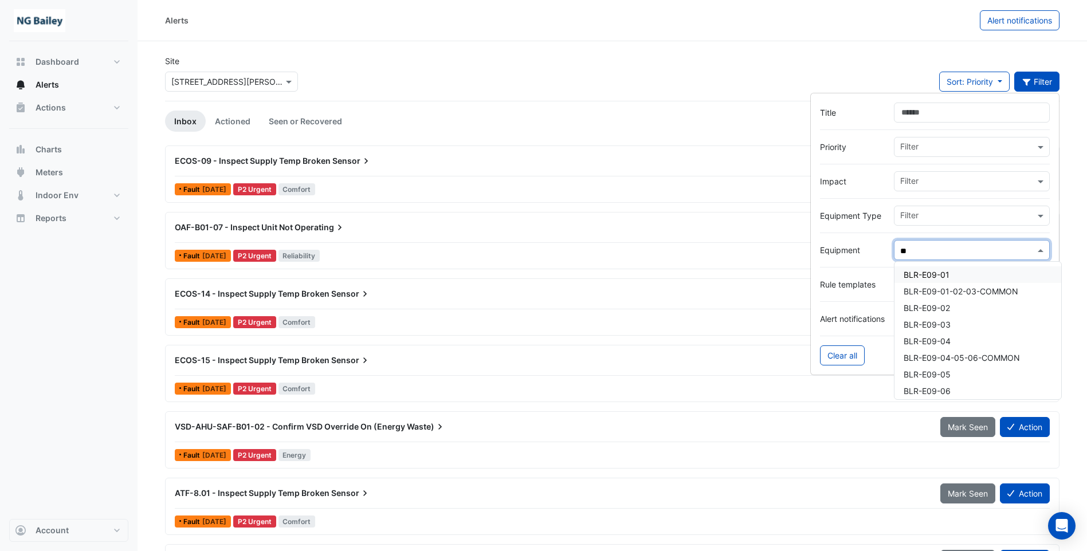
type input "**"
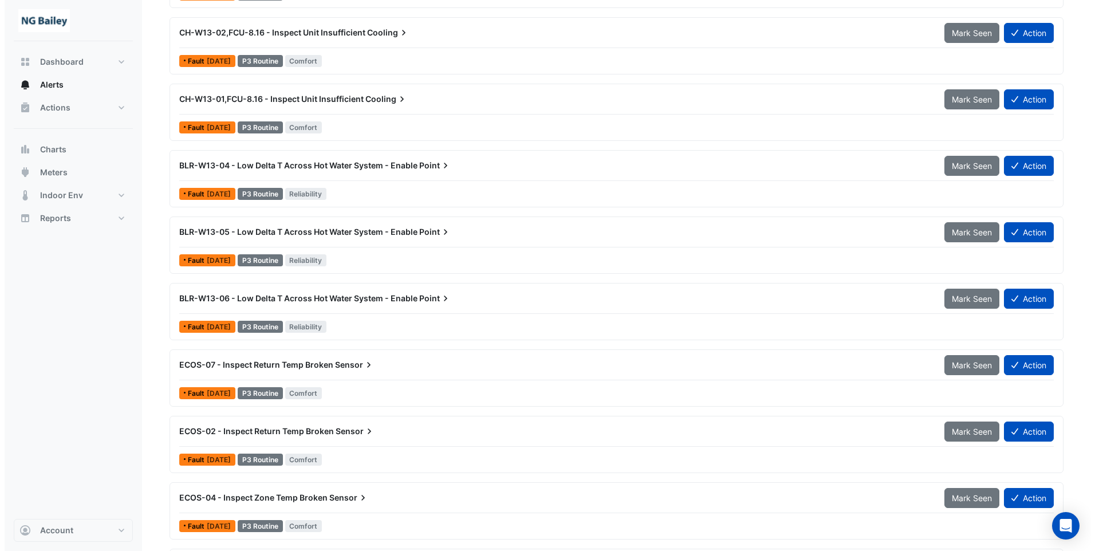
scroll to position [917, 0]
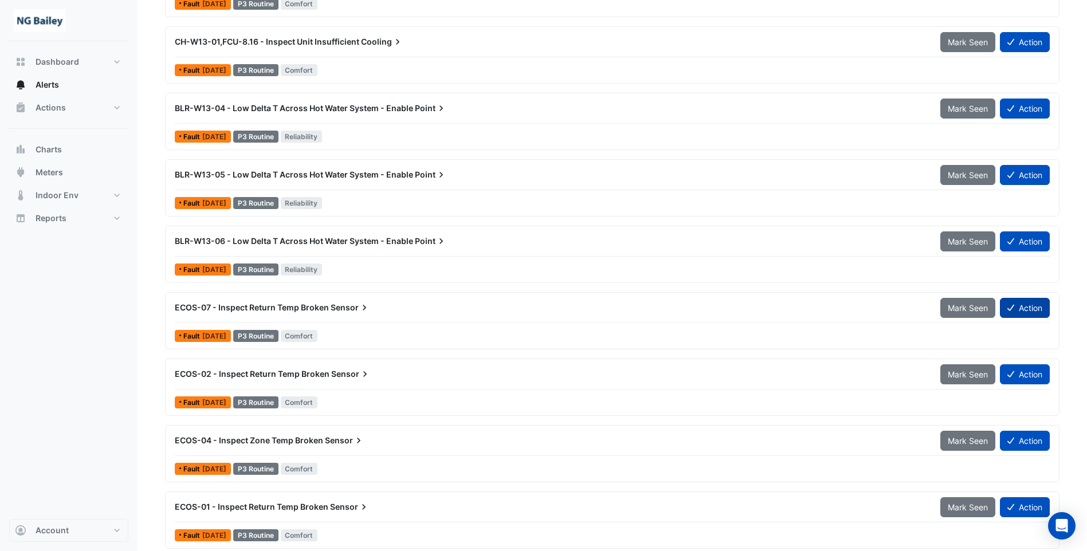
click at [1021, 311] on button "Action" at bounding box center [1025, 308] width 50 height 20
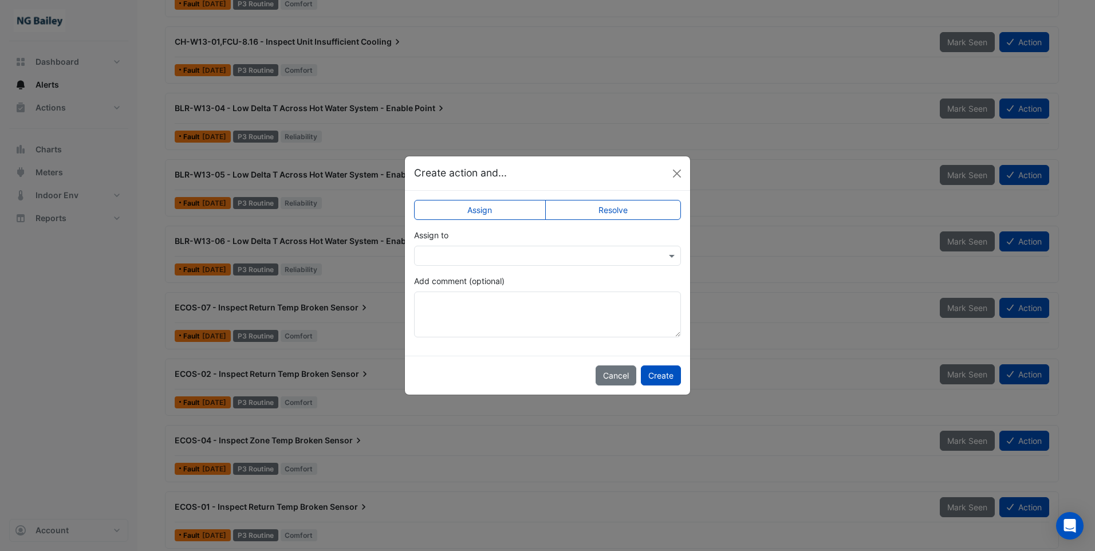
click at [488, 253] on input "text" at bounding box center [535, 256] width 231 height 12
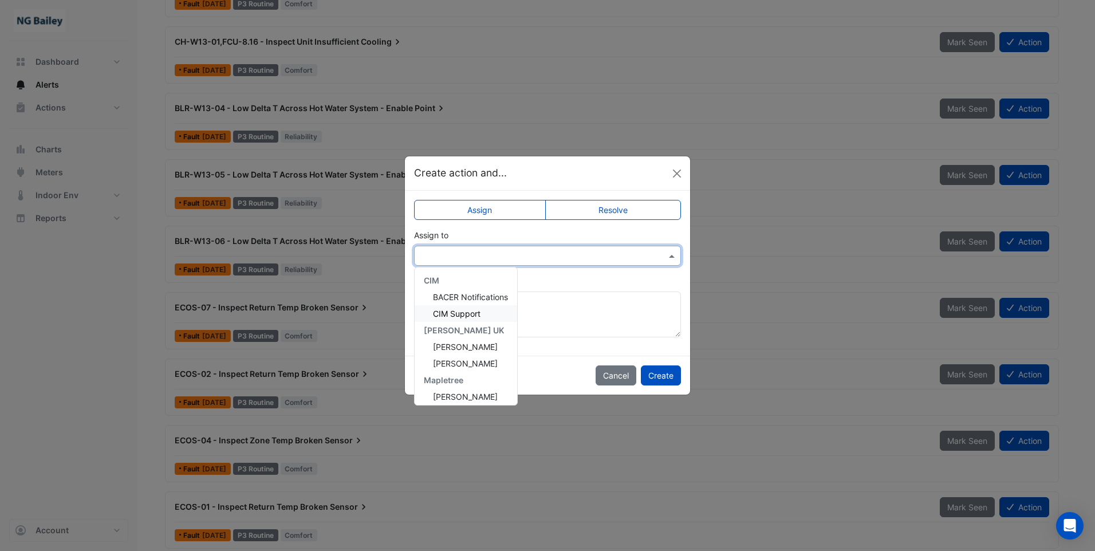
scroll to position [154, 0]
click at [463, 395] on span "[PERSON_NAME]" at bounding box center [465, 392] width 65 height 10
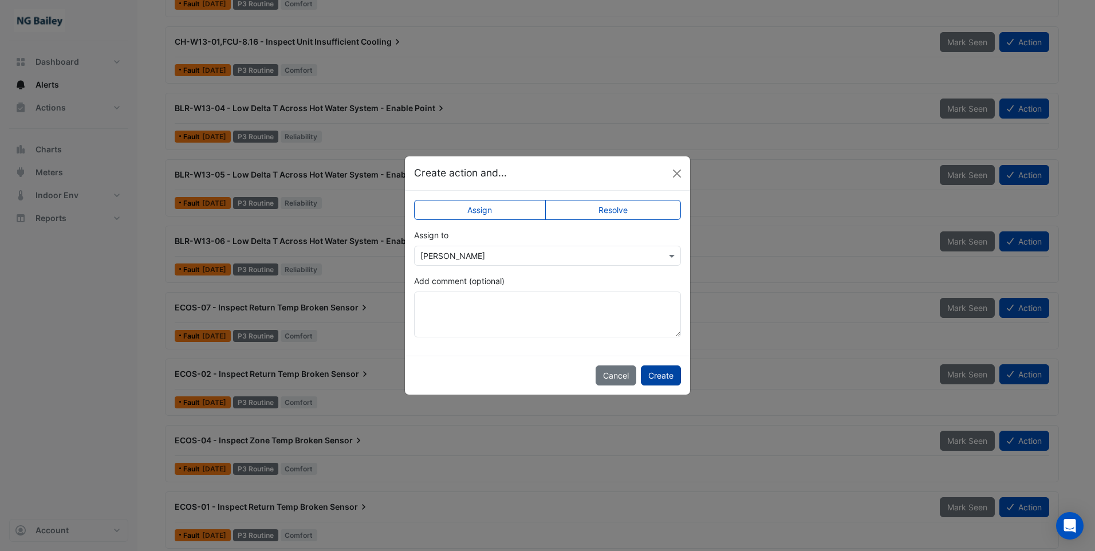
click at [665, 375] on button "Create" at bounding box center [661, 375] width 40 height 20
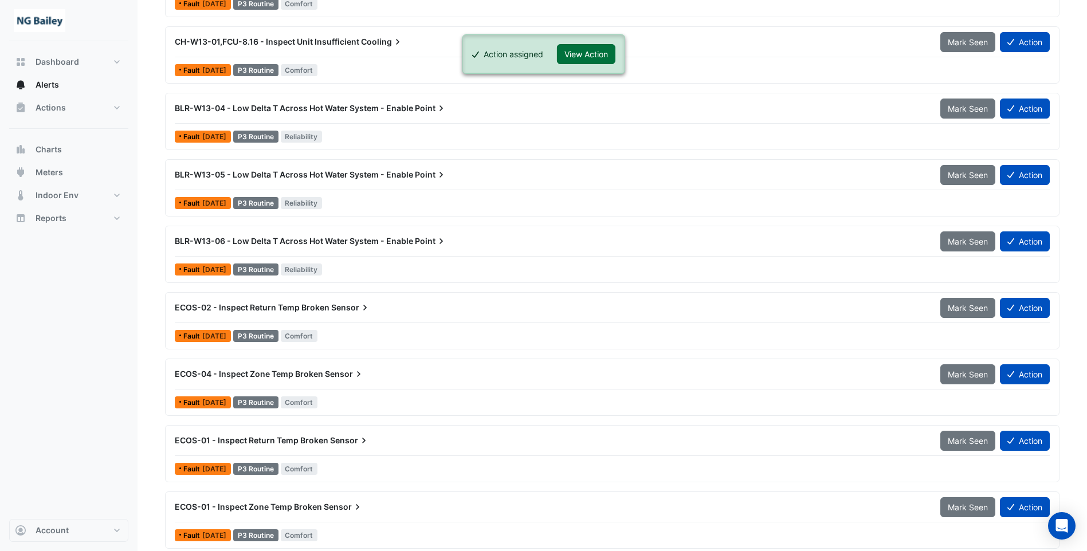
click at [584, 56] on button "View Action" at bounding box center [586, 54] width 58 height 20
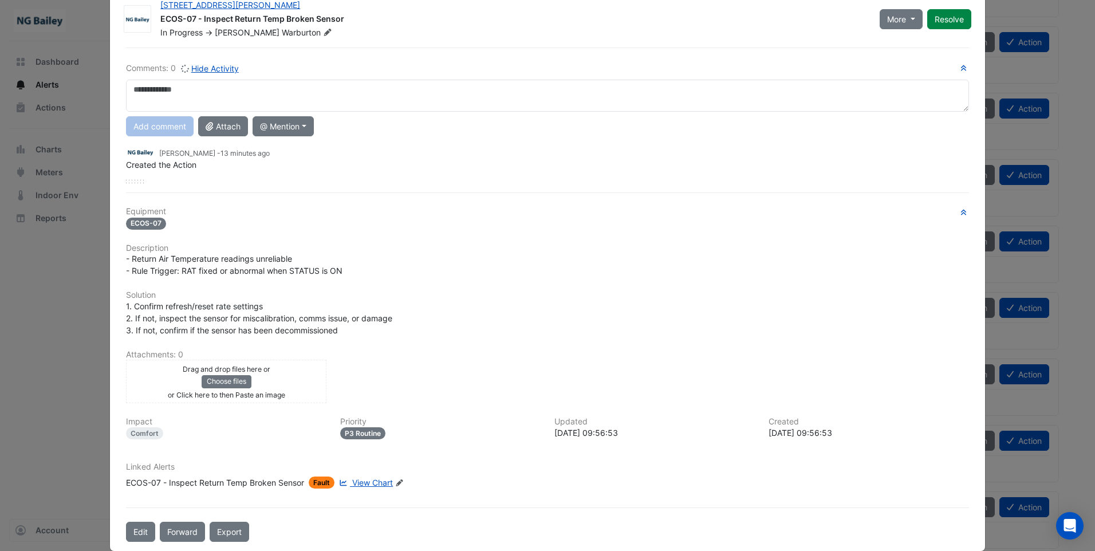
scroll to position [48, 0]
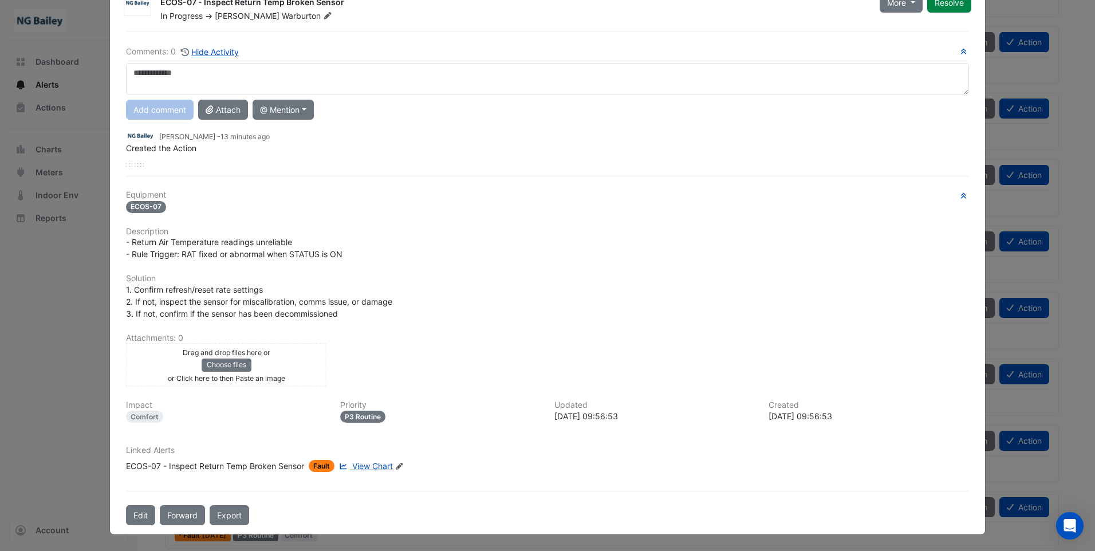
click at [396, 466] on icon "Edit Linked Alerts" at bounding box center [399, 466] width 9 height 7
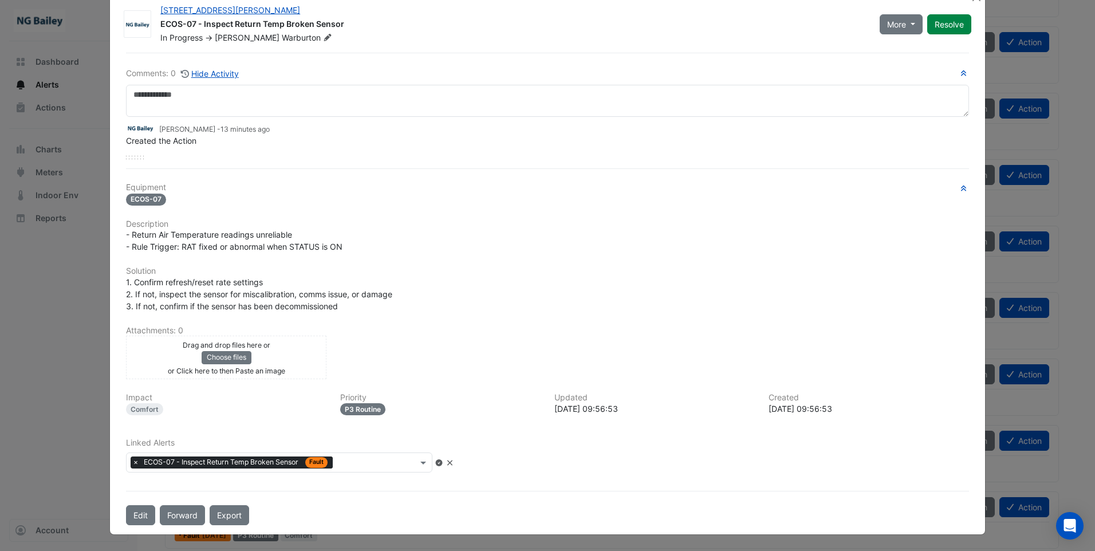
scroll to position [26, 0]
click at [396, 465] on input "text" at bounding box center [377, 464] width 80 height 12
type input "*"
type input "****"
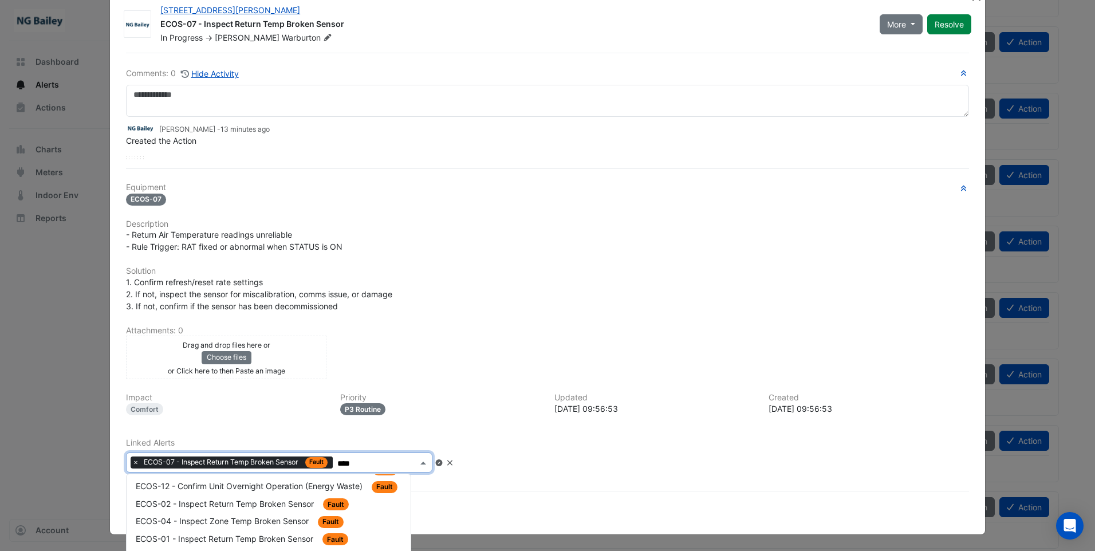
scroll to position [151, 0]
click at [255, 493] on span "ECOS-02 - Inspect Return Temp Broken Sensor" at bounding box center [226, 494] width 180 height 10
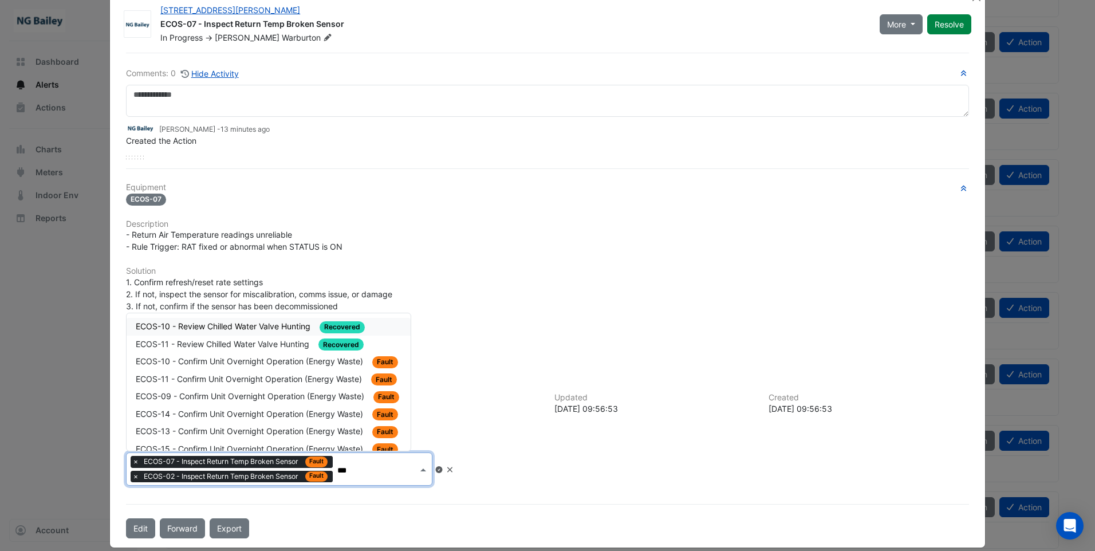
type input "****"
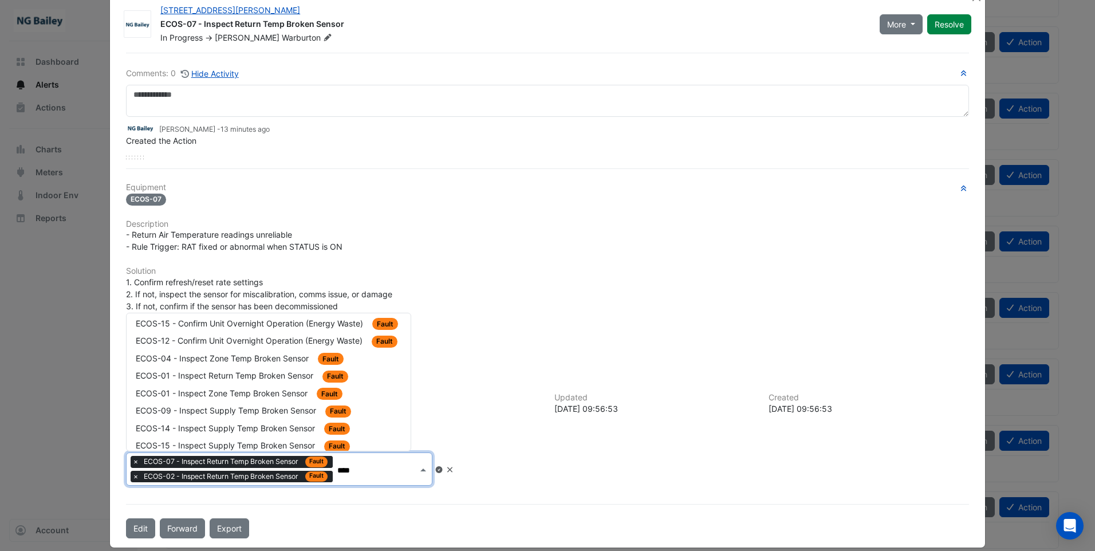
scroll to position [134, 0]
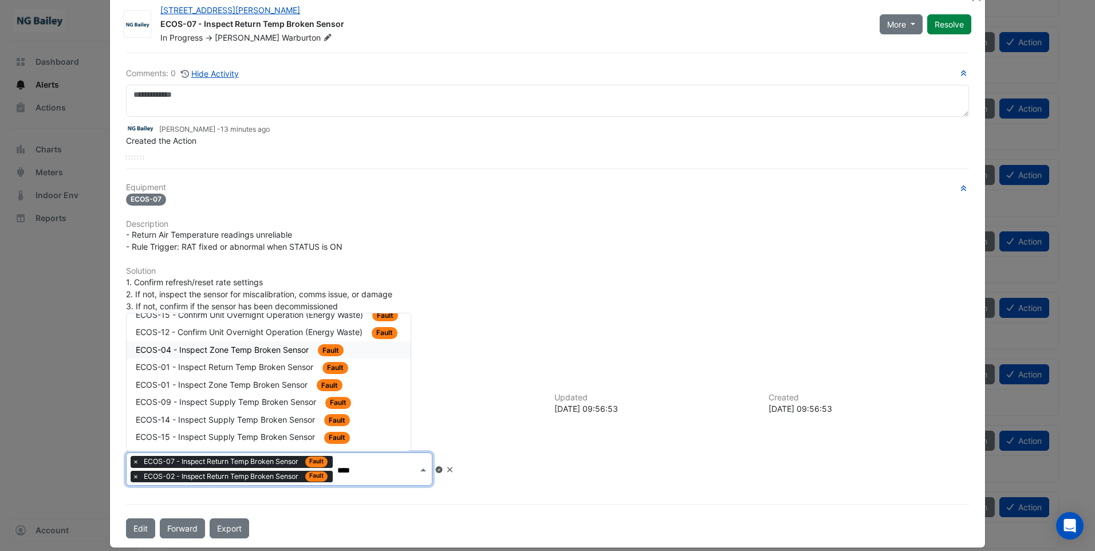
click at [202, 352] on span "ECOS-04 - Inspect Zone Temp Broken Sensor" at bounding box center [223, 350] width 175 height 10
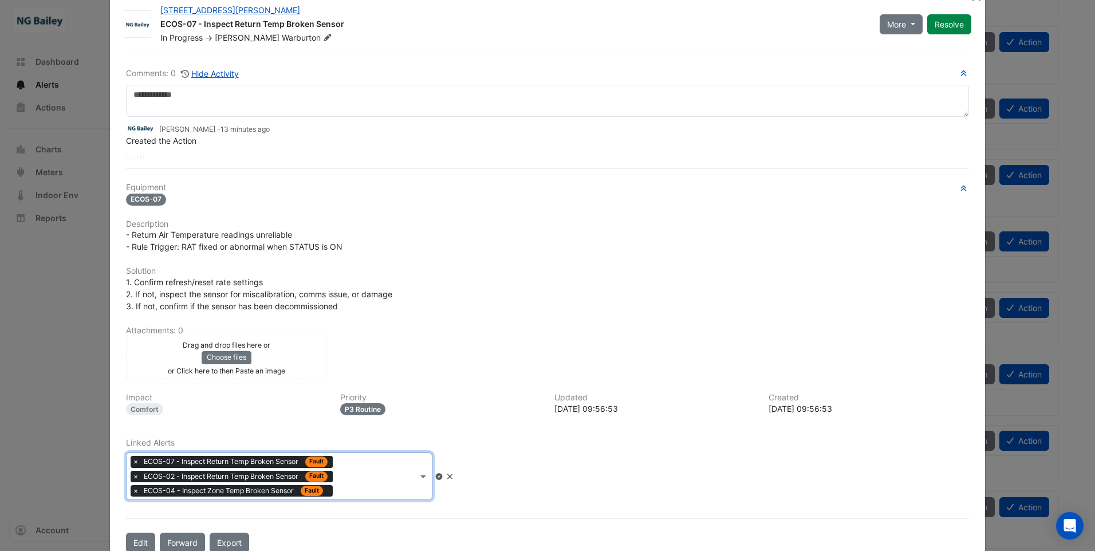
click at [357, 484] on div at bounding box center [377, 477] width 82 height 15
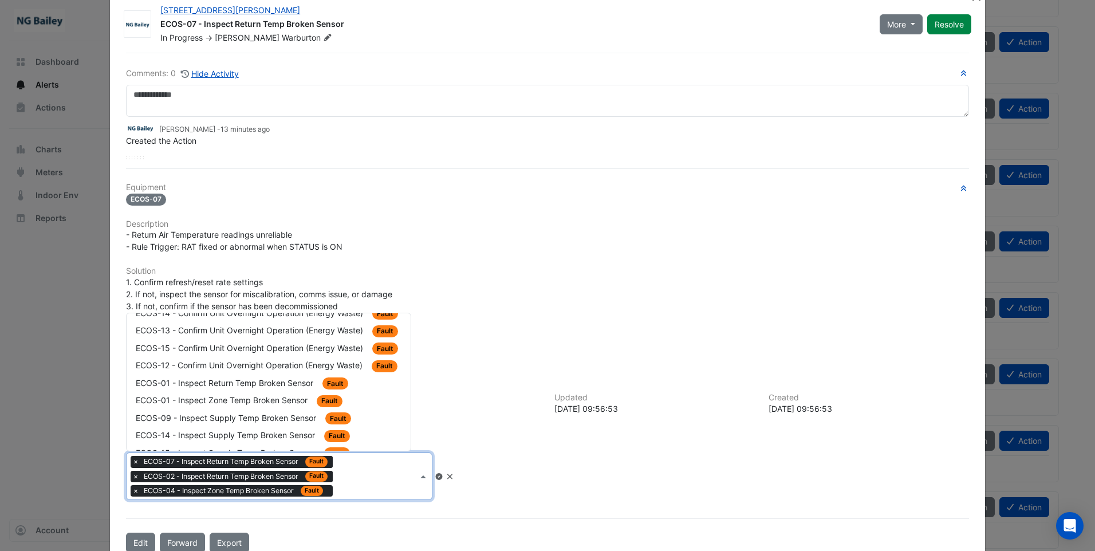
scroll to position [116, 0]
click at [207, 369] on span "ECOS-01 - Inspect Return Temp Broken Sensor" at bounding box center [226, 368] width 180 height 10
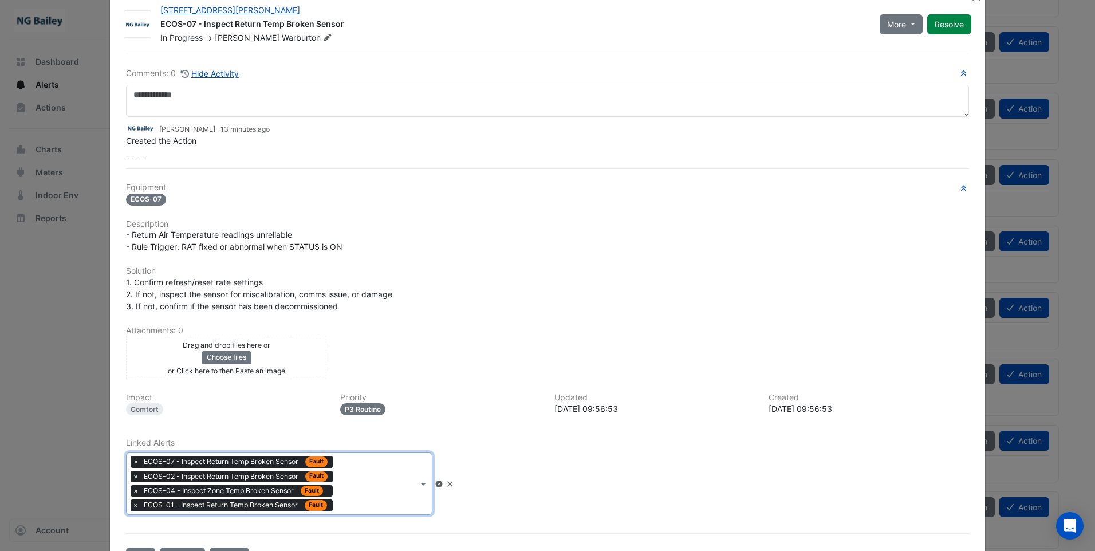
click at [415, 487] on input "text" at bounding box center [377, 485] width 80 height 12
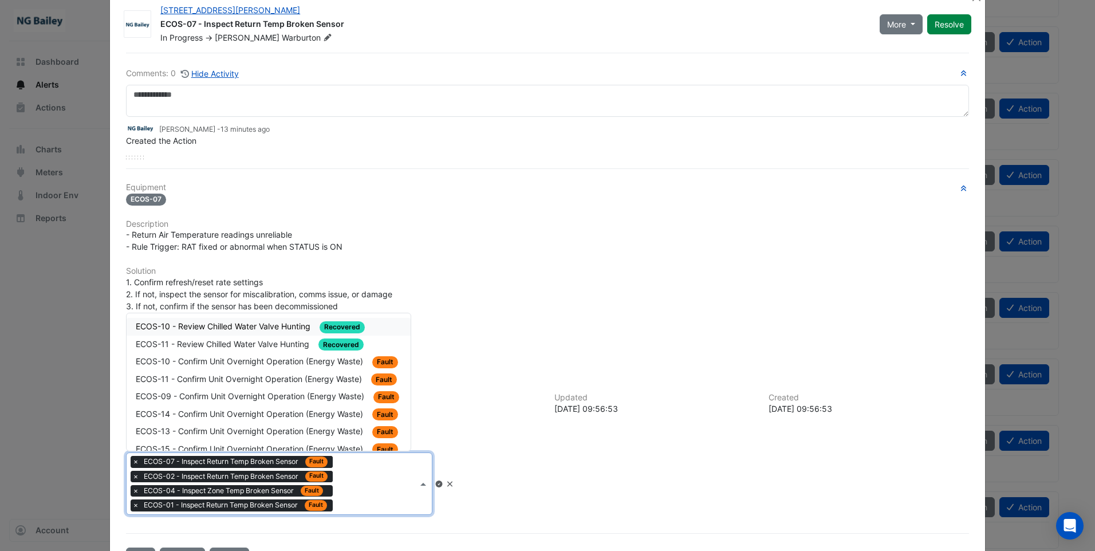
scroll to position [99, 0]
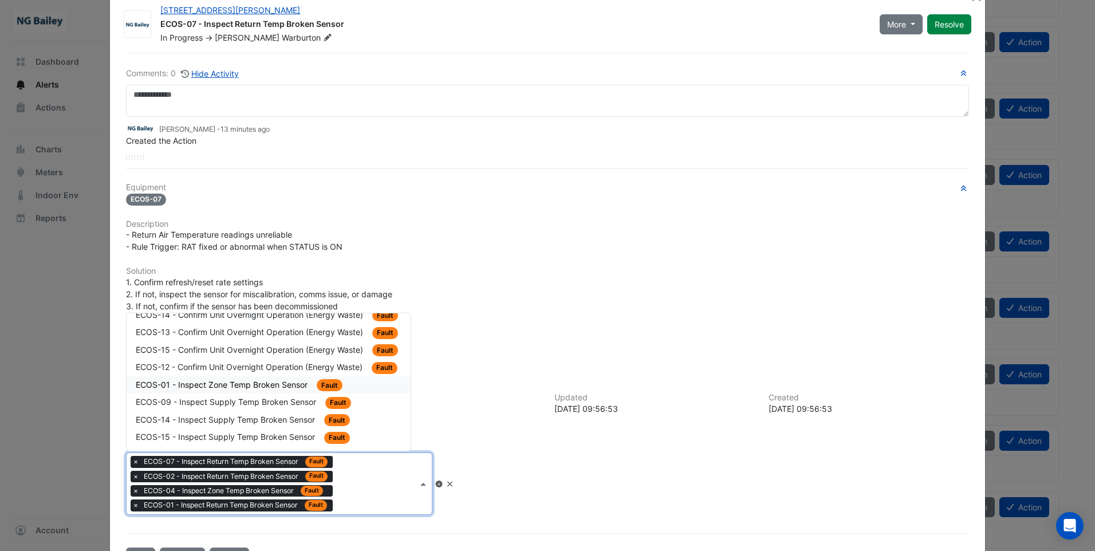
click at [185, 384] on span "ECOS-01 - Inspect Zone Temp Broken Sensor" at bounding box center [223, 385] width 174 height 10
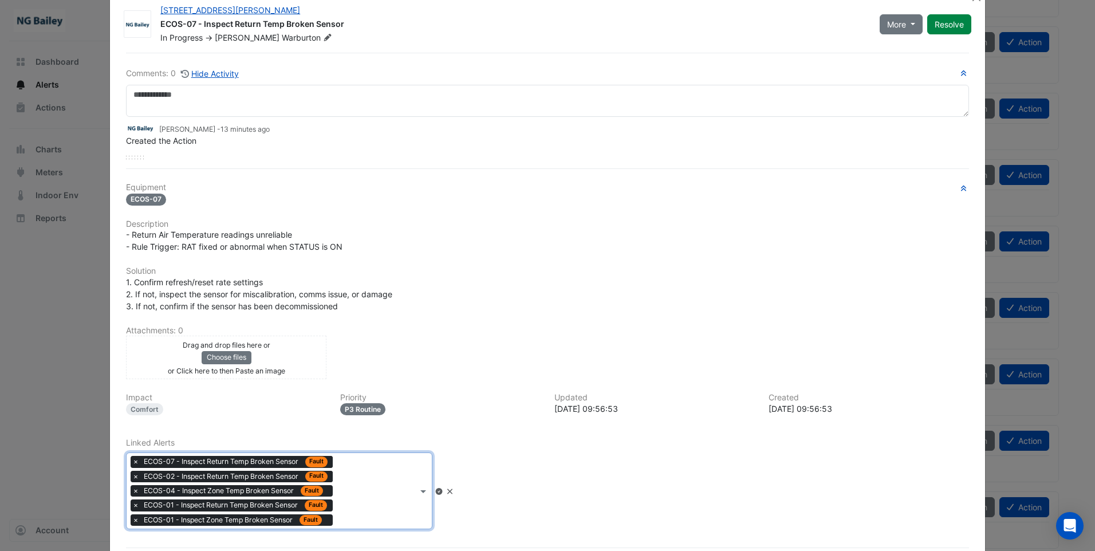
click at [379, 488] on input "text" at bounding box center [377, 492] width 80 height 12
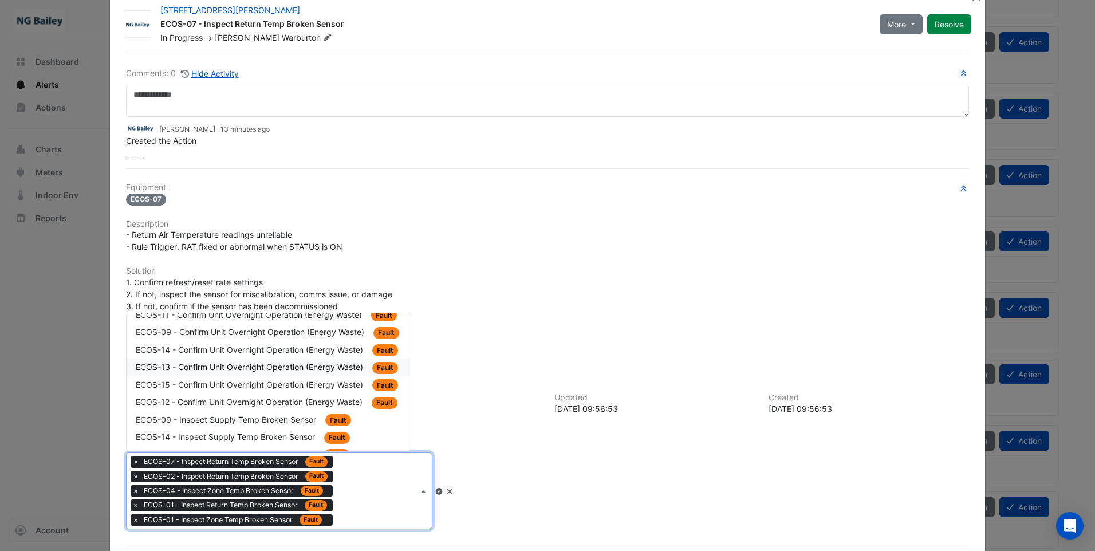
scroll to position [81, 0]
click at [206, 406] on span "ECOS-09 - Inspect Supply Temp Broken Sensor" at bounding box center [227, 403] width 183 height 10
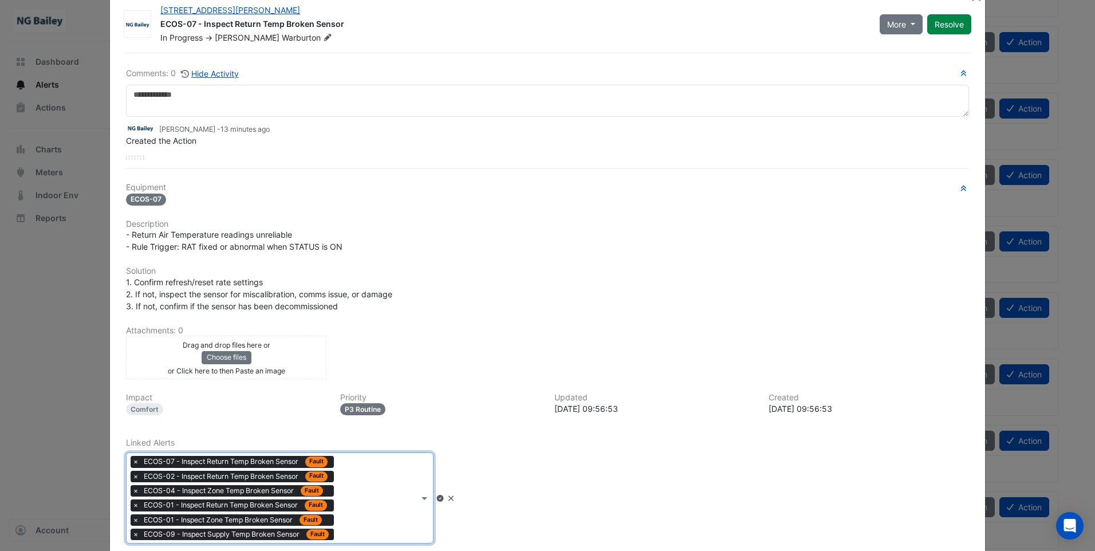
click at [396, 500] on input "text" at bounding box center [379, 499] width 80 height 12
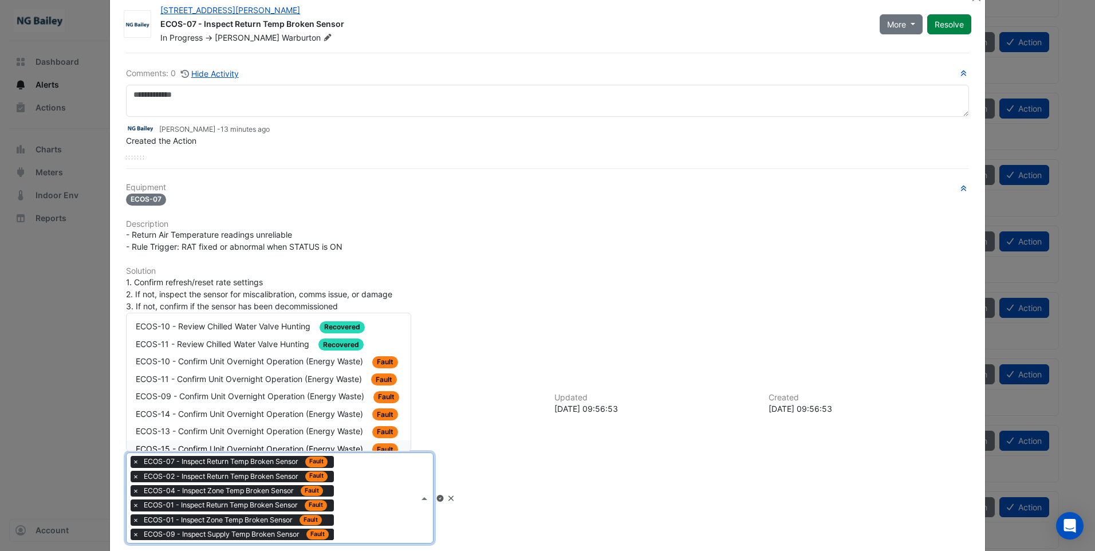
scroll to position [64, 0]
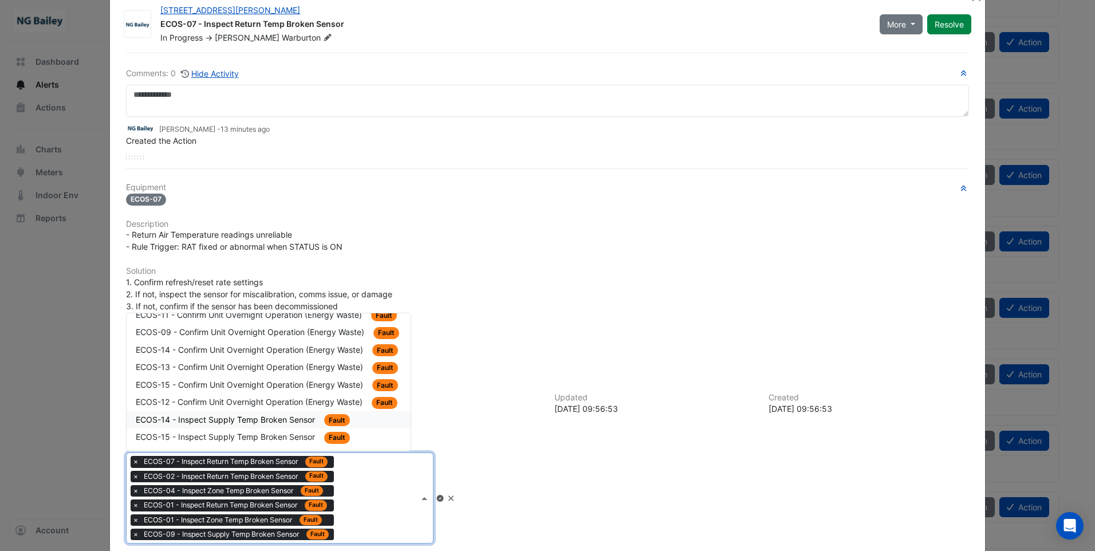
click at [251, 416] on span "ECOS-14 - Inspect Supply Temp Broken Sensor" at bounding box center [227, 420] width 182 height 10
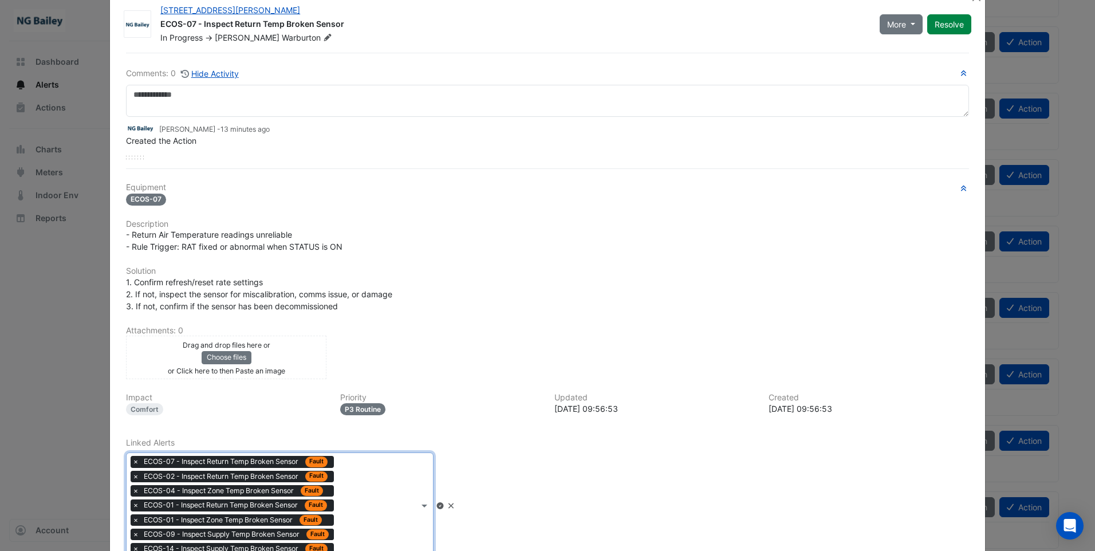
click at [382, 509] on input "text" at bounding box center [379, 507] width 80 height 12
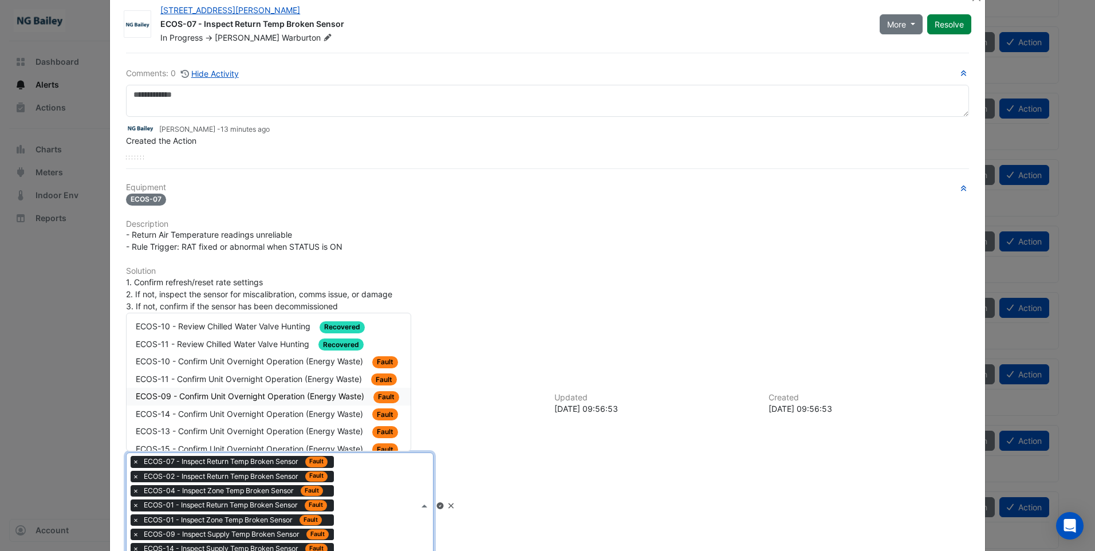
scroll to position [46, 0]
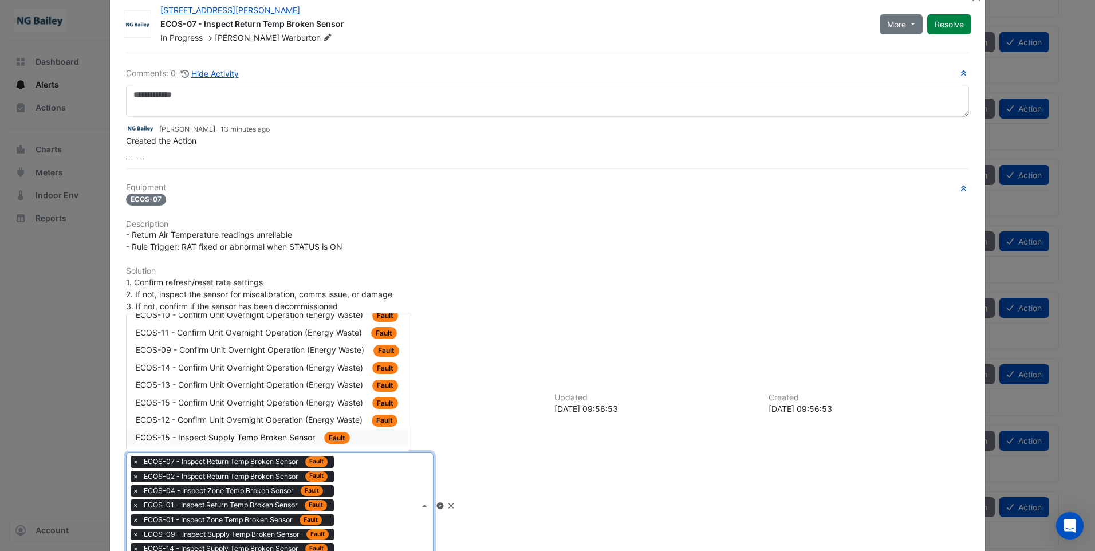
click at [287, 438] on span "ECOS-15 - Inspect Supply Temp Broken Sensor" at bounding box center [227, 438] width 182 height 10
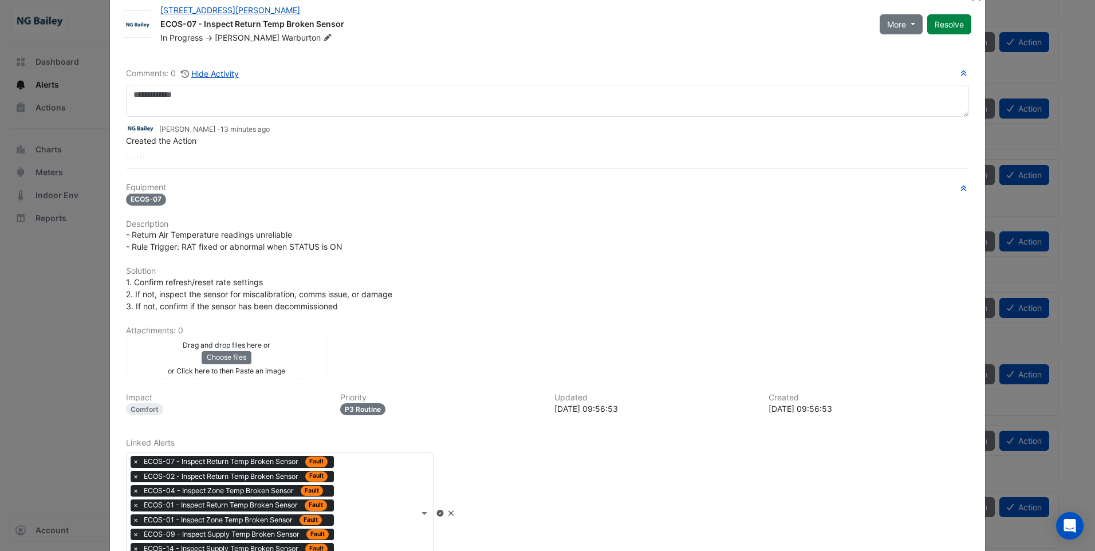
click at [477, 420] on div "Impact [GEOGRAPHIC_DATA] Priority P3 Routine Updated [DATE] 09:56:53 Created [D…" at bounding box center [547, 409] width 857 height 32
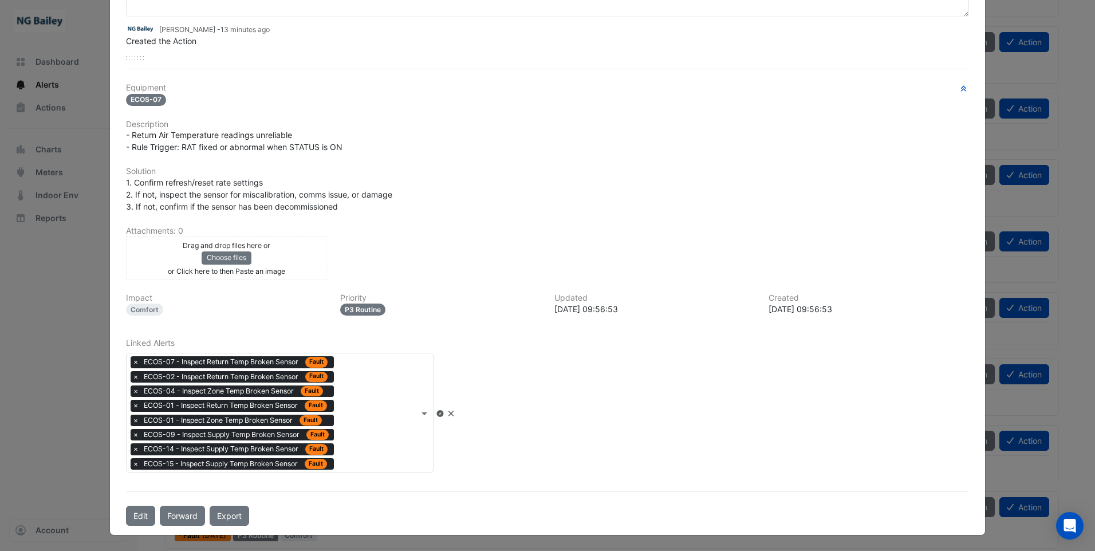
scroll to position [126, 0]
click at [443, 414] on icon at bounding box center [440, 413] width 7 height 7
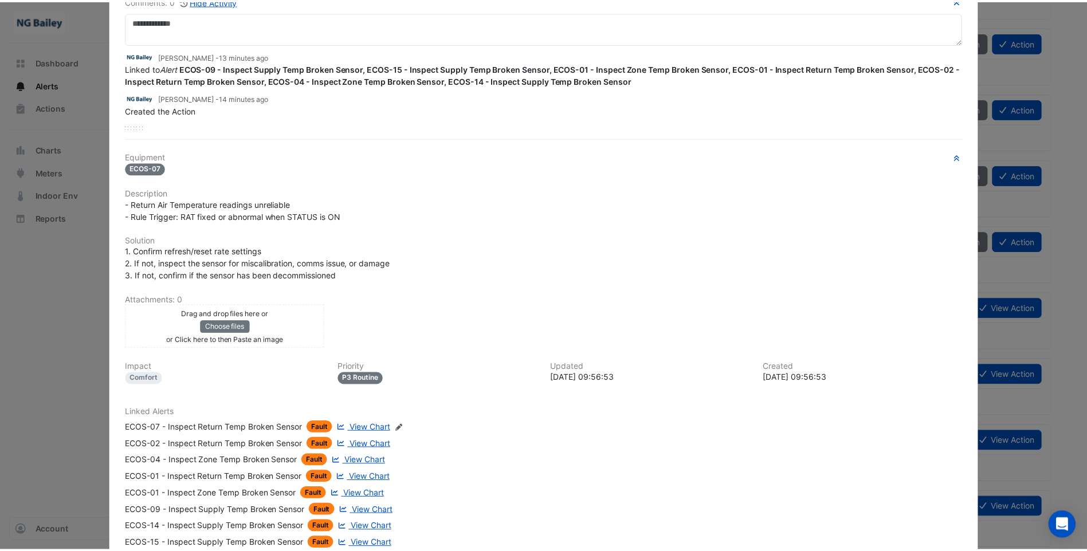
scroll to position [0, 0]
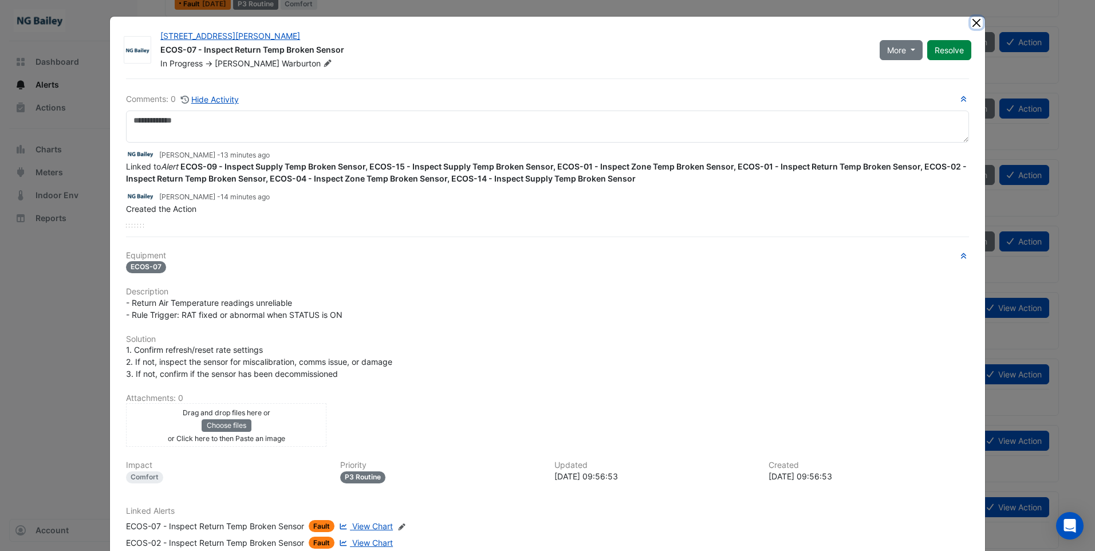
click at [975, 22] on button "Close" at bounding box center [977, 23] width 12 height 12
